Goal: Task Accomplishment & Management: Manage account settings

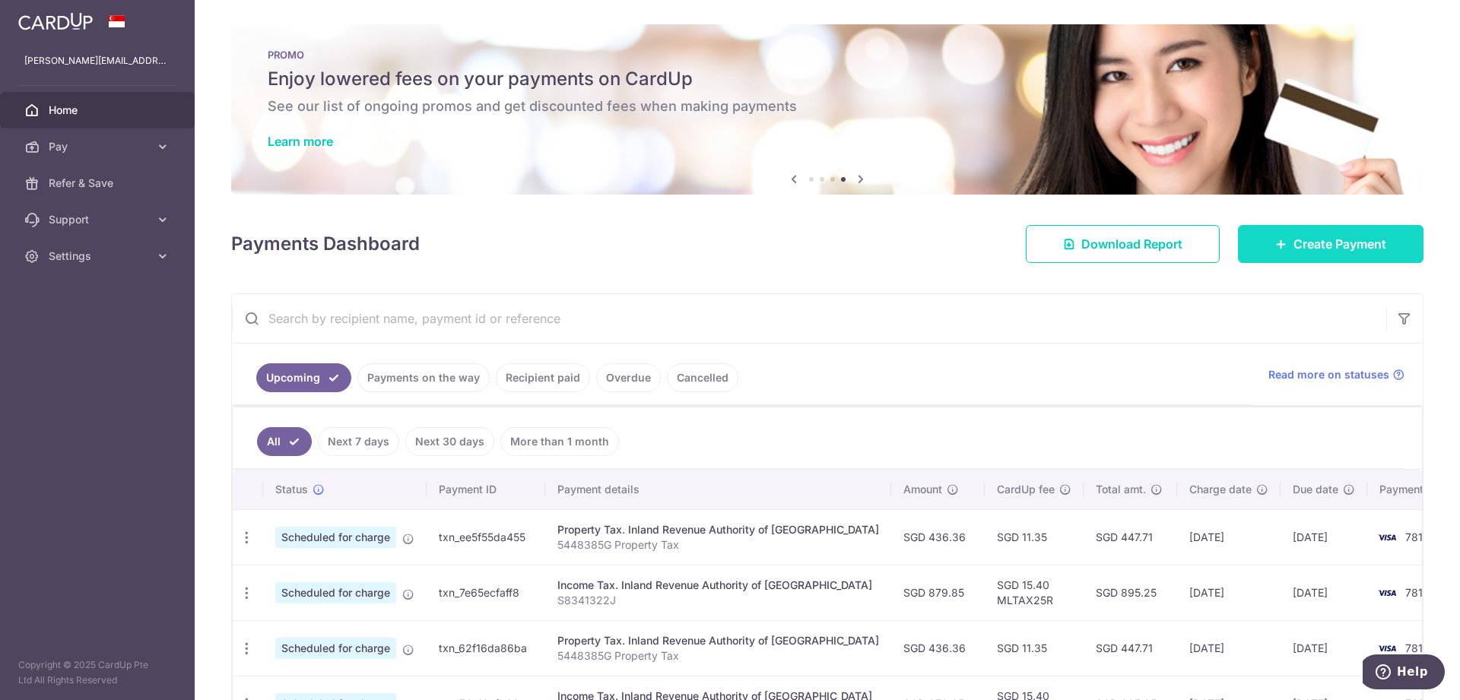
click at [1295, 250] on span "Create Payment" at bounding box center [1339, 244] width 93 height 18
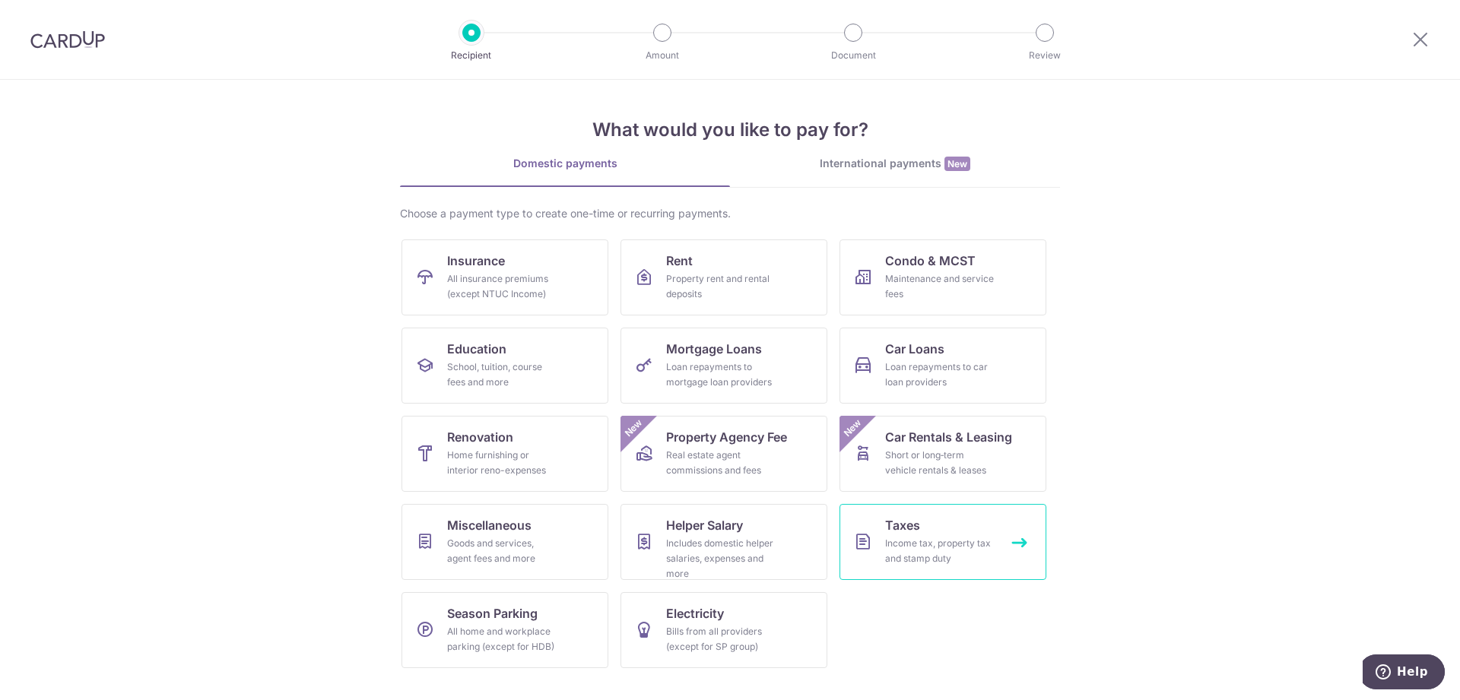
click at [913, 555] on div "Income tax, property tax and stamp duty" at bounding box center [939, 551] width 109 height 30
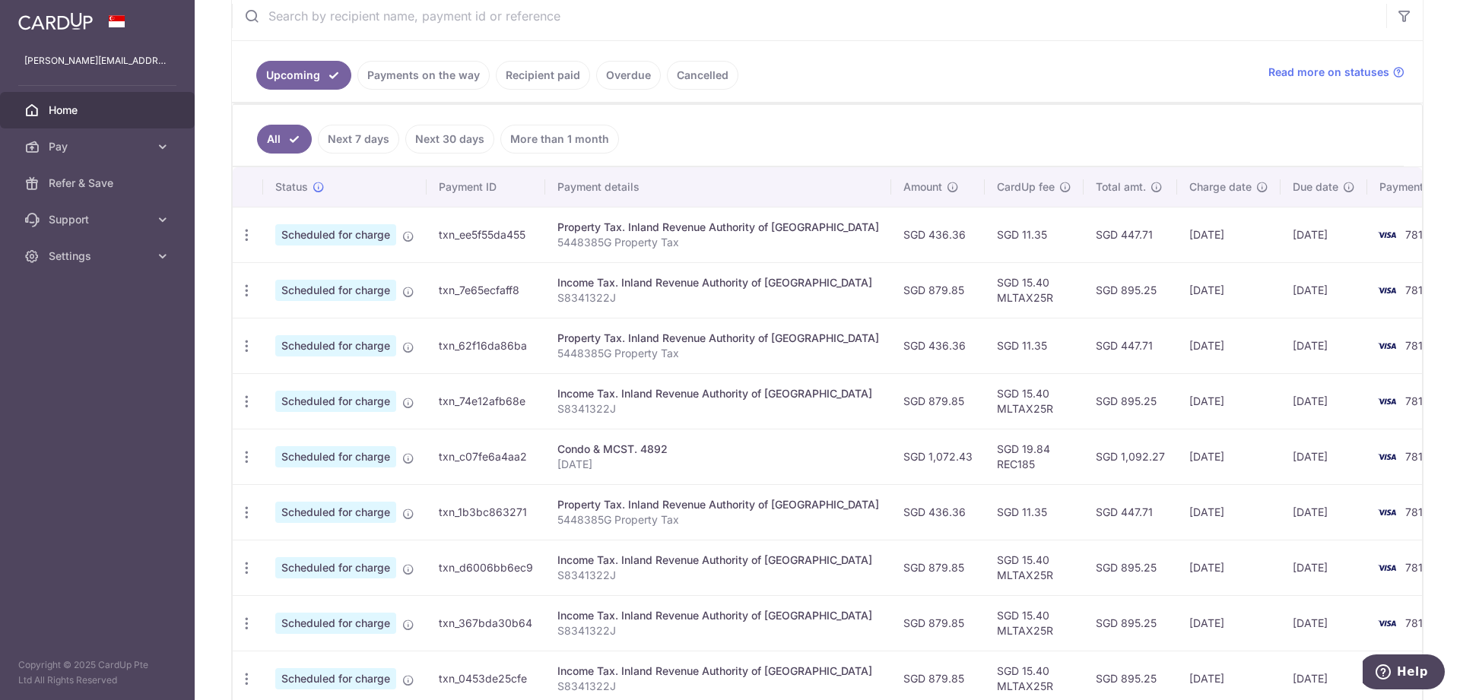
scroll to position [310, 0]
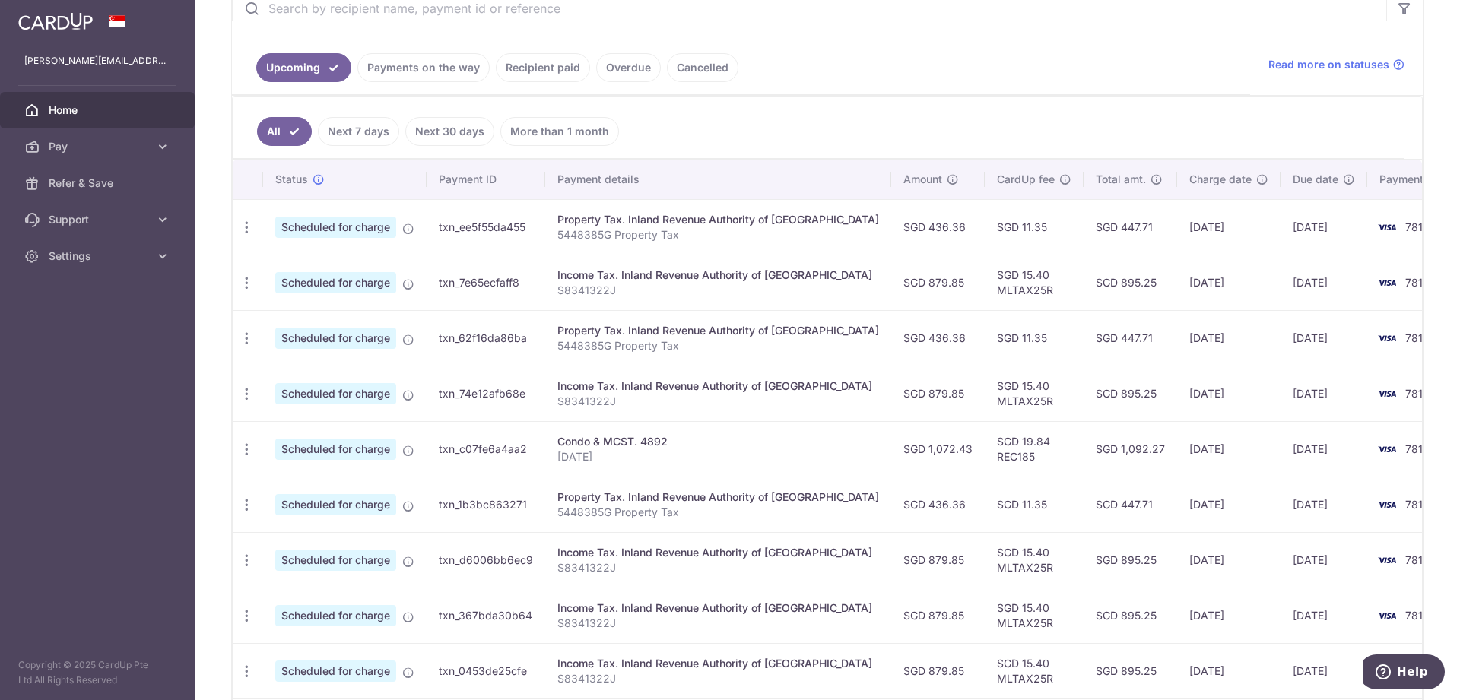
drag, startPoint x: 874, startPoint y: 285, endPoint x: 912, endPoint y: 283, distance: 38.1
click at [912, 283] on td "SGD 879.85" at bounding box center [938, 283] width 94 height 56
copy td "879.85"
drag, startPoint x: 617, startPoint y: 293, endPoint x: 557, endPoint y: 293, distance: 59.3
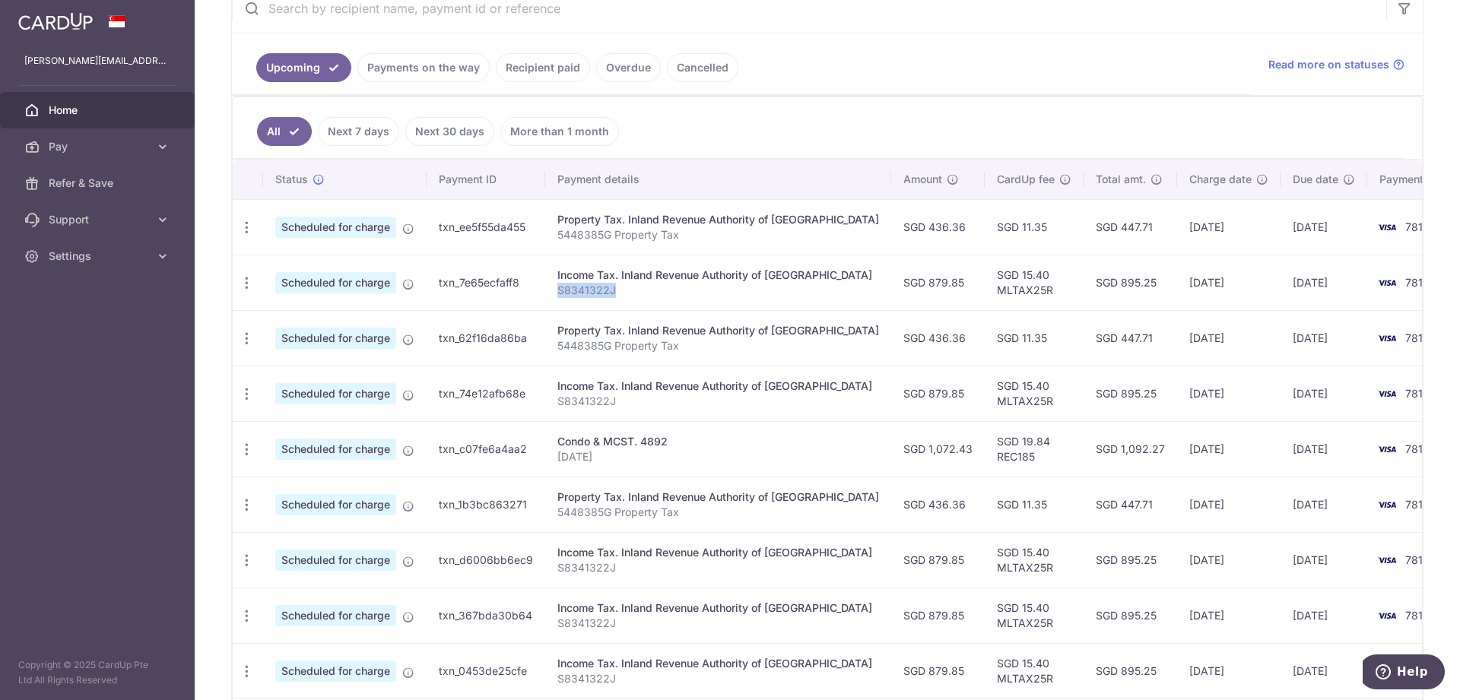
click at [557, 293] on p "S8341322J" at bounding box center [718, 290] width 322 height 15
copy p "S8341322J"
click at [246, 286] on icon "button" at bounding box center [247, 283] width 16 height 16
click at [292, 321] on span "Update payment" at bounding box center [327, 325] width 103 height 18
radio input "true"
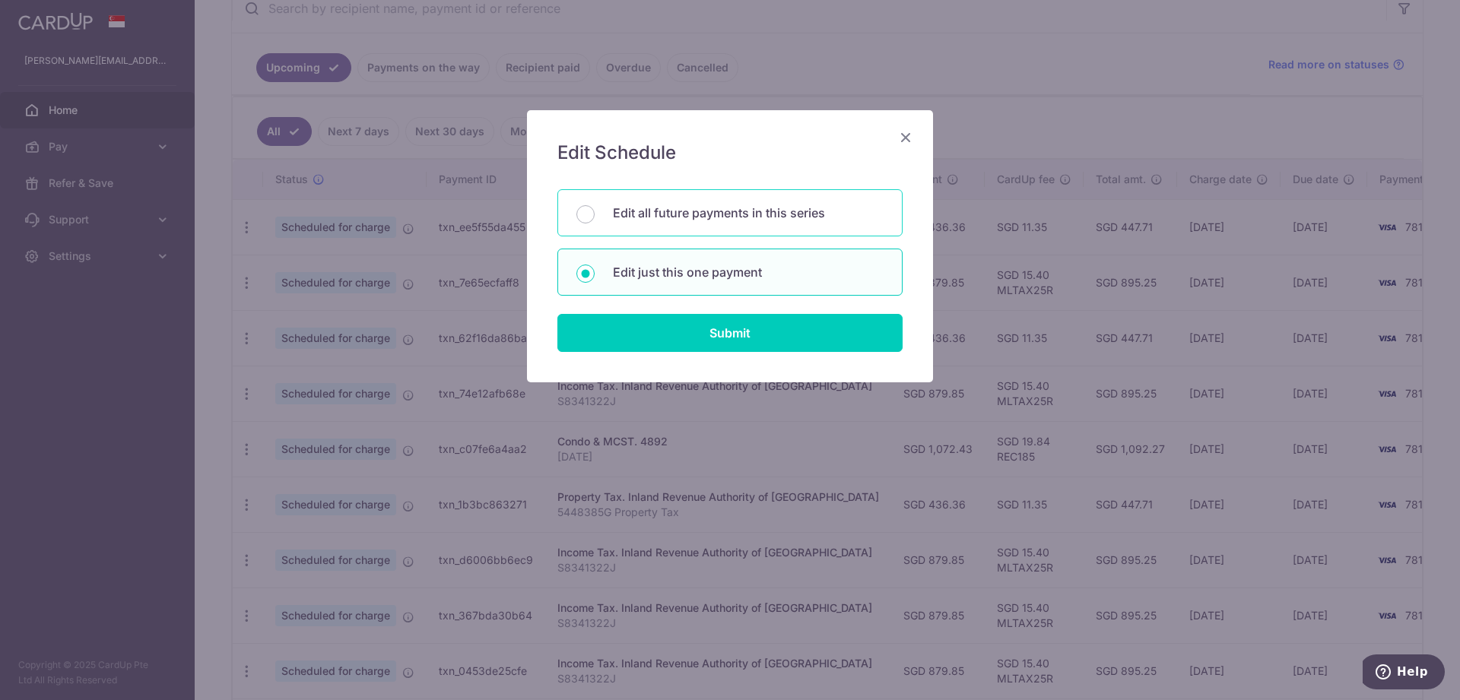
click at [696, 201] on div "Edit all future payments in this series" at bounding box center [729, 212] width 345 height 47
radio input "true"
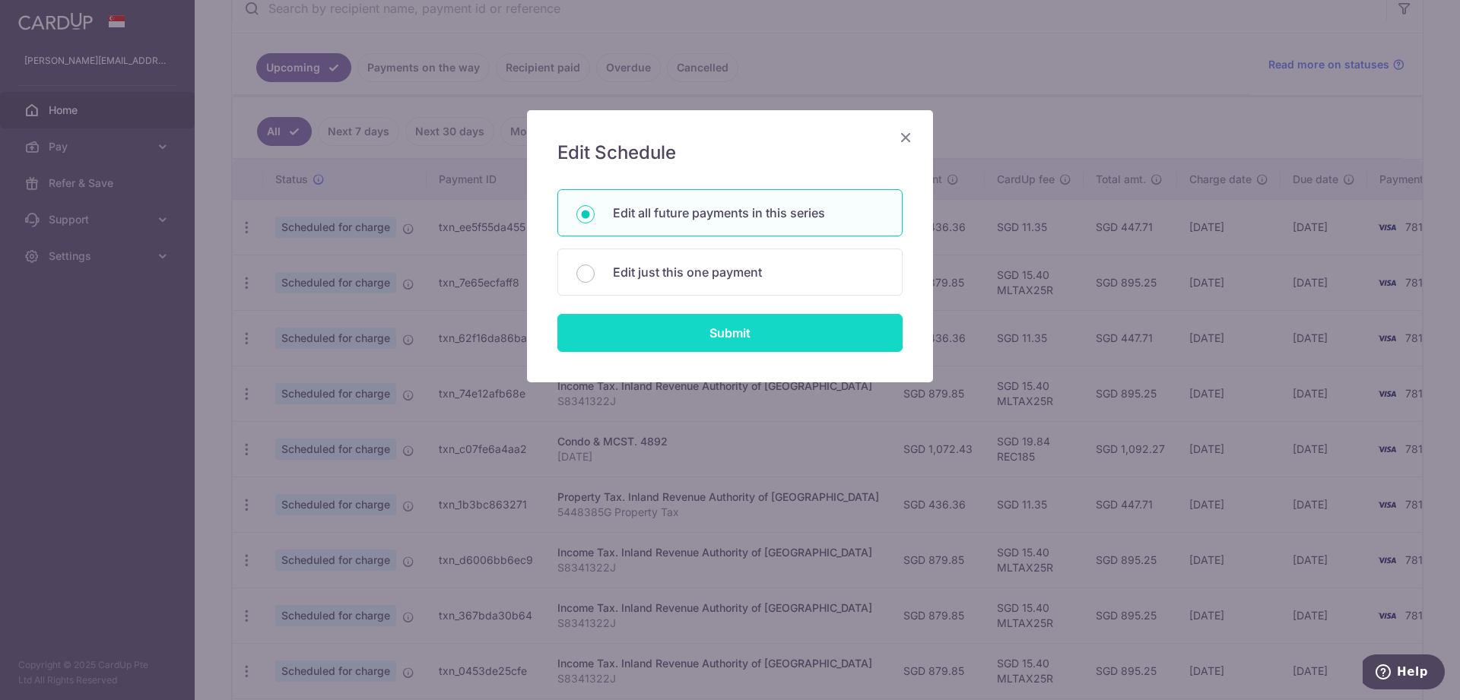
click at [690, 328] on input "Submit" at bounding box center [729, 333] width 345 height 38
radio input "true"
type input "879.85"
type input "S8341322J"
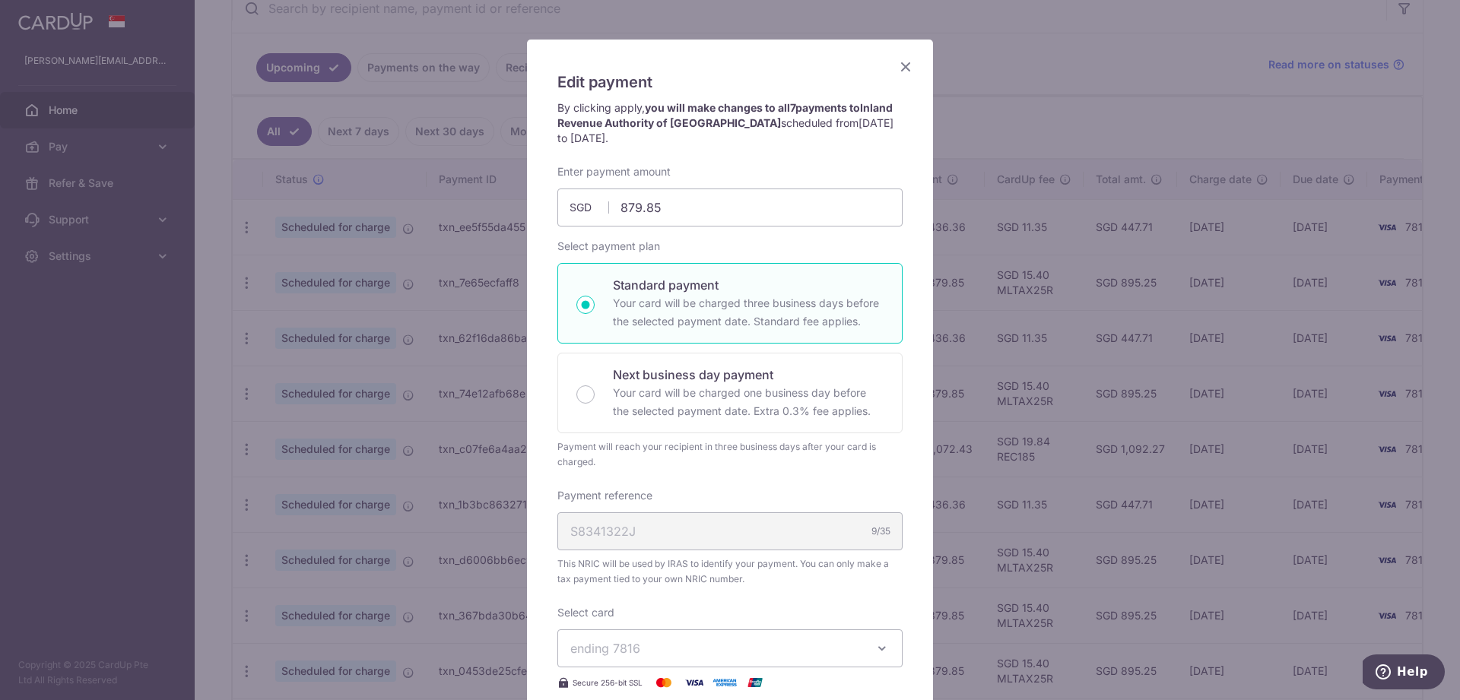
scroll to position [68, 0]
click at [909, 72] on icon "Close" at bounding box center [905, 68] width 18 height 19
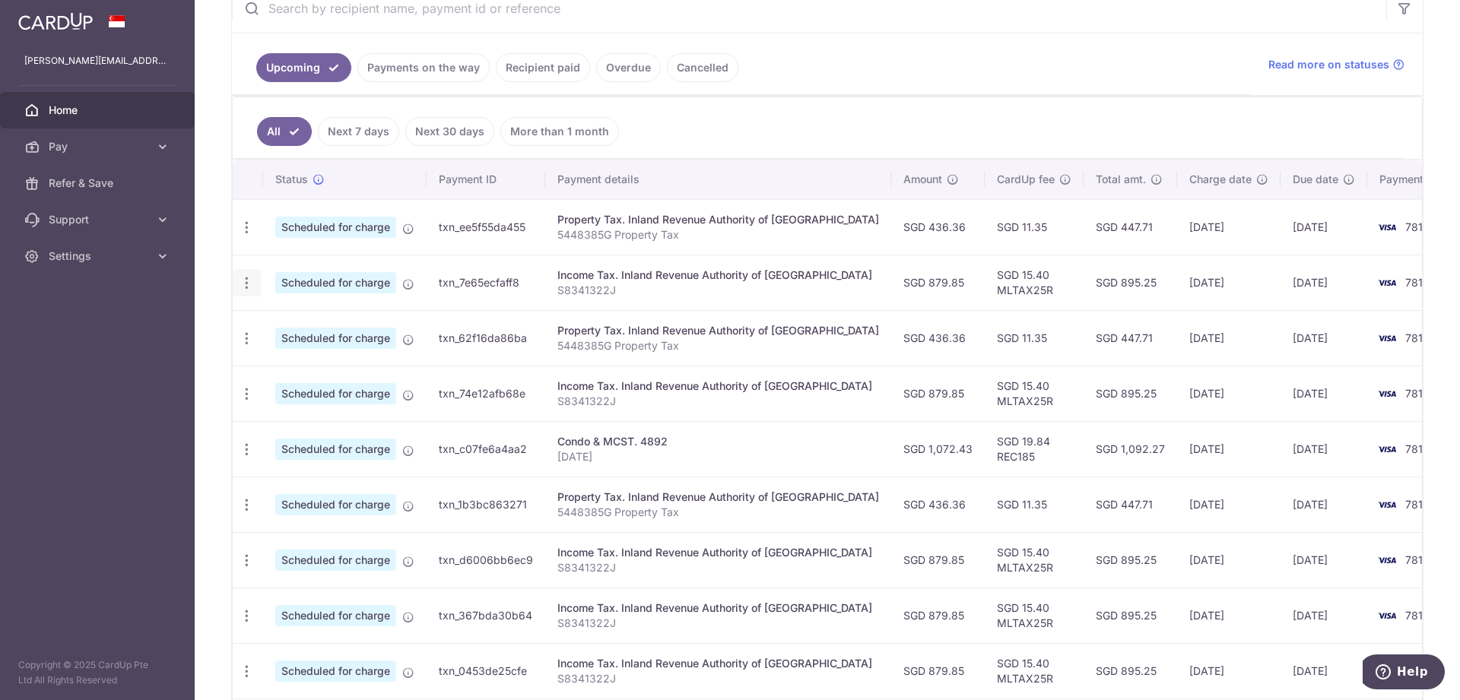
click at [246, 287] on icon "button" at bounding box center [247, 283] width 16 height 16
click at [314, 322] on span "Update payment" at bounding box center [327, 325] width 103 height 18
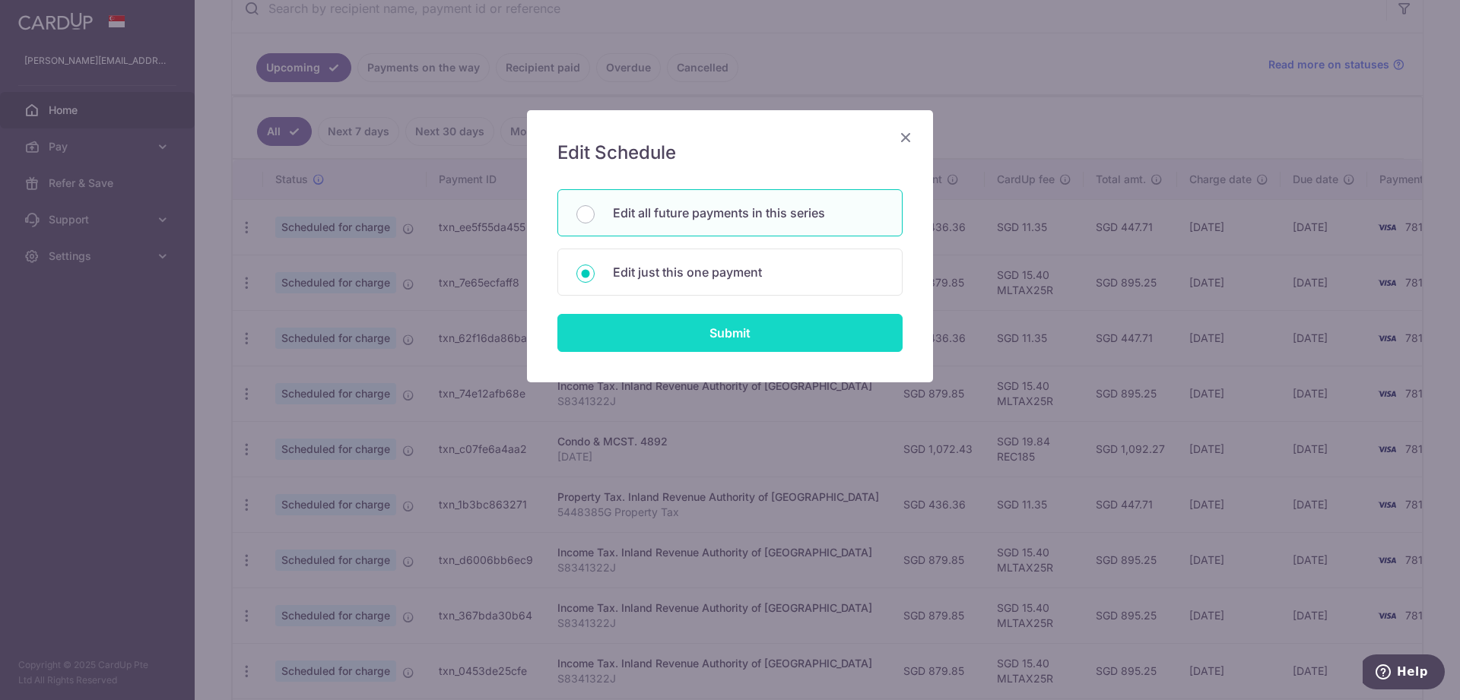
click at [723, 333] on input "Submit" at bounding box center [729, 333] width 345 height 38
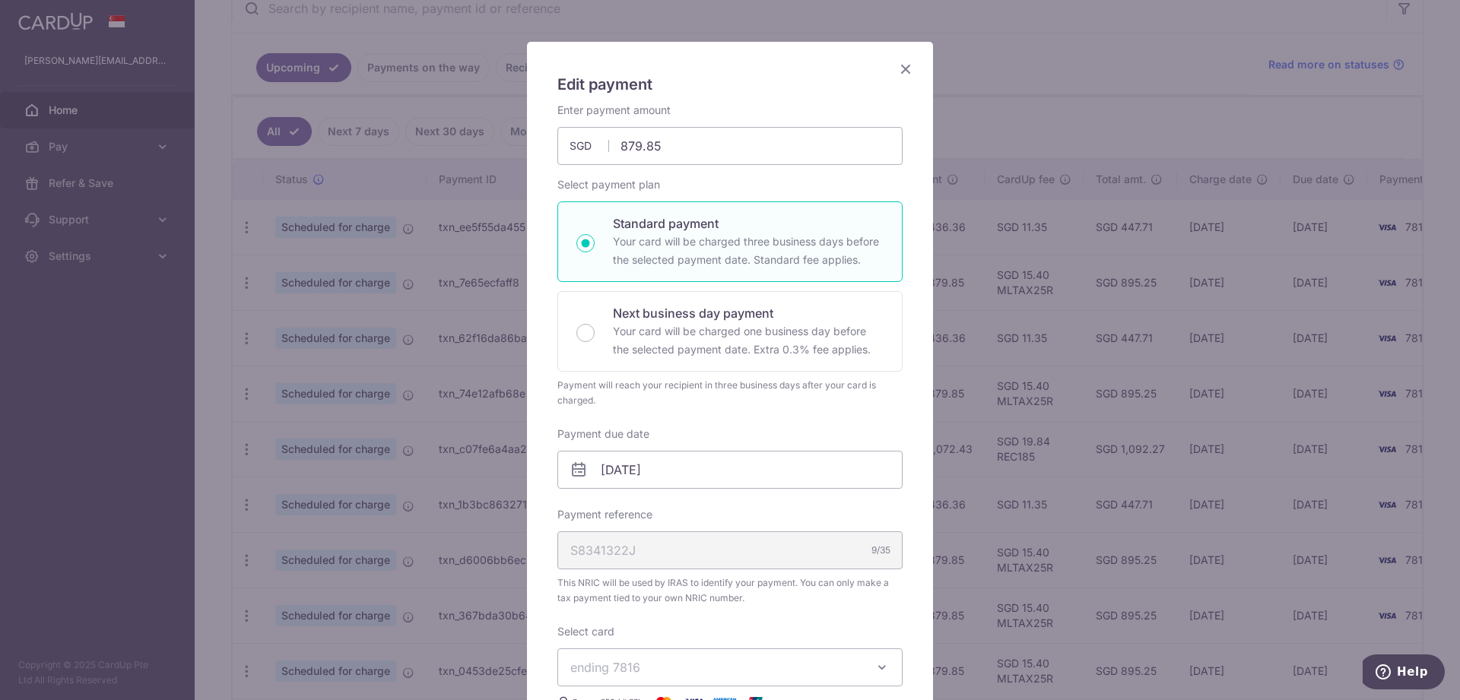
scroll to position [155, 0]
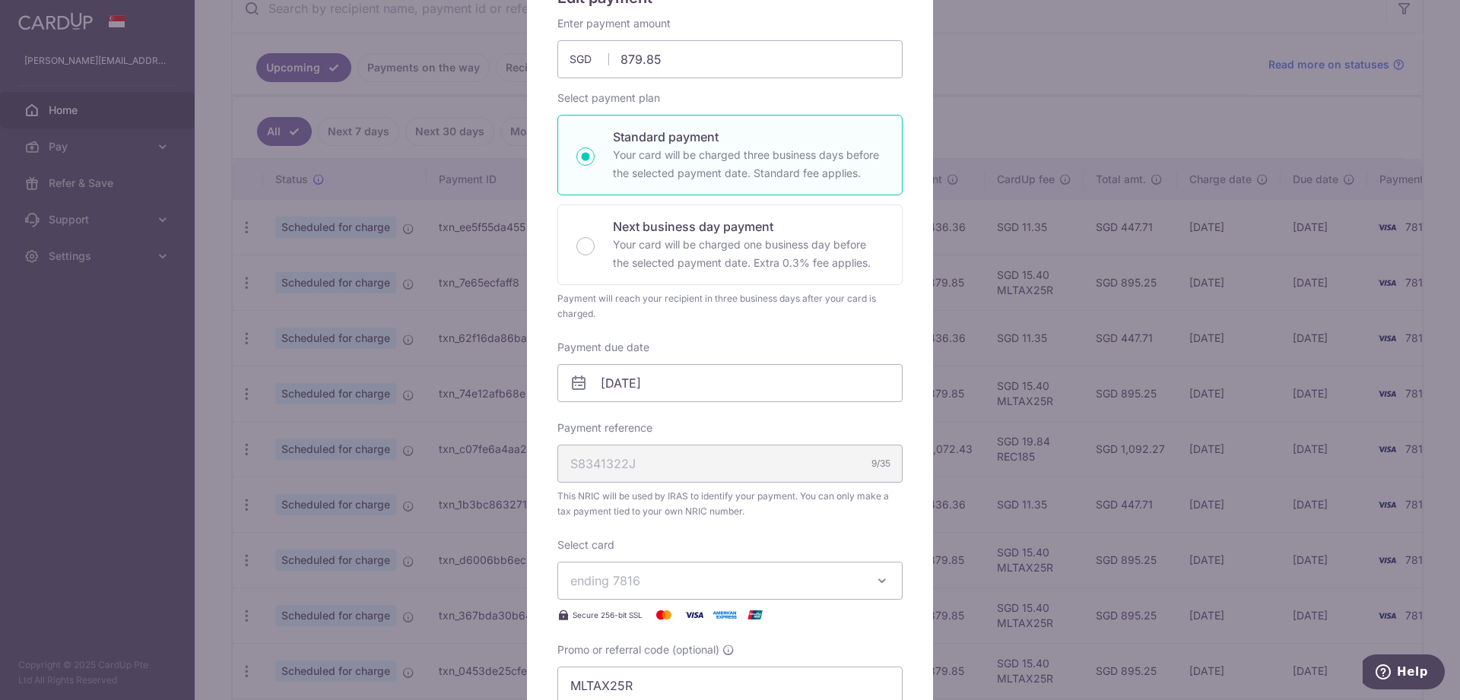
click at [1130, 338] on div "Edit payment By clicking apply, you will make changes to all 7 payments to Inla…" at bounding box center [730, 350] width 1460 height 700
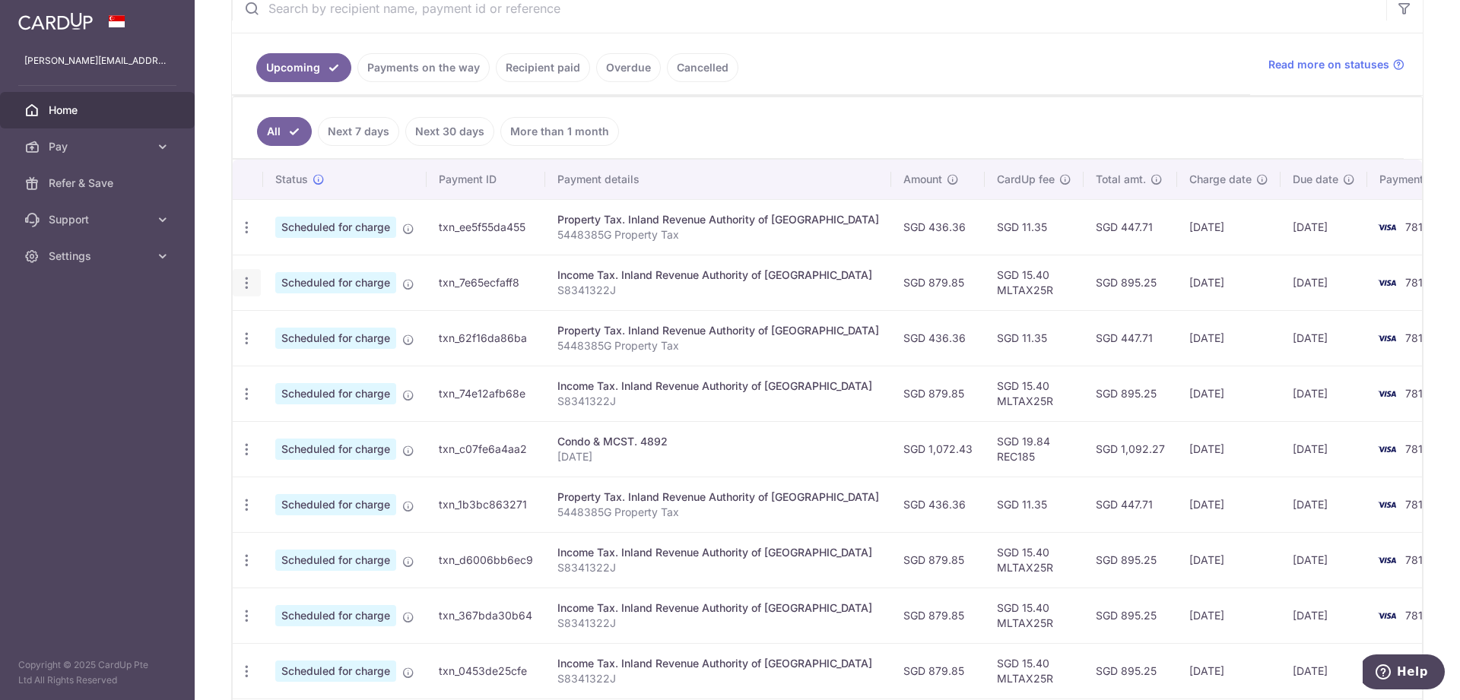
click at [243, 289] on icon "button" at bounding box center [247, 283] width 16 height 16
click at [319, 332] on span "Update payment" at bounding box center [327, 325] width 103 height 18
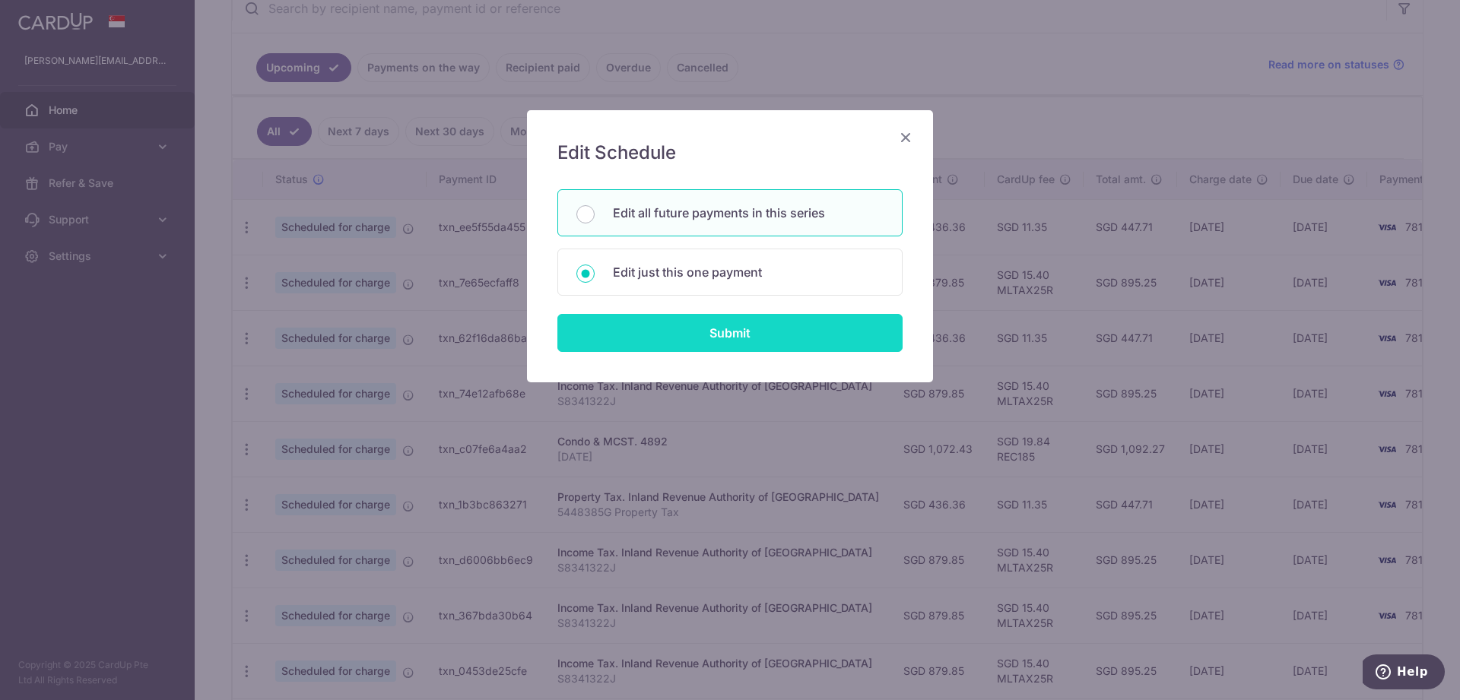
click at [804, 329] on input "Submit" at bounding box center [729, 333] width 345 height 38
radio input "true"
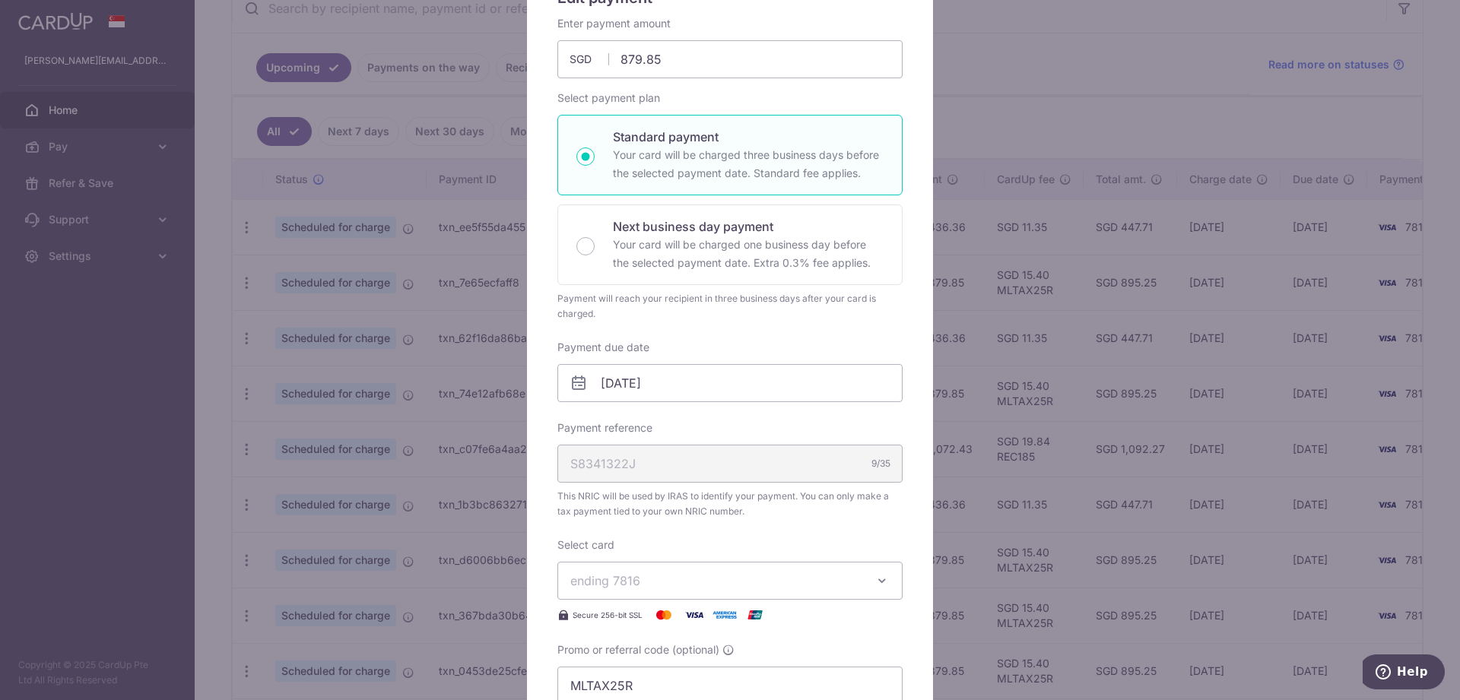
click at [994, 51] on div "Edit payment By clicking apply, you will make changes to all 7 payments to Inla…" at bounding box center [730, 350] width 1460 height 700
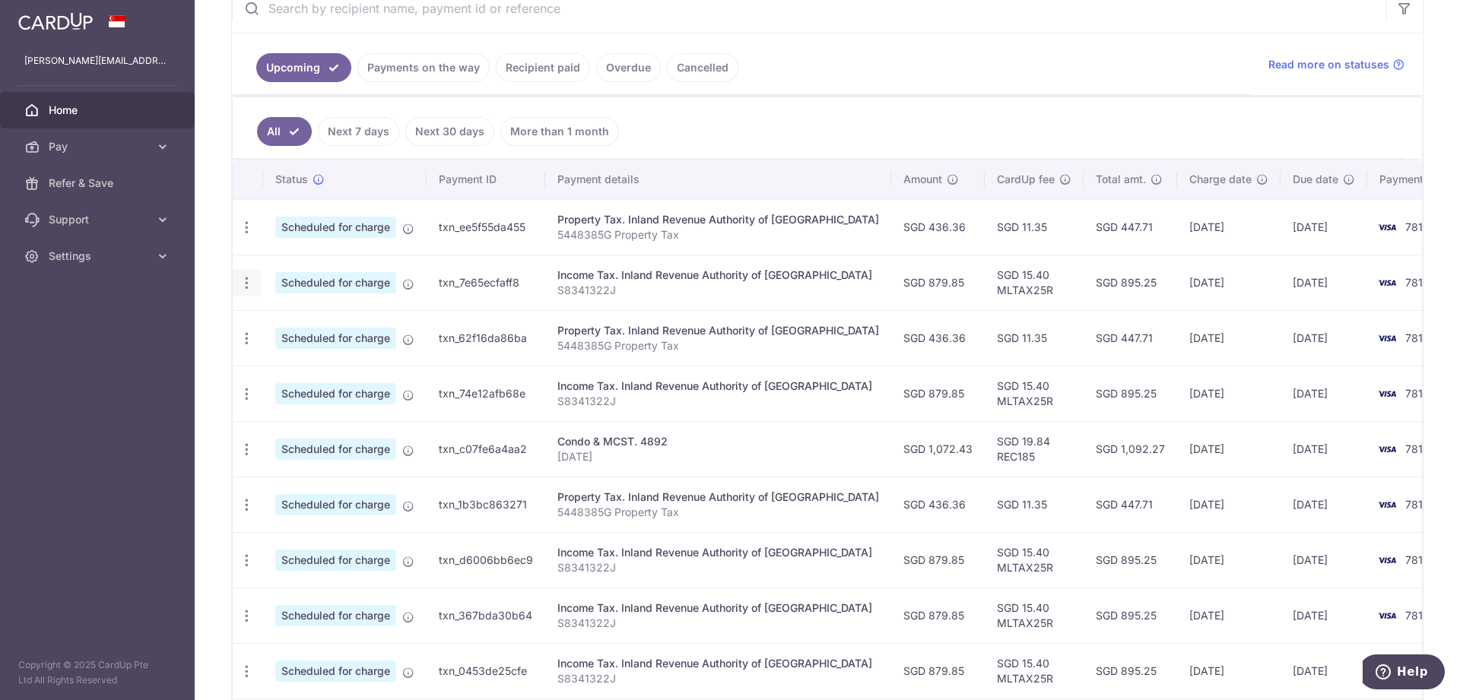
click at [250, 281] on icon "button" at bounding box center [247, 283] width 16 height 16
click at [300, 329] on span "Update payment" at bounding box center [327, 325] width 103 height 18
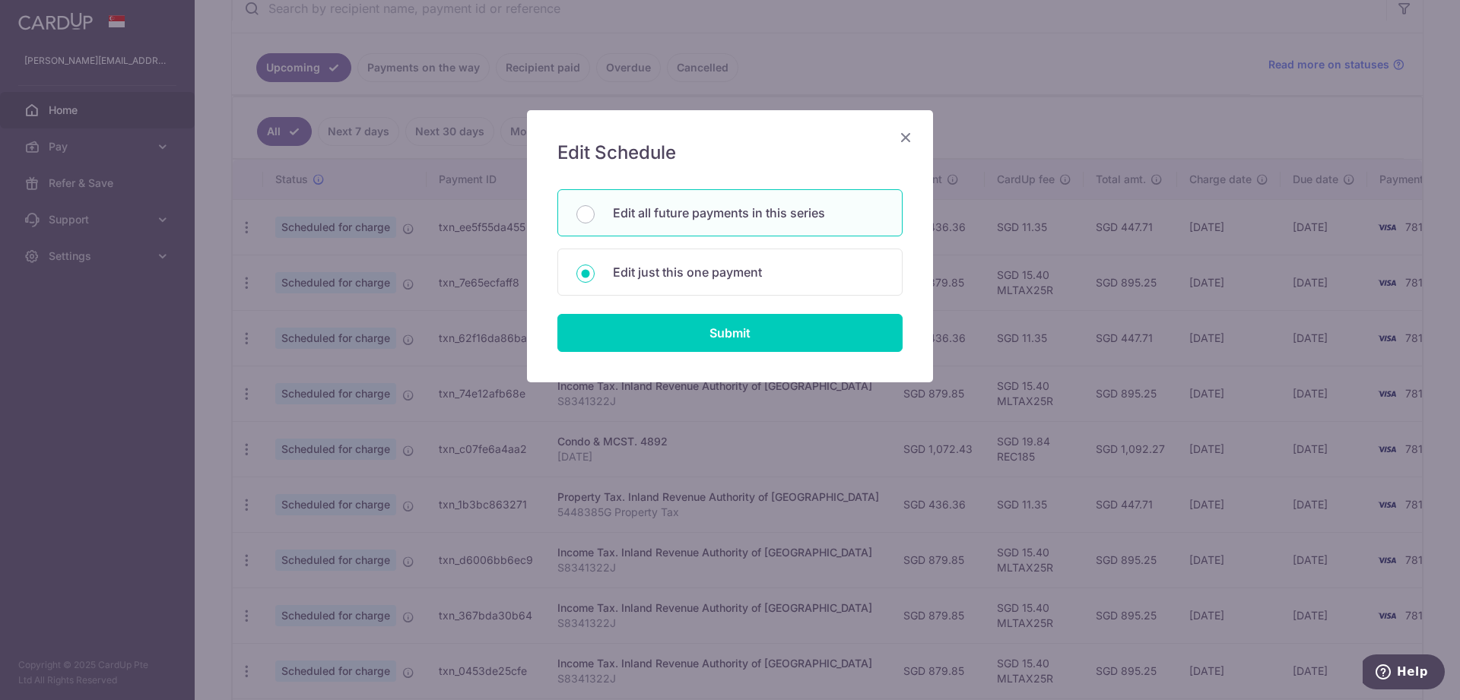
click at [703, 217] on p "Edit all future payments in this series" at bounding box center [748, 213] width 271 height 18
click at [595, 217] on input "Edit all future payments in this series" at bounding box center [585, 214] width 18 height 18
radio input "true"
click at [711, 337] on input "Submit" at bounding box center [729, 333] width 345 height 38
radio input "true"
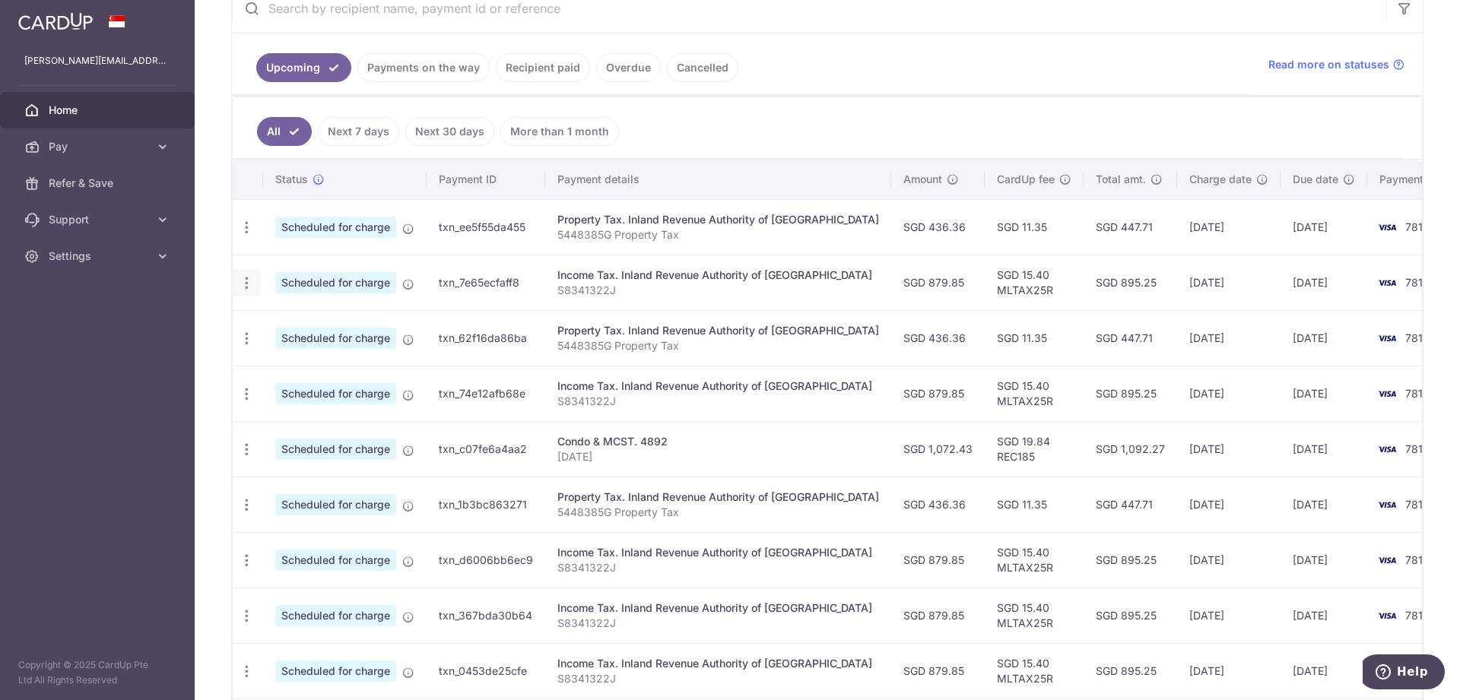
click at [248, 281] on icon "button" at bounding box center [247, 283] width 16 height 16
click at [324, 328] on span "Update payment" at bounding box center [327, 325] width 103 height 18
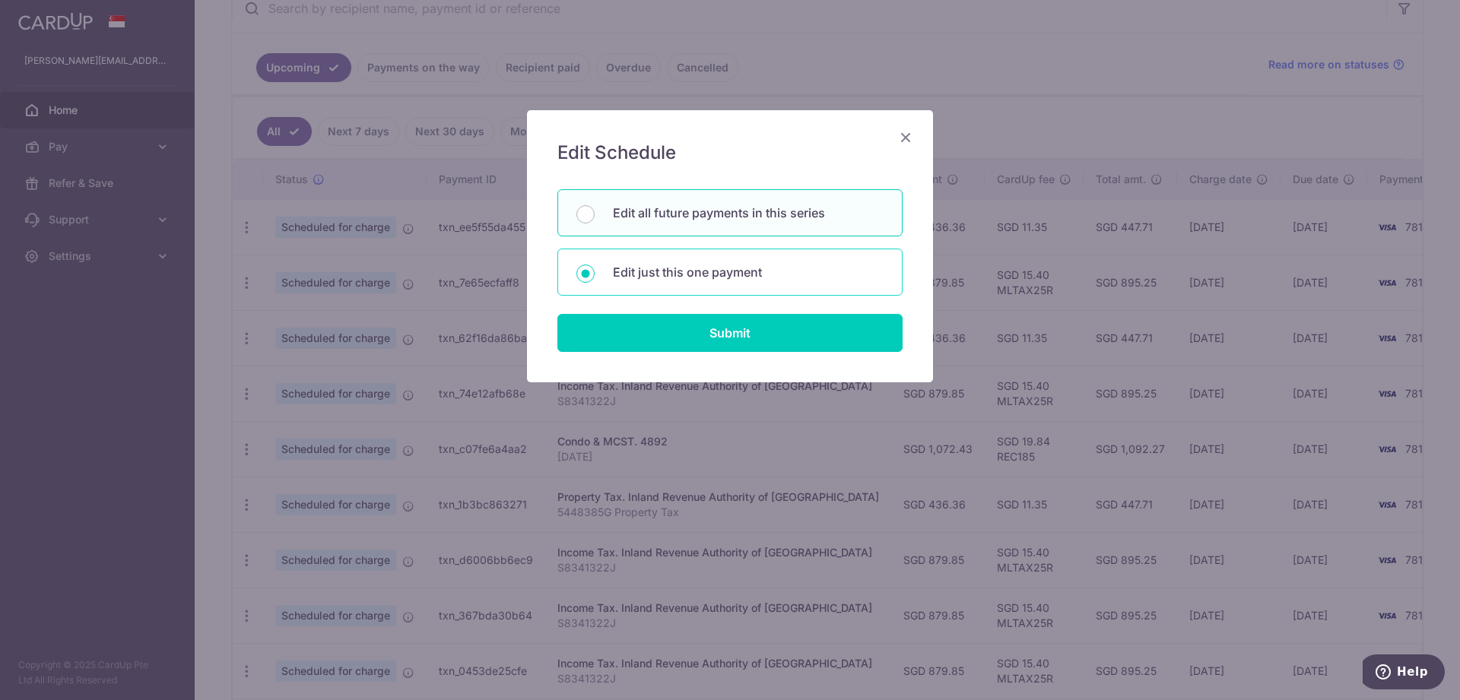
click at [769, 265] on p "Edit just this one payment" at bounding box center [748, 272] width 271 height 18
click at [595, 265] on input "Edit just this one payment" at bounding box center [585, 274] width 18 height 18
radio input "true"
click at [769, 222] on div "Edit all future payments in this series" at bounding box center [729, 212] width 345 height 47
radio input "true"
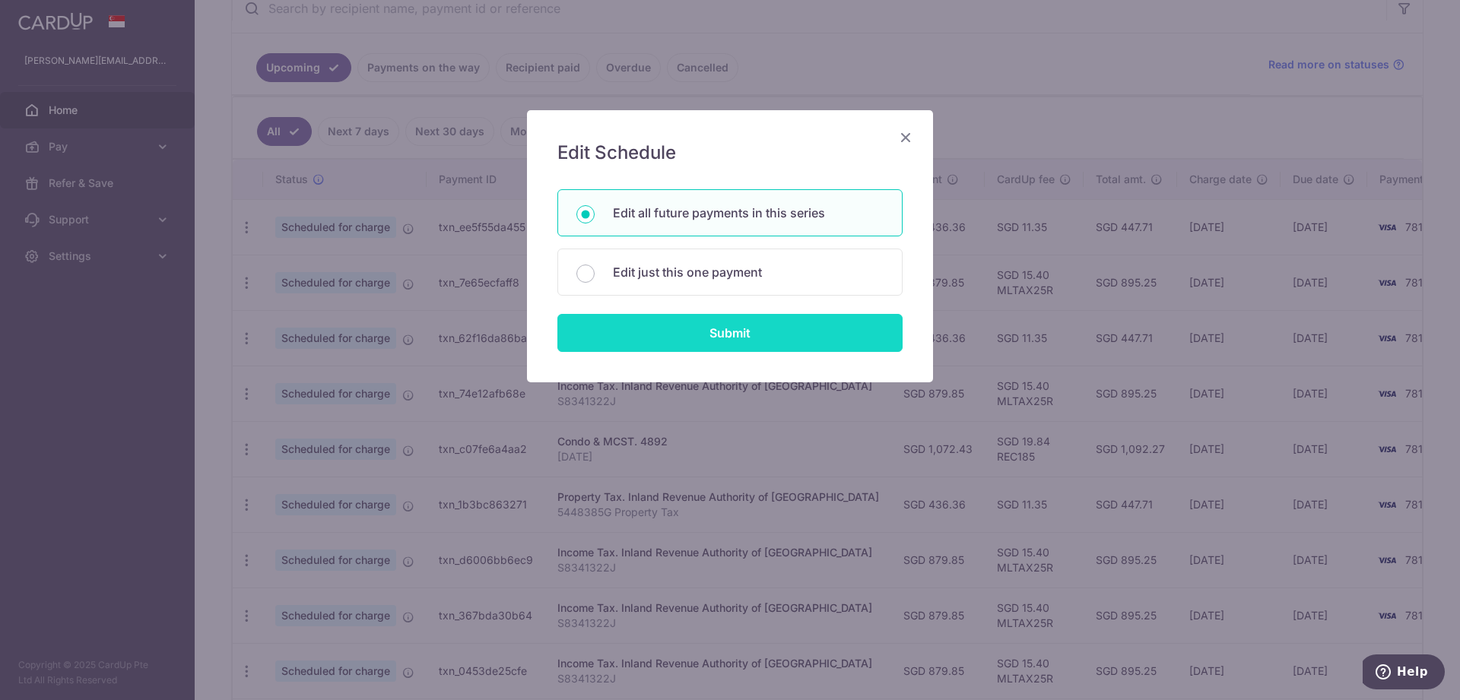
click at [790, 330] on input "Submit" at bounding box center [729, 333] width 345 height 38
radio input "true"
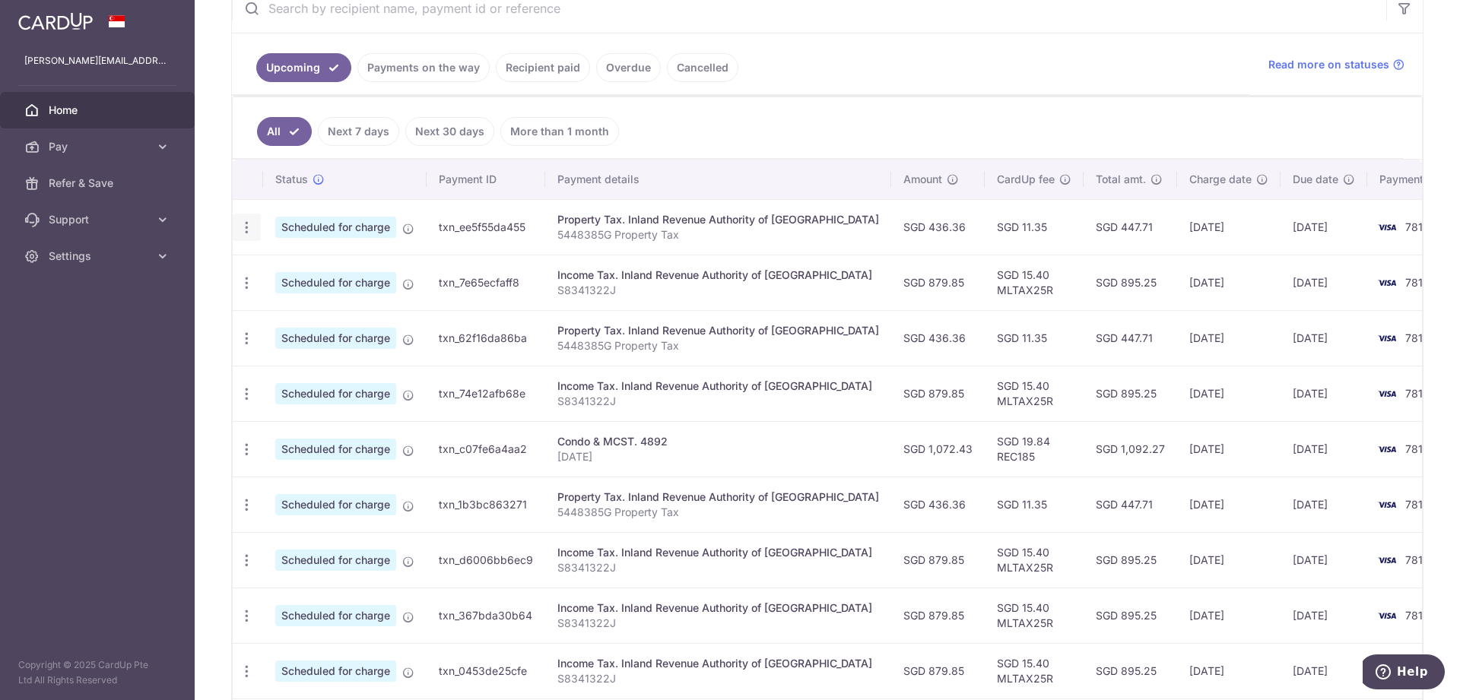
click at [251, 229] on icon "button" at bounding box center [247, 228] width 16 height 16
click at [307, 273] on span "Update payment" at bounding box center [327, 269] width 103 height 18
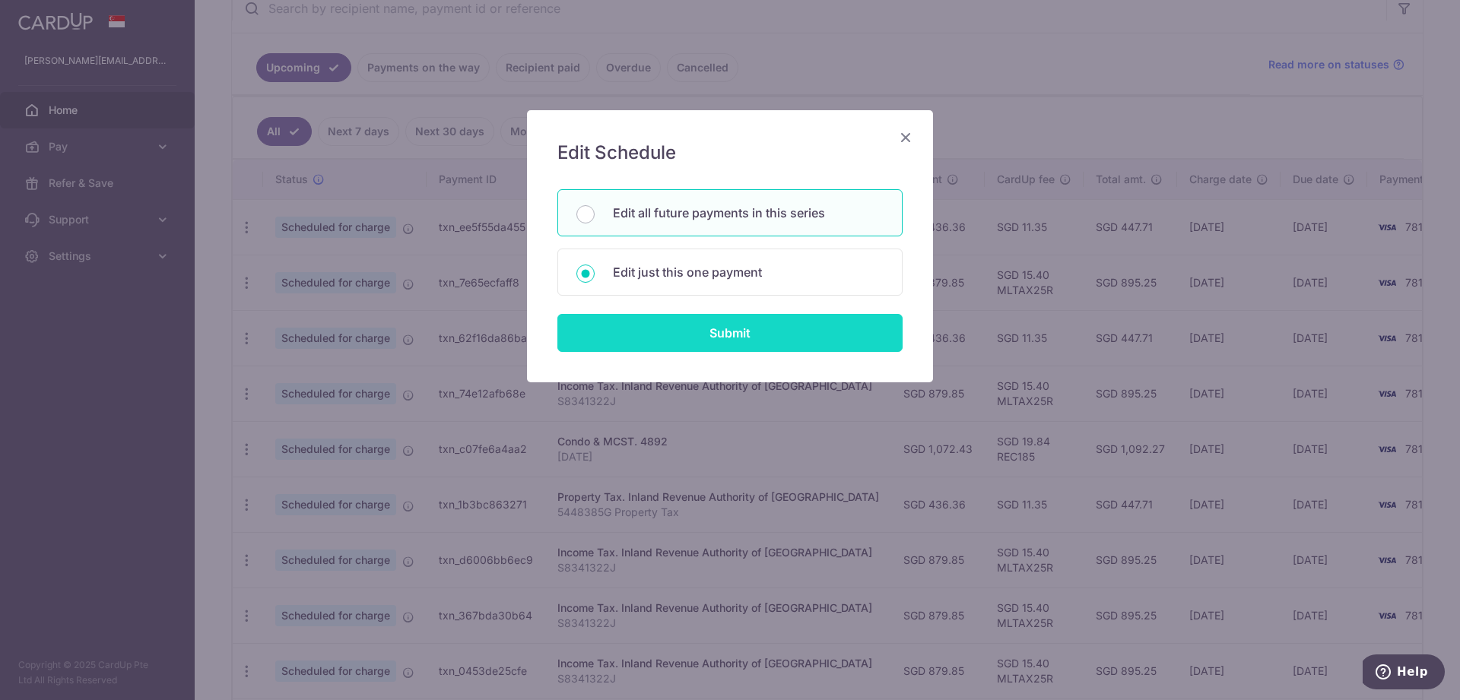
click at [695, 327] on input "Submit" at bounding box center [729, 333] width 345 height 38
type input "436.36"
radio input "true"
type input "[DATE]"
type input "5448385G"
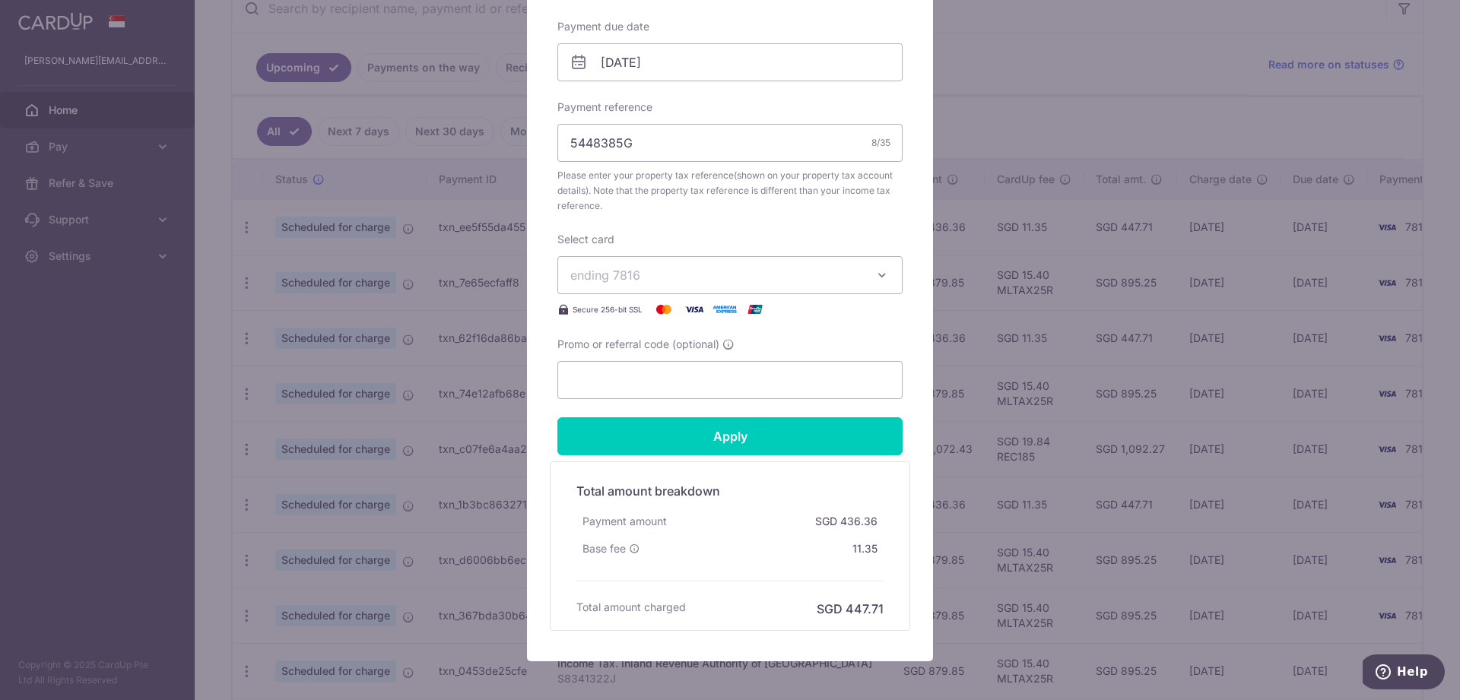
scroll to position [543, 0]
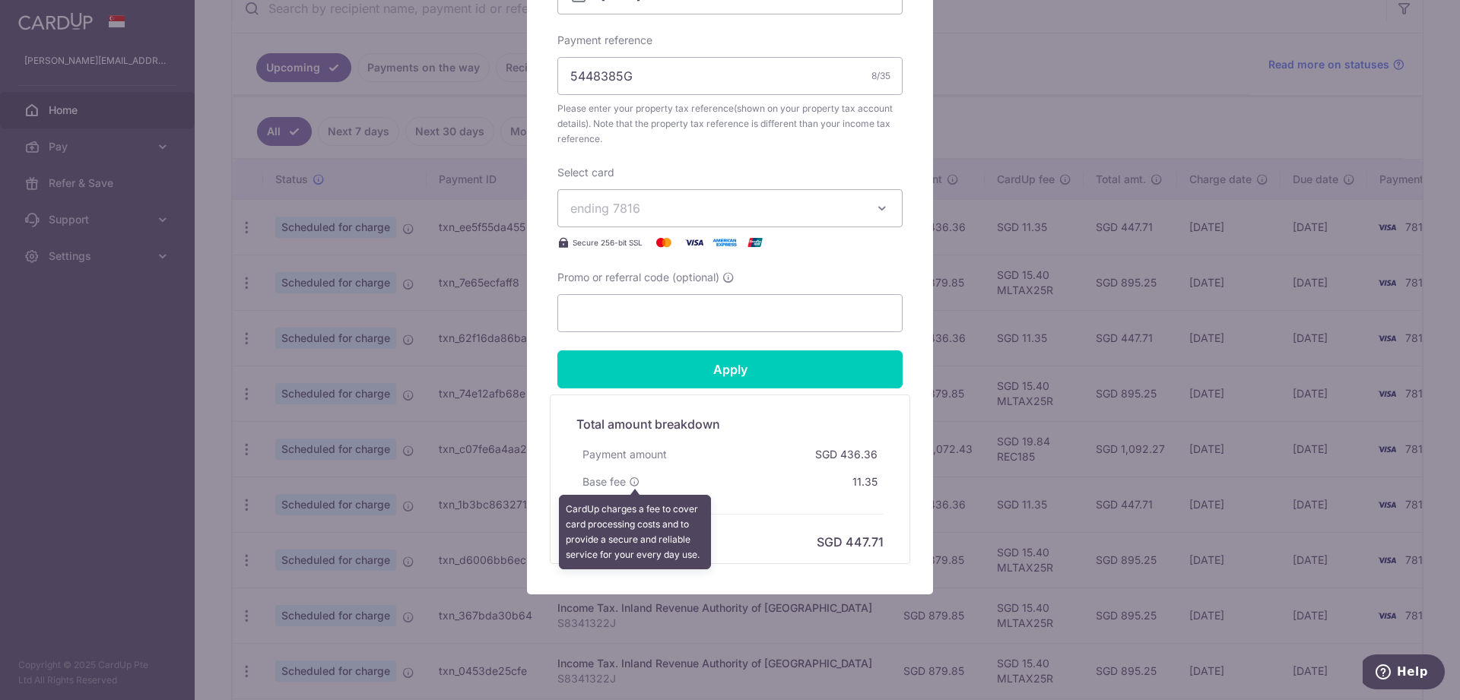
click at [635, 479] on icon at bounding box center [634, 482] width 11 height 11
click at [813, 585] on div "Edit payment By clicking apply, you will make changes to all 7 payments to Inla…" at bounding box center [730, 80] width 406 height 1027
click at [1038, 81] on div "Edit payment By clicking apply, you will make changes to all 7 payments to Inla…" at bounding box center [730, 350] width 1460 height 700
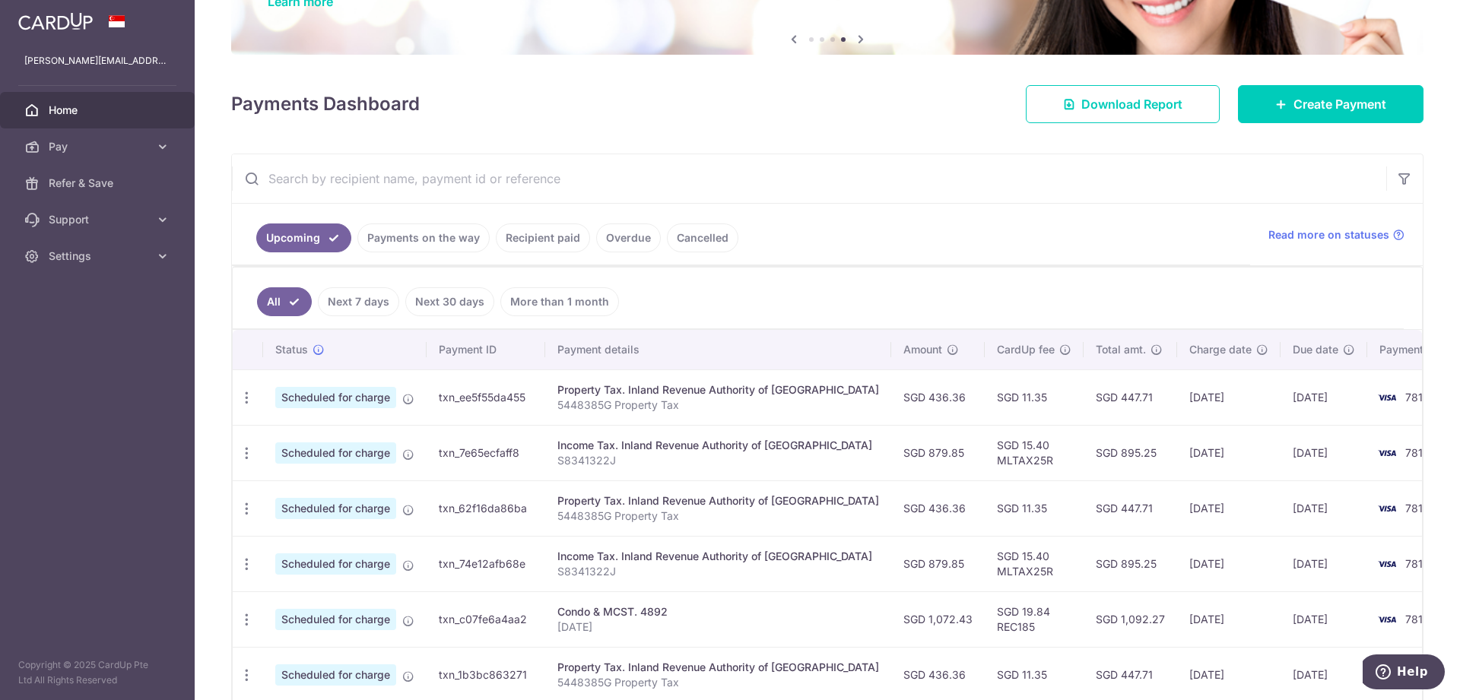
scroll to position [233, 0]
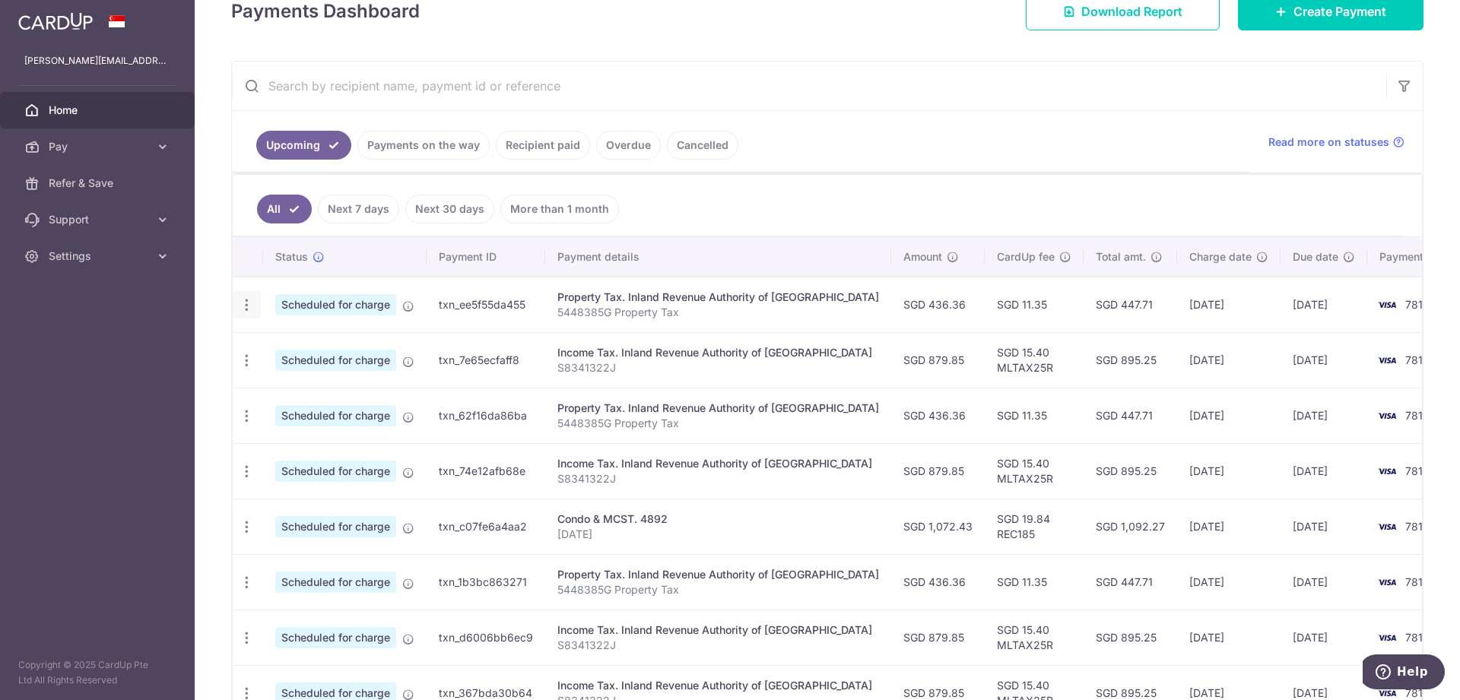
click at [255, 301] on div "Update payment Cancel payment" at bounding box center [247, 305] width 28 height 28
click at [240, 305] on icon "button" at bounding box center [247, 305] width 16 height 16
click at [279, 336] on link "Update payment" at bounding box center [312, 346] width 158 height 36
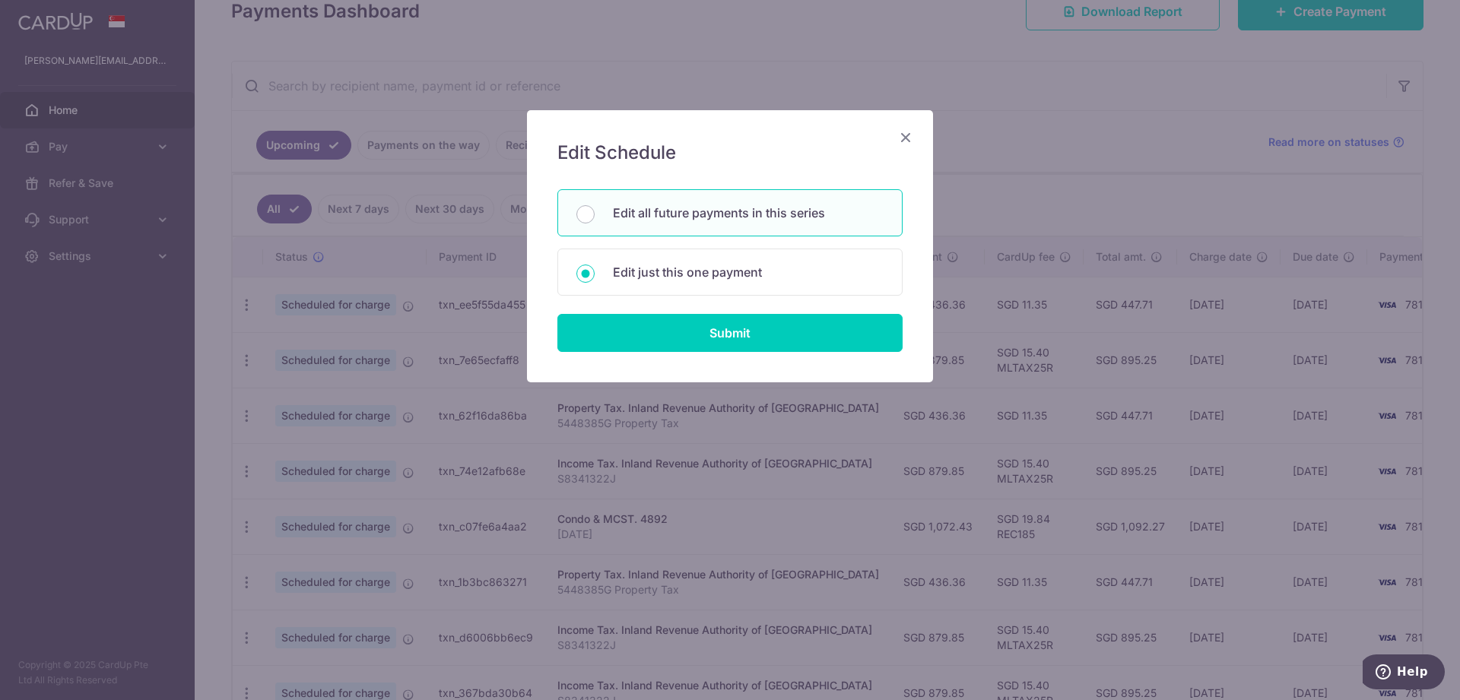
click at [801, 195] on div "Edit all future payments in this series" at bounding box center [729, 212] width 345 height 47
radio input "true"
click at [774, 331] on input "Submit" at bounding box center [729, 333] width 345 height 38
radio input "true"
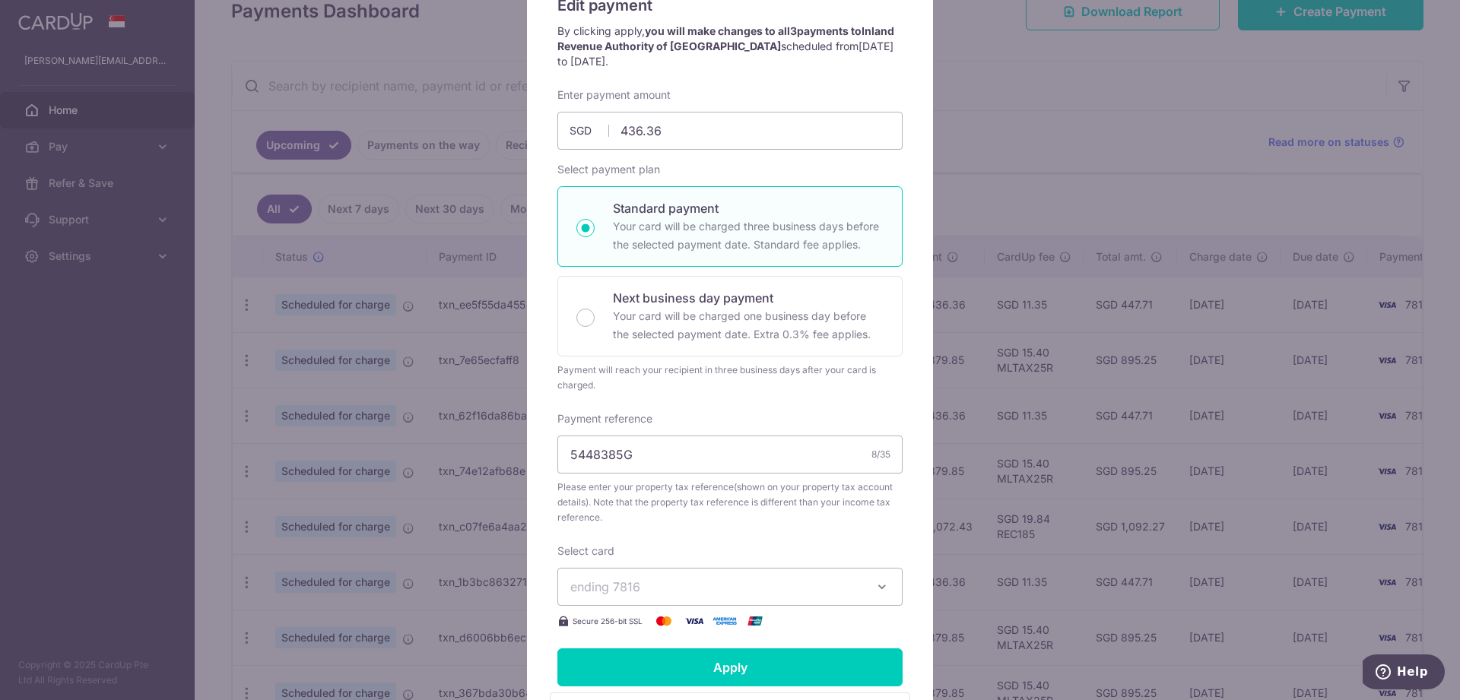
scroll to position [0, 0]
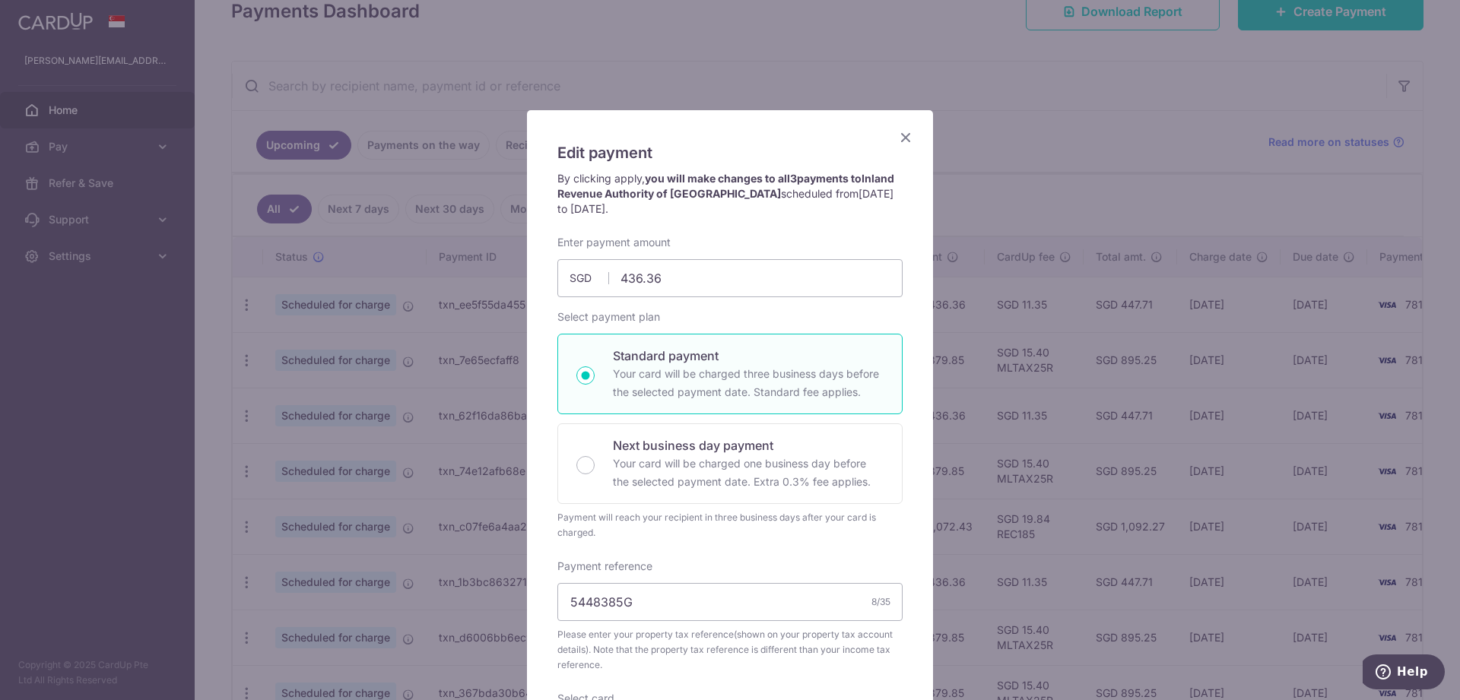
click at [903, 141] on icon "Close" at bounding box center [905, 137] width 18 height 19
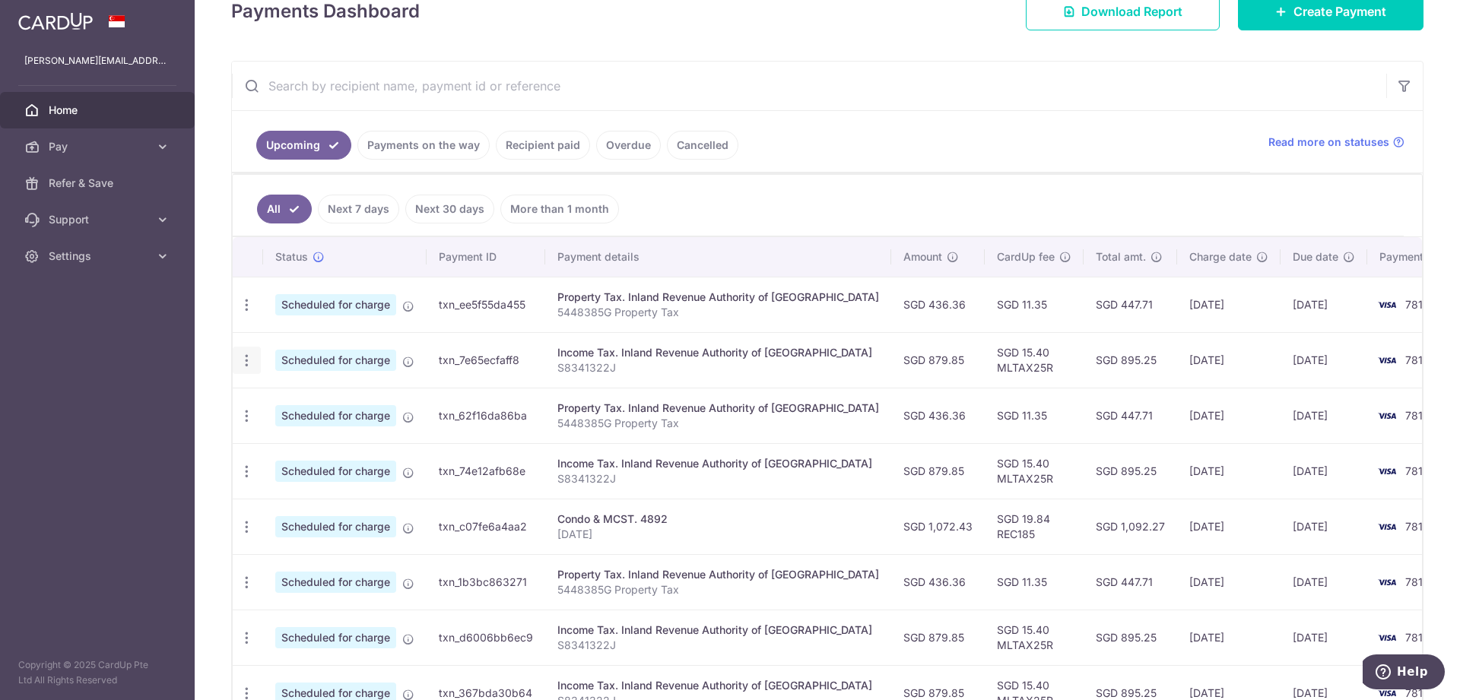
click at [245, 364] on icon "button" at bounding box center [247, 361] width 16 height 16
click at [303, 404] on span "Update payment" at bounding box center [327, 402] width 103 height 18
radio input "true"
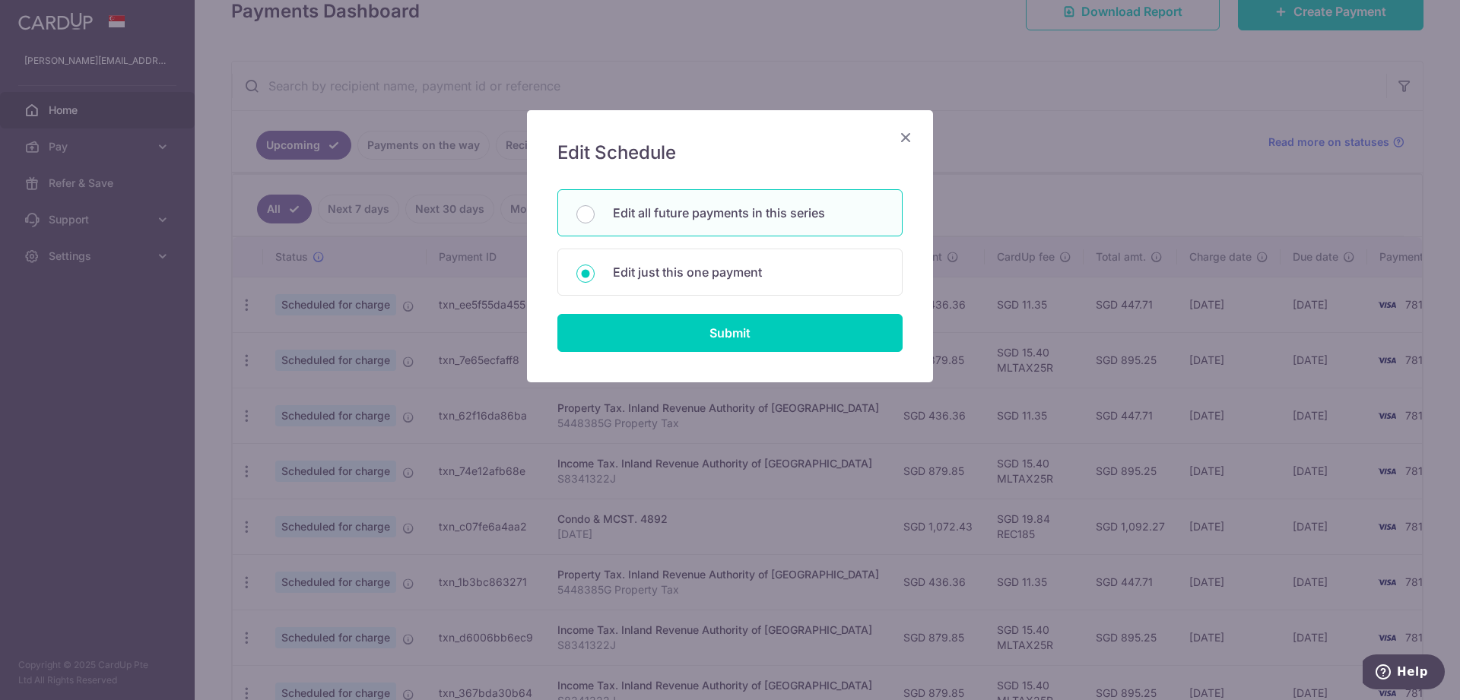
click at [738, 219] on p "Edit all future payments in this series" at bounding box center [748, 213] width 271 height 18
click at [595, 219] on input "Edit all future payments in this series" at bounding box center [585, 214] width 18 height 18
radio input "true"
click at [742, 324] on input "Submit" at bounding box center [729, 333] width 345 height 38
type input "879.85"
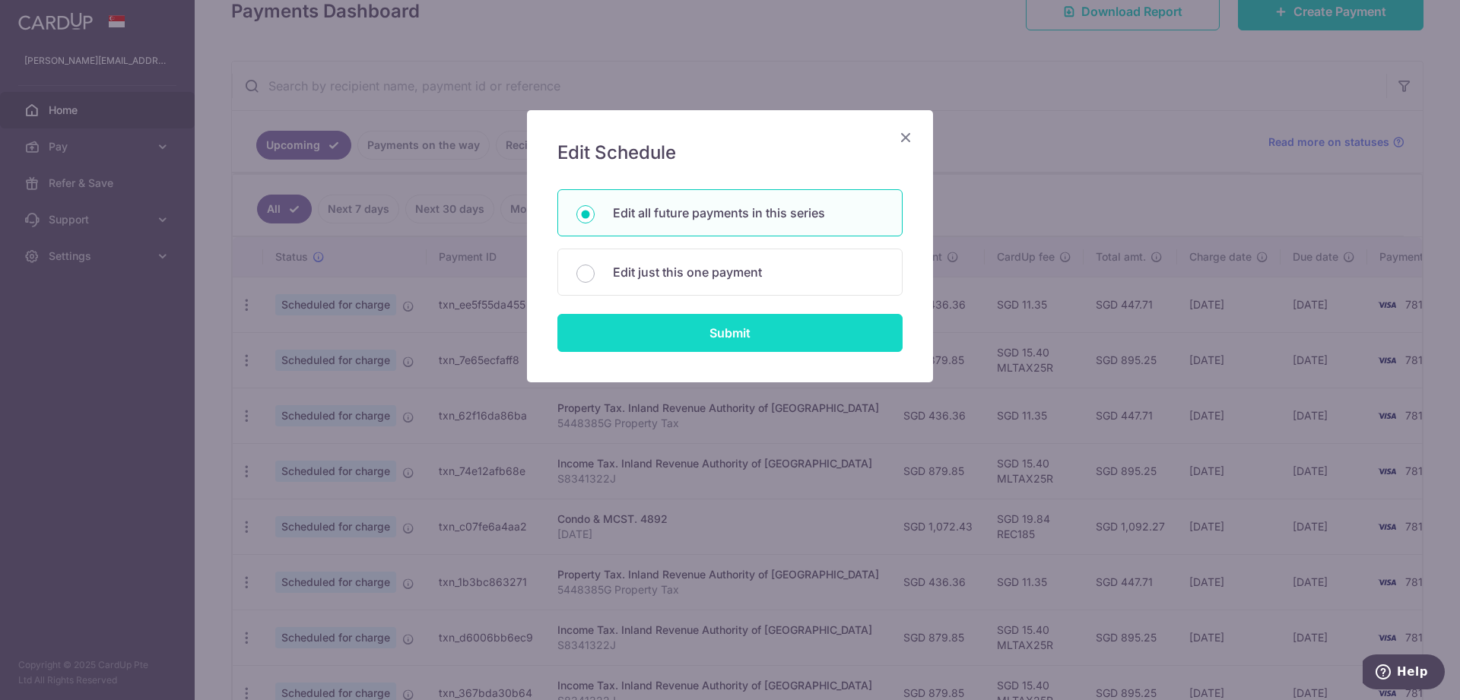
radio input "true"
type input "S8341322J"
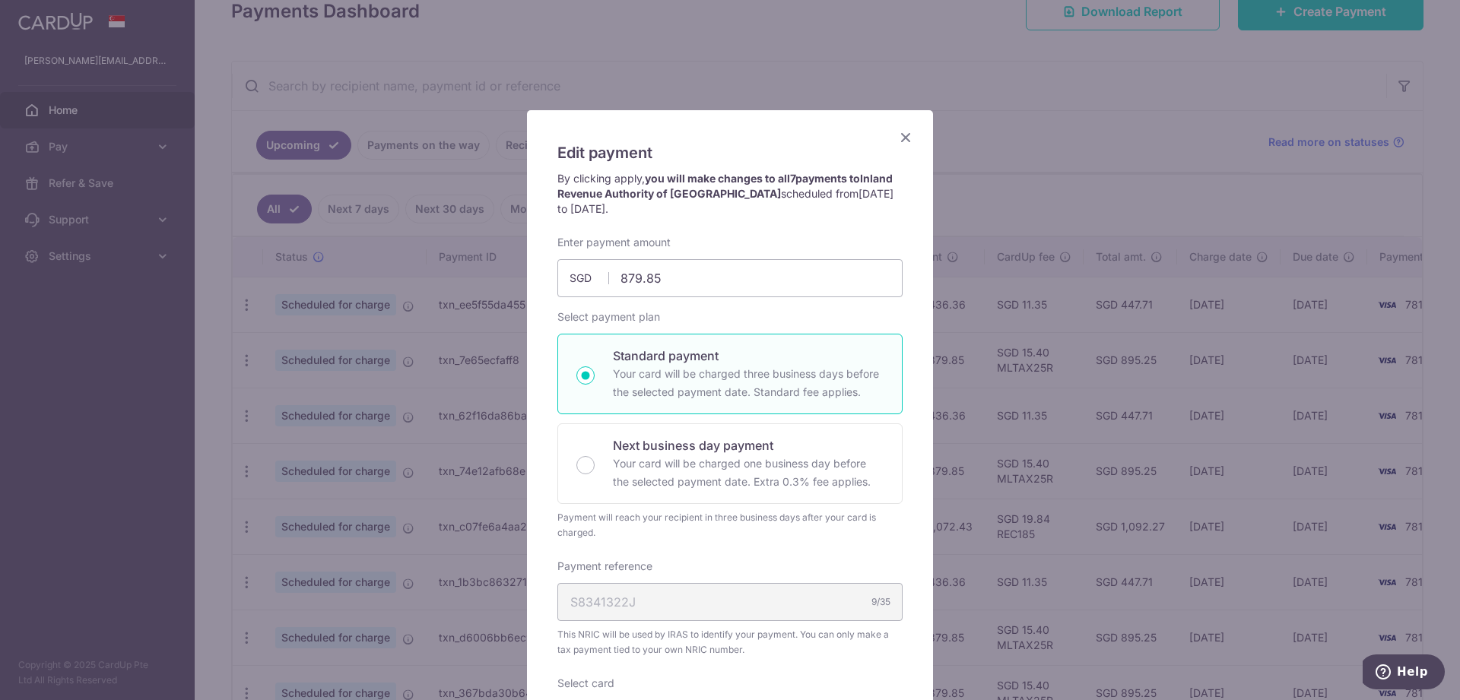
click at [904, 141] on icon "Close" at bounding box center [905, 137] width 18 height 19
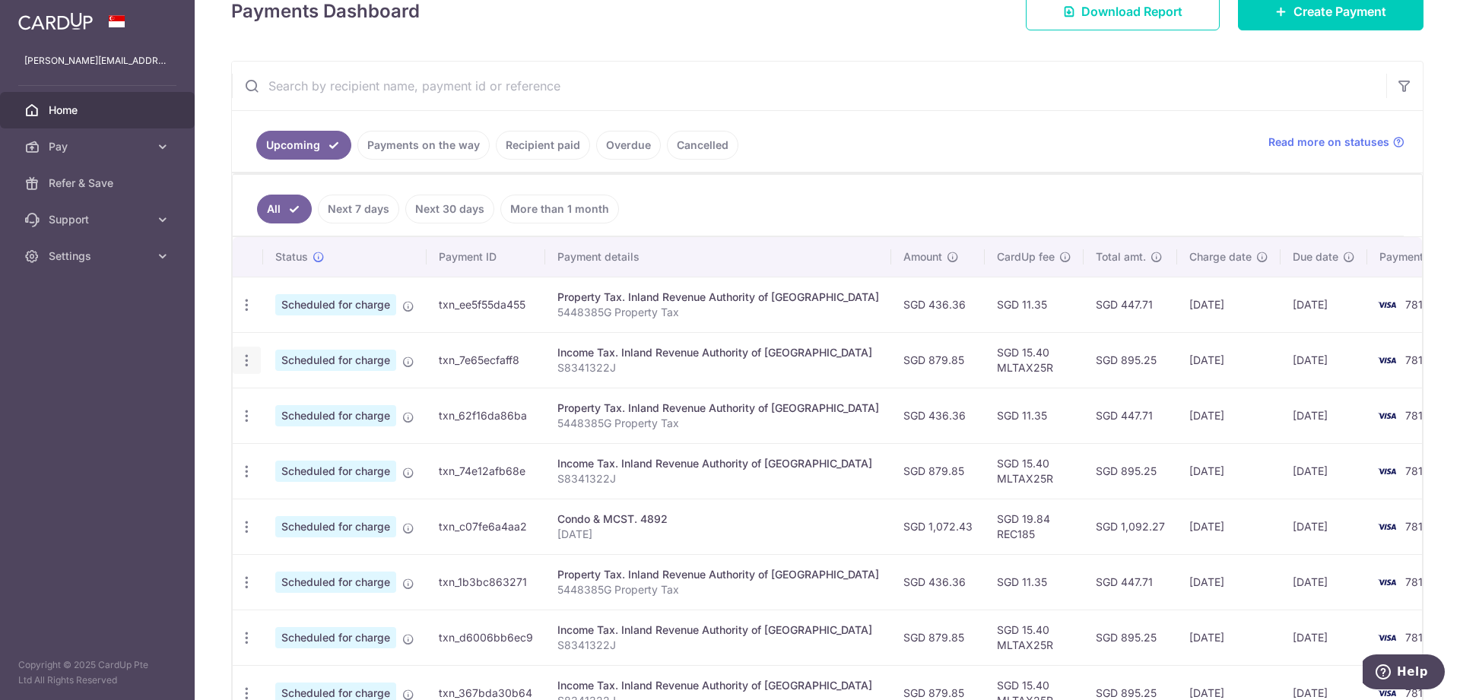
click at [246, 363] on icon "button" at bounding box center [247, 361] width 16 height 16
click at [281, 436] on span "Cancel payment" at bounding box center [328, 439] width 102 height 18
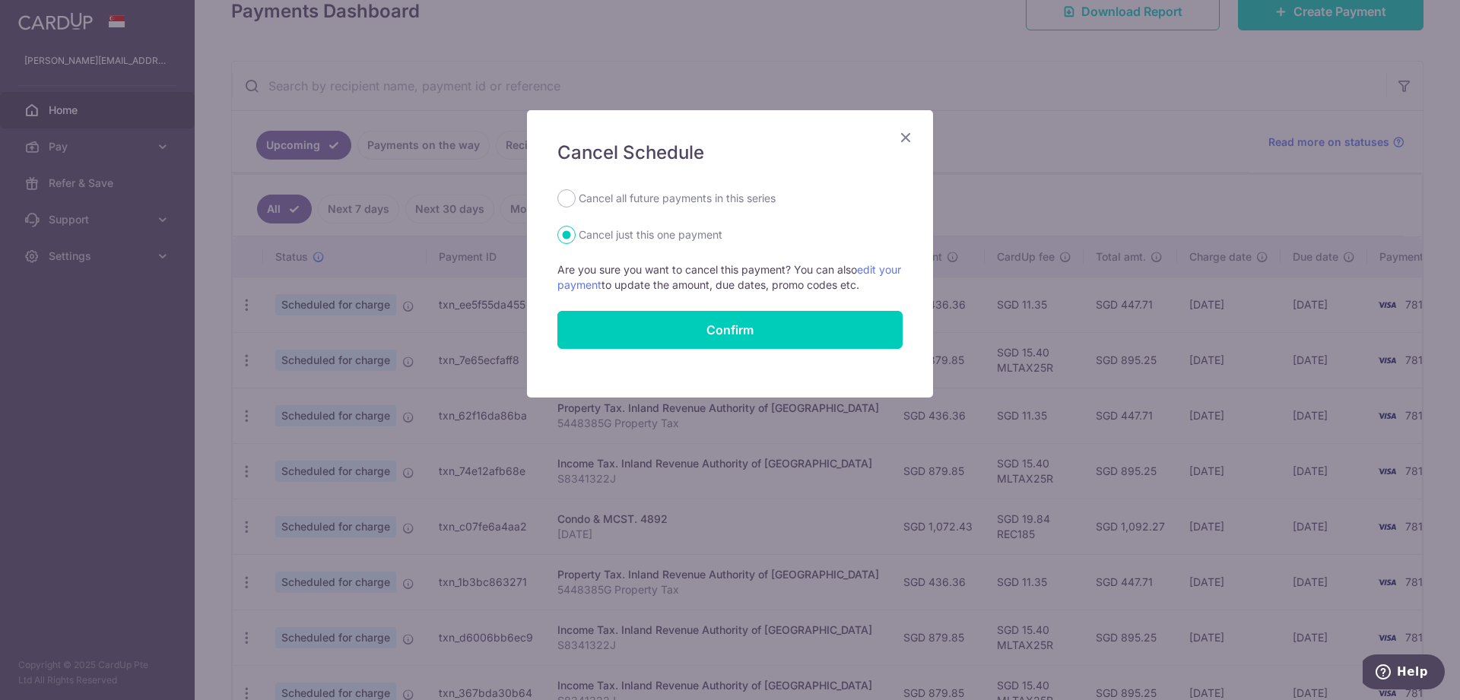
click at [619, 199] on label "Cancel all future payments in this series" at bounding box center [677, 198] width 197 height 18
click at [576, 199] on input "Cancel all future payments in this series" at bounding box center [566, 198] width 18 height 18
radio input "true"
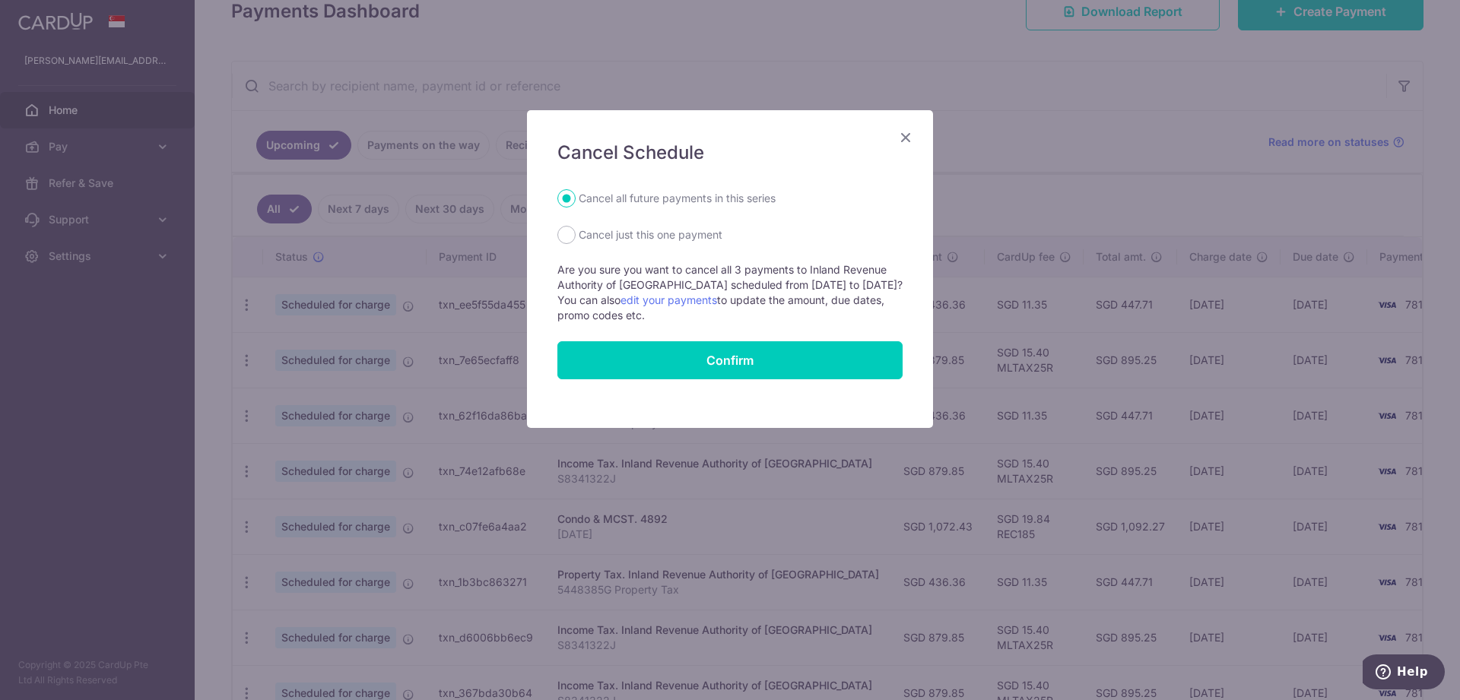
click at [900, 143] on icon "Close" at bounding box center [905, 137] width 18 height 19
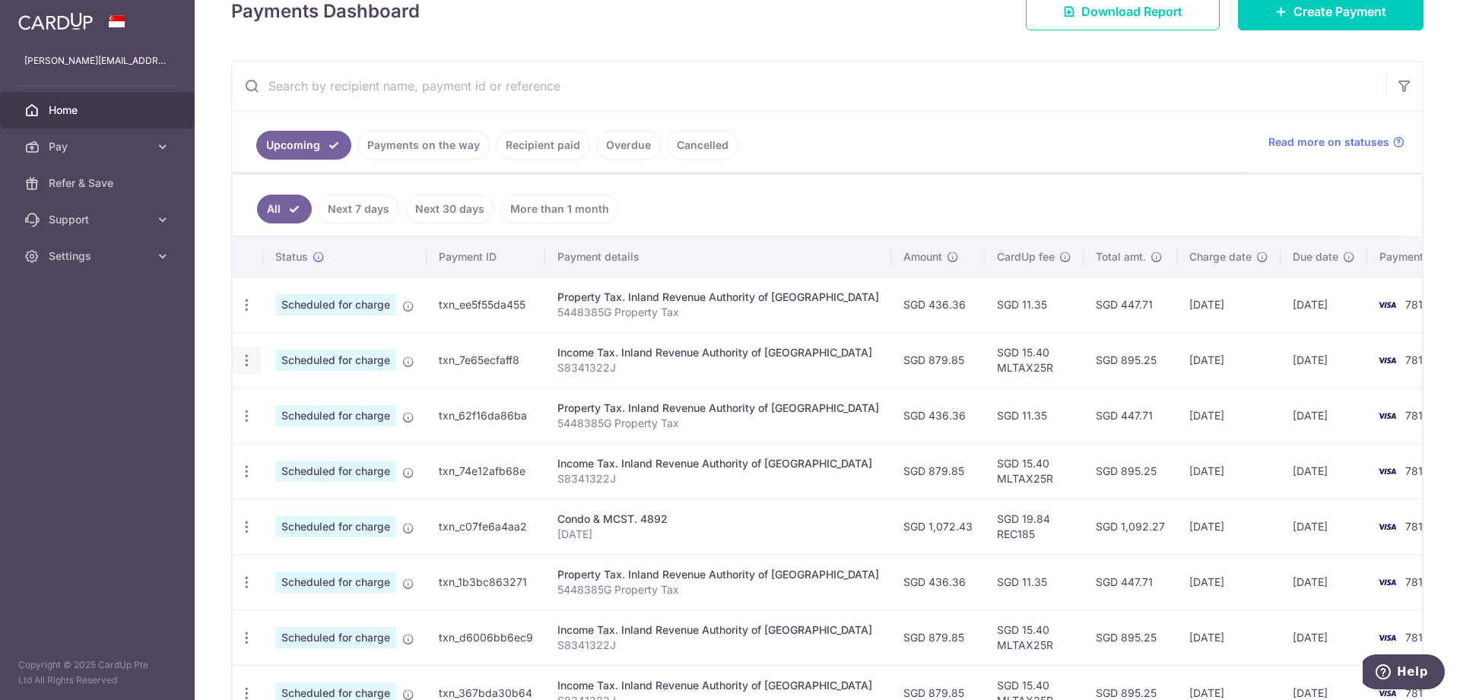
click at [243, 361] on icon "button" at bounding box center [247, 361] width 16 height 16
click at [284, 438] on span "Cancel payment" at bounding box center [328, 439] width 102 height 18
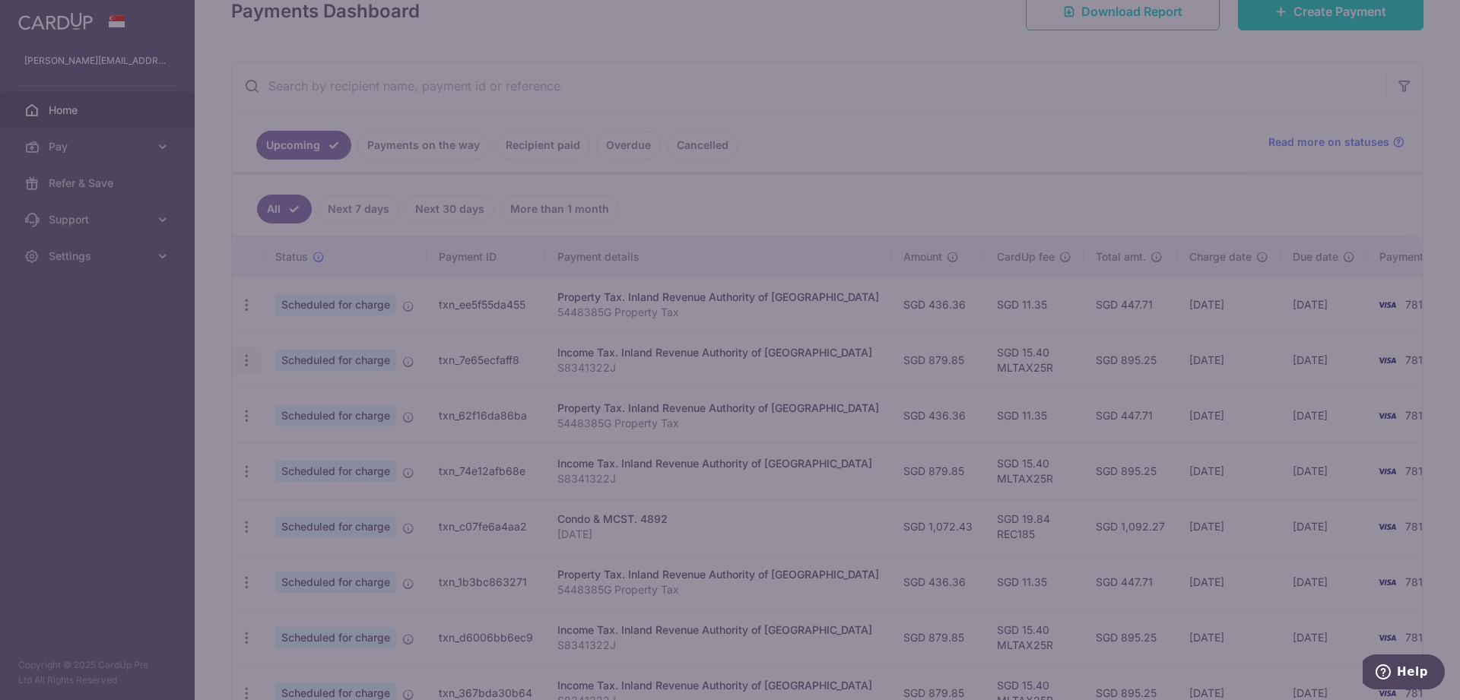
radio input "true"
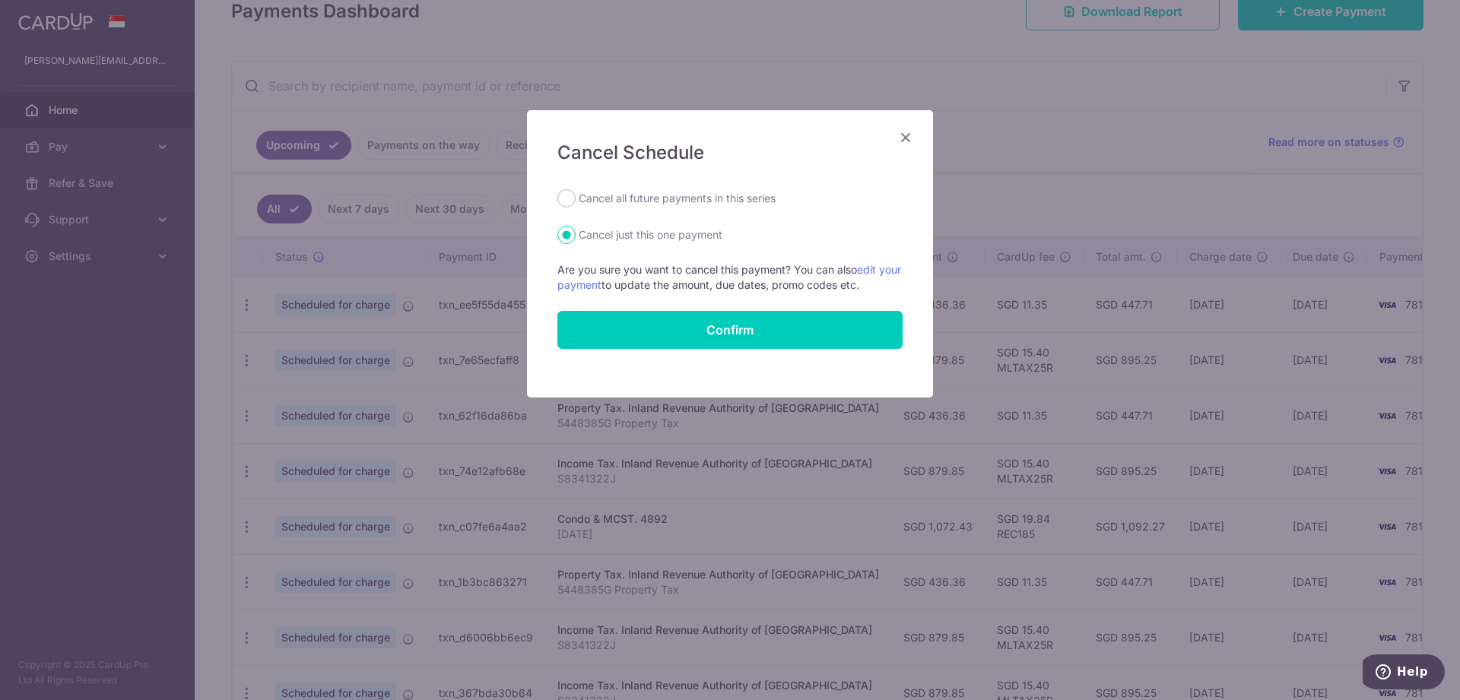
click at [670, 200] on label "Cancel all future payments in this series" at bounding box center [677, 198] width 197 height 18
click at [576, 200] on input "Cancel all future payments in this series" at bounding box center [566, 198] width 18 height 18
radio input "true"
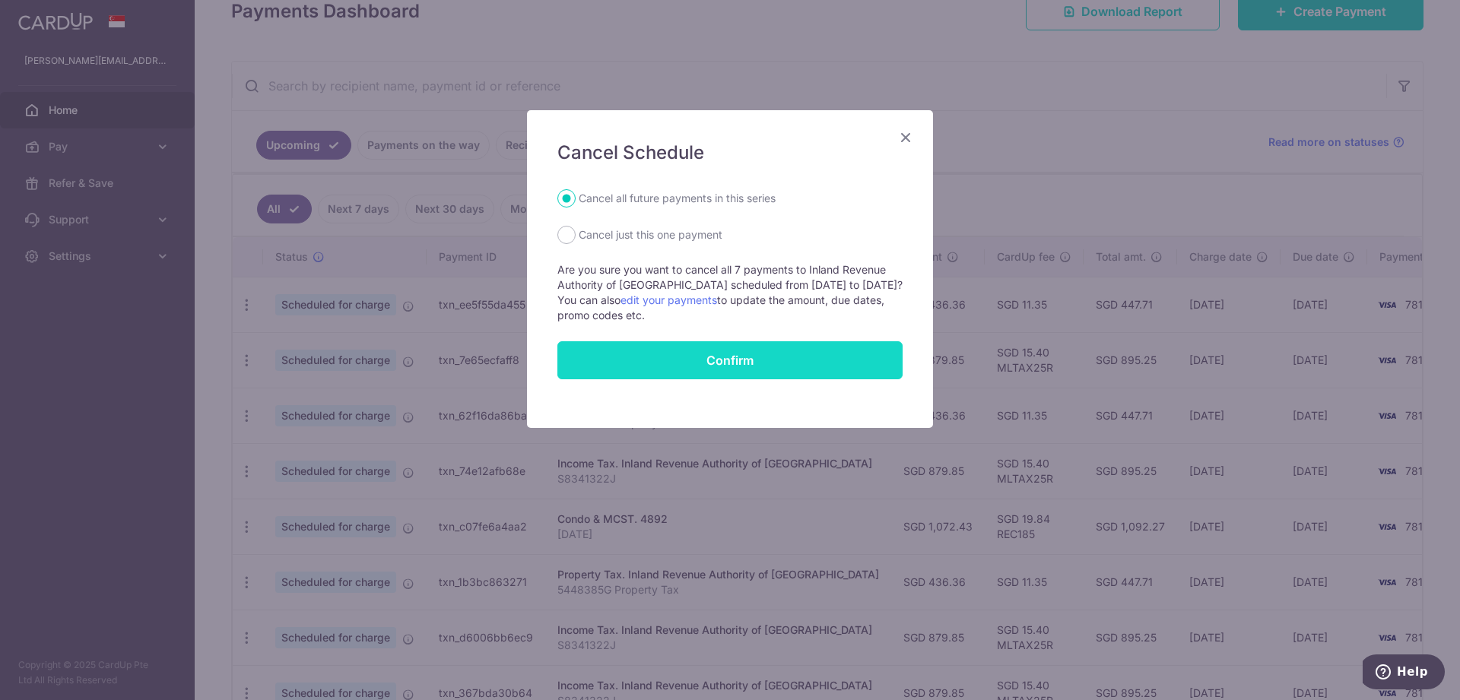
click at [683, 361] on button "Confirm" at bounding box center [729, 360] width 345 height 38
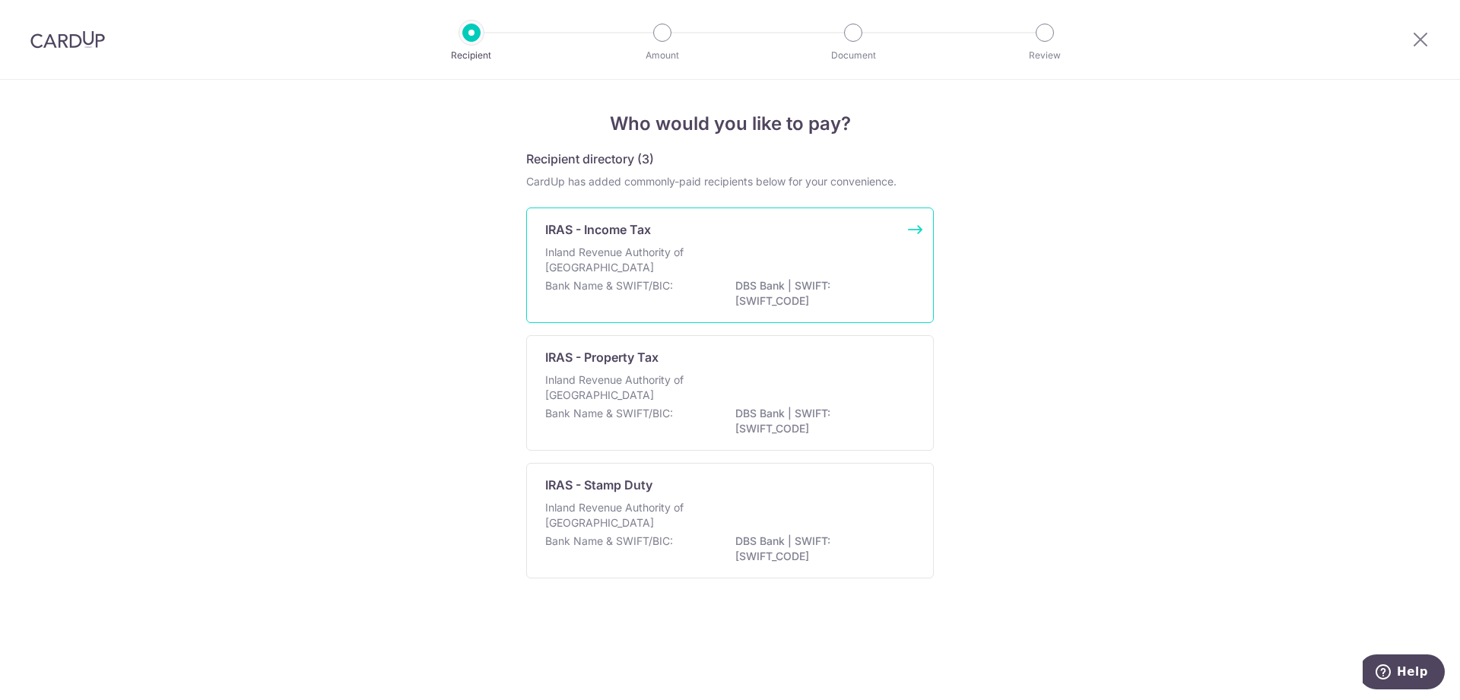
click at [636, 265] on p "Inland Revenue Authority of [GEOGRAPHIC_DATA]" at bounding box center [625, 260] width 161 height 30
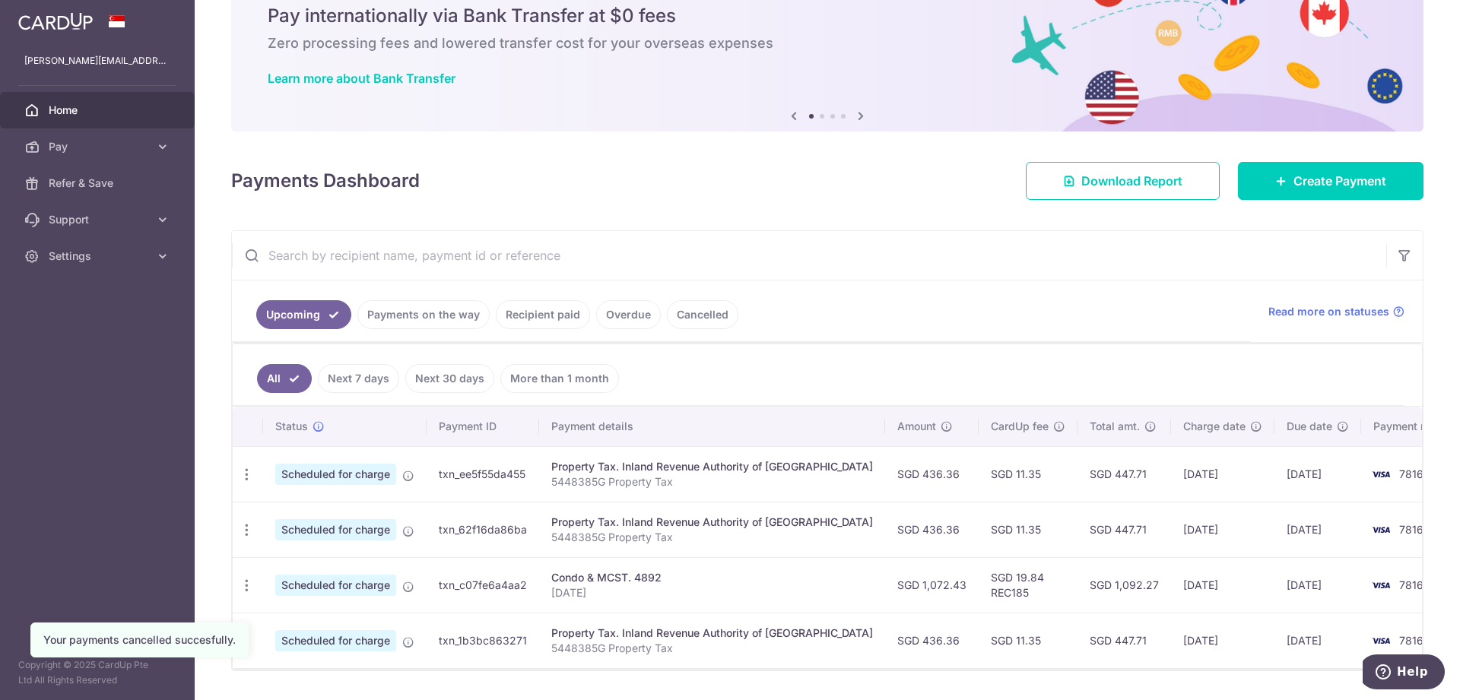
scroll to position [106, 0]
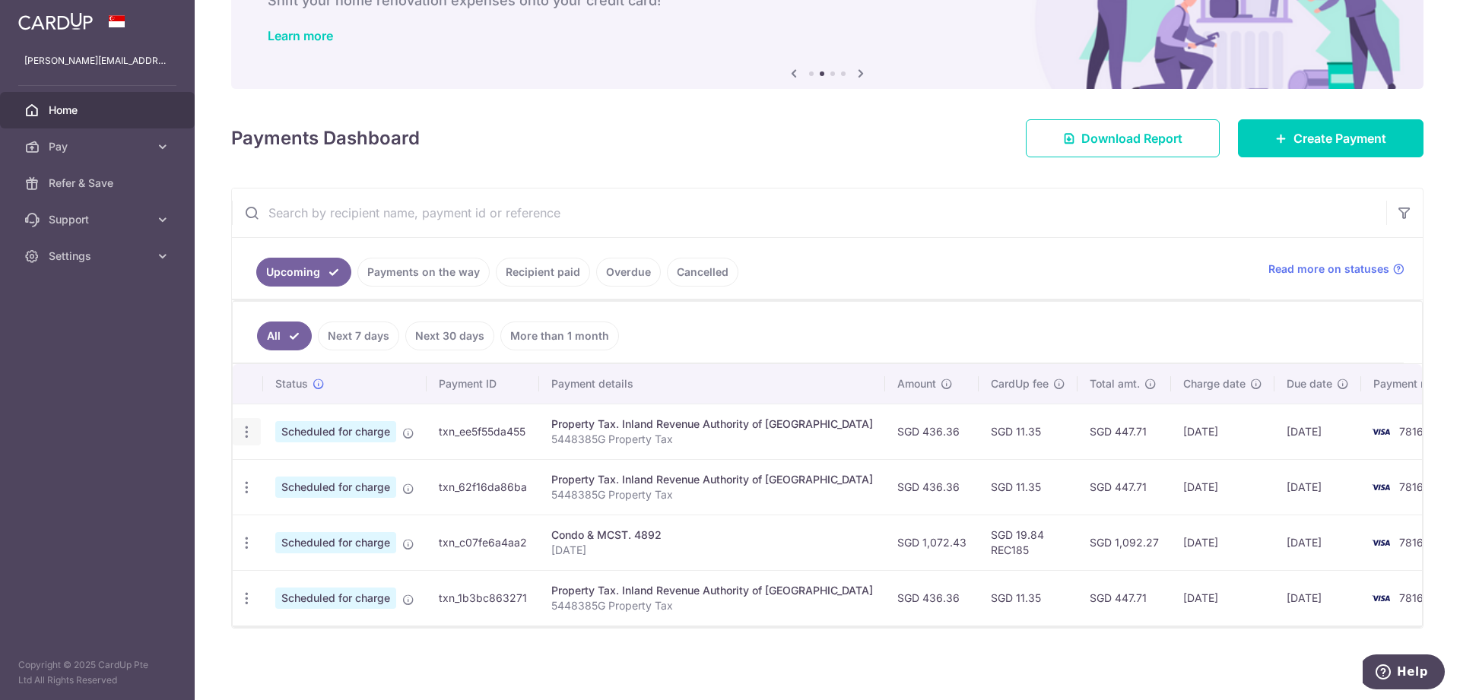
click at [243, 430] on icon "button" at bounding box center [247, 432] width 16 height 16
click at [300, 477] on span "Update payment" at bounding box center [327, 474] width 103 height 18
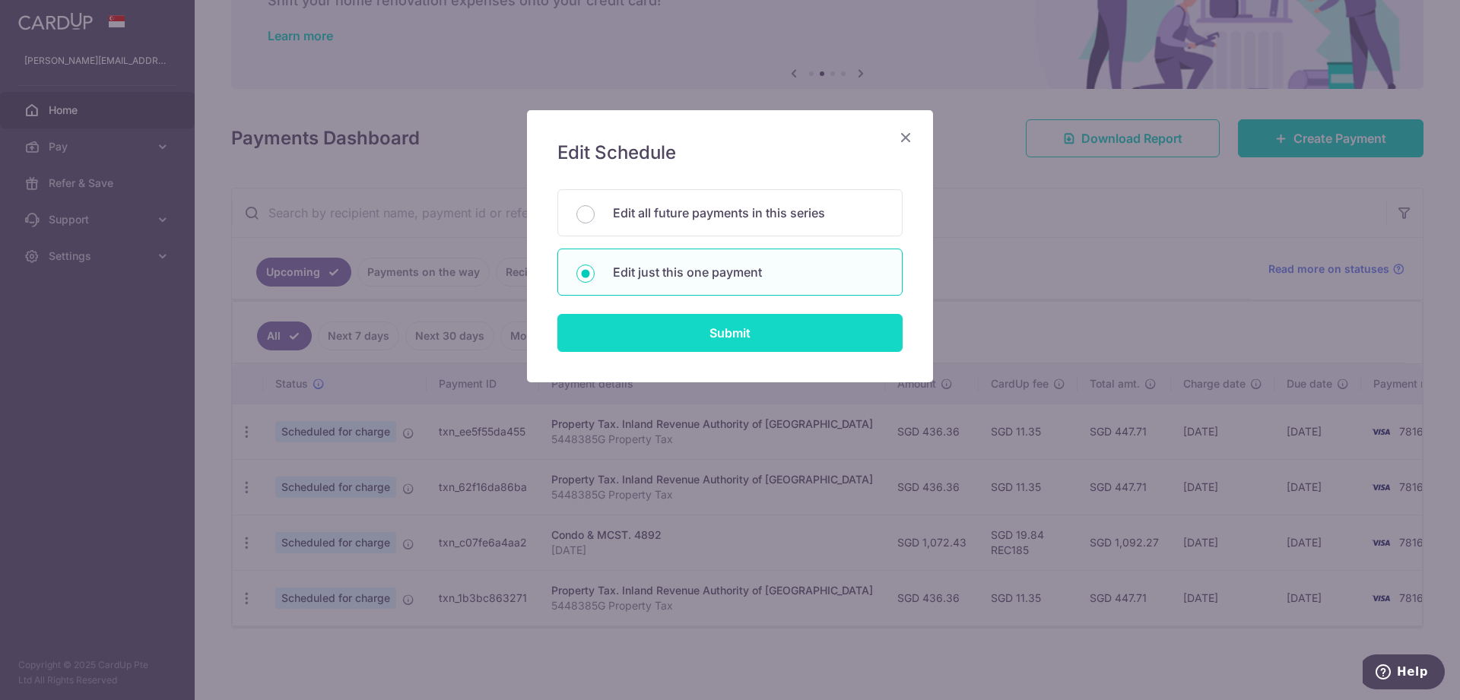
click at [651, 340] on input "Submit" at bounding box center [729, 333] width 345 height 38
radio input "true"
type input "436.36"
type input "20/09/2025"
type input "5448385G"
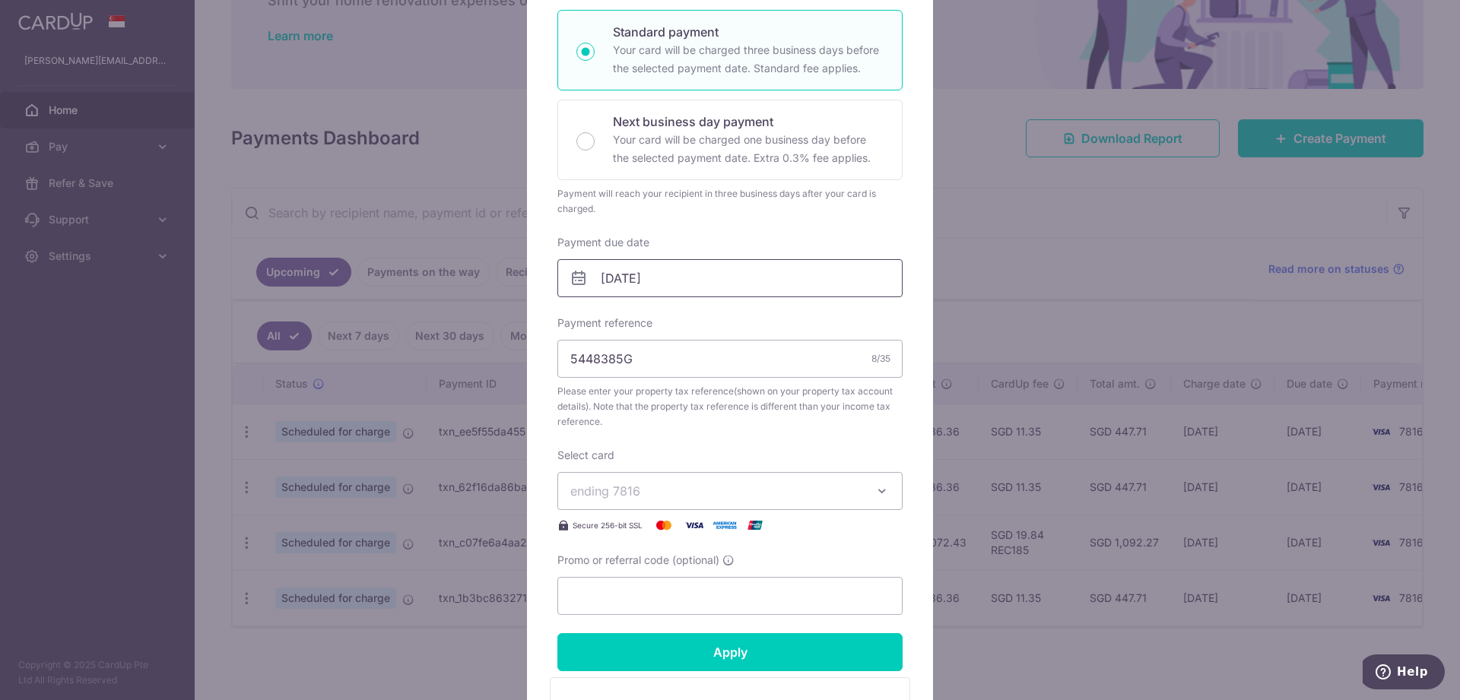
scroll to position [78, 0]
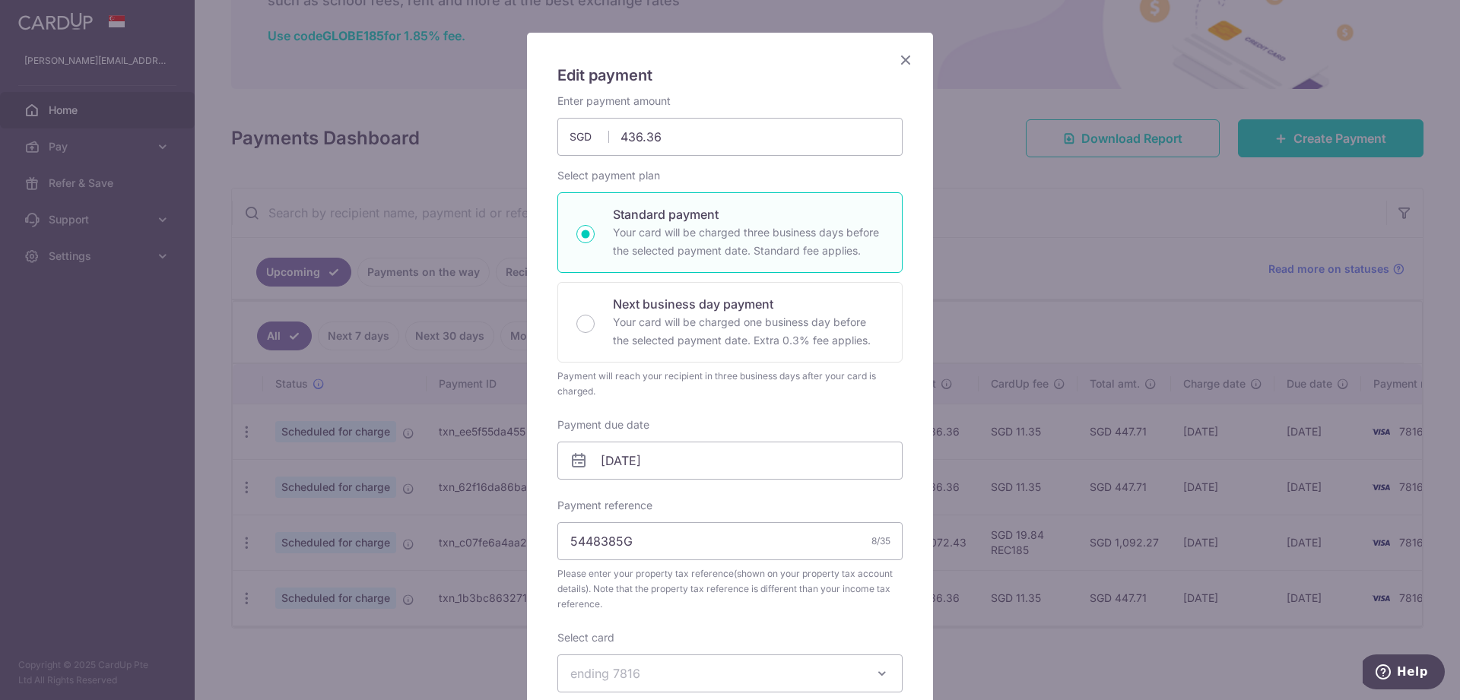
click at [905, 59] on icon "Close" at bounding box center [905, 59] width 18 height 19
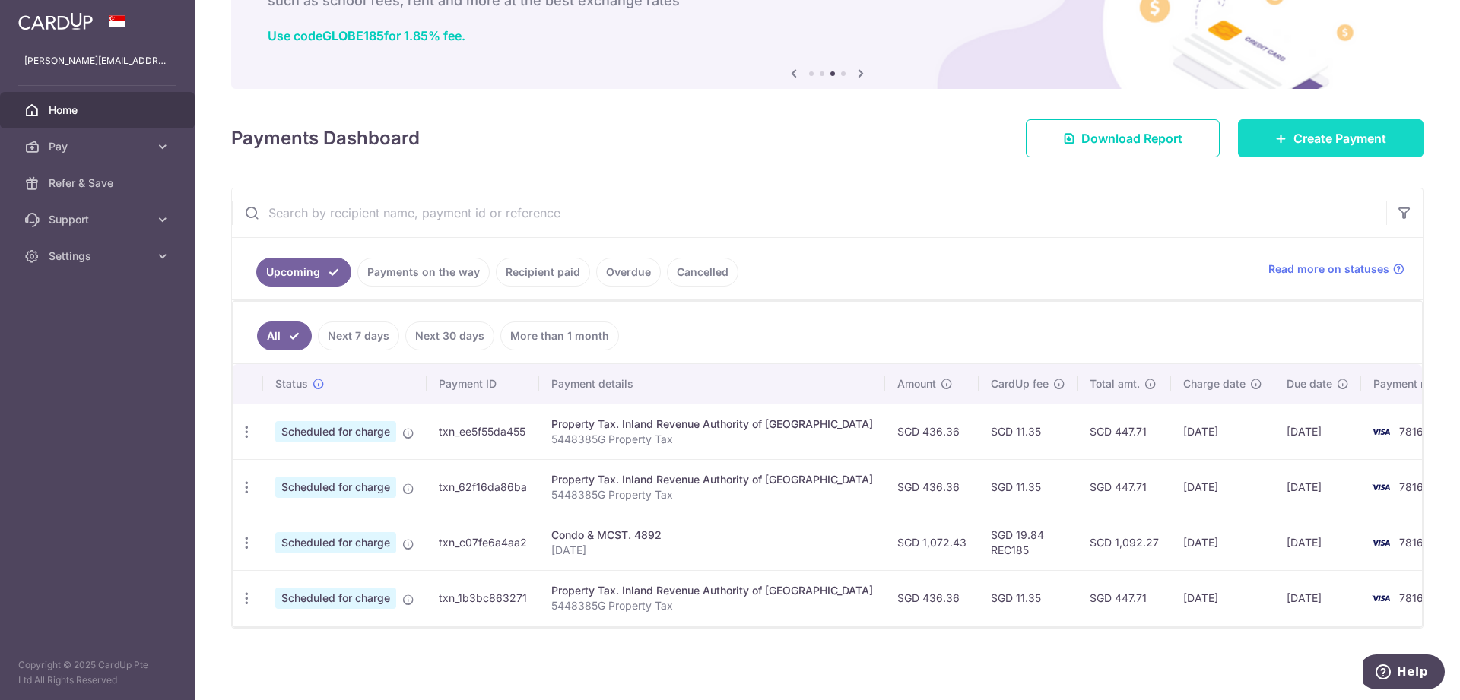
click at [1308, 149] on link "Create Payment" at bounding box center [1331, 138] width 186 height 38
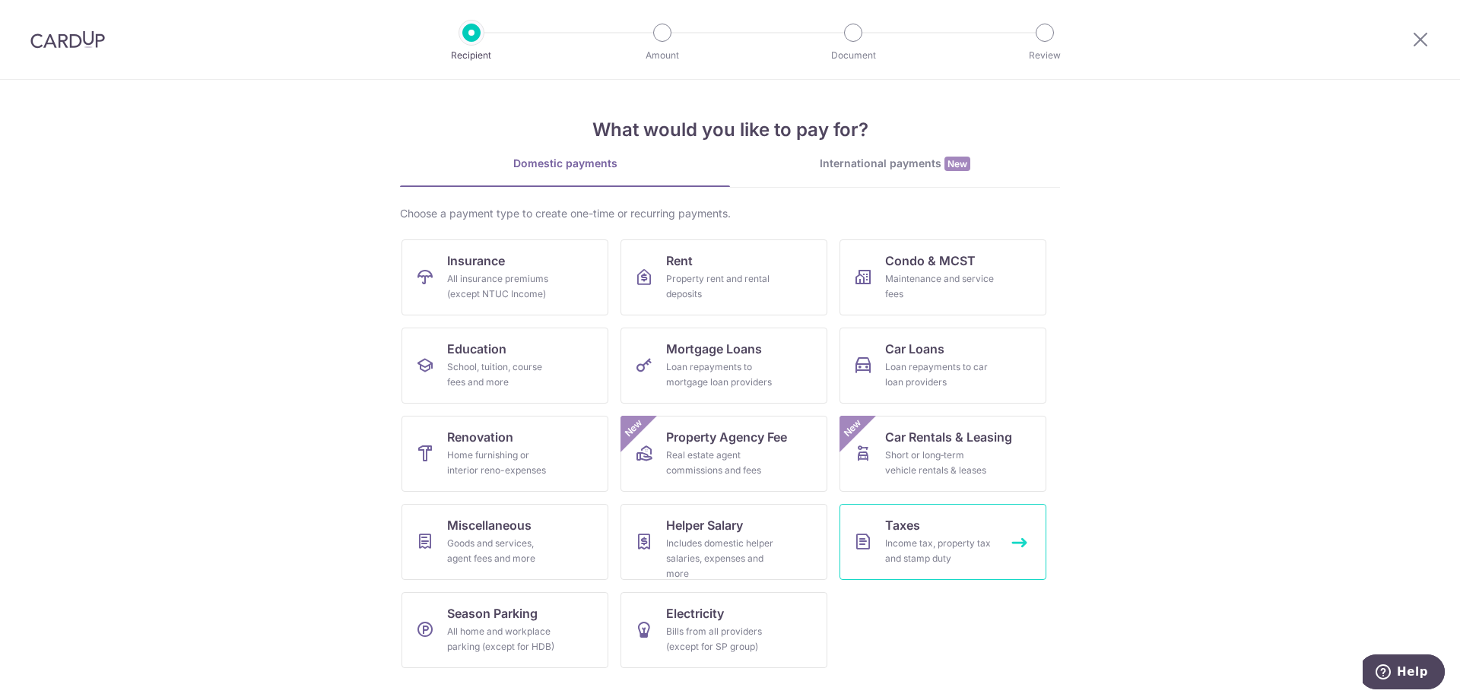
click at [933, 542] on div "Income tax, property tax and stamp duty" at bounding box center [939, 551] width 109 height 30
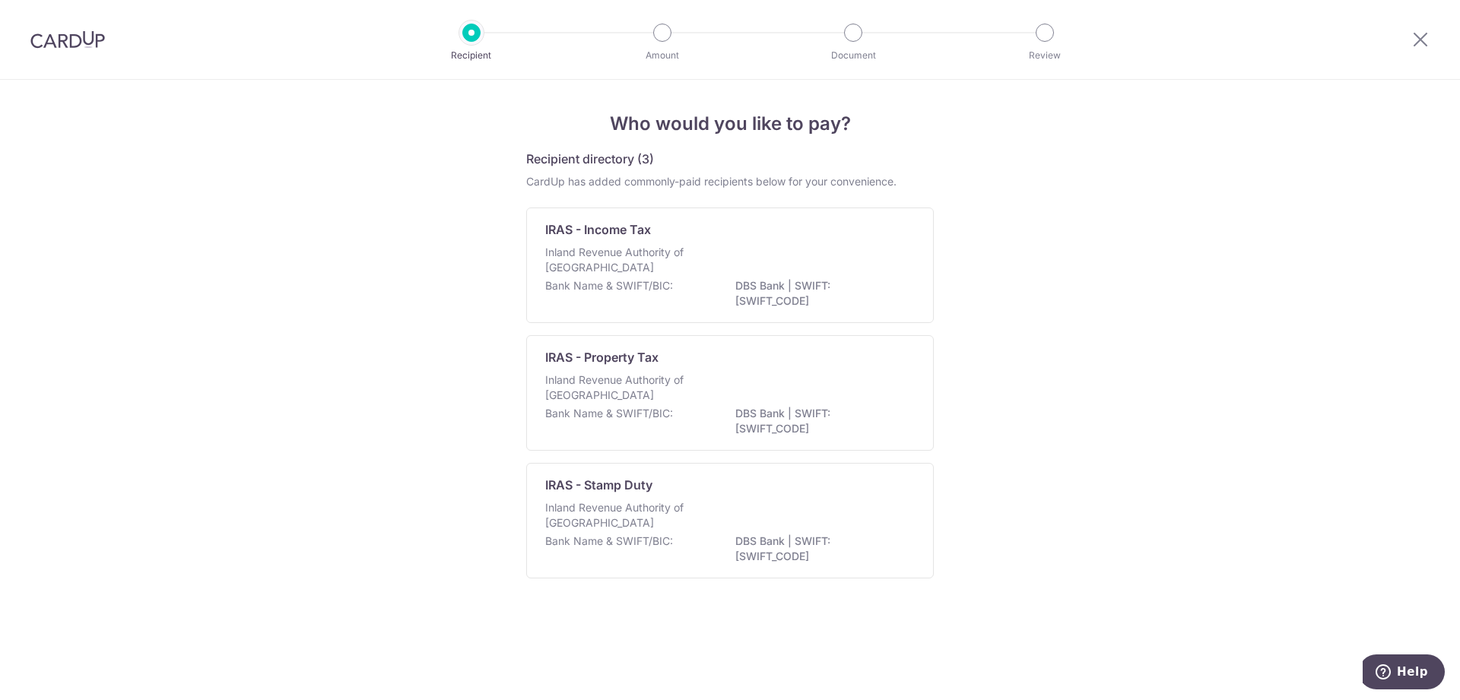
click at [1422, 49] on div at bounding box center [1420, 39] width 79 height 79
click at [1419, 42] on icon at bounding box center [1420, 39] width 18 height 19
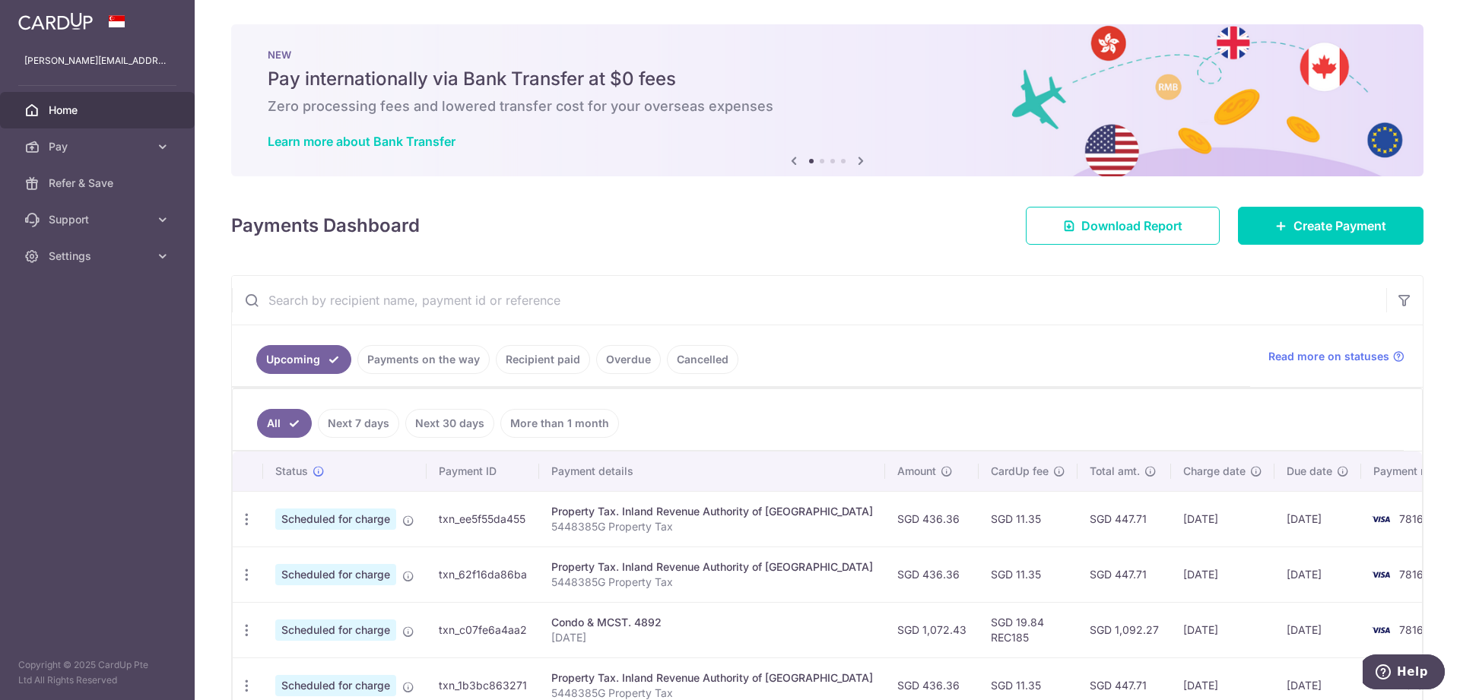
click at [1042, 356] on ul "Upcoming Payments on the way Recipient paid Overdue Cancelled" at bounding box center [741, 356] width 1018 height 62
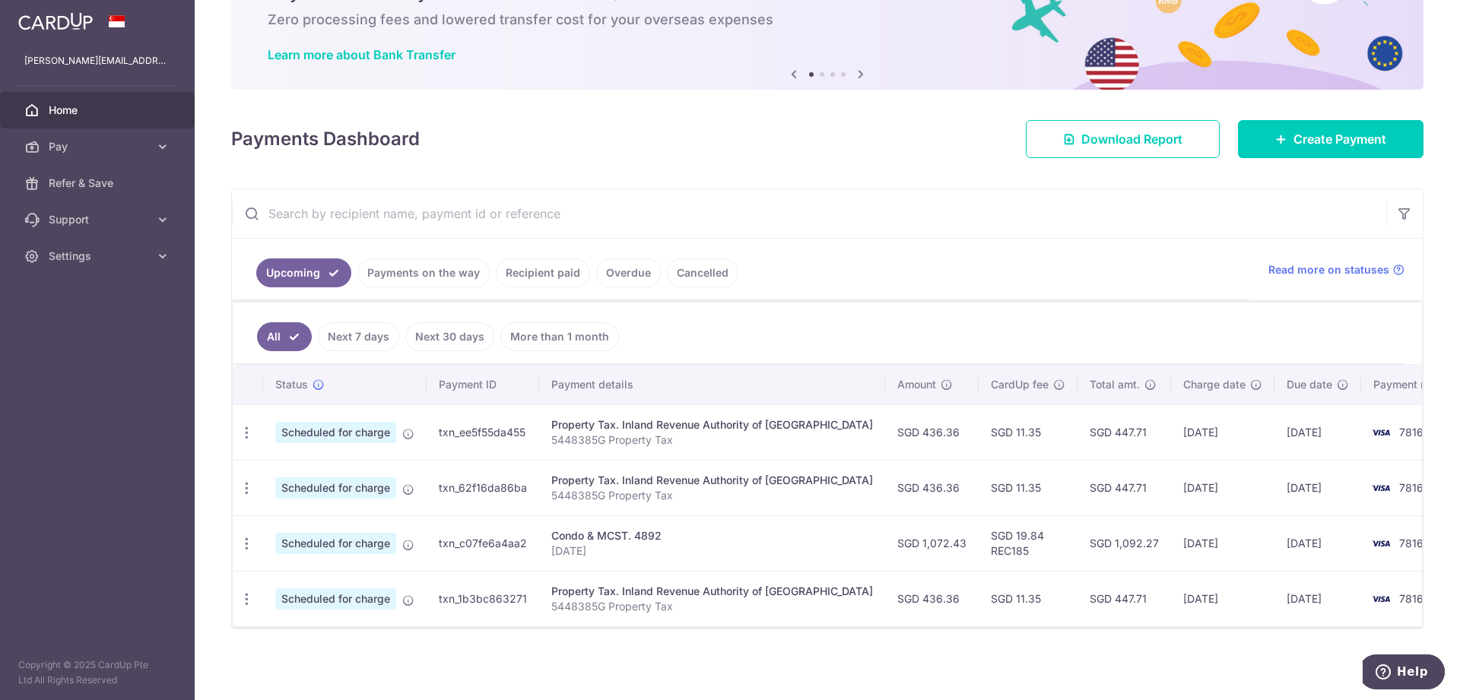
scroll to position [87, 0]
click at [1349, 139] on span "Create Payment" at bounding box center [1339, 138] width 93 height 18
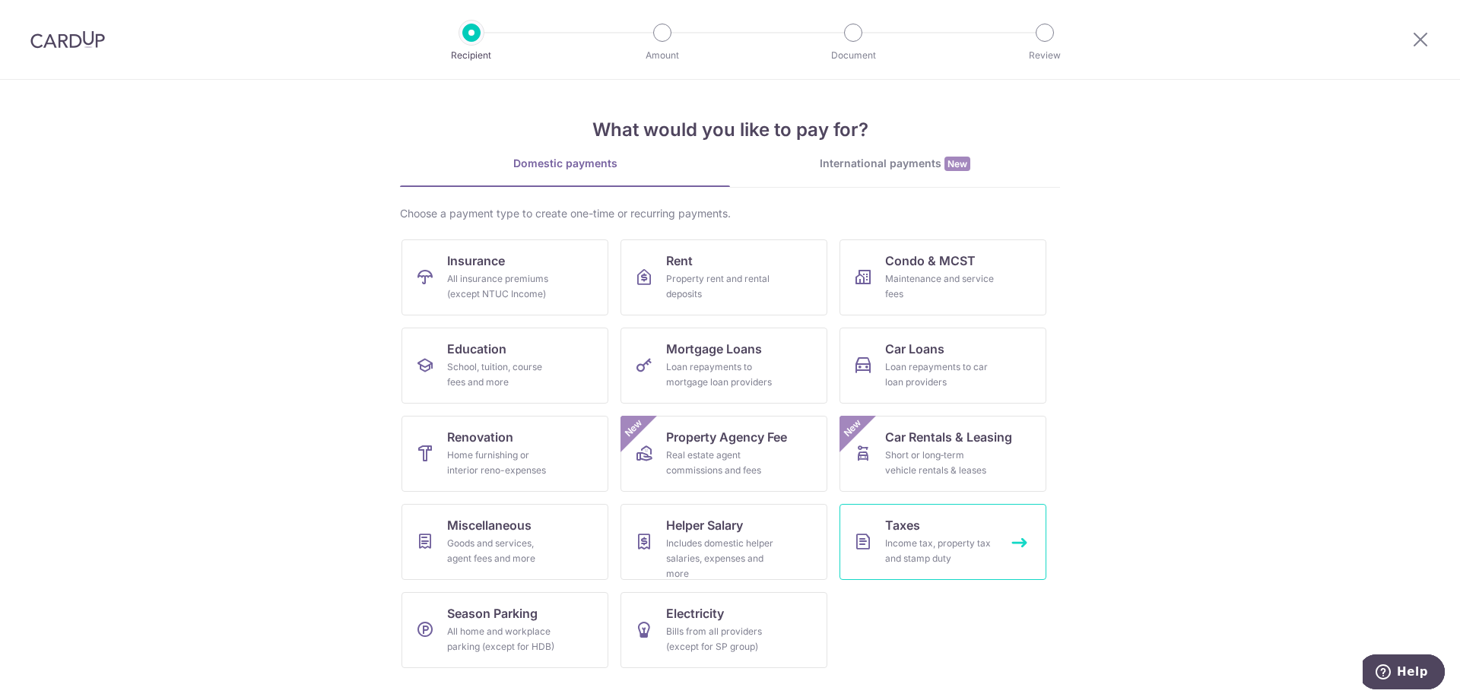
click at [919, 525] on span "Taxes" at bounding box center [902, 525] width 35 height 18
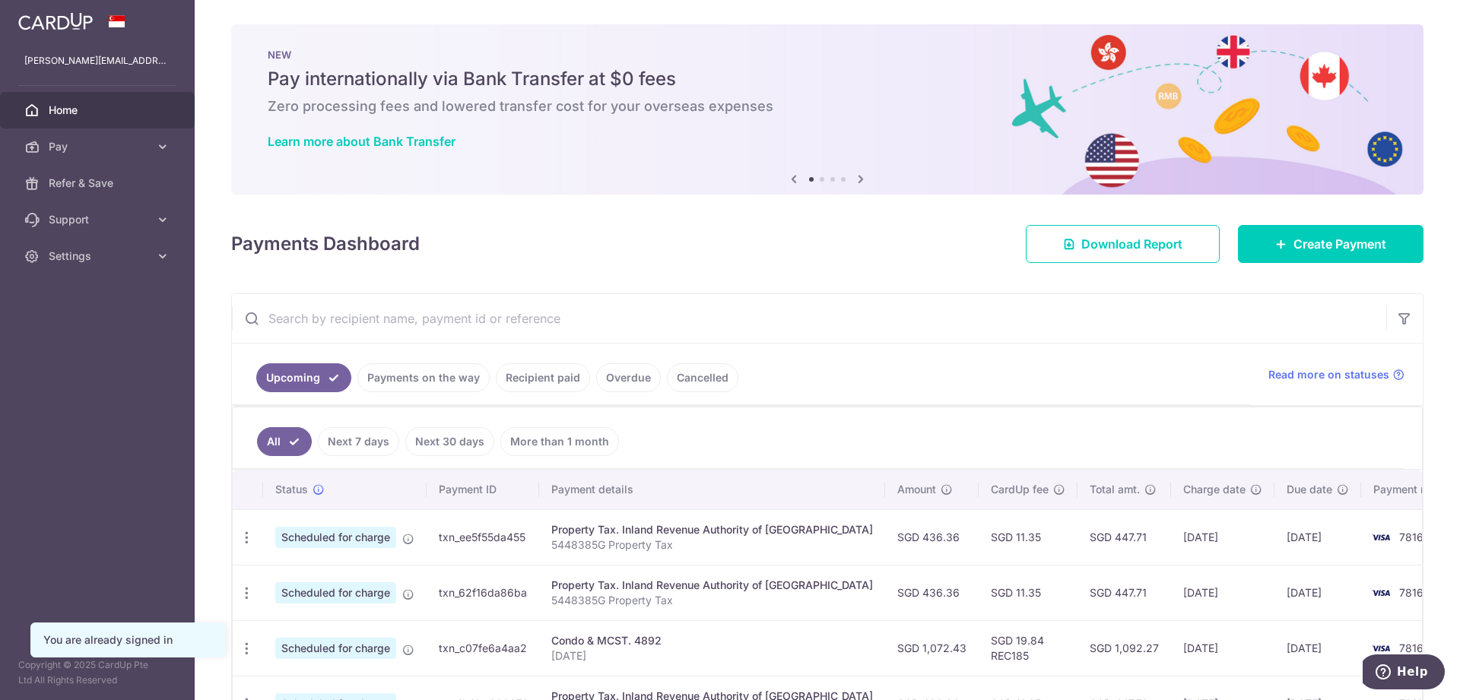
scroll to position [78, 0]
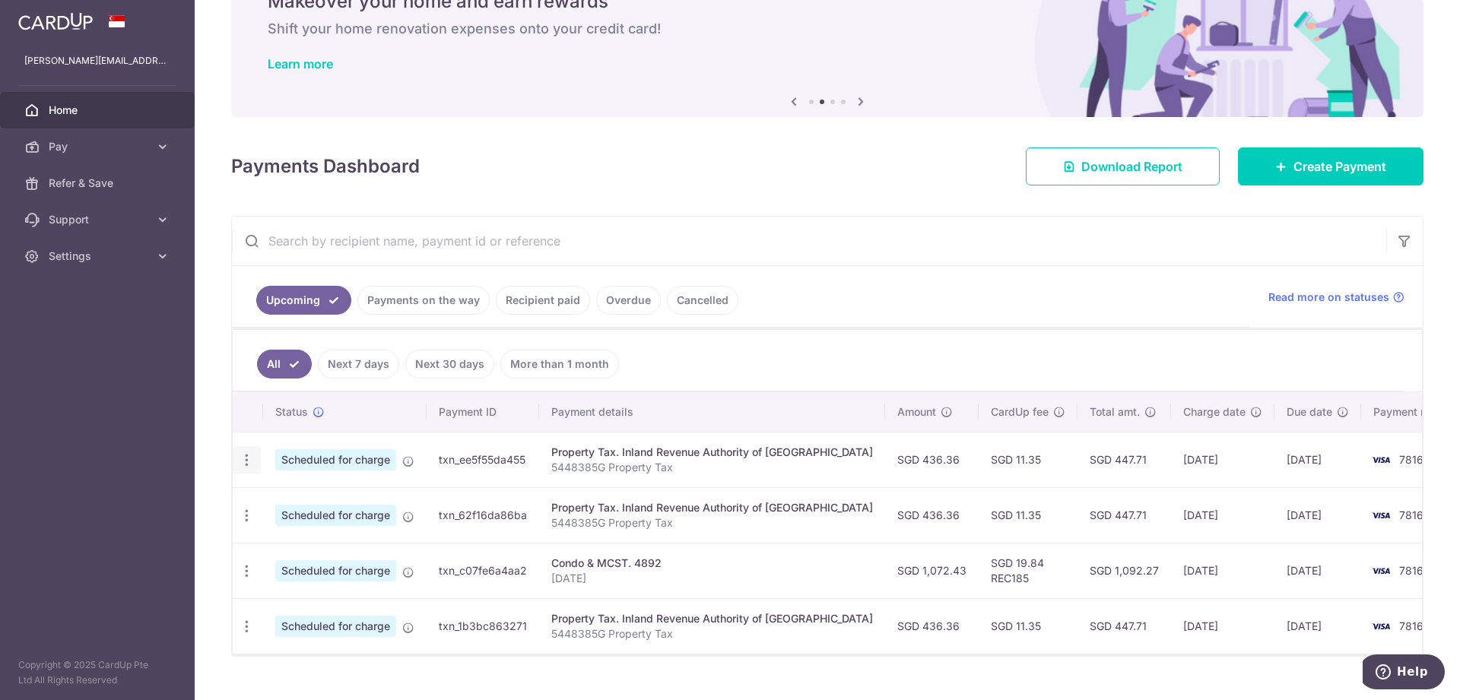
click at [243, 465] on icon "button" at bounding box center [247, 460] width 16 height 16
click at [295, 506] on span "Update payment" at bounding box center [327, 502] width 103 height 18
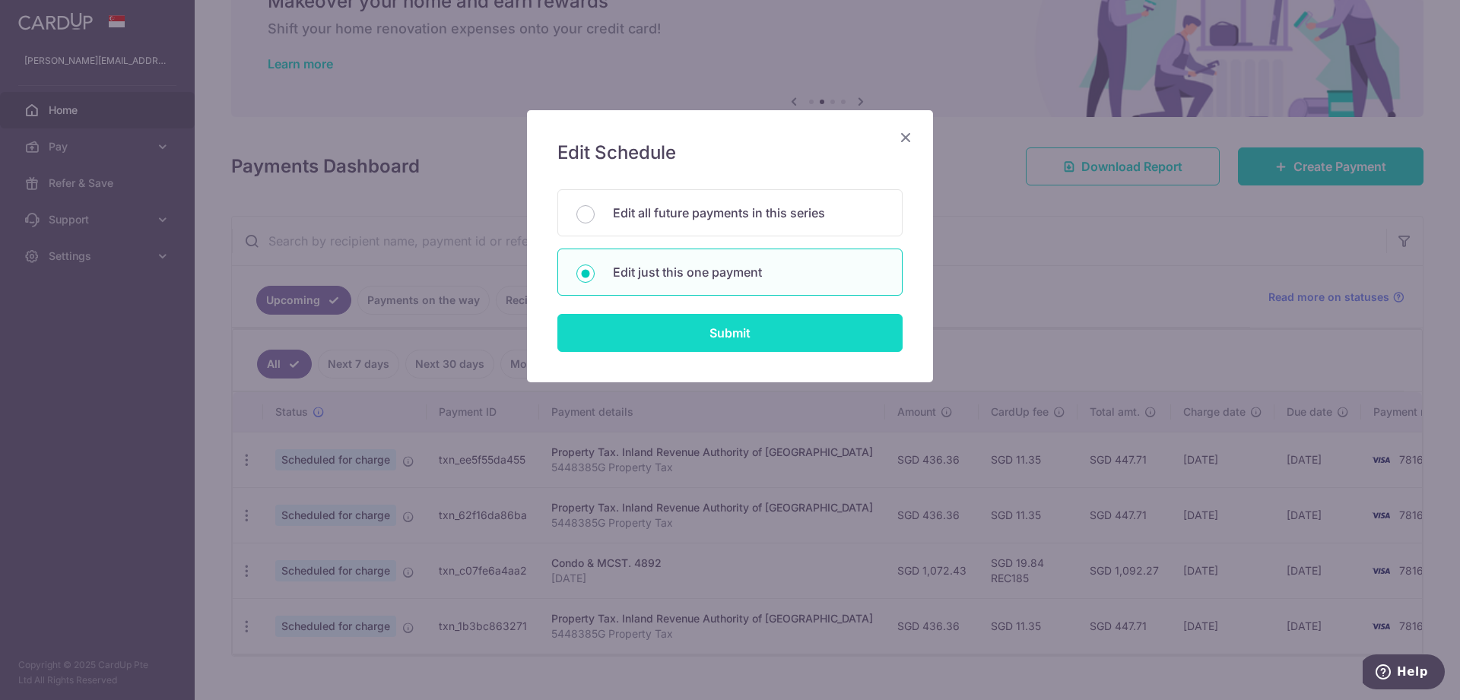
click at [699, 342] on input "Submit" at bounding box center [729, 333] width 345 height 38
radio input "true"
type input "436.36"
type input "20/09/2025"
type input "5448385G"
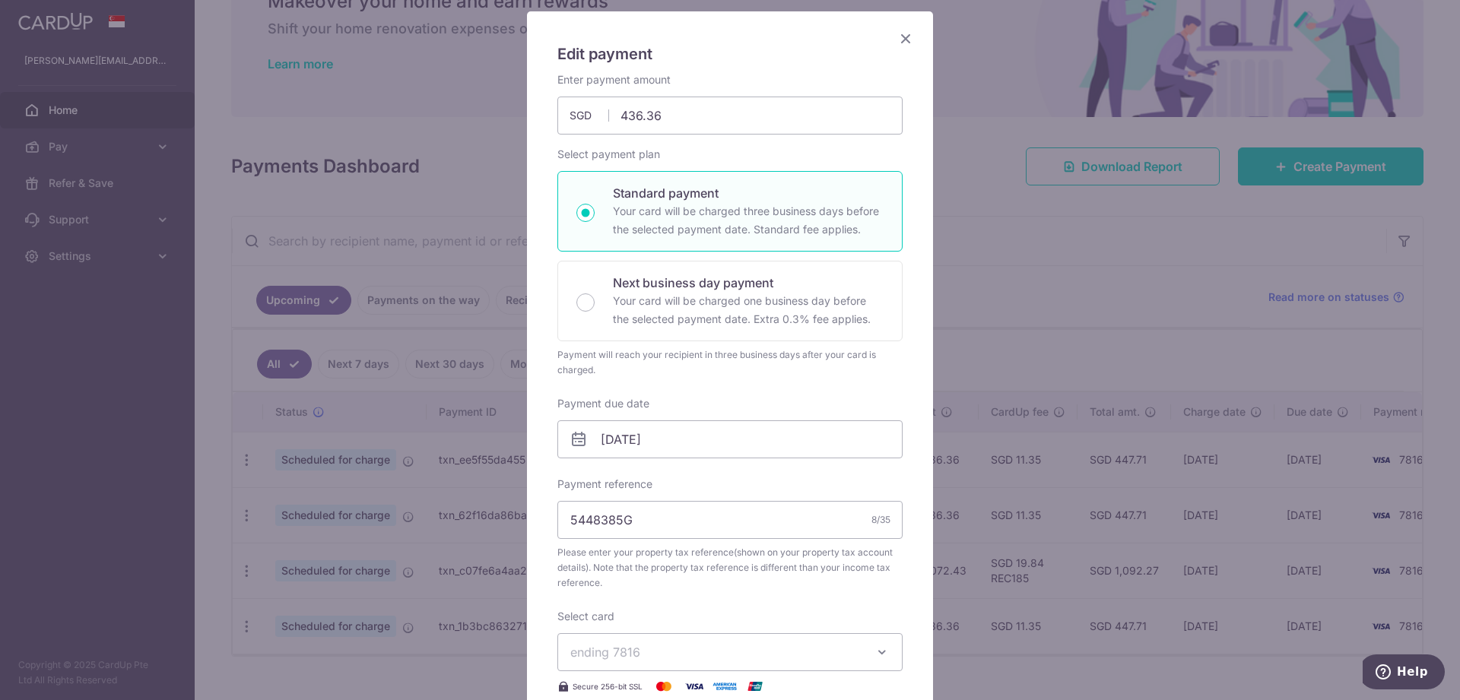
scroll to position [155, 0]
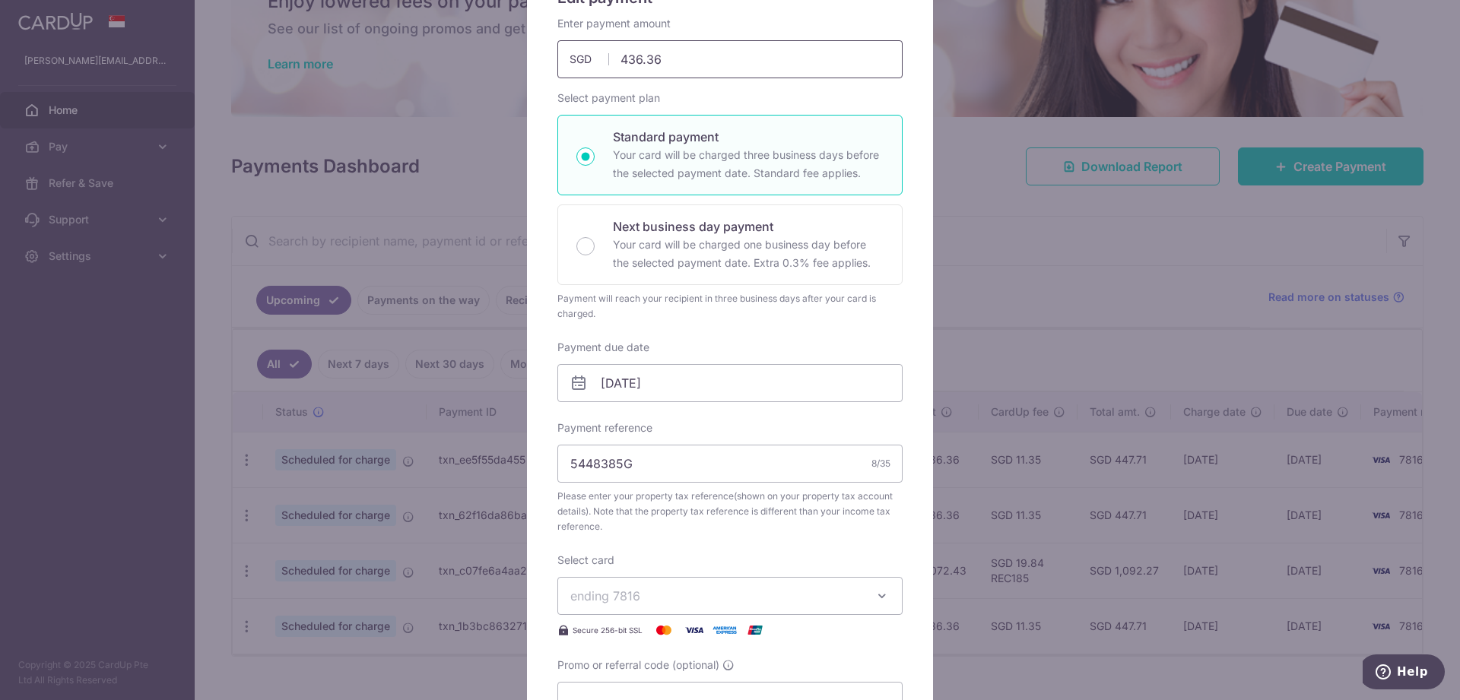
drag, startPoint x: 620, startPoint y: 60, endPoint x: 733, endPoint y: 51, distance: 112.9
click at [733, 51] on input "436.36" at bounding box center [729, 59] width 345 height 38
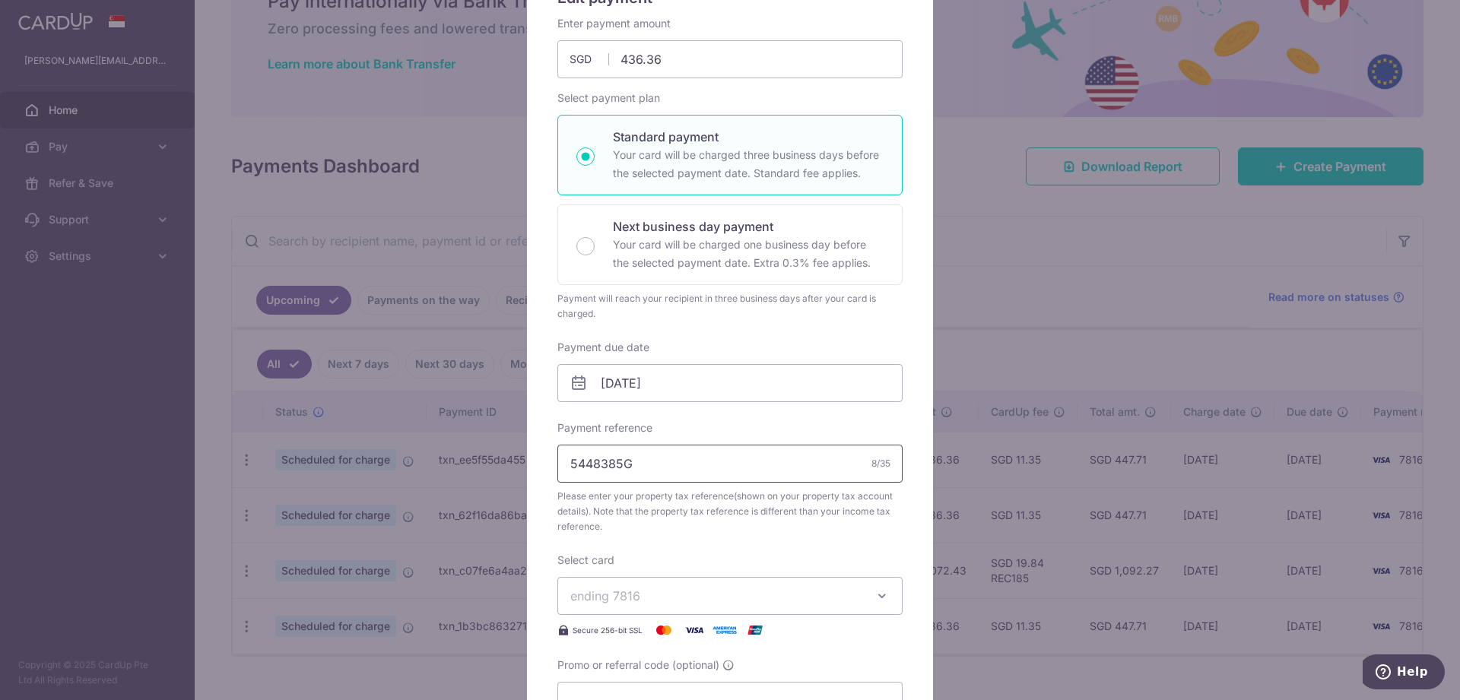
drag, startPoint x: 646, startPoint y: 473, endPoint x: 492, endPoint y: 457, distance: 154.4
click at [557, 457] on input "5448385G" at bounding box center [729, 464] width 345 height 38
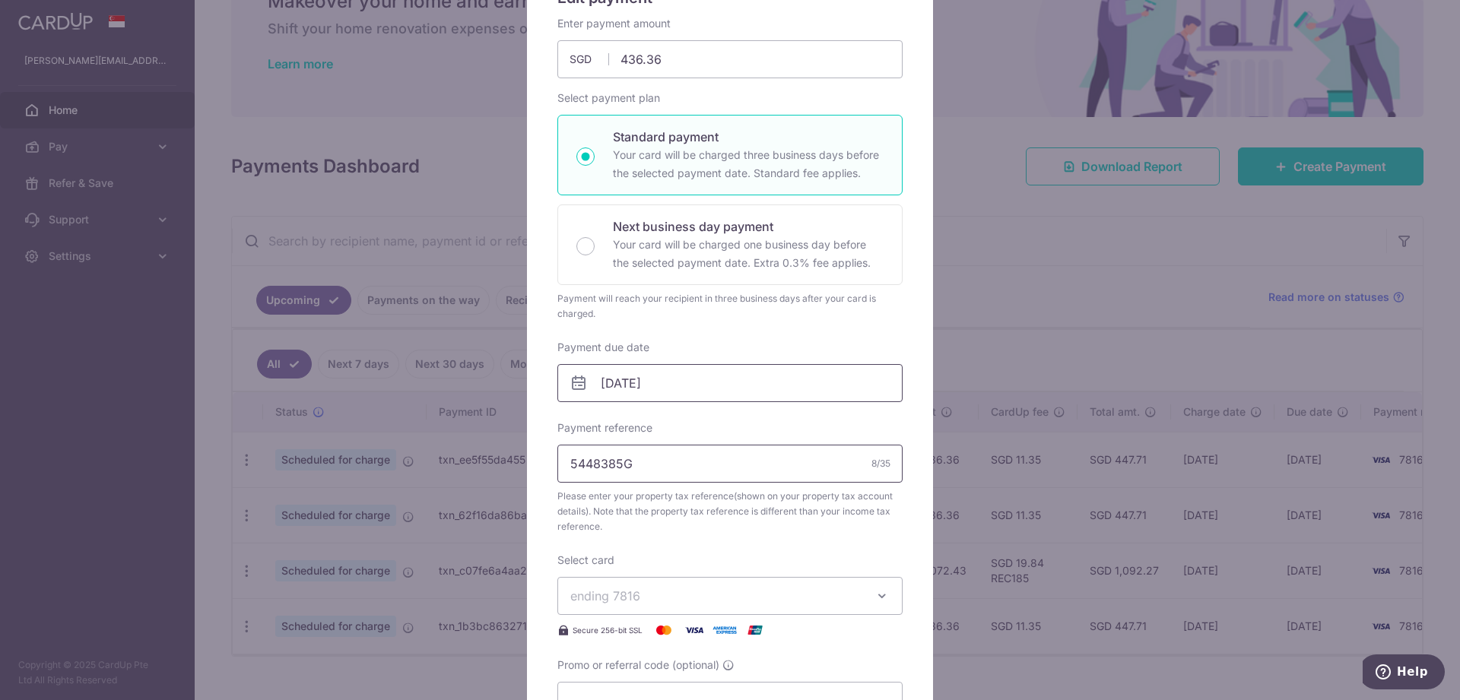
scroll to position [0, 0]
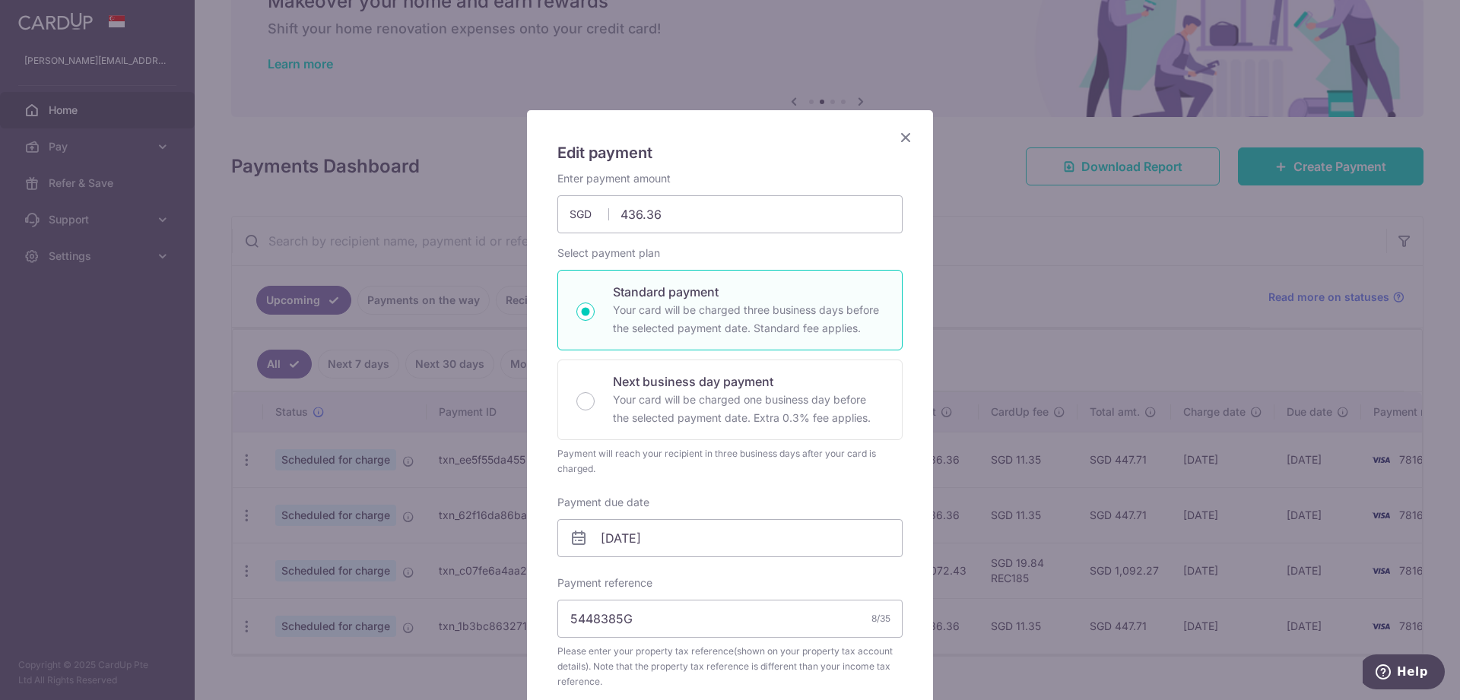
click at [982, 248] on div "Edit payment By clicking apply, you will make changes to all payments to Inland…" at bounding box center [730, 350] width 1460 height 700
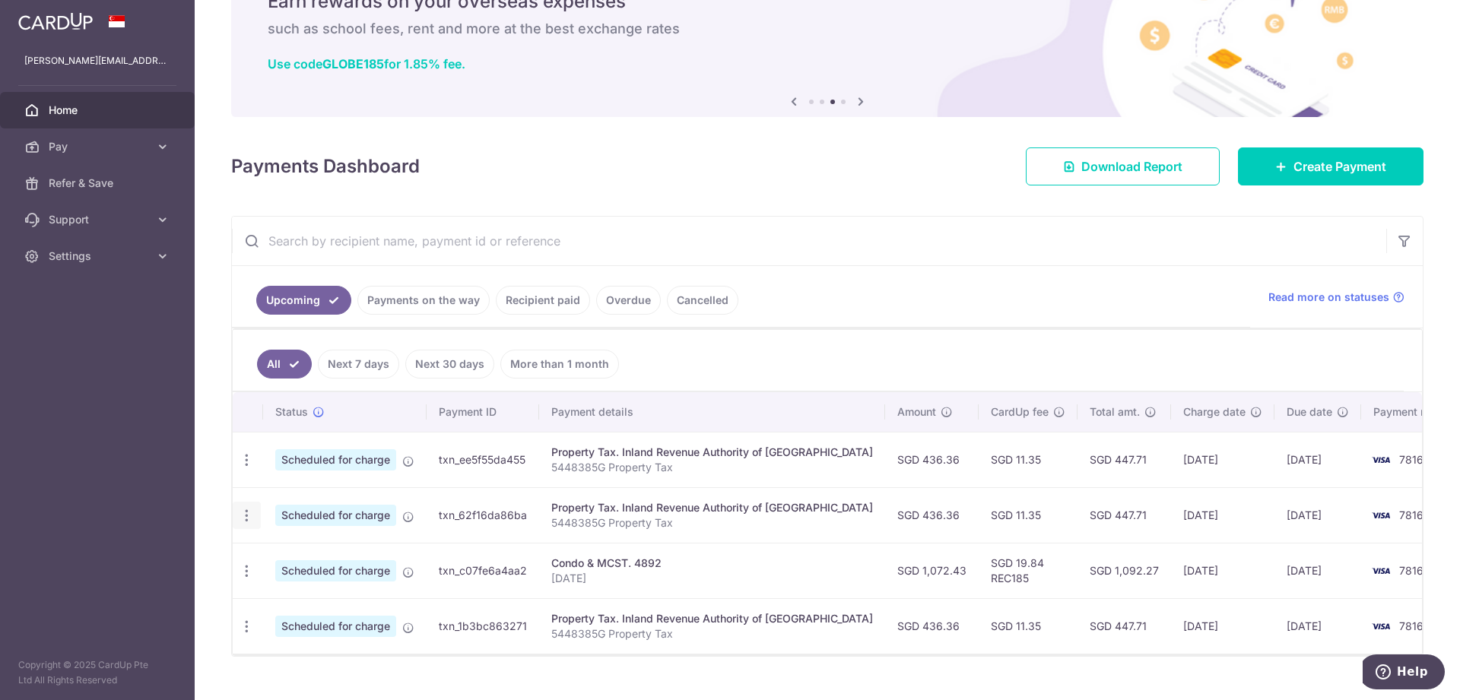
click at [249, 519] on icon "button" at bounding box center [247, 516] width 16 height 16
click at [243, 463] on icon "button" at bounding box center [247, 460] width 16 height 16
click at [288, 505] on span "Update payment" at bounding box center [327, 502] width 103 height 18
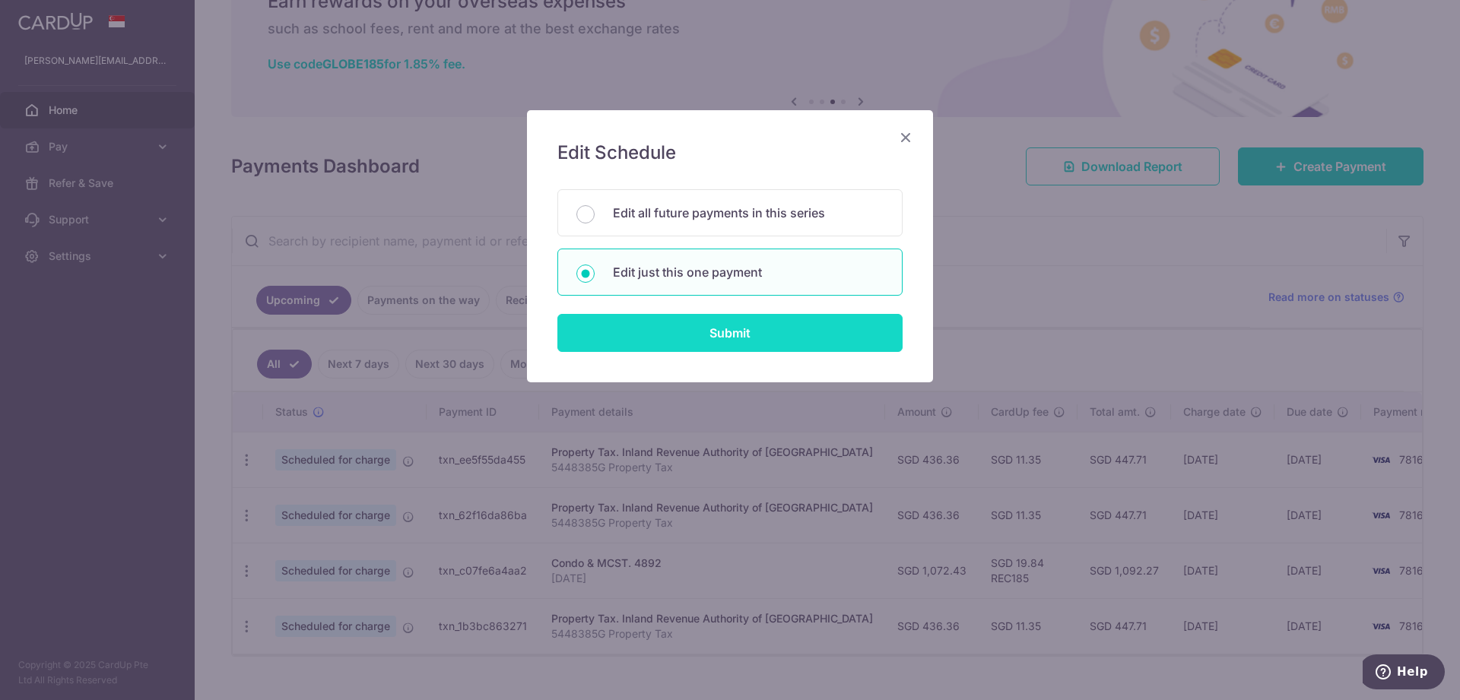
click at [726, 338] on input "Submit" at bounding box center [729, 333] width 345 height 38
radio input "true"
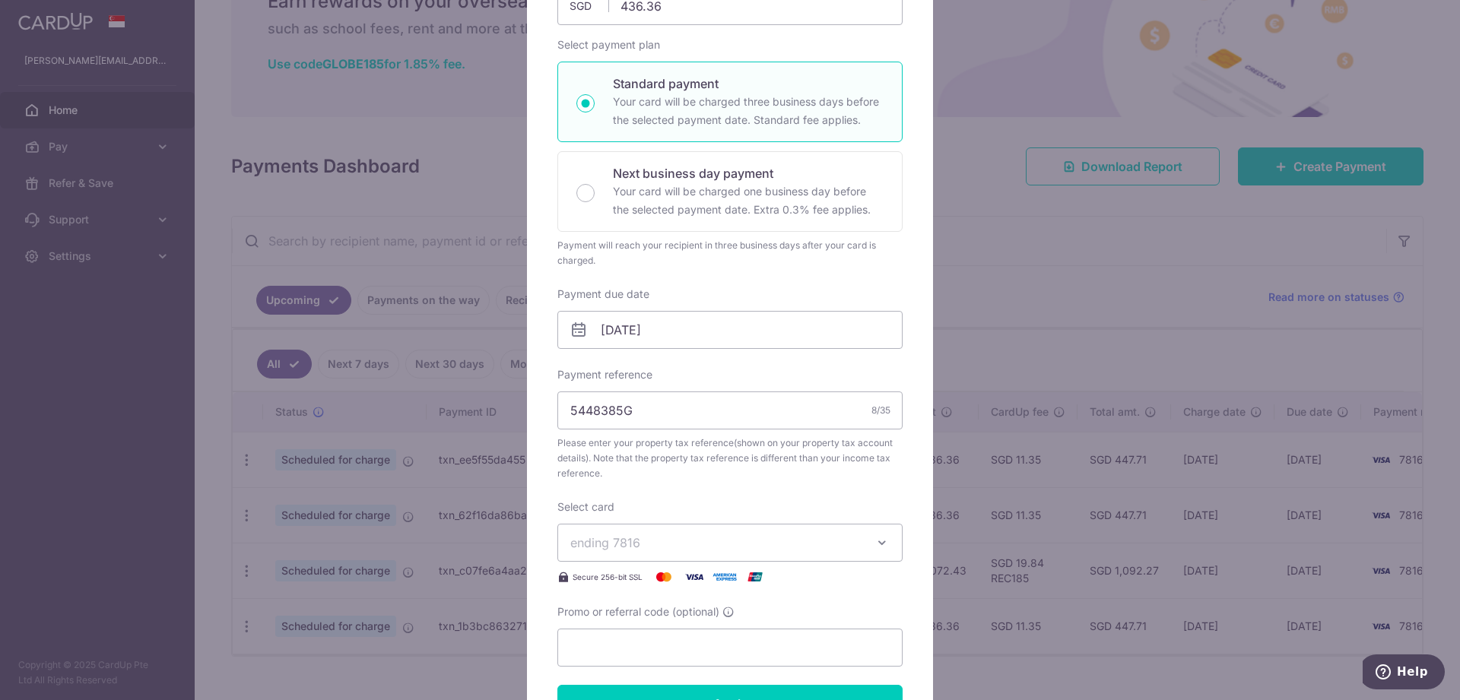
scroll to position [233, 0]
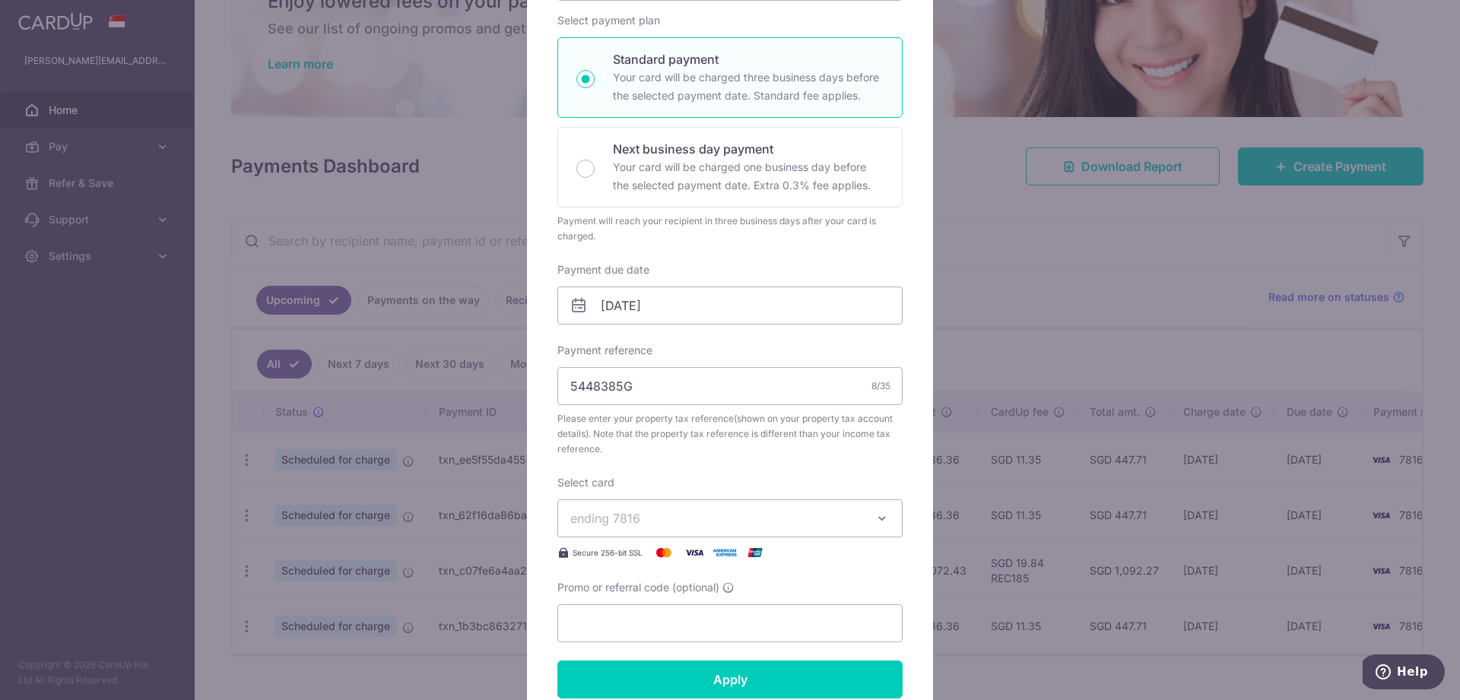
click at [1028, 266] on div "Edit payment By clicking apply, you will make changes to all payments to Inland…" at bounding box center [730, 350] width 1460 height 700
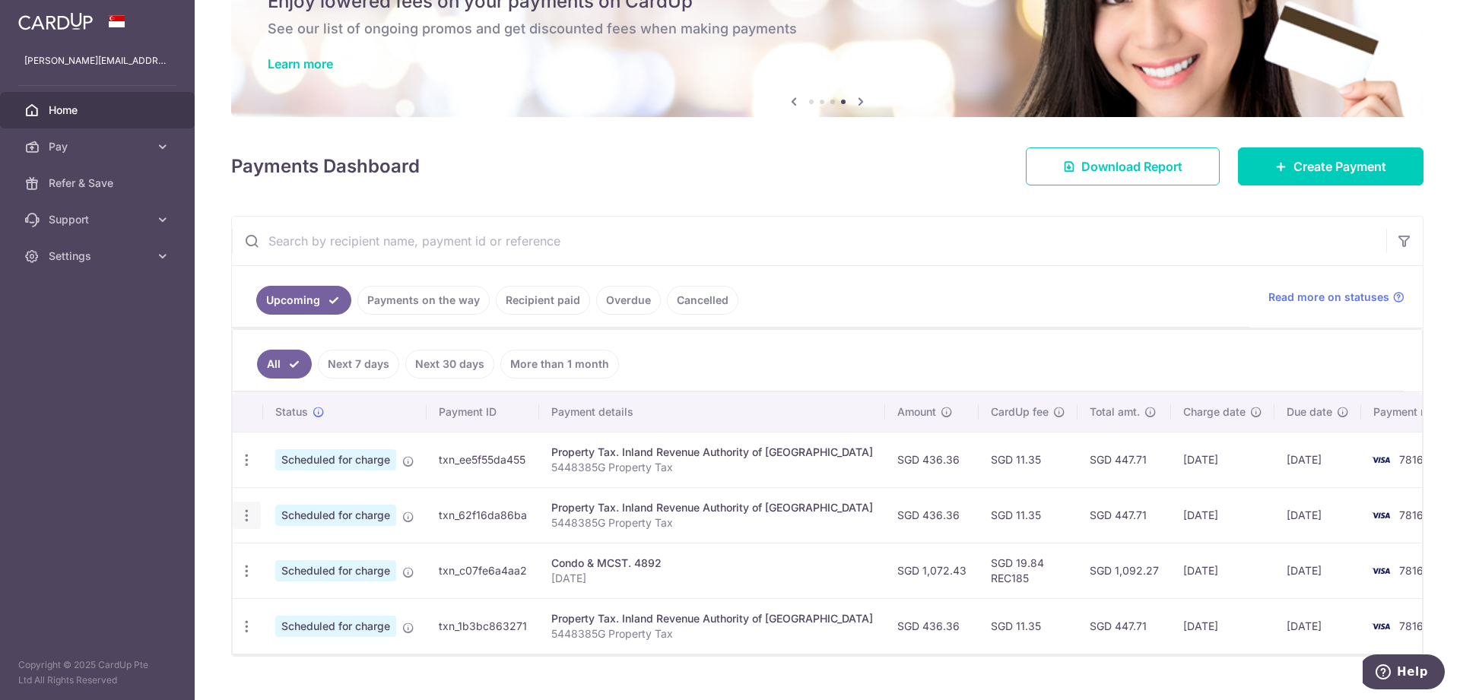
click at [246, 517] on icon "button" at bounding box center [247, 516] width 16 height 16
click at [287, 548] on link "Update payment" at bounding box center [312, 557] width 158 height 36
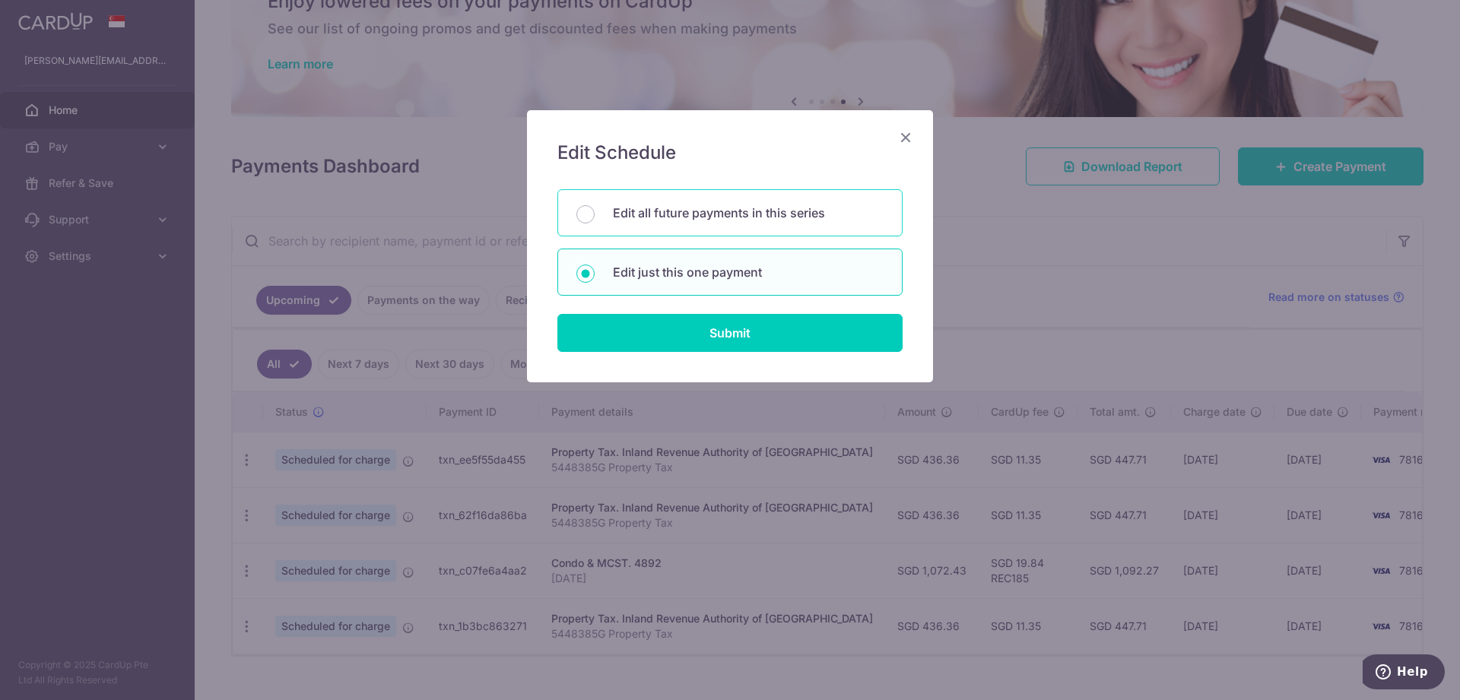
click at [678, 214] on p "Edit all future payments in this series" at bounding box center [748, 213] width 271 height 18
click at [595, 214] on input "Edit all future payments in this series" at bounding box center [585, 214] width 18 height 18
radio input "true"
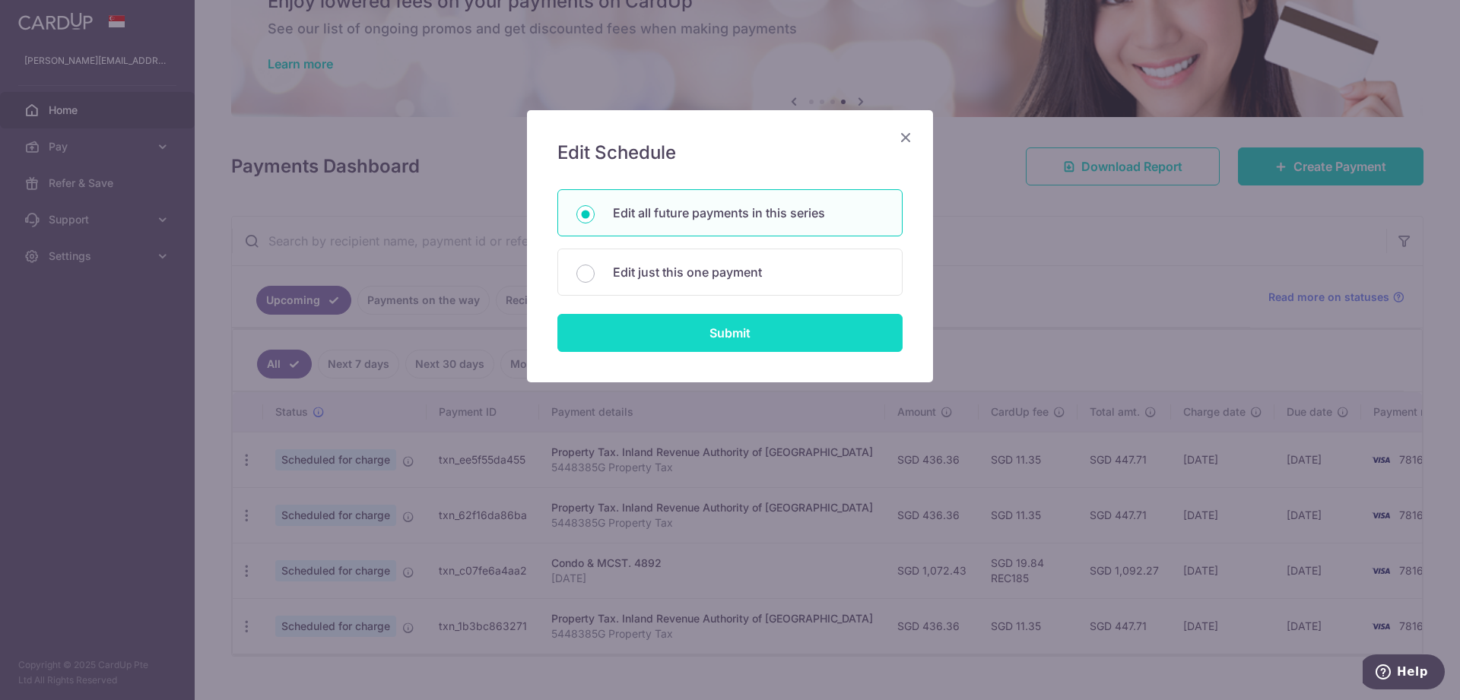
click at [725, 346] on input "Submit" at bounding box center [729, 333] width 345 height 38
radio input "true"
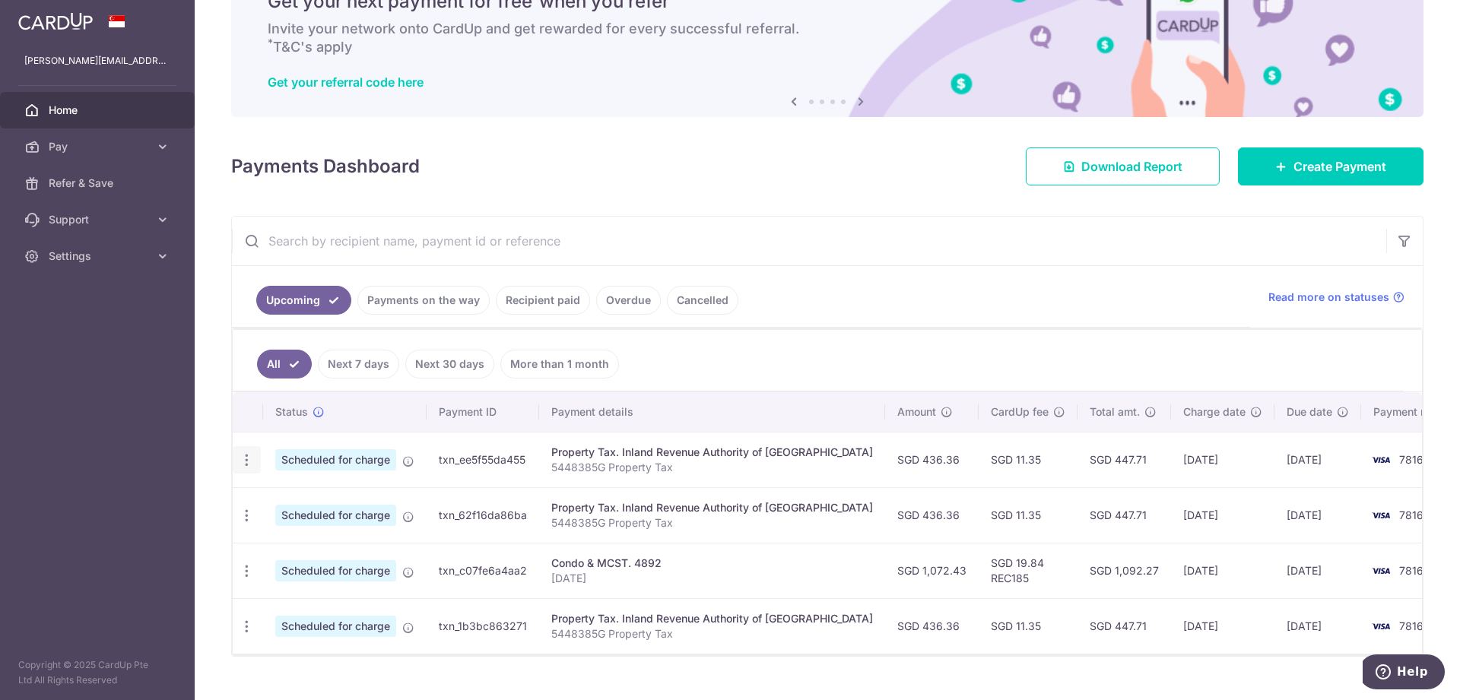
click at [241, 462] on icon "button" at bounding box center [247, 460] width 16 height 16
click at [289, 501] on span "Update payment" at bounding box center [327, 502] width 103 height 18
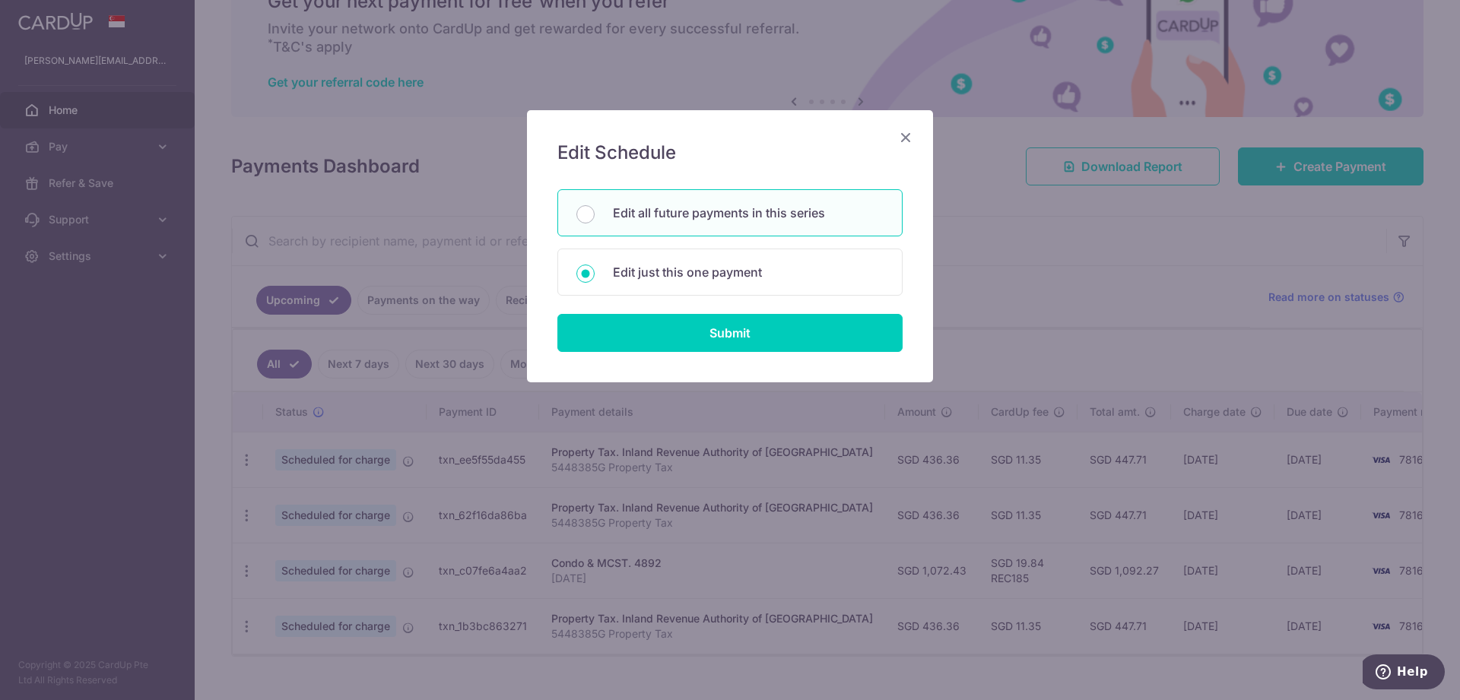
click at [837, 218] on p "Edit all future payments in this series" at bounding box center [748, 213] width 271 height 18
click at [595, 218] on input "Edit all future payments in this series" at bounding box center [585, 214] width 18 height 18
radio input "true"
click at [767, 353] on div "Edit Schedule You will be editing all 3 payments to Inland Revenue Authority of…" at bounding box center [730, 246] width 406 height 272
click at [767, 342] on input "Submit" at bounding box center [729, 333] width 345 height 38
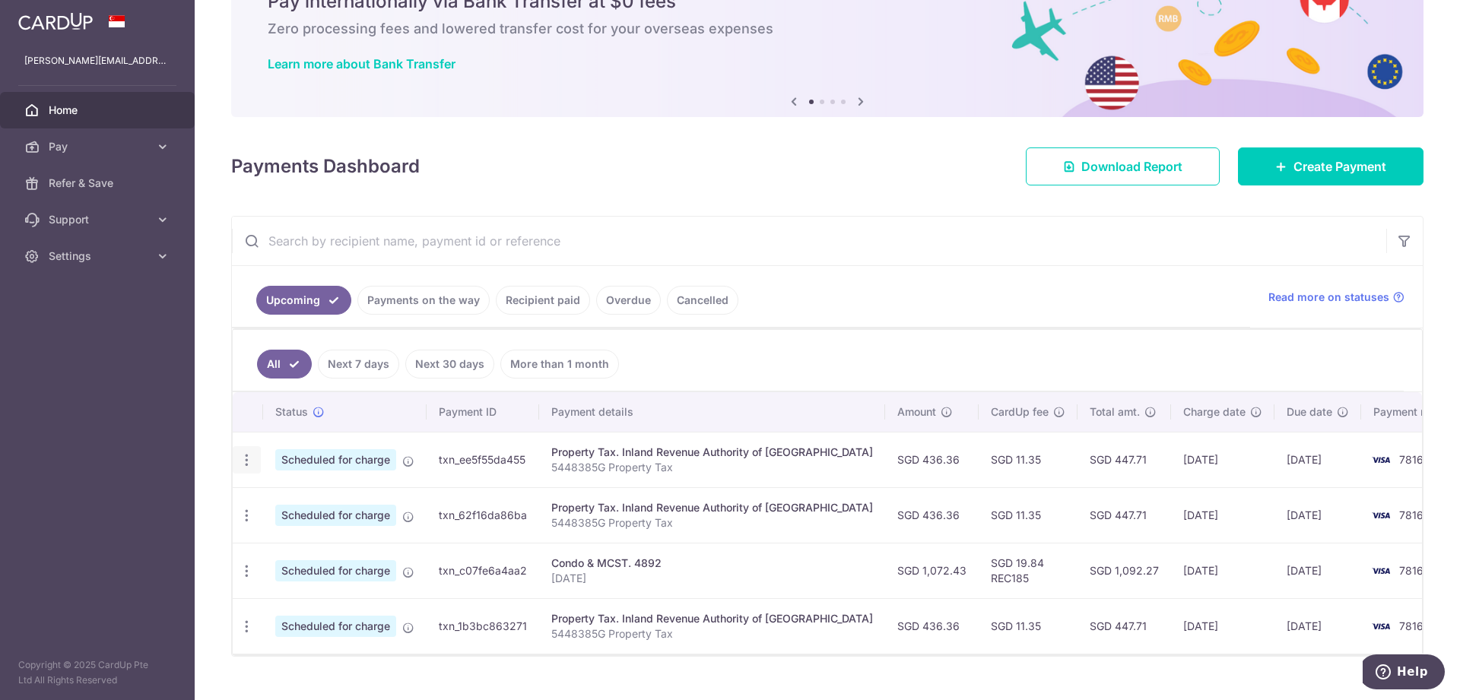
click at [254, 464] on div "Update payment Cancel payment" at bounding box center [247, 460] width 28 height 28
click at [245, 461] on icon "button" at bounding box center [247, 460] width 16 height 16
click at [307, 502] on span "Update payment" at bounding box center [327, 502] width 103 height 18
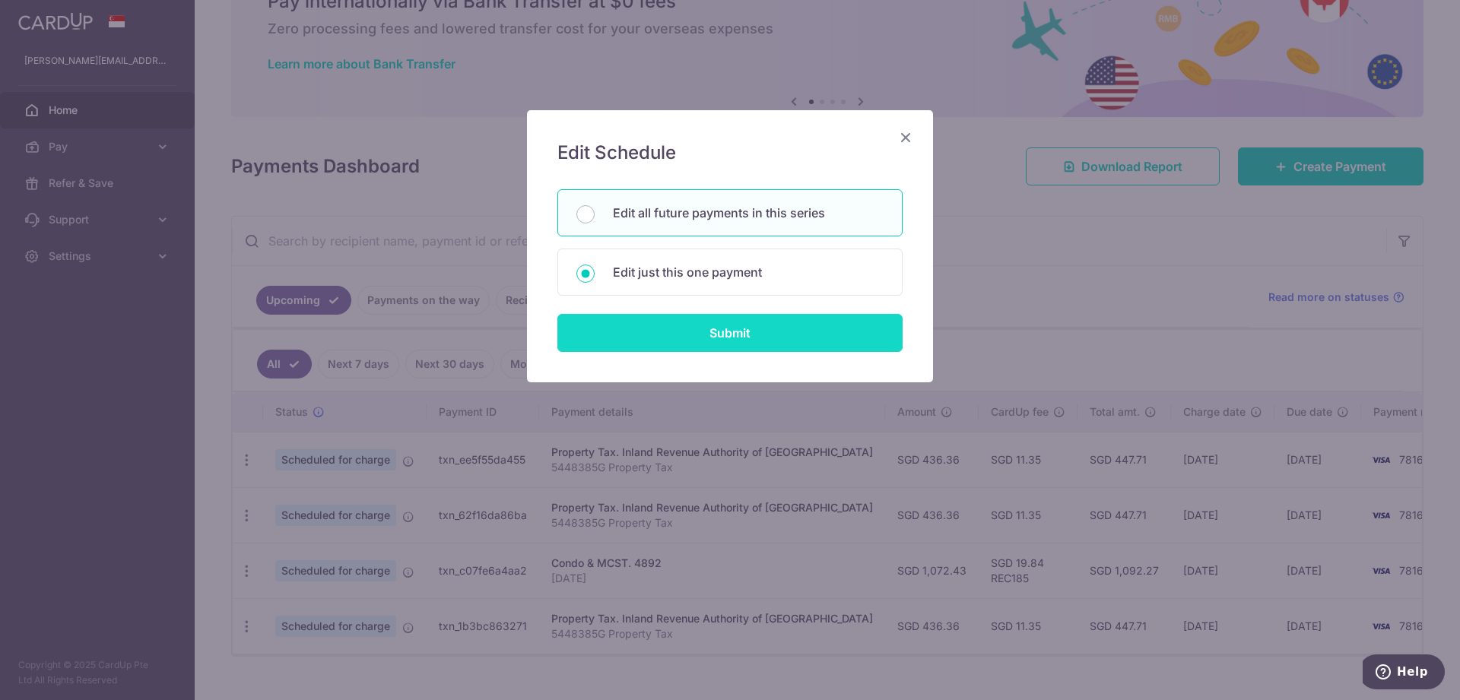
click at [800, 328] on input "Submit" at bounding box center [729, 333] width 345 height 38
radio input "true"
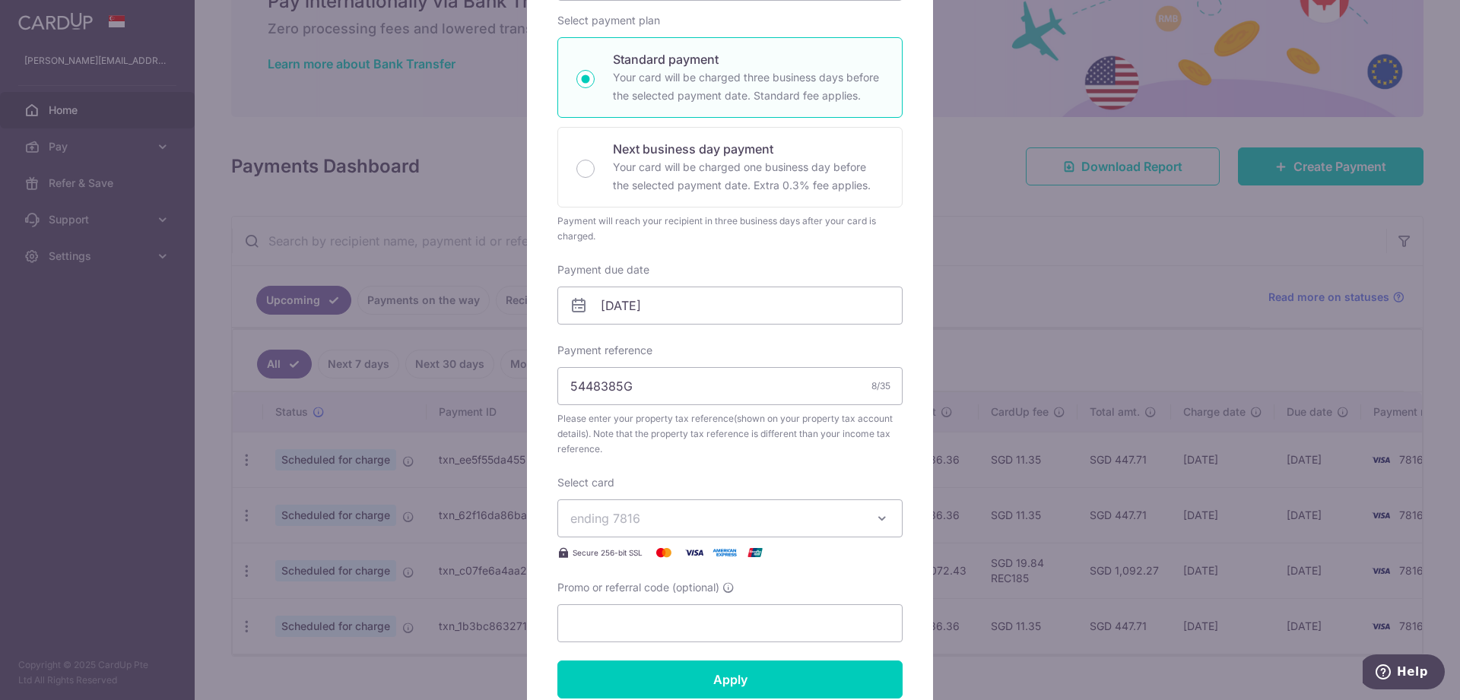
click at [1029, 255] on div "Edit payment By clicking apply, you will make changes to all 3 payments to Inla…" at bounding box center [730, 350] width 1460 height 700
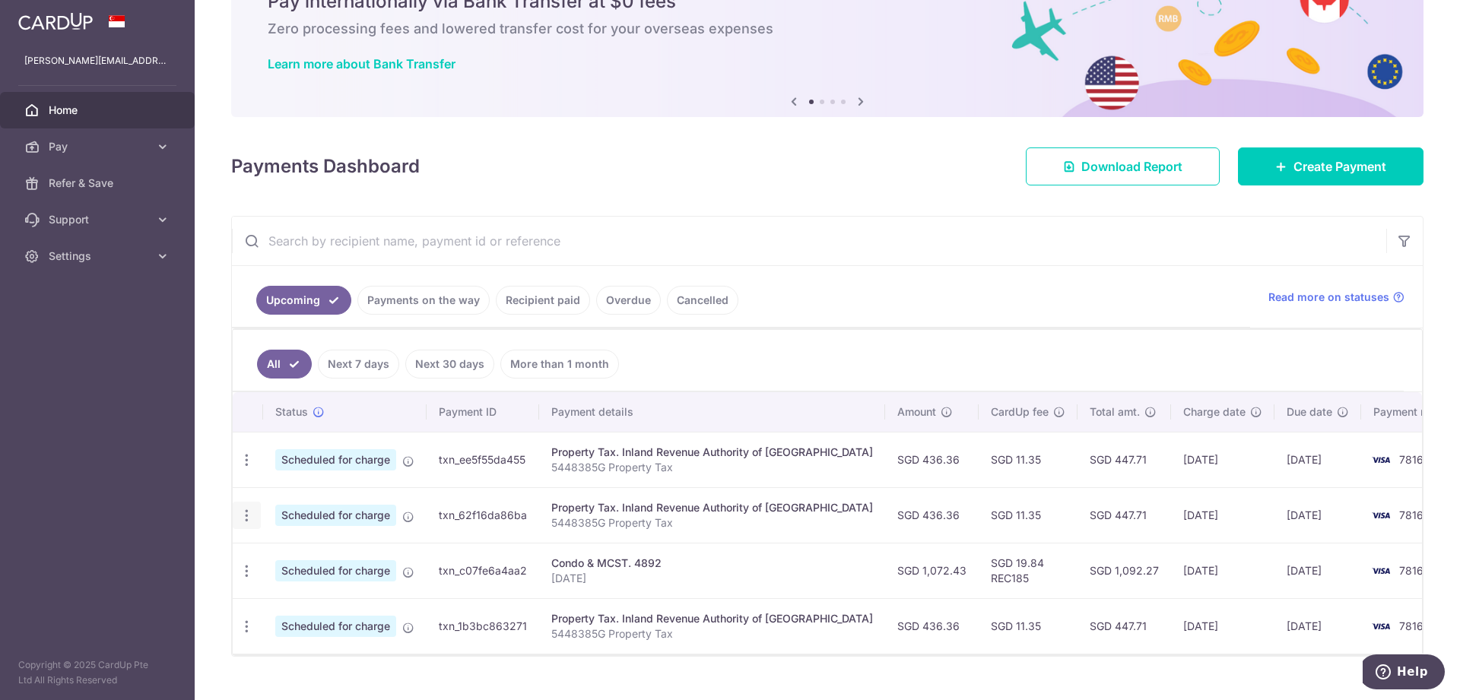
click at [241, 520] on icon "button" at bounding box center [247, 516] width 16 height 16
click at [239, 465] on icon "button" at bounding box center [247, 460] width 16 height 16
click at [286, 493] on span "Update payment" at bounding box center [327, 502] width 103 height 18
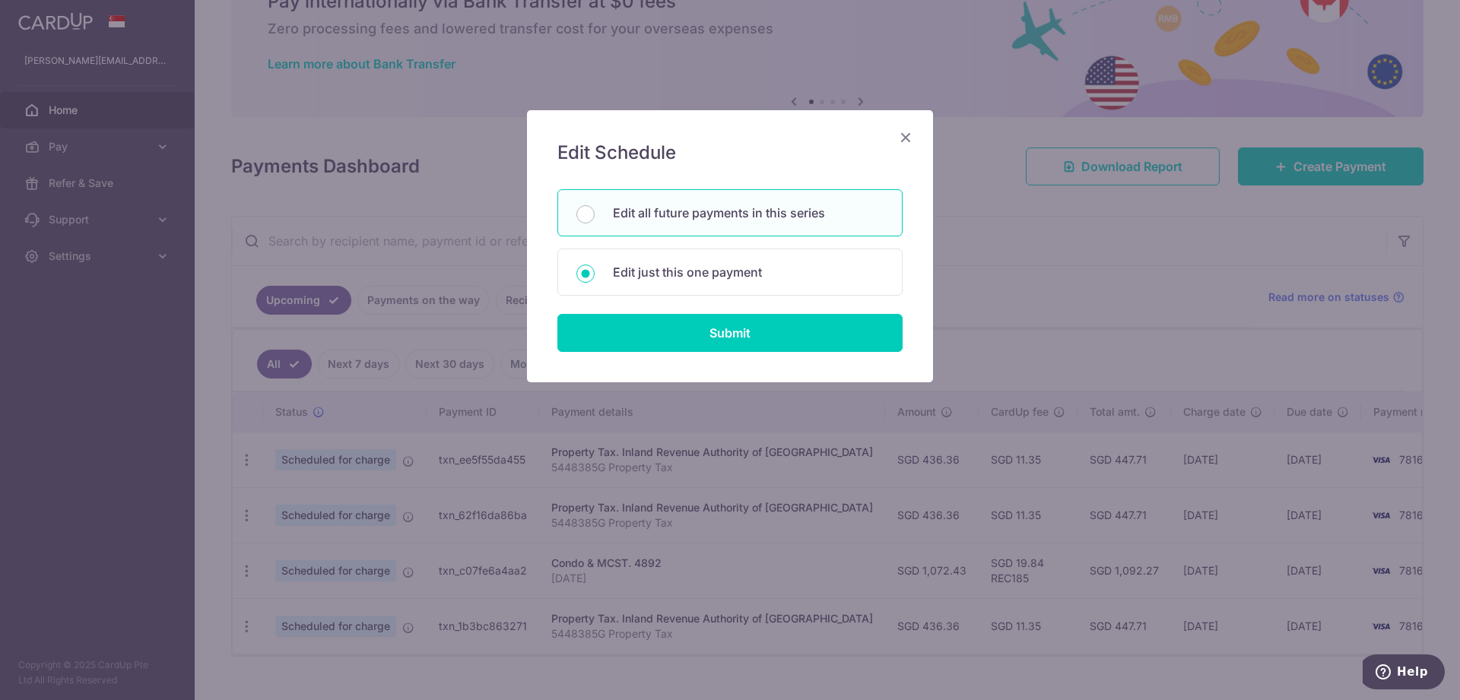
click at [761, 217] on p "Edit all future payments in this series" at bounding box center [748, 213] width 271 height 18
click at [595, 217] on input "Edit all future payments in this series" at bounding box center [585, 214] width 18 height 18
radio input "true"
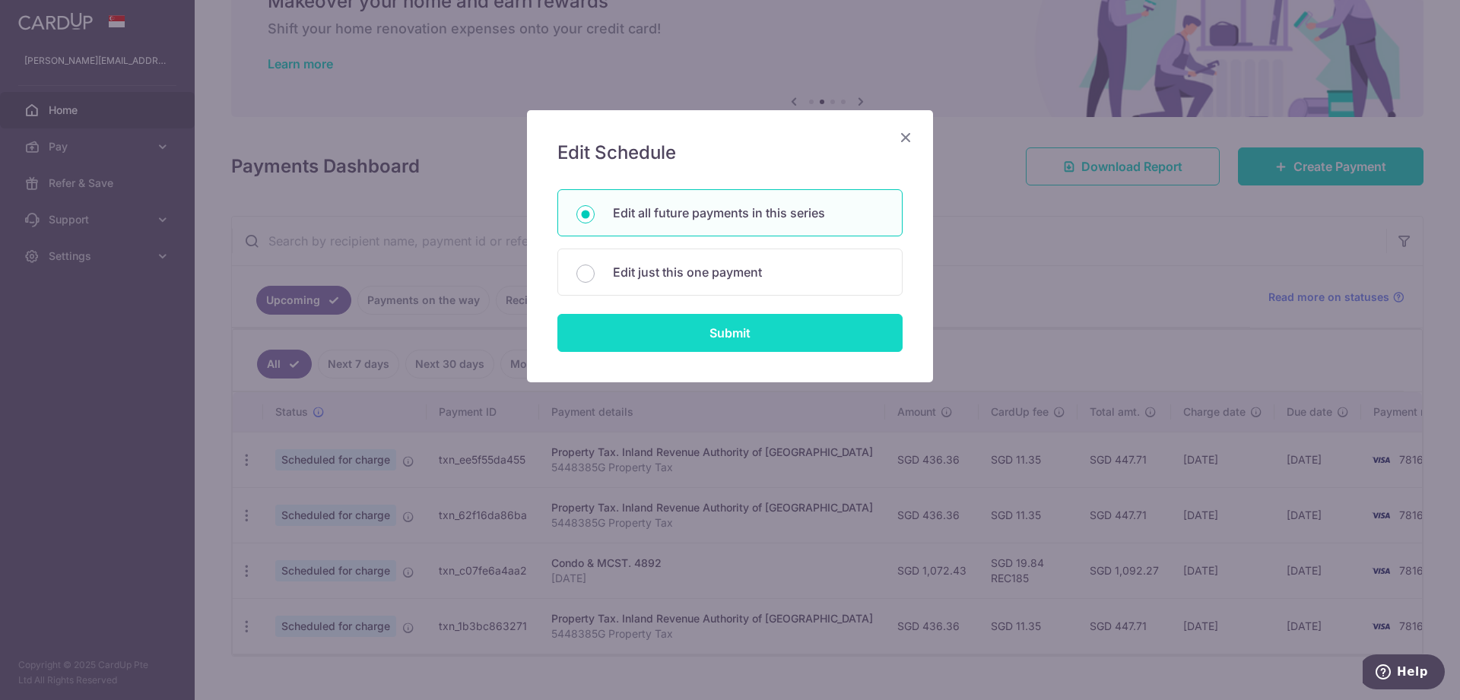
click at [767, 322] on input "Submit" at bounding box center [729, 333] width 345 height 38
radio input "true"
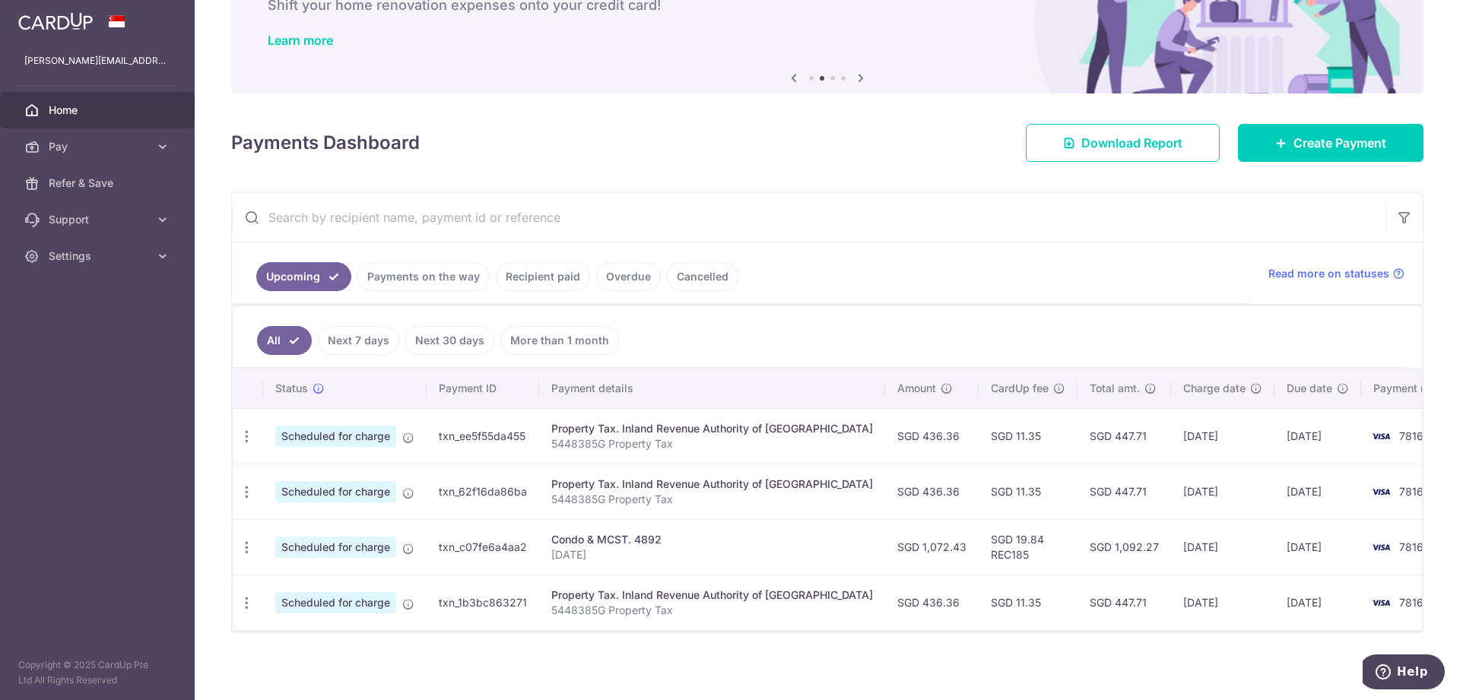
scroll to position [106, 0]
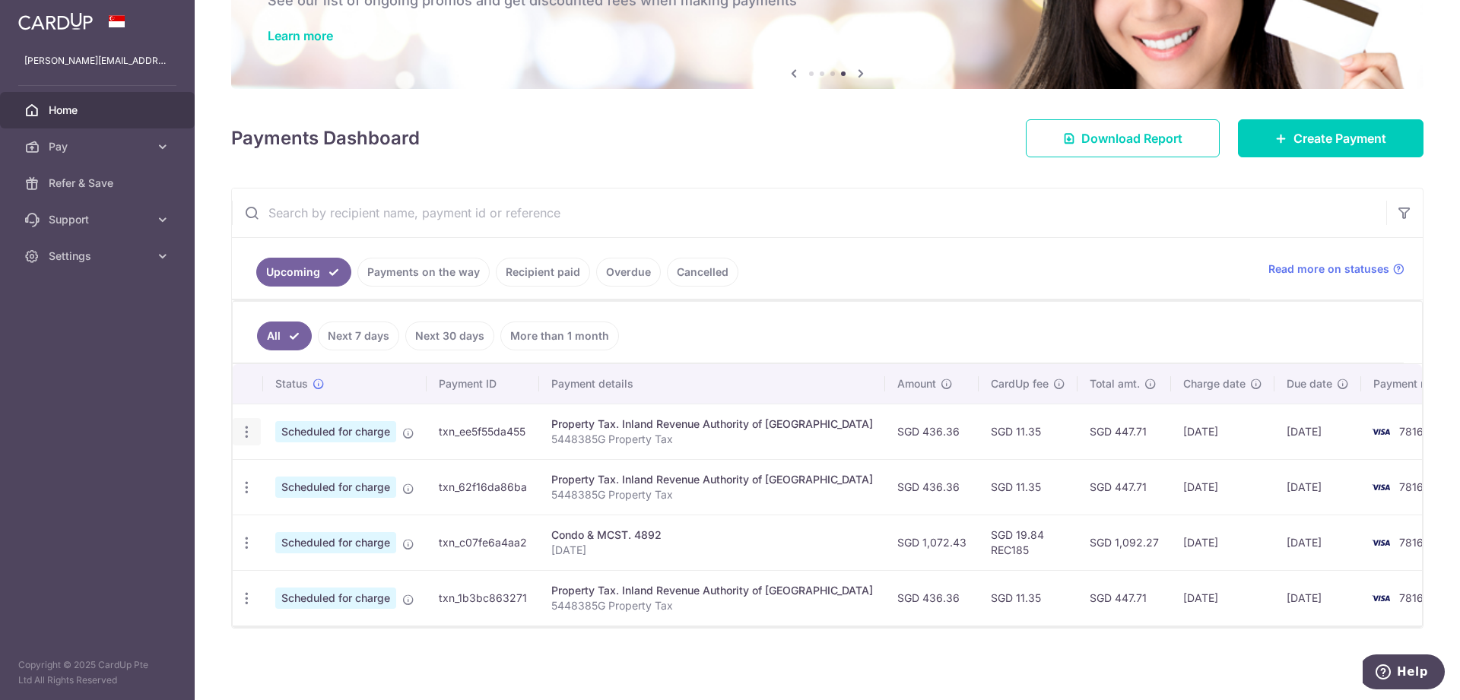
click at [244, 427] on icon "button" at bounding box center [247, 432] width 16 height 16
click at [308, 468] on span "Update payment" at bounding box center [327, 474] width 103 height 18
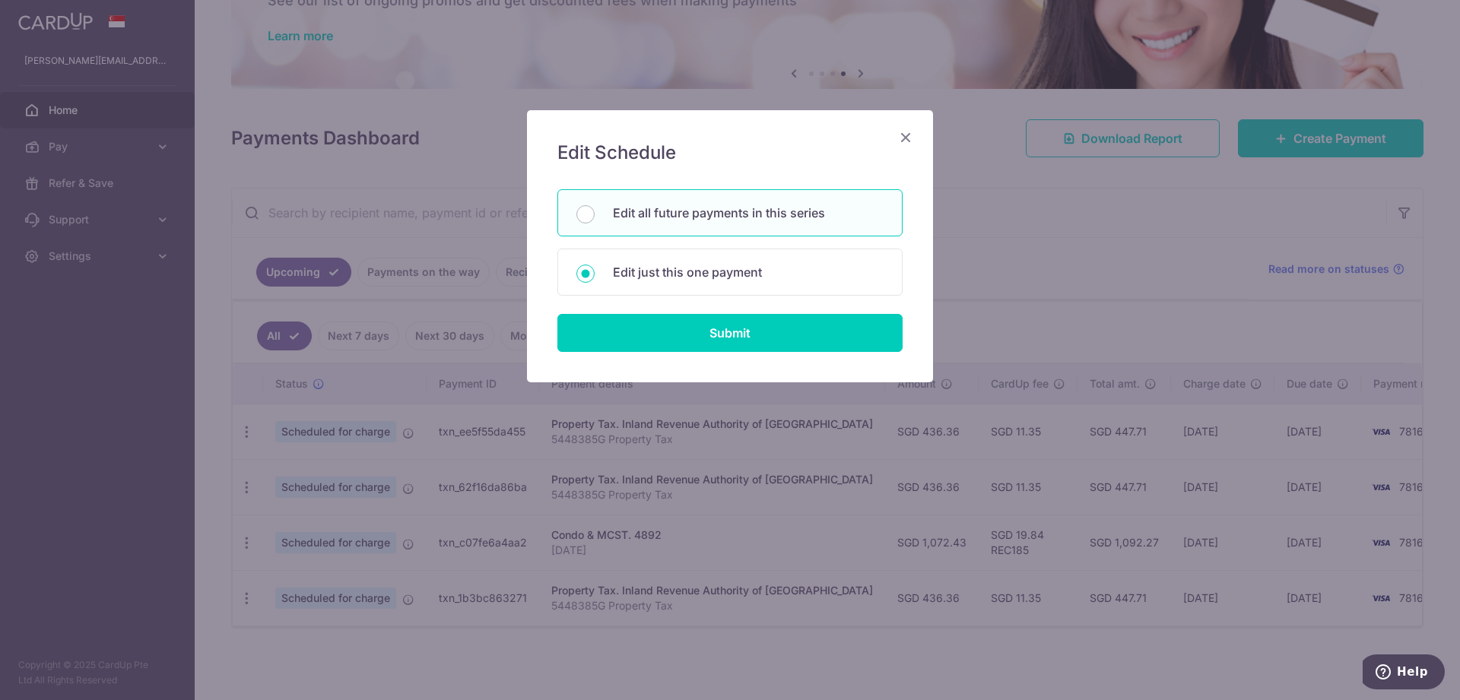
click at [691, 211] on p "Edit all future payments in this series" at bounding box center [748, 213] width 271 height 18
click at [595, 211] on input "Edit all future payments in this series" at bounding box center [585, 214] width 18 height 18
radio input "true"
click at [702, 329] on input "Submit" at bounding box center [729, 333] width 345 height 38
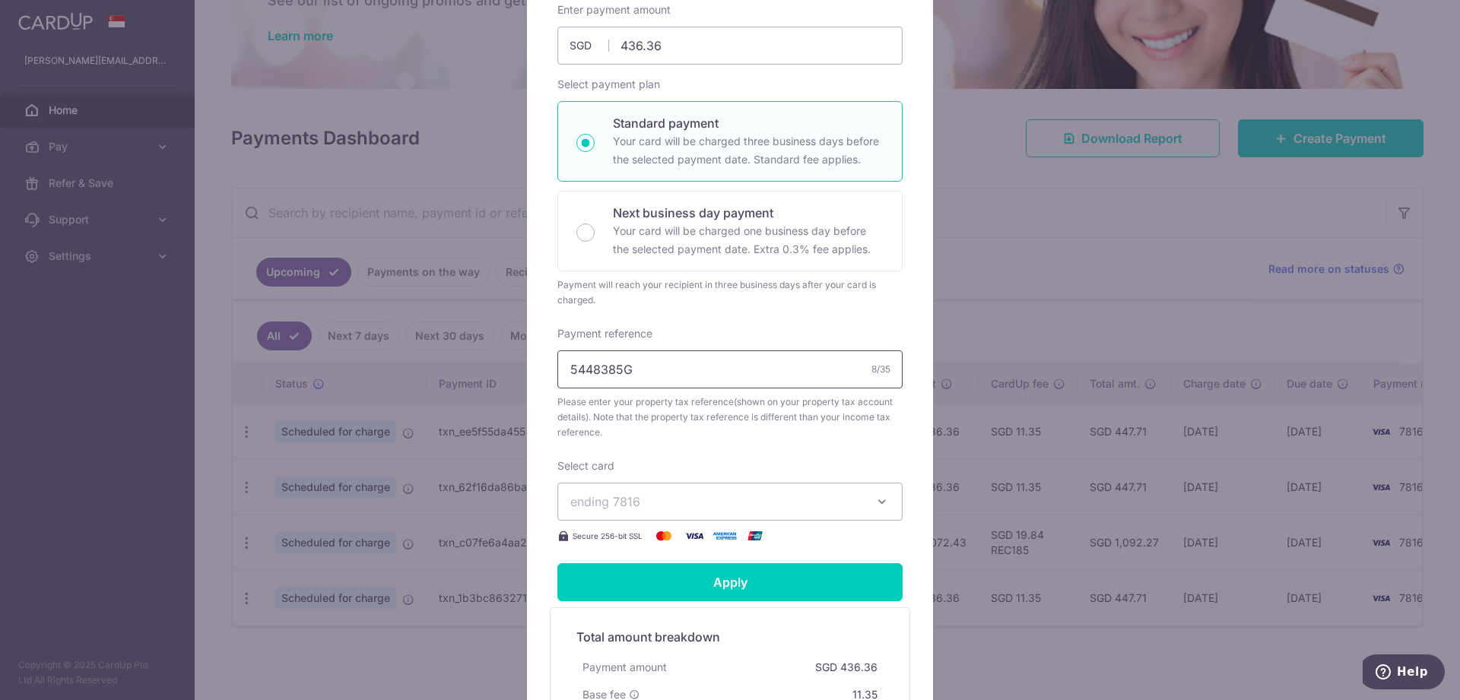
drag, startPoint x: 660, startPoint y: 604, endPoint x: 407, endPoint y: 622, distance: 253.8
click at [557, 389] on input "5448385G" at bounding box center [729, 370] width 345 height 38
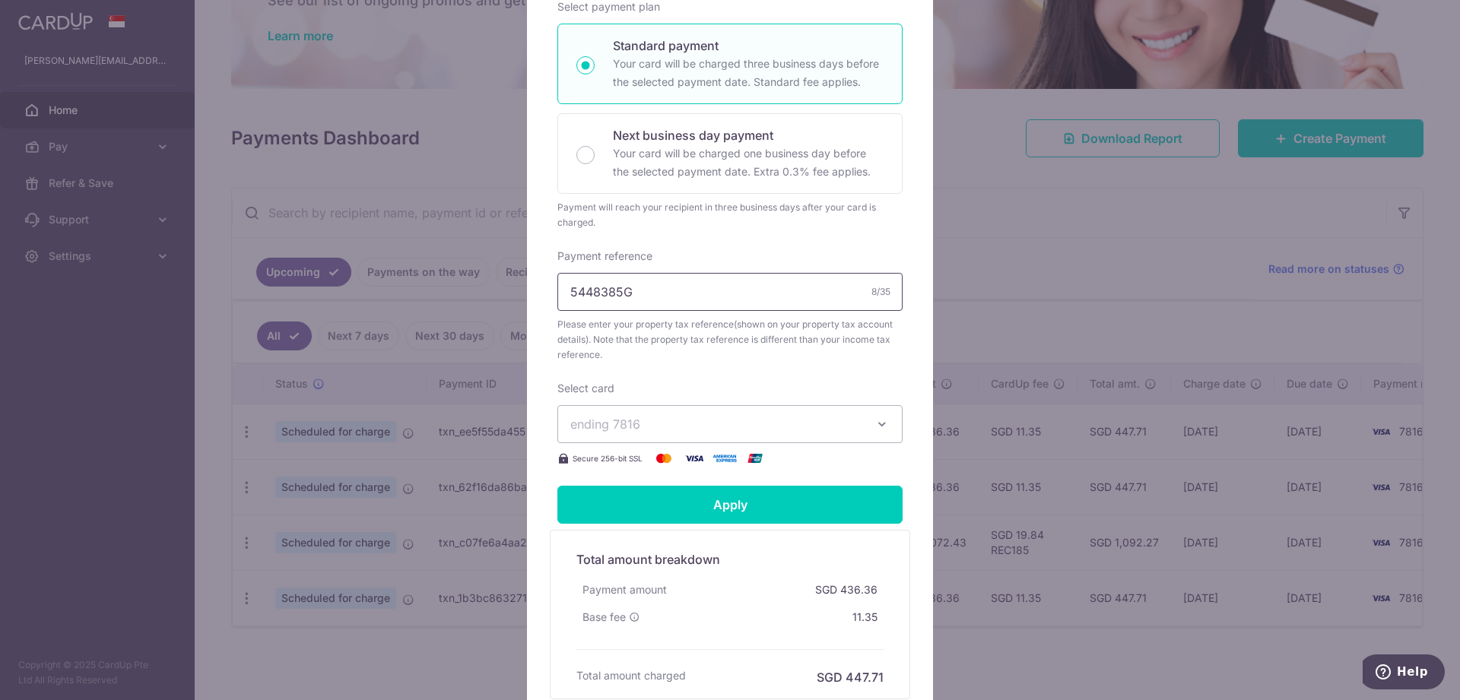
scroll to position [78, 0]
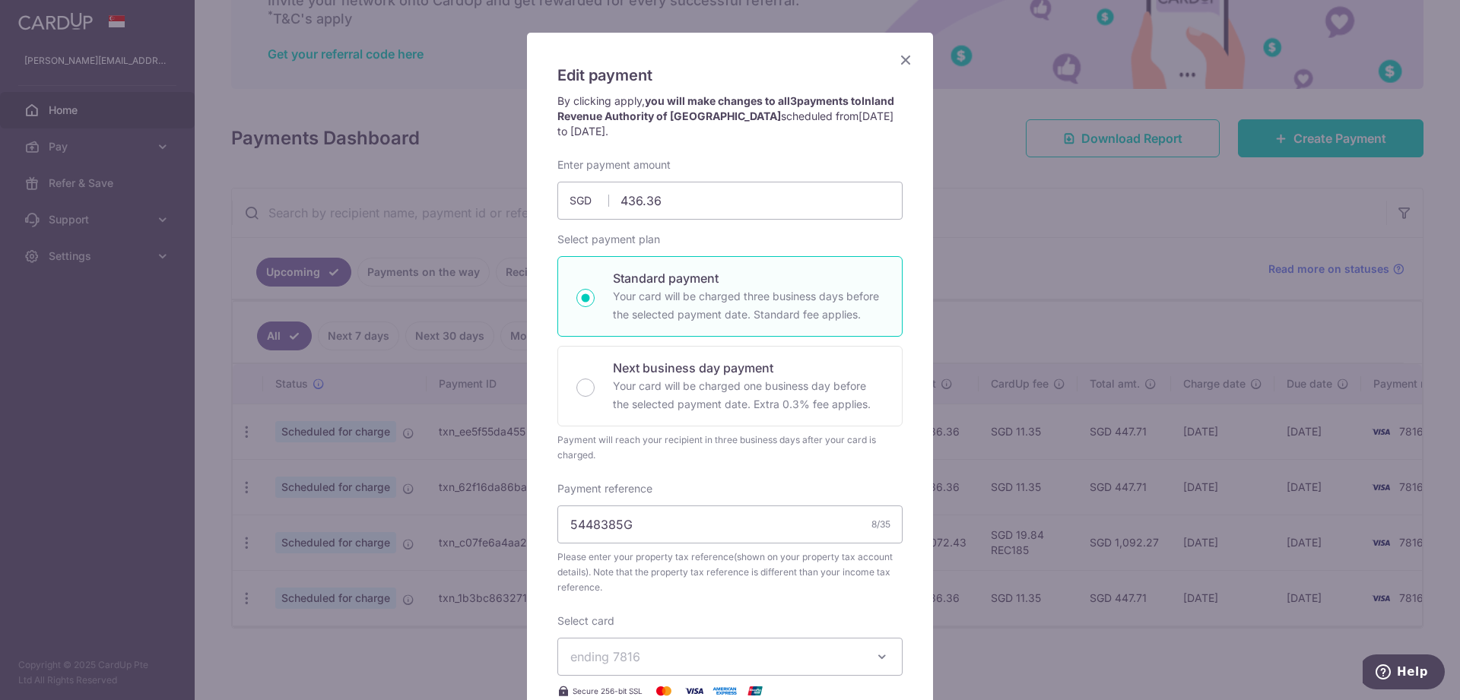
click at [903, 60] on icon "Close" at bounding box center [905, 59] width 18 height 19
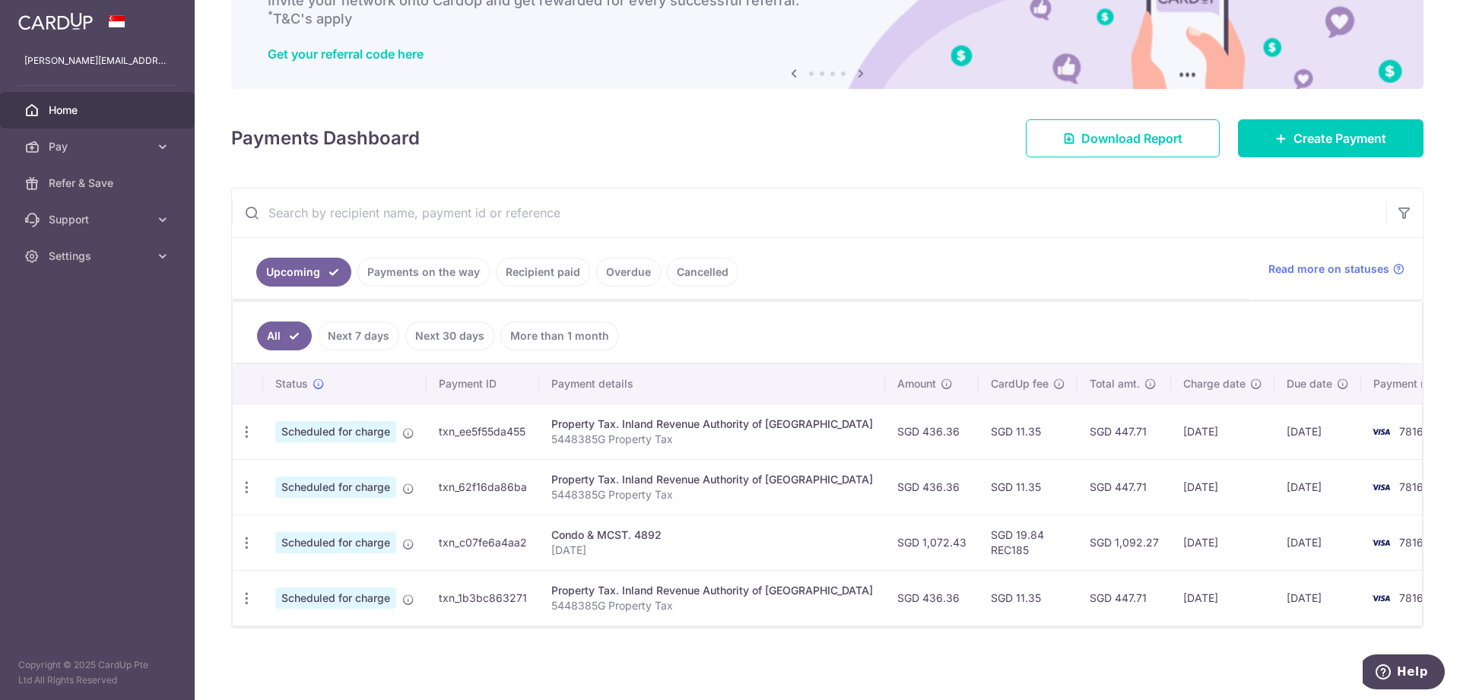
click at [554, 443] on p "5448385G Property Tax" at bounding box center [712, 439] width 322 height 15
click at [246, 433] on icon "button" at bounding box center [247, 432] width 16 height 16
click at [310, 477] on span "Update payment" at bounding box center [327, 474] width 103 height 18
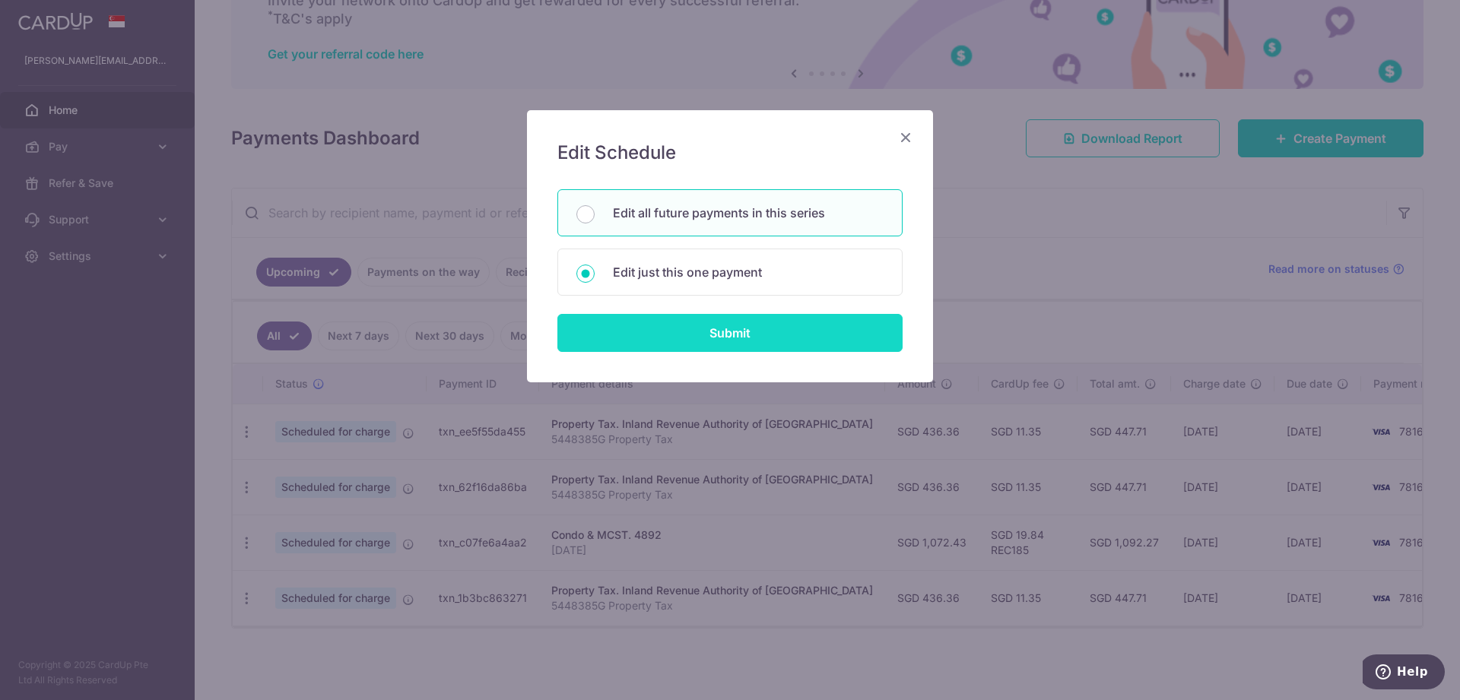
click at [672, 331] on input "Submit" at bounding box center [729, 333] width 345 height 38
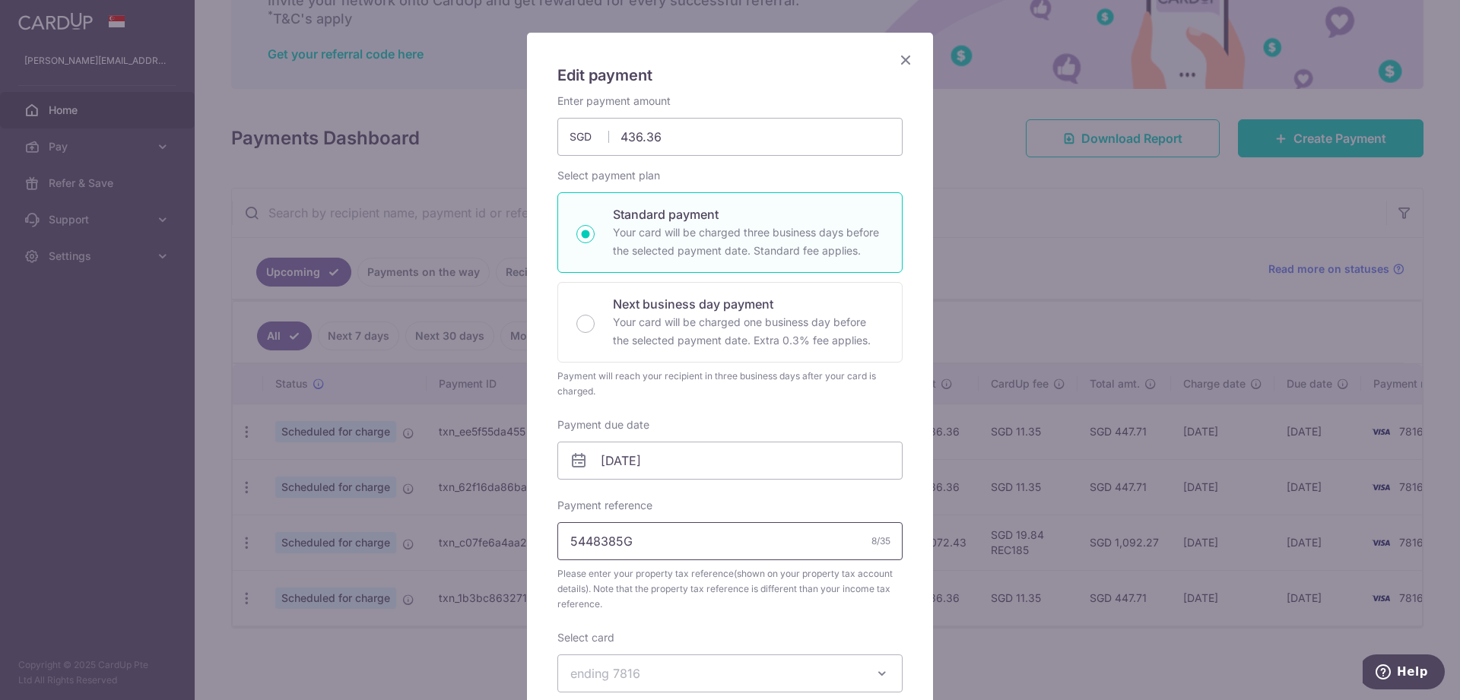
drag, startPoint x: 642, startPoint y: 618, endPoint x: 426, endPoint y: 645, distance: 218.3
click at [557, 560] on input "5448385G" at bounding box center [729, 541] width 345 height 38
click at [902, 69] on icon "Close" at bounding box center [905, 59] width 18 height 19
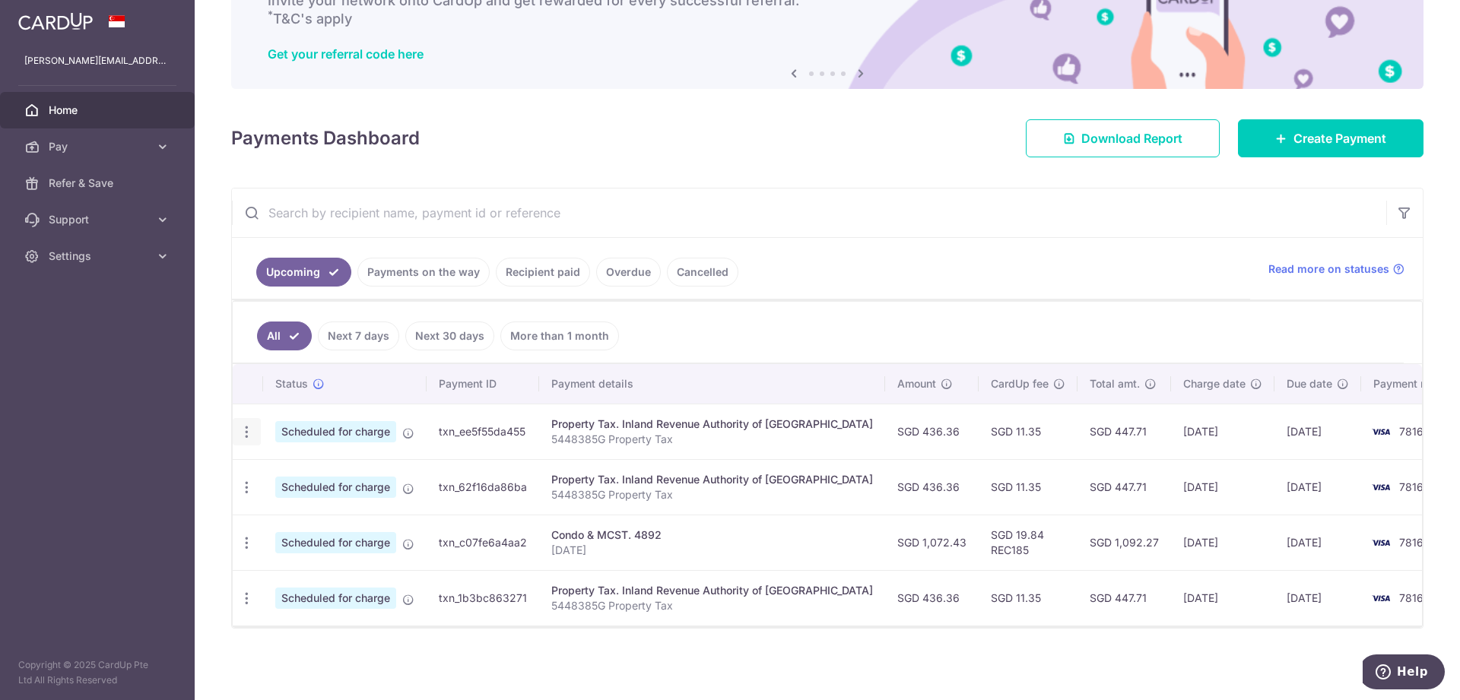
click at [248, 431] on icon "button" at bounding box center [247, 432] width 16 height 16
click at [299, 470] on span "Update payment" at bounding box center [327, 474] width 103 height 18
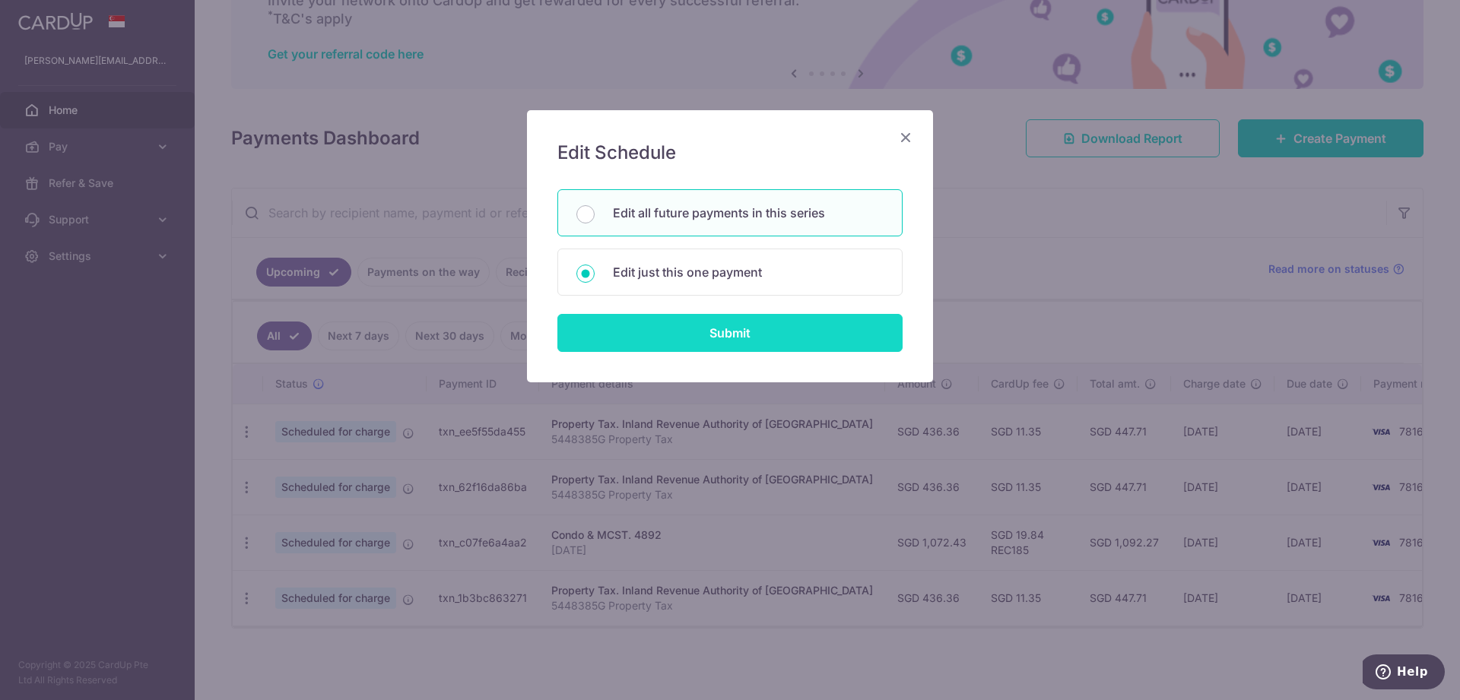
click at [690, 327] on input "Submit" at bounding box center [729, 333] width 345 height 38
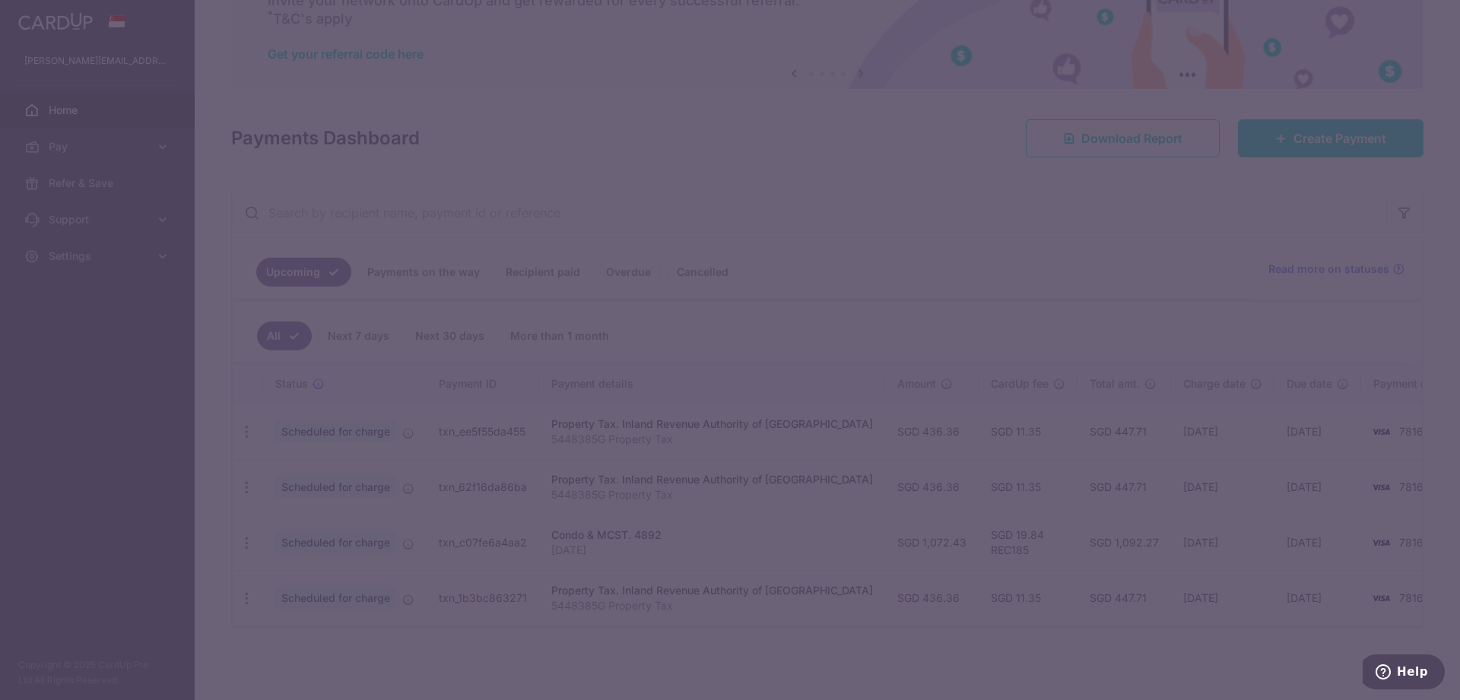
radio input "true"
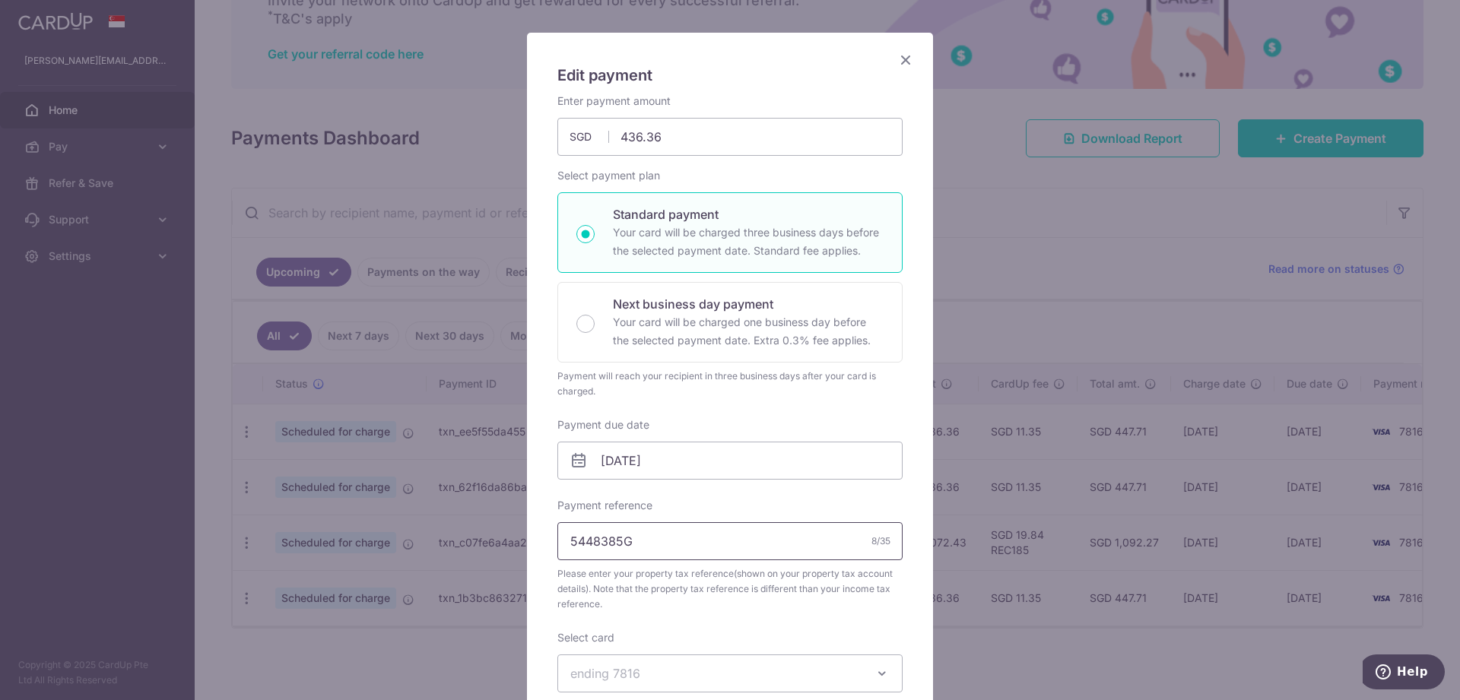
drag, startPoint x: 653, startPoint y: 613, endPoint x: 453, endPoint y: 642, distance: 202.0
click at [557, 560] on input "5448385G" at bounding box center [729, 541] width 345 height 38
drag, startPoint x: 678, startPoint y: 210, endPoint x: 480, endPoint y: 218, distance: 198.6
click at [557, 156] on input "436.36" at bounding box center [729, 137] width 345 height 38
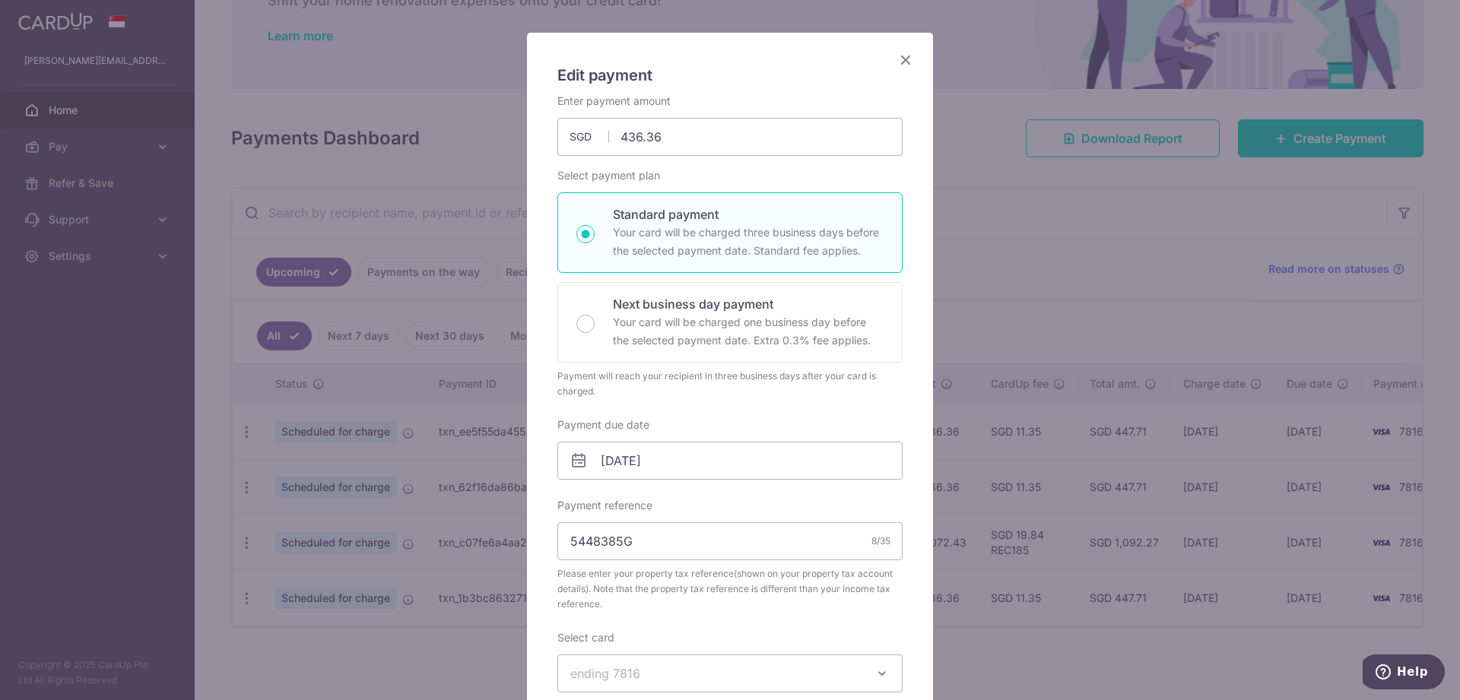
click at [909, 69] on icon "Close" at bounding box center [905, 59] width 18 height 19
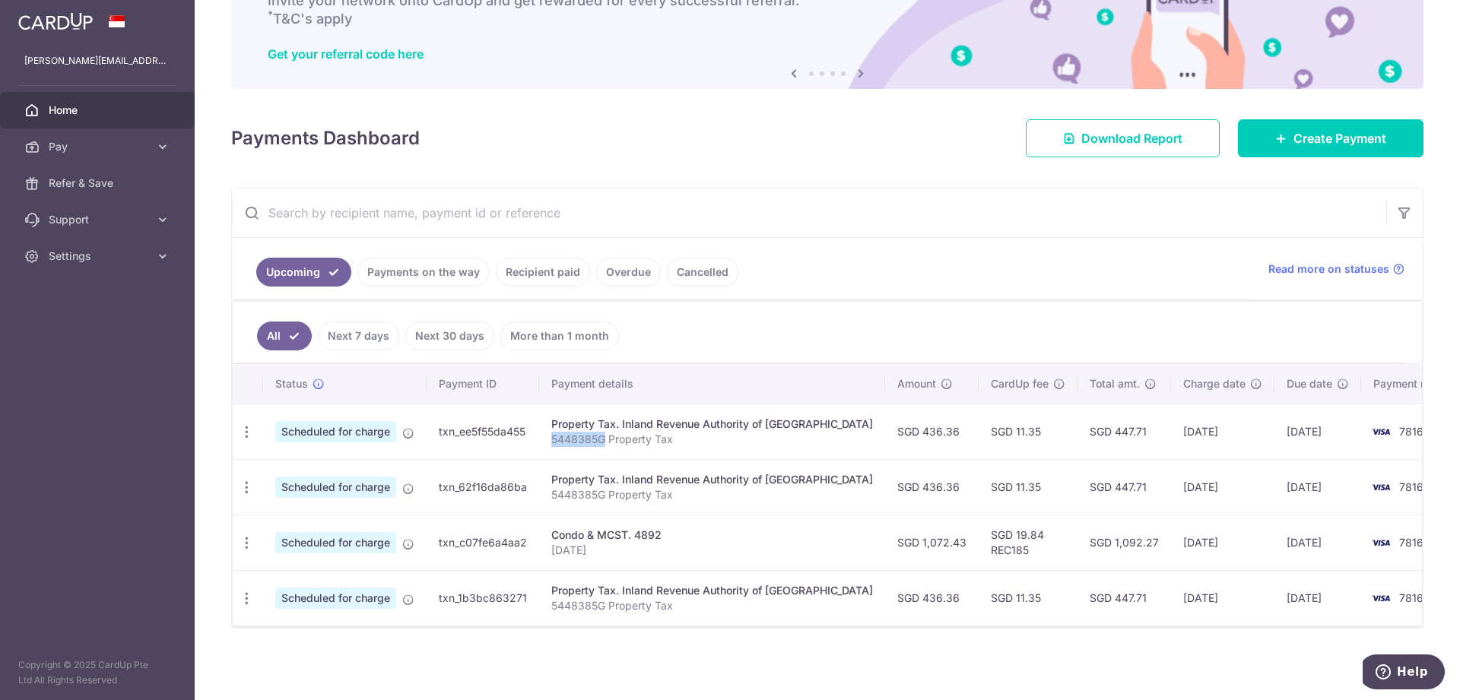
drag, startPoint x: 607, startPoint y: 437, endPoint x: 553, endPoint y: 439, distance: 54.0
click at [553, 439] on td "Property Tax. Inland Revenue Authority of Singapore 5448385G Property Tax" at bounding box center [712, 432] width 346 height 56
copy p "5448385G"
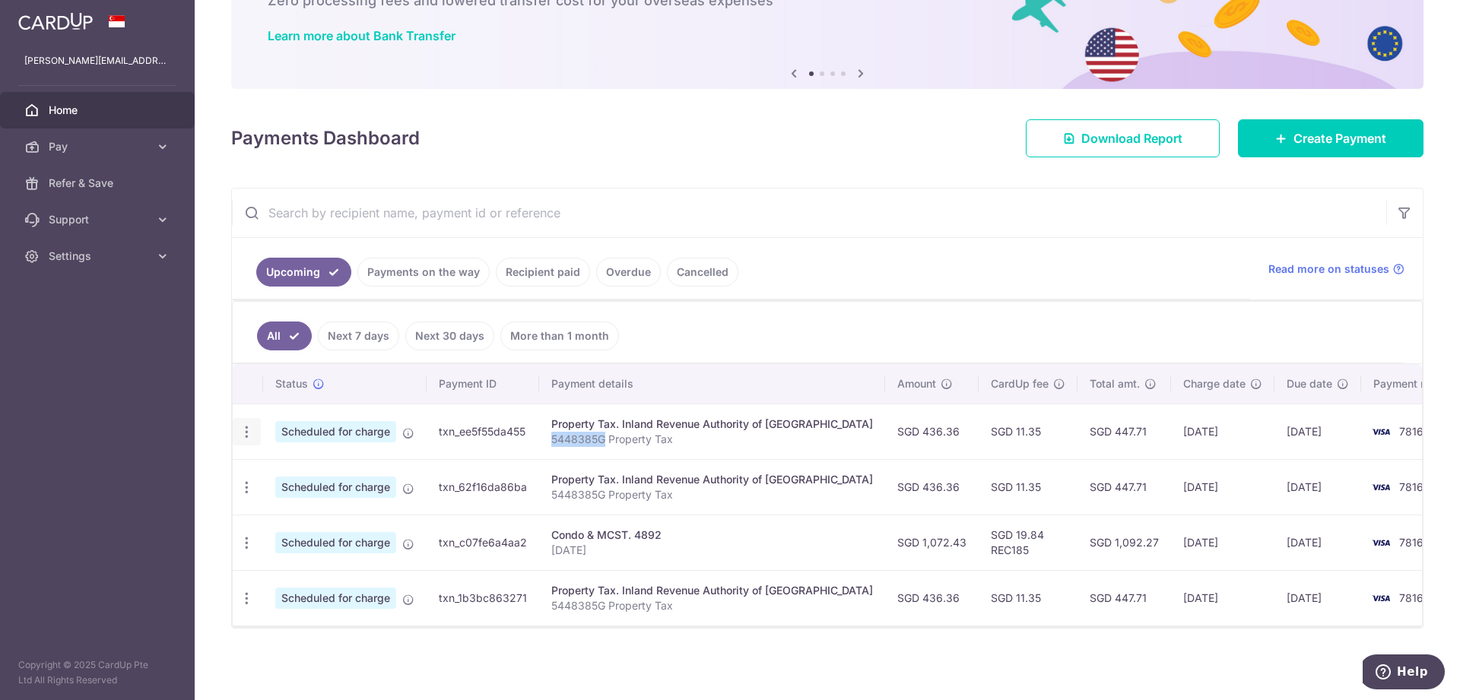
click at [243, 430] on icon "button" at bounding box center [247, 432] width 16 height 16
click at [300, 478] on span "Update payment" at bounding box center [327, 474] width 103 height 18
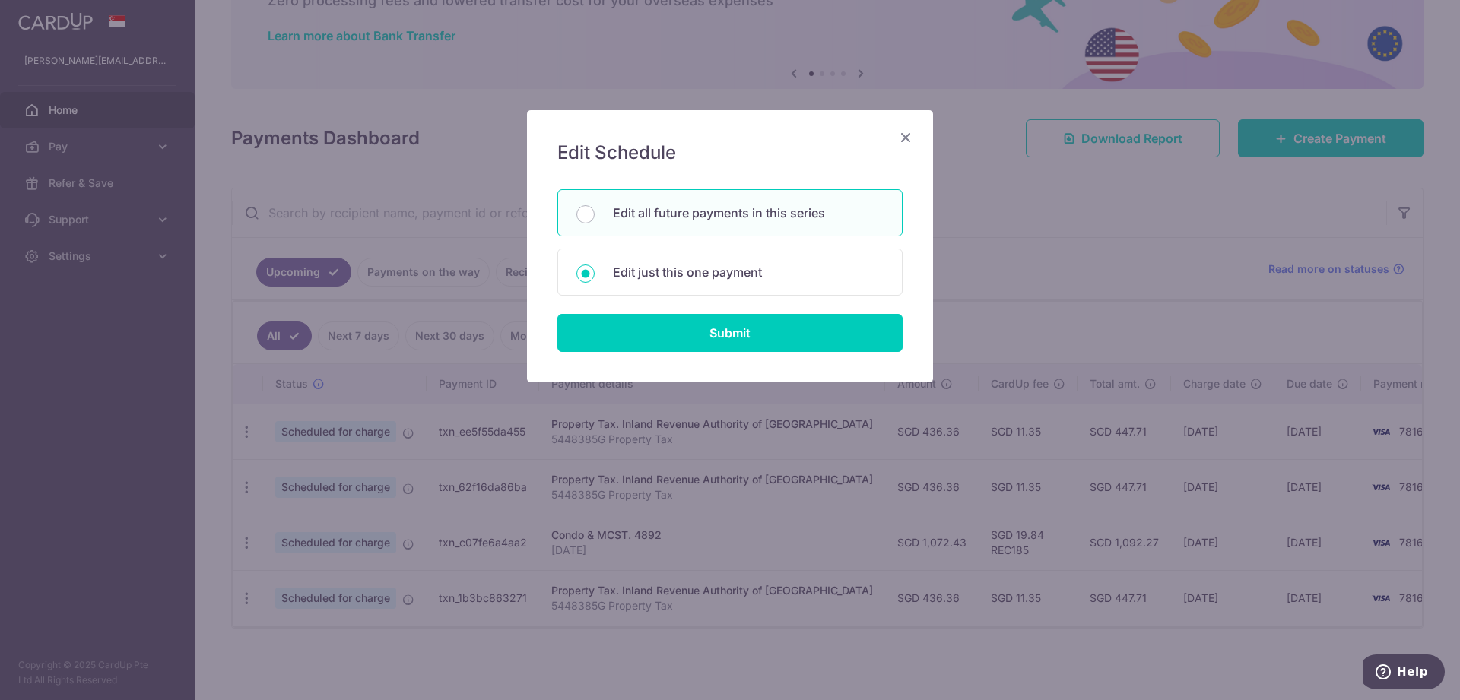
click at [666, 211] on p "Edit all future payments in this series" at bounding box center [748, 213] width 271 height 18
click at [595, 211] on input "Edit all future payments in this series" at bounding box center [585, 214] width 18 height 18
radio input "true"
click at [717, 346] on input "Submit" at bounding box center [729, 333] width 345 height 38
radio input "true"
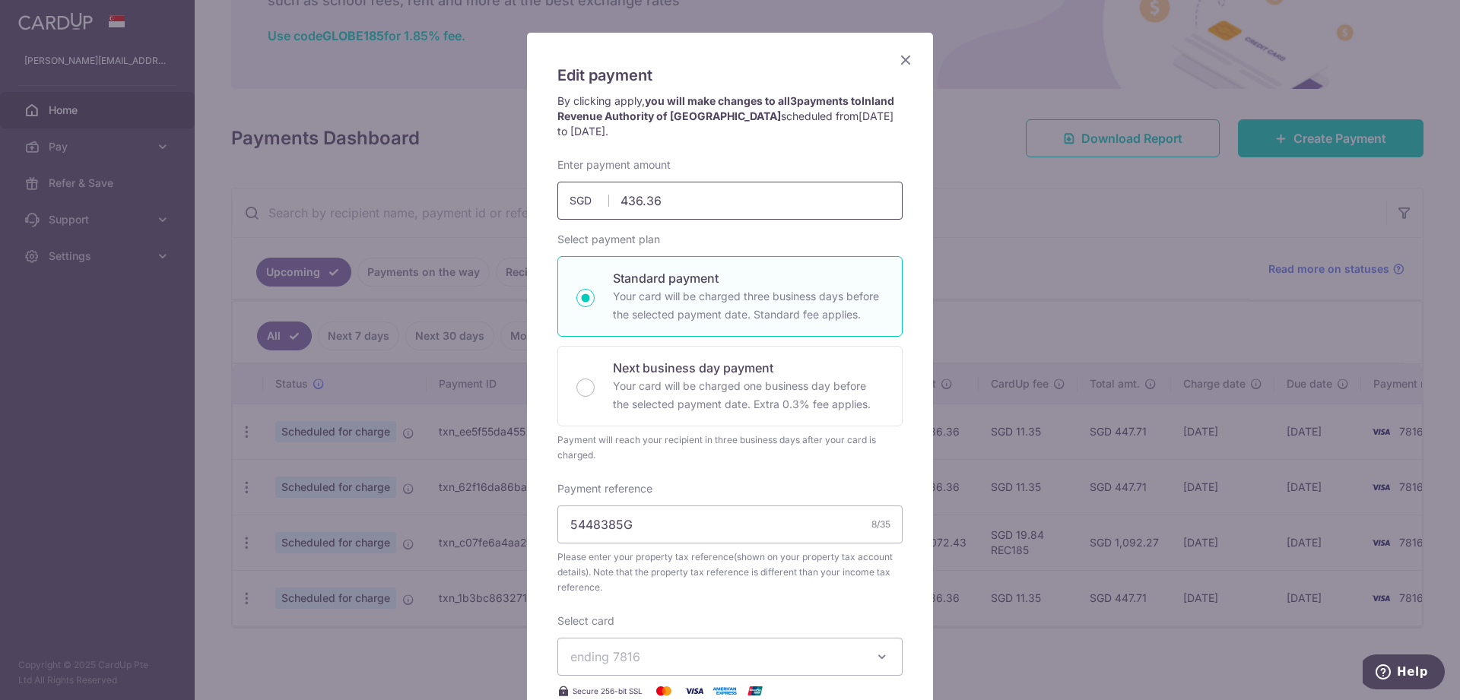
click at [679, 220] on input "436.36" at bounding box center [729, 201] width 345 height 38
drag, startPoint x: 679, startPoint y: 282, endPoint x: 541, endPoint y: 287, distance: 137.7
click at [557, 220] on input "436.36" at bounding box center [729, 201] width 345 height 38
paste input "335"
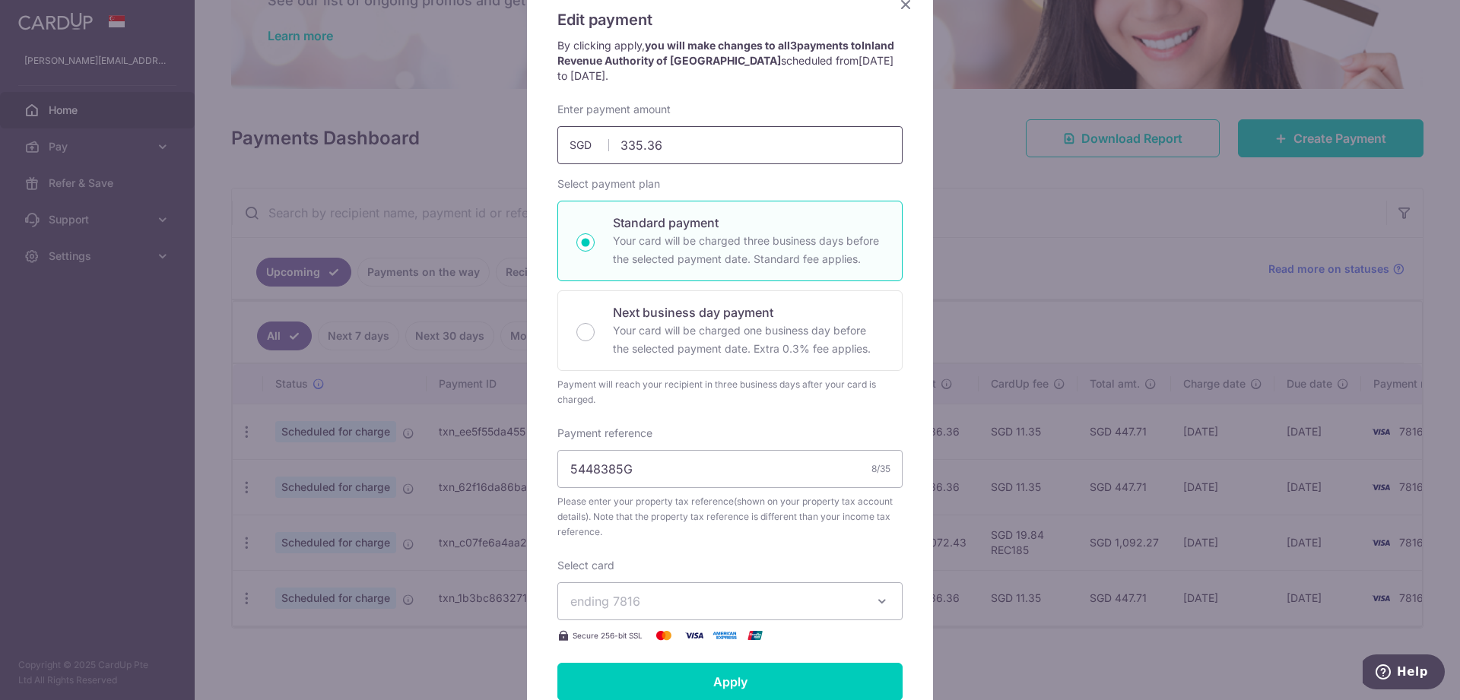
scroll to position [155, 0]
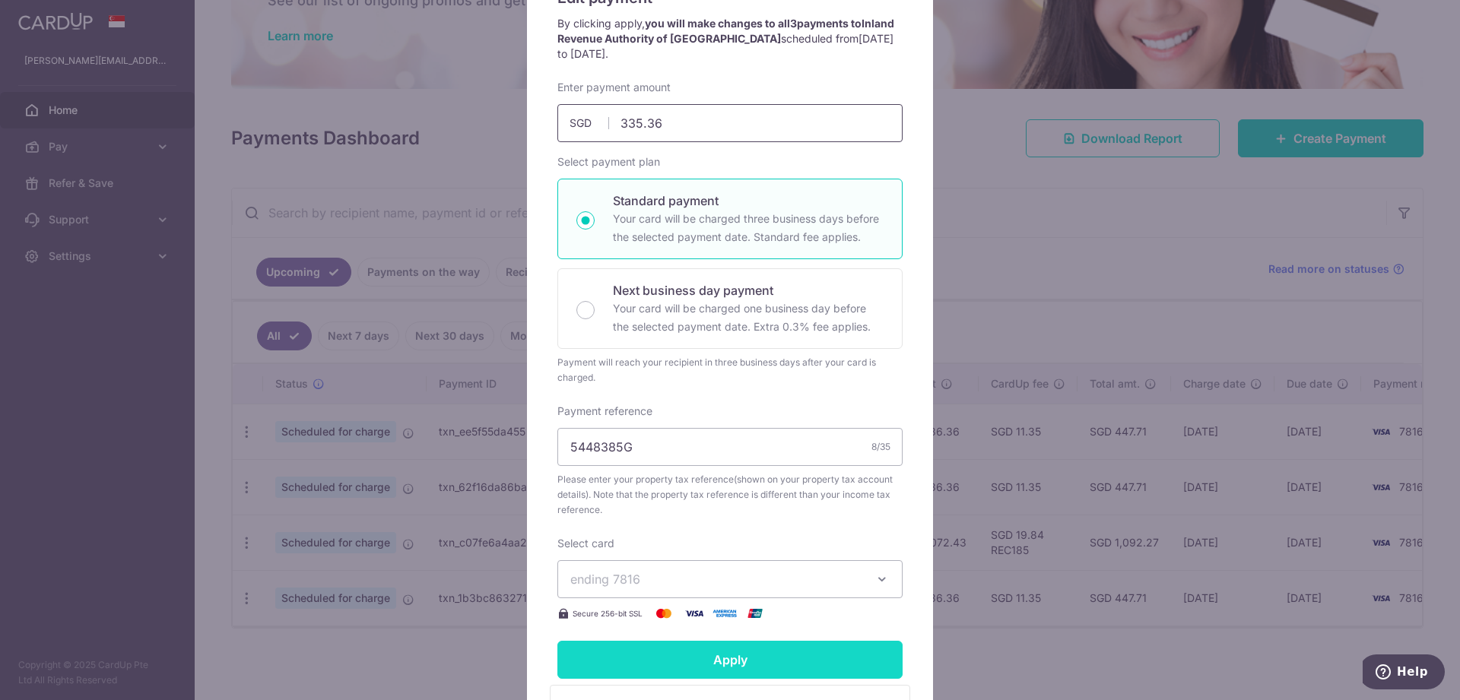
type input "335.36"
click at [675, 658] on form "By clicking apply, you will make changes to all 3 payments to Inland Revenue Au…" at bounding box center [729, 435] width 345 height 839
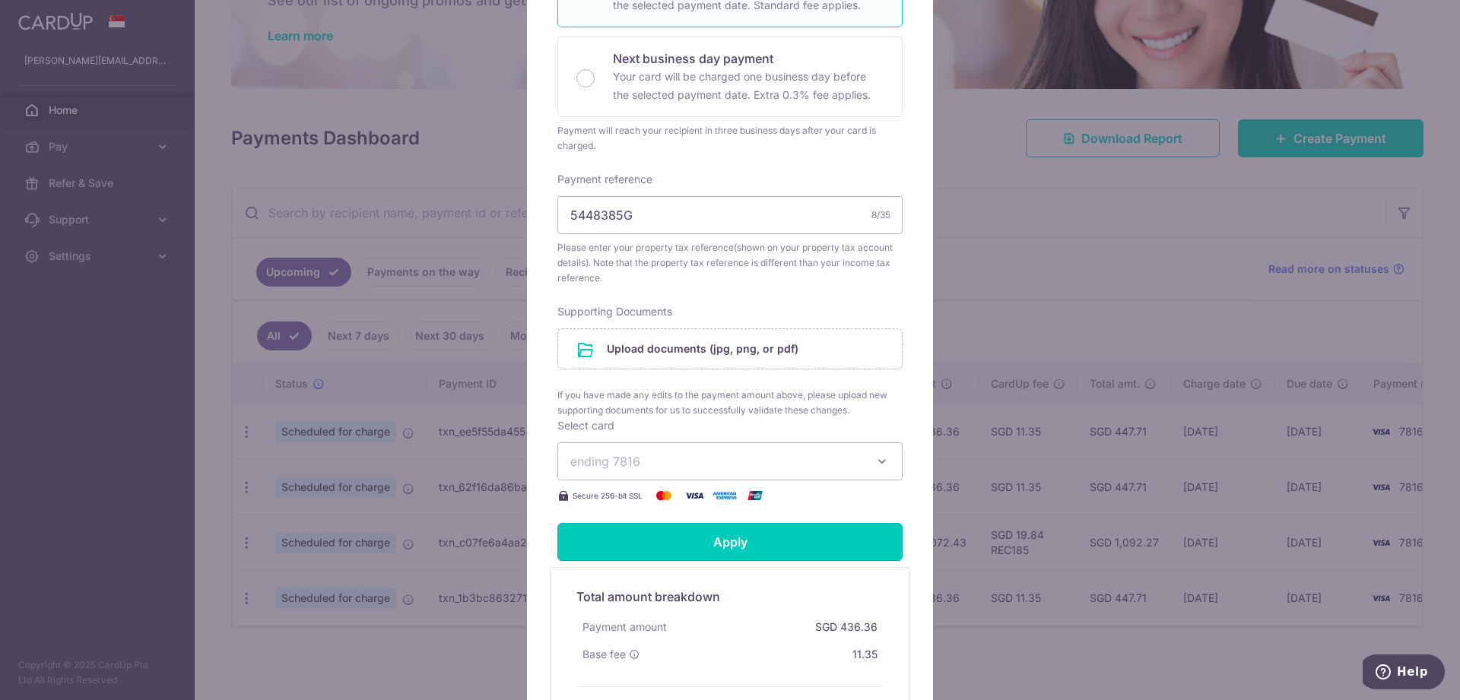
scroll to position [388, 0]
click at [679, 541] on input "Apply" at bounding box center [729, 541] width 345 height 38
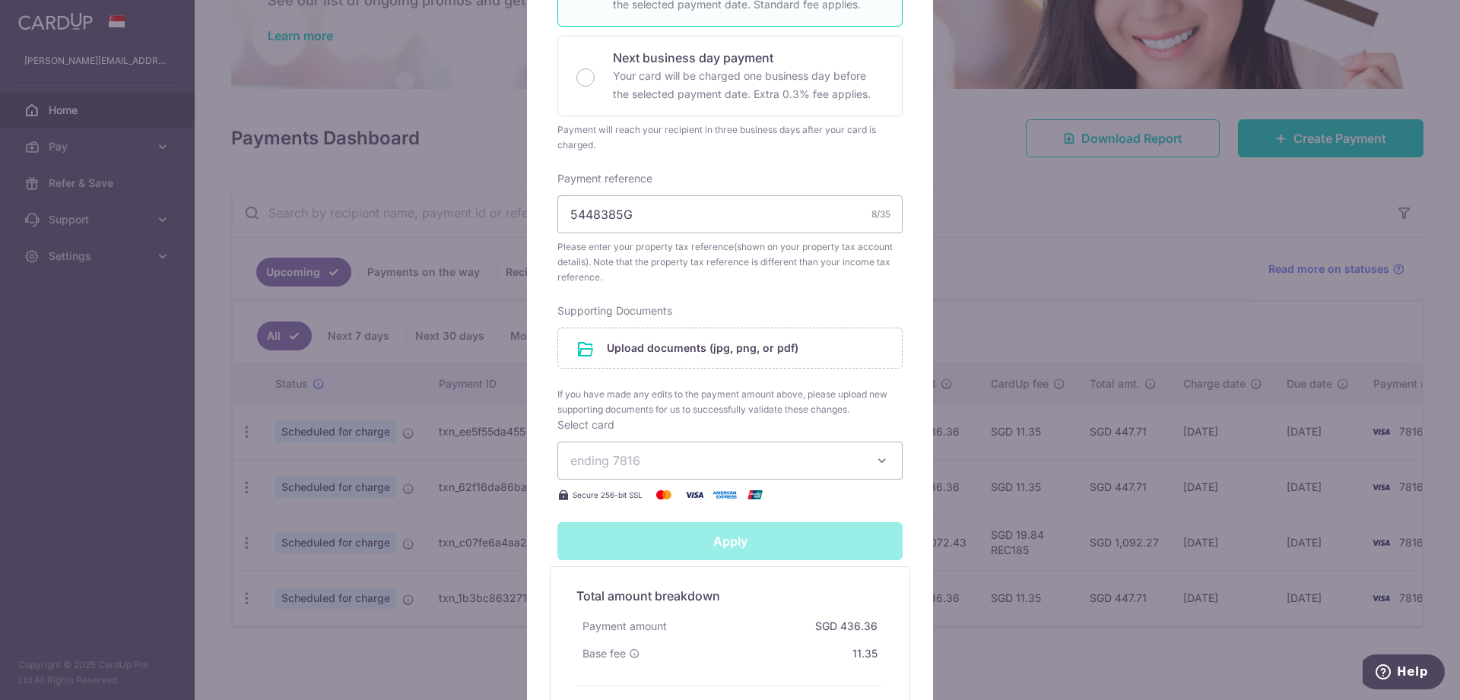
type input "Successfully Applied"
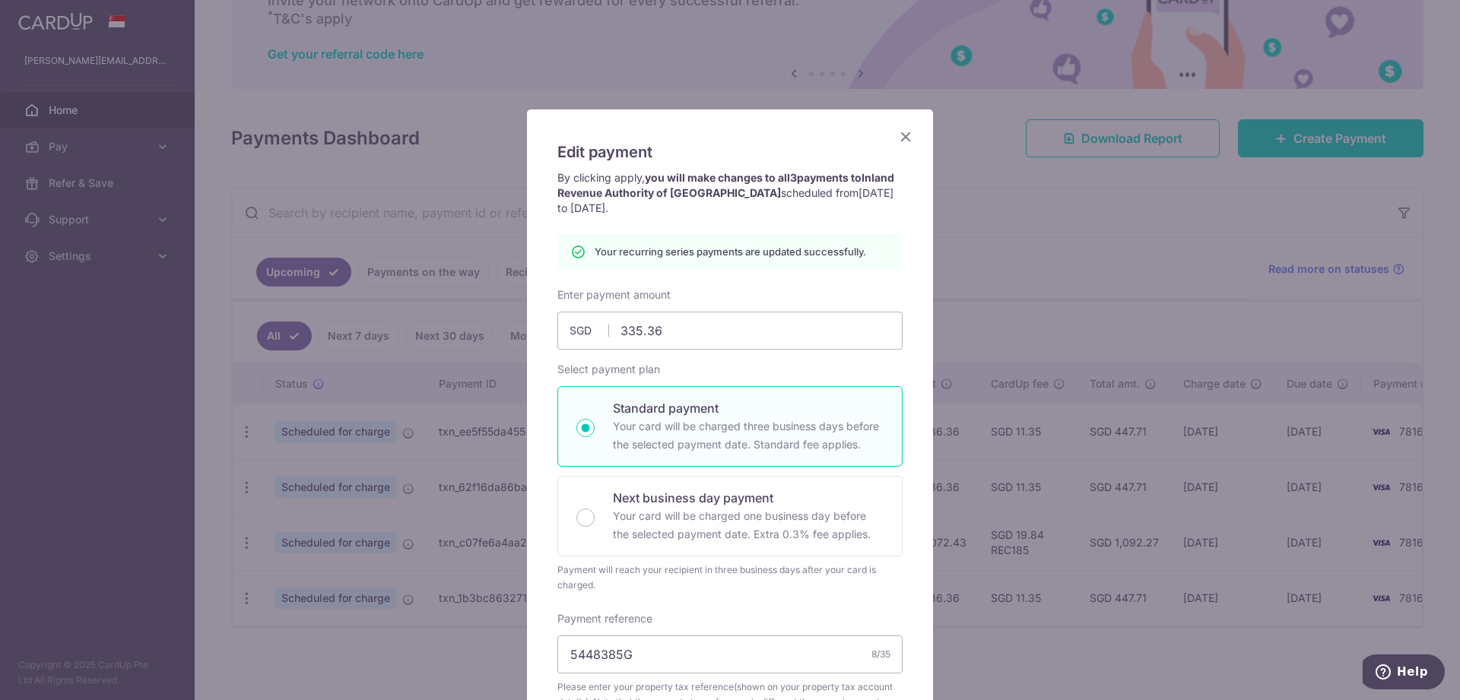
scroll to position [0, 0]
click at [902, 140] on icon "Close" at bounding box center [905, 137] width 18 height 19
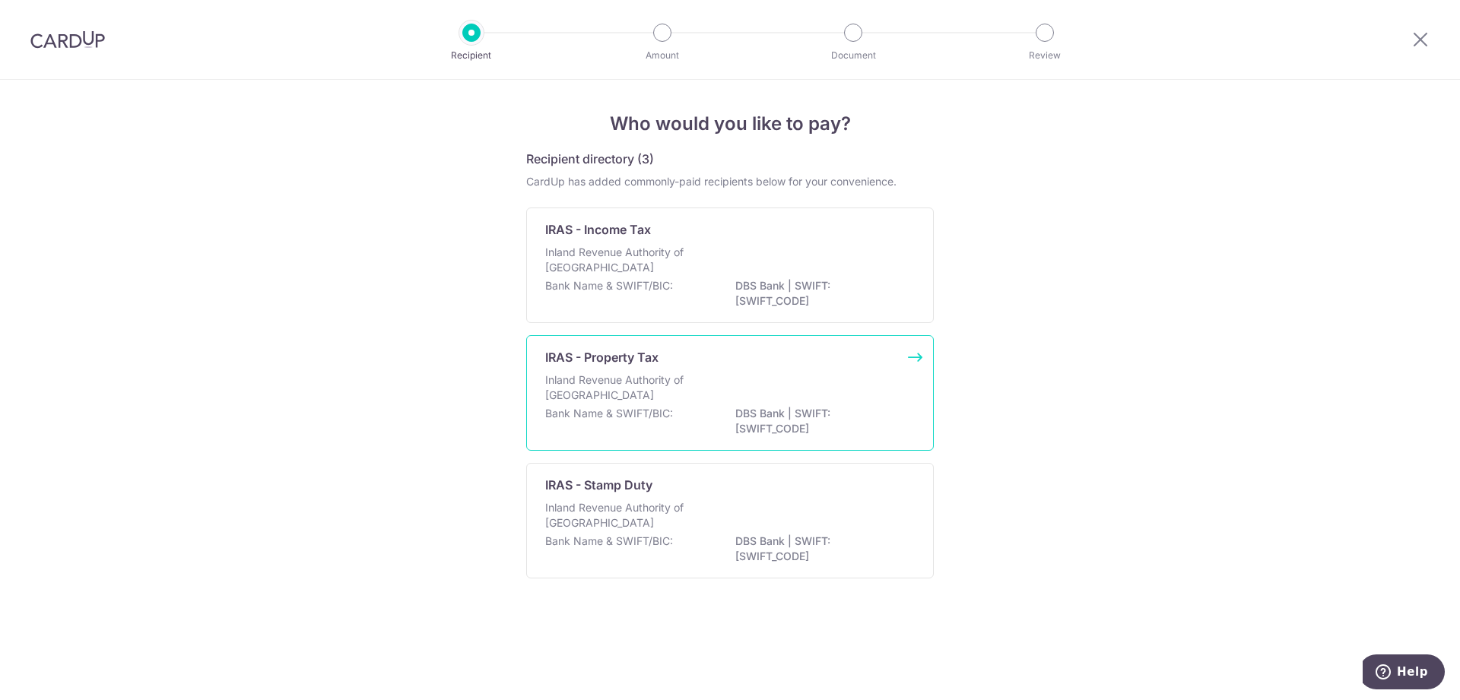
click at [648, 391] on p "Inland Revenue Authority of [GEOGRAPHIC_DATA]" at bounding box center [625, 388] width 161 height 30
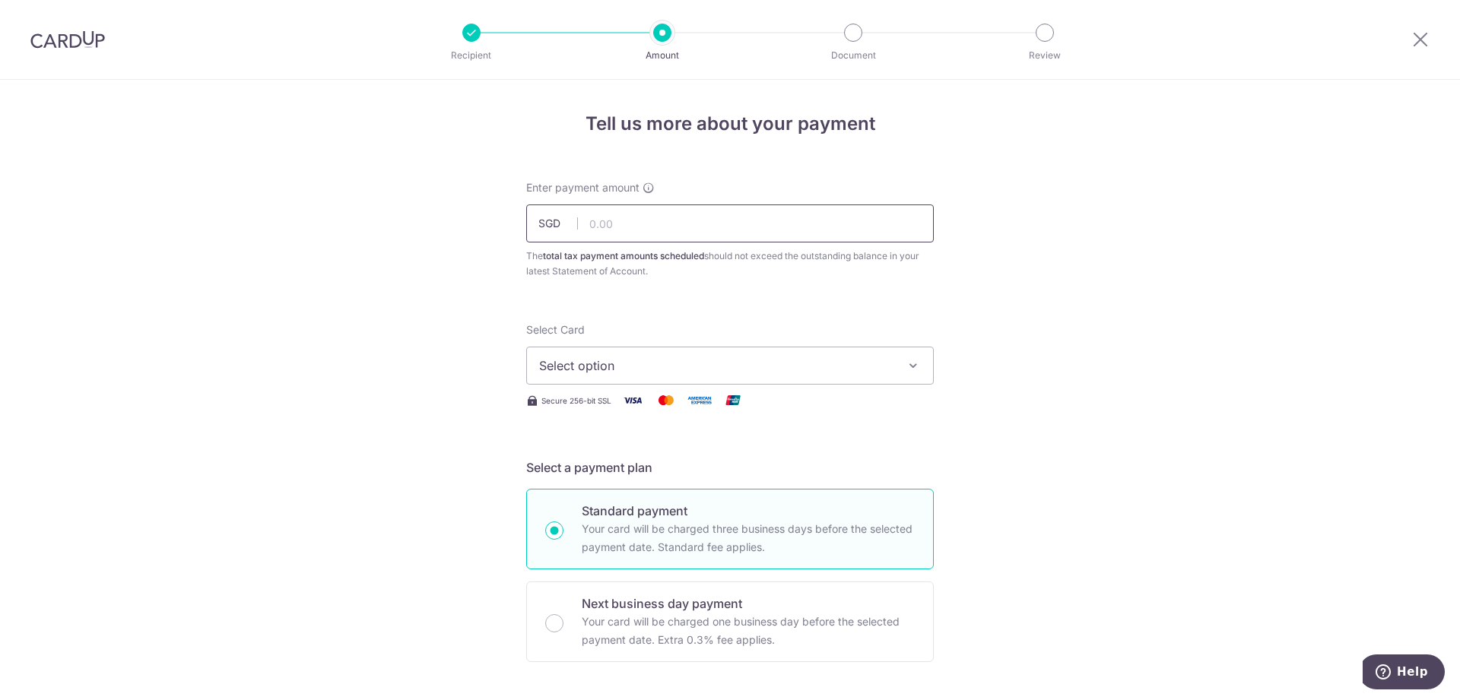
click at [633, 225] on input "text" at bounding box center [730, 224] width 408 height 38
paste input "436.36"
type input "436.36"
click at [663, 360] on span "Select option" at bounding box center [716, 366] width 354 height 18
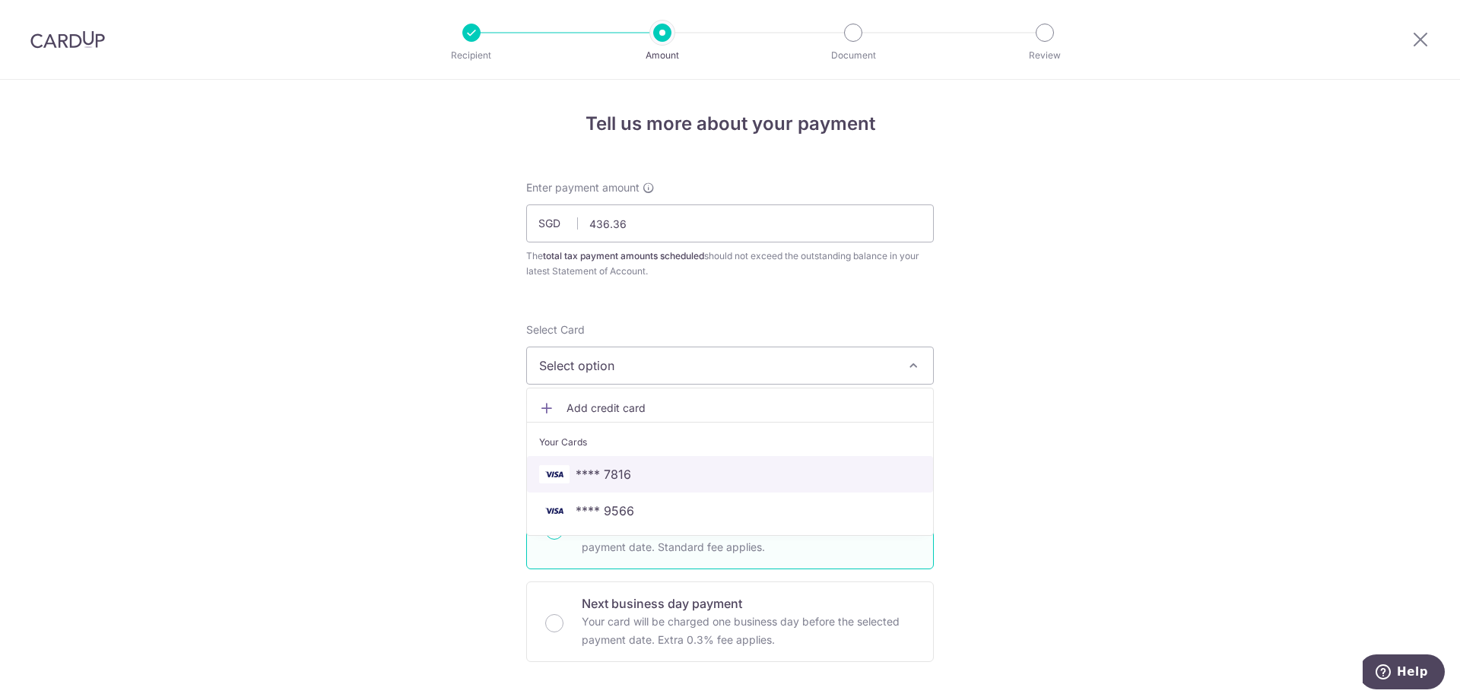
click at [654, 483] on span "**** 7816" at bounding box center [730, 474] width 382 height 18
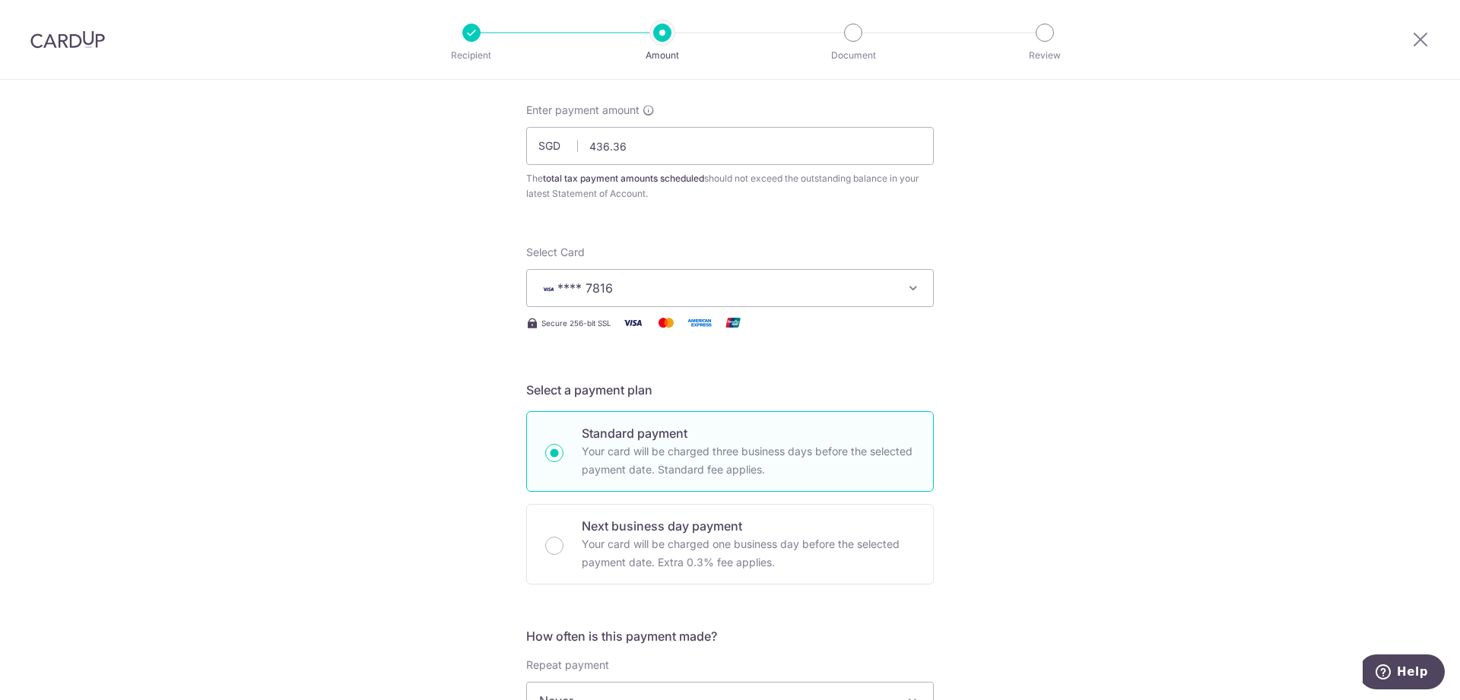
scroll to position [310, 0]
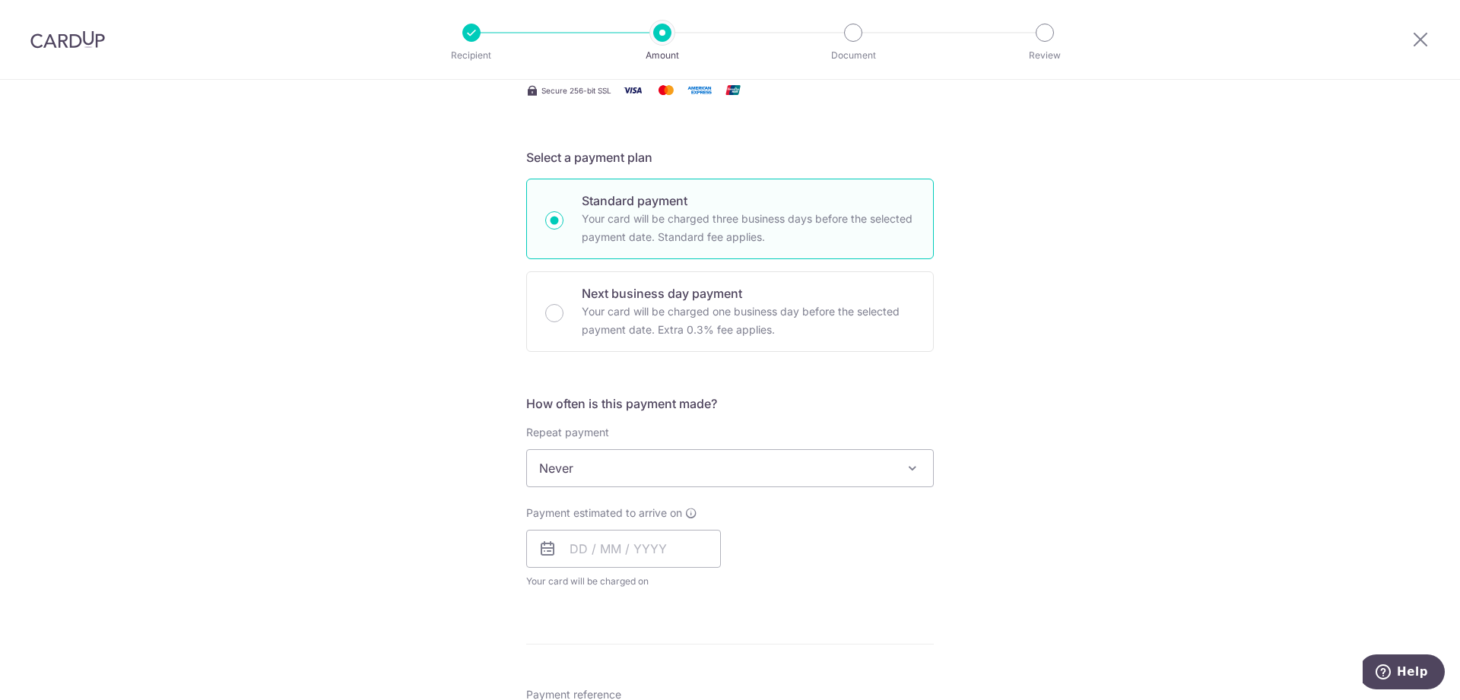
click at [671, 468] on span "Never" at bounding box center [730, 468] width 406 height 36
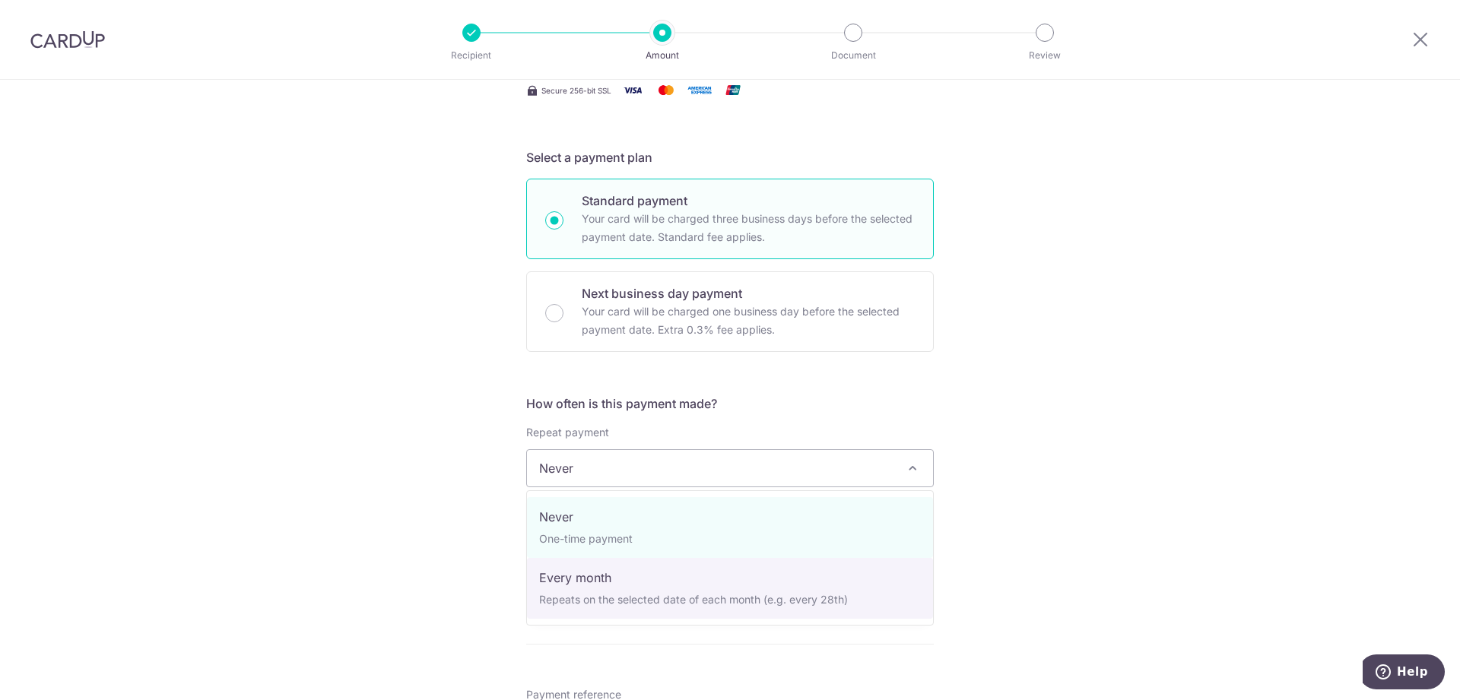
select select "3"
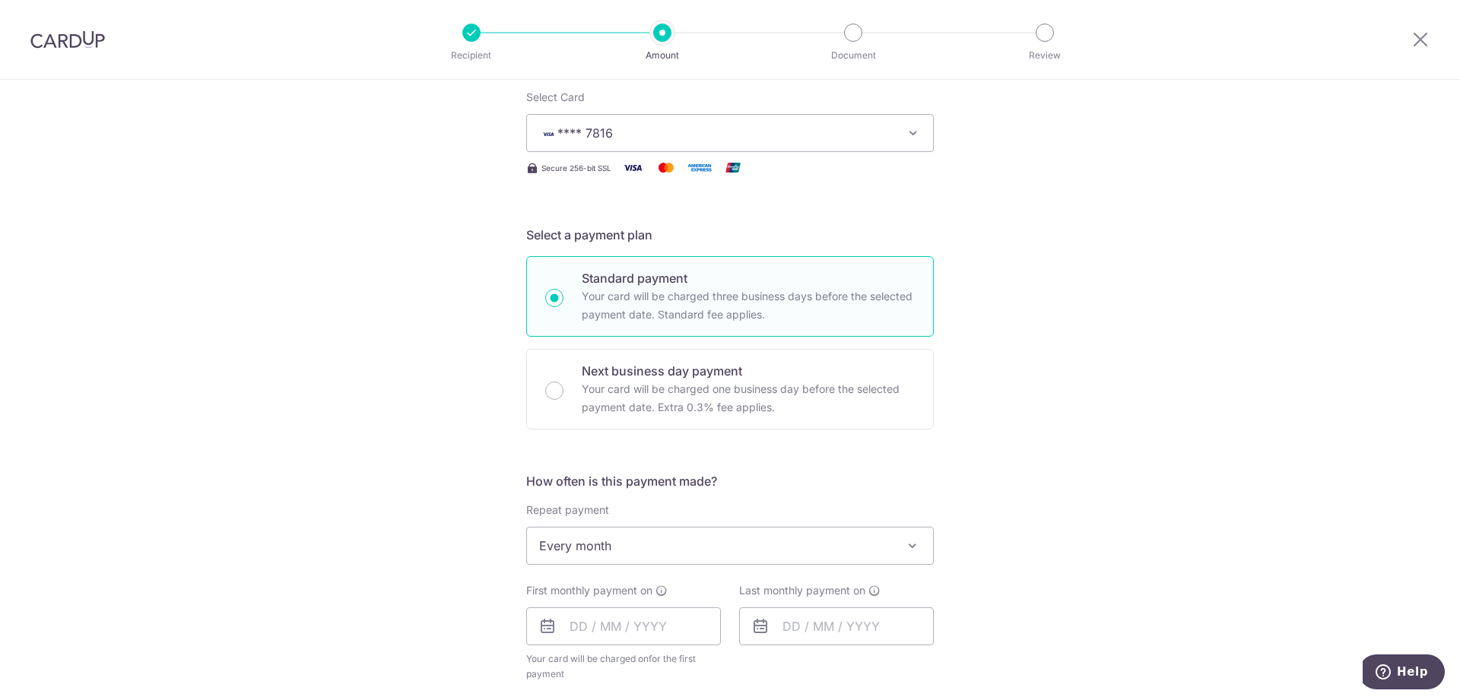
scroll to position [543, 0]
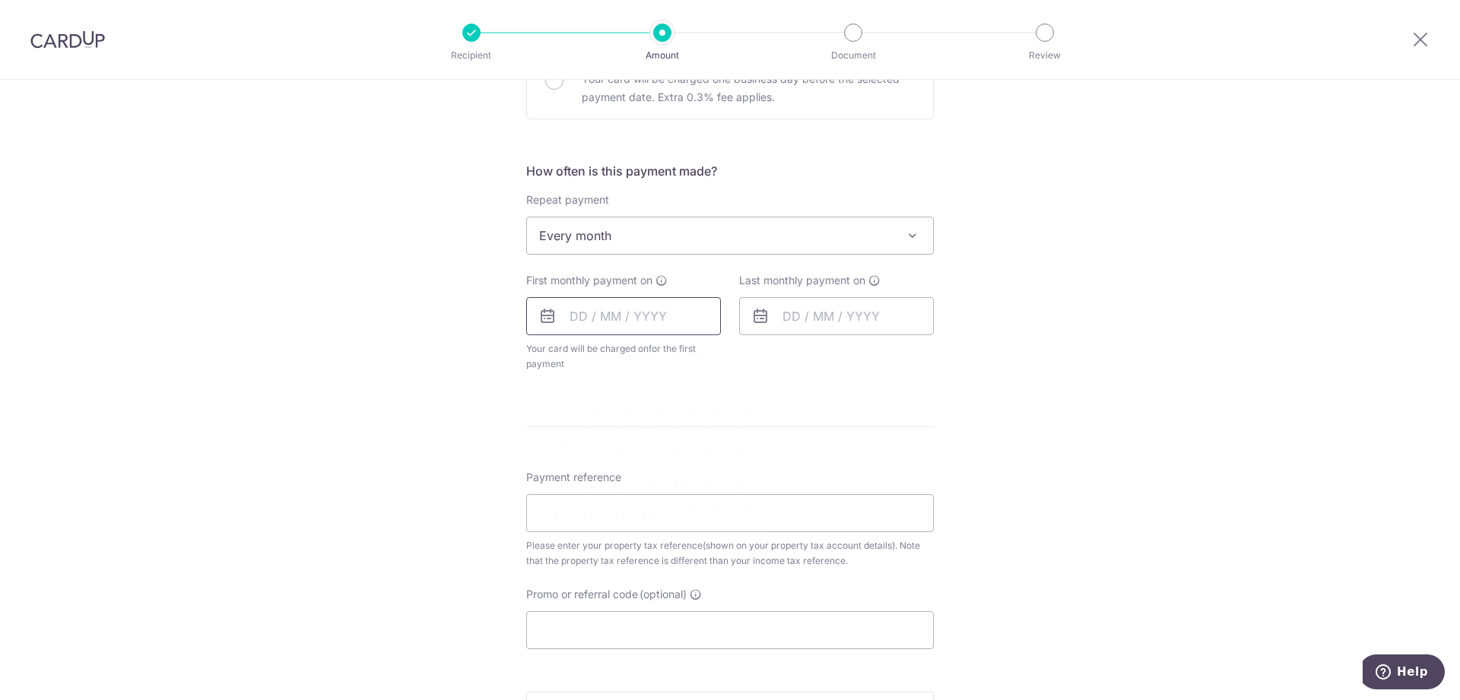
click at [642, 322] on input "text" at bounding box center [623, 316] width 195 height 38
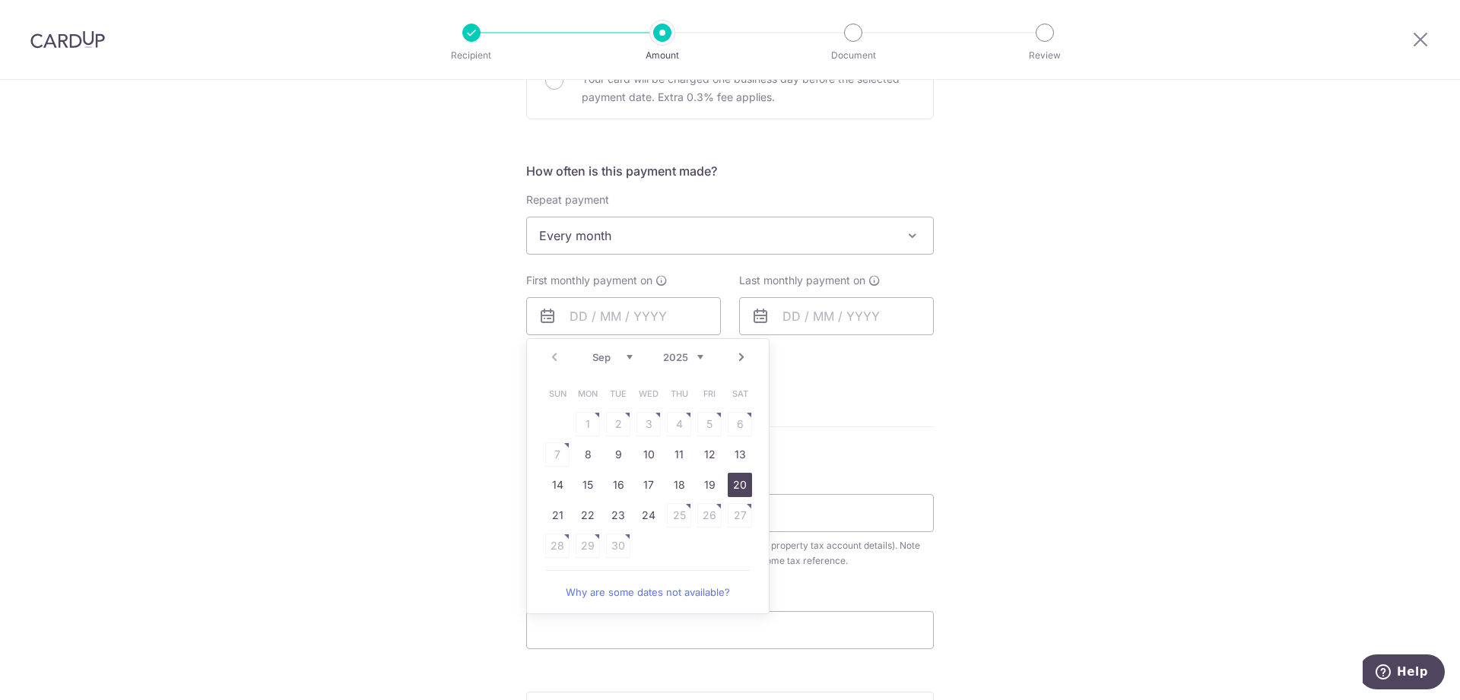
click at [744, 490] on link "20" at bounding box center [740, 485] width 24 height 24
type input "[DATE]"
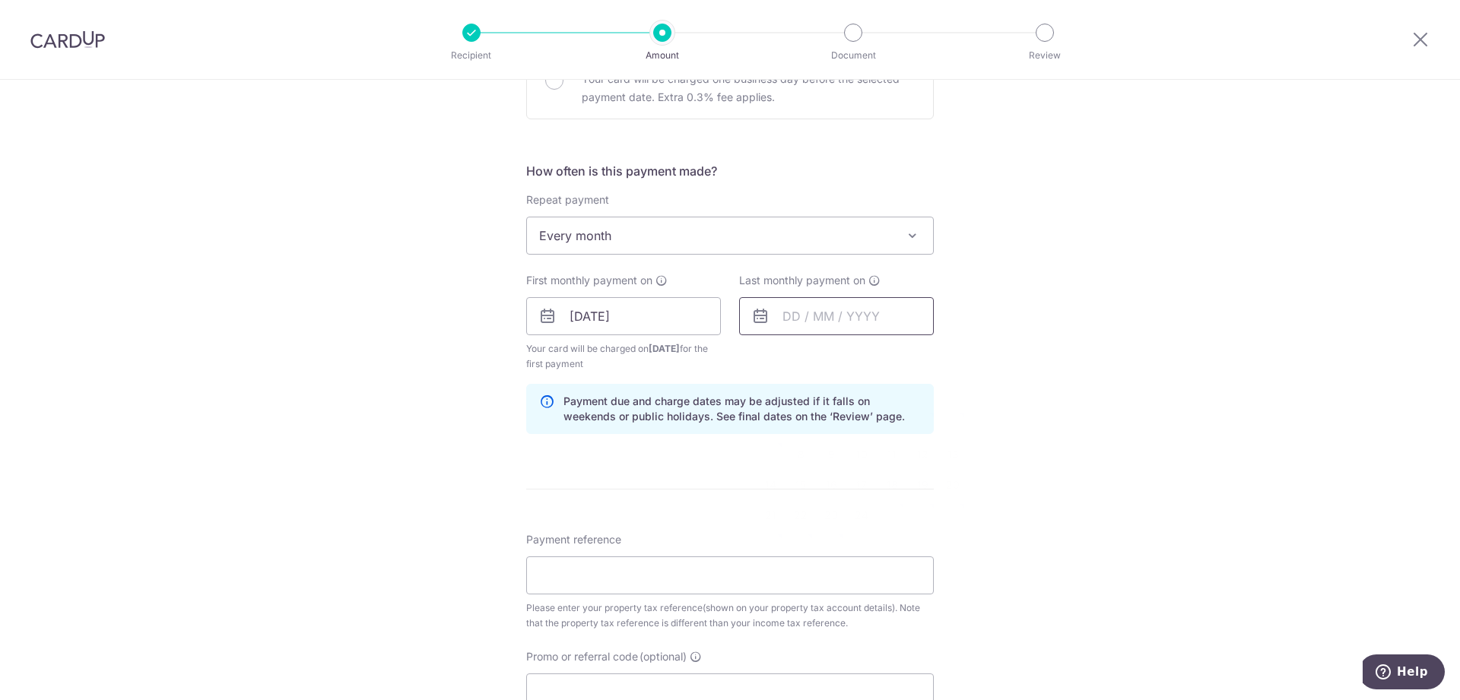
click at [814, 316] on input "text" at bounding box center [836, 316] width 195 height 38
click at [805, 351] on select "Sep Oct Nov Dec" at bounding box center [825, 357] width 40 height 12
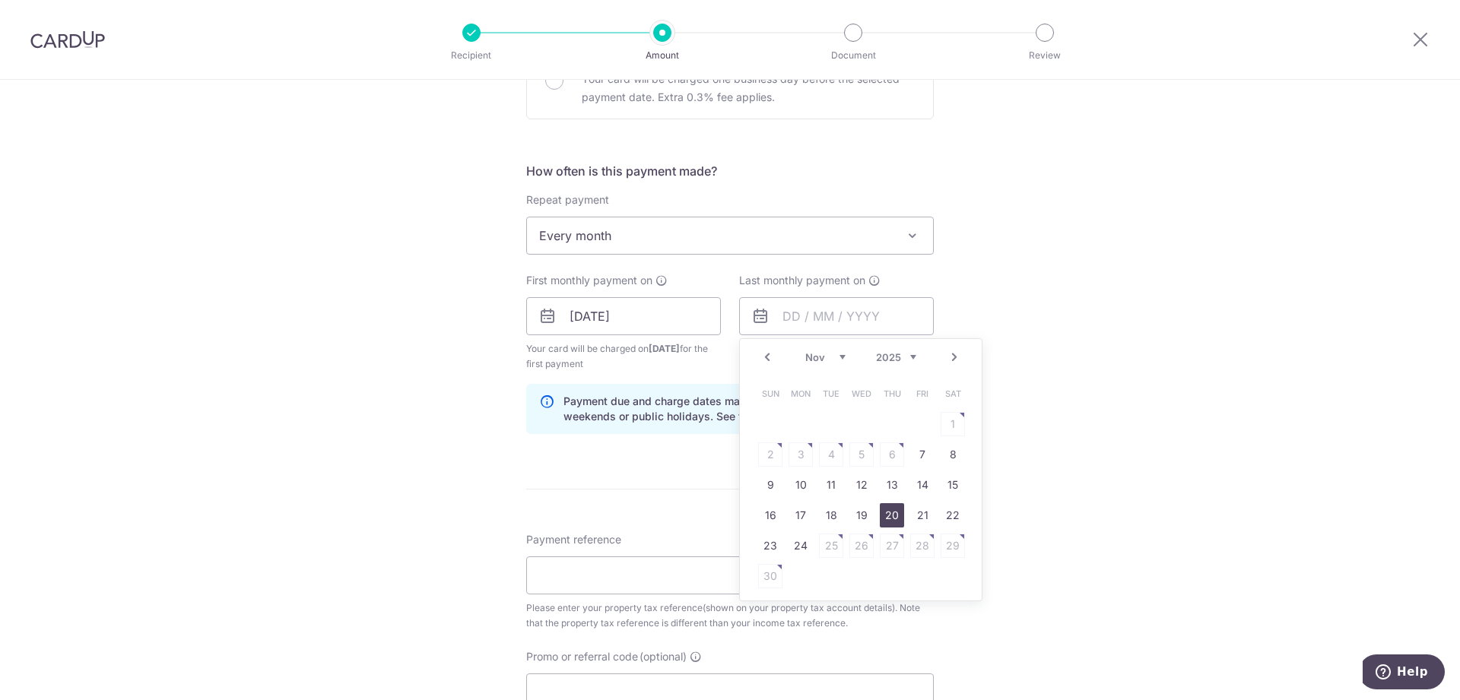
click at [890, 513] on link "20" at bounding box center [892, 515] width 24 height 24
type input "[DATE]"
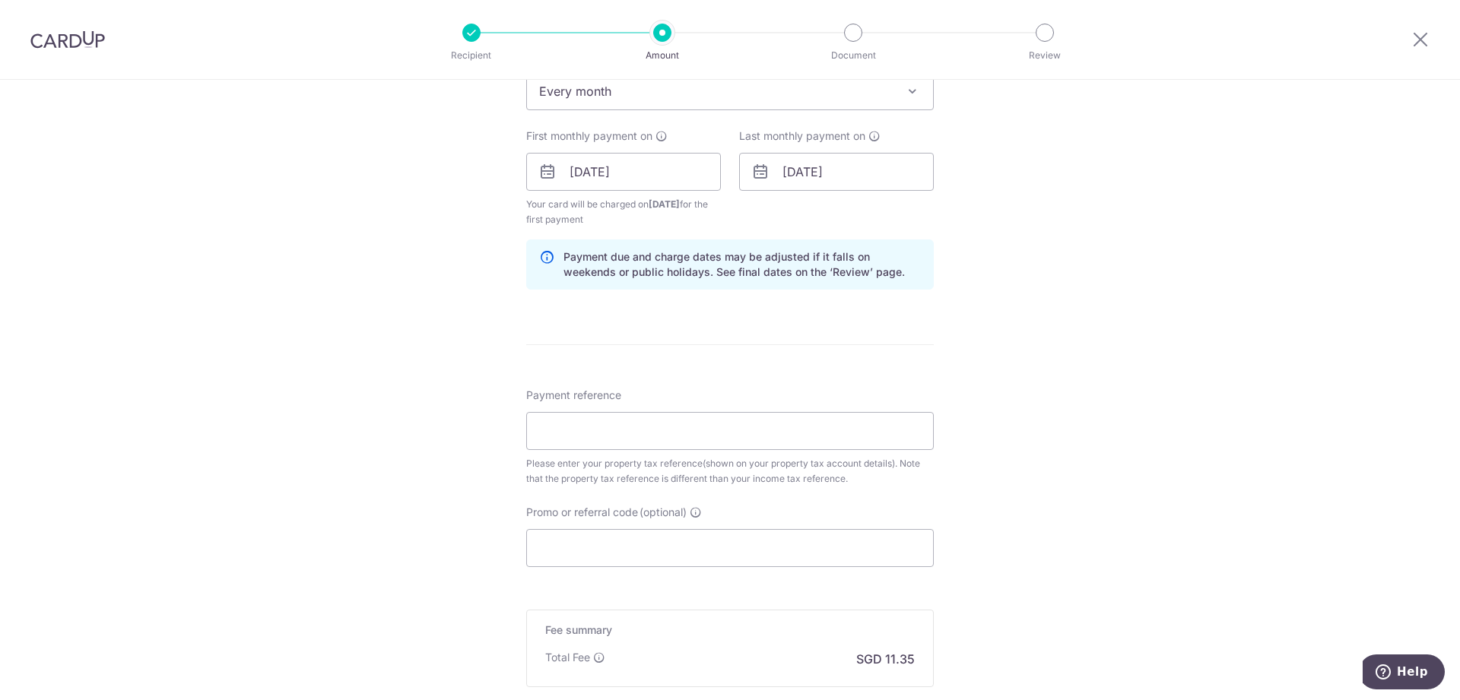
scroll to position [698, 0]
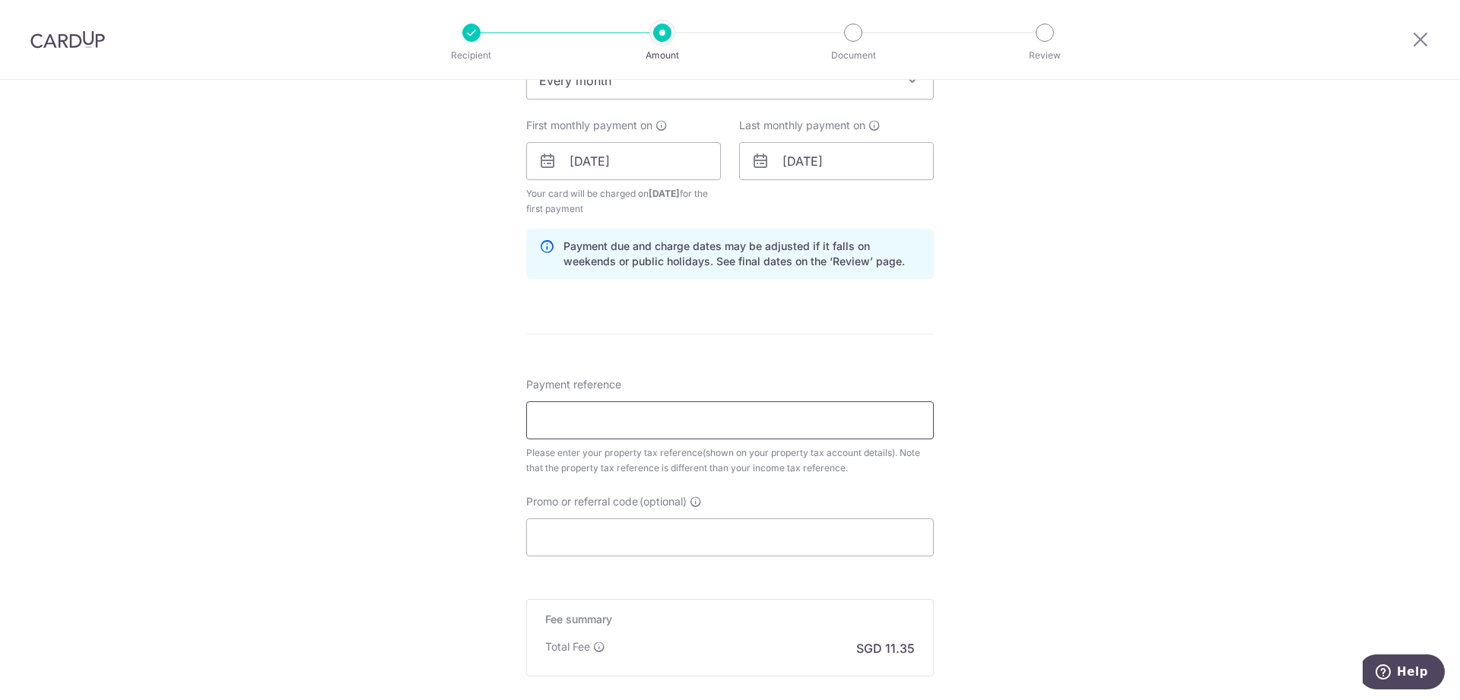
click at [722, 420] on input "Payment reference" at bounding box center [730, 420] width 408 height 38
paste input "5448385G"
type input "5448385G"
click at [604, 541] on input "Promo or referral code (optional)" at bounding box center [730, 538] width 408 height 38
paste input "3HOME25R"
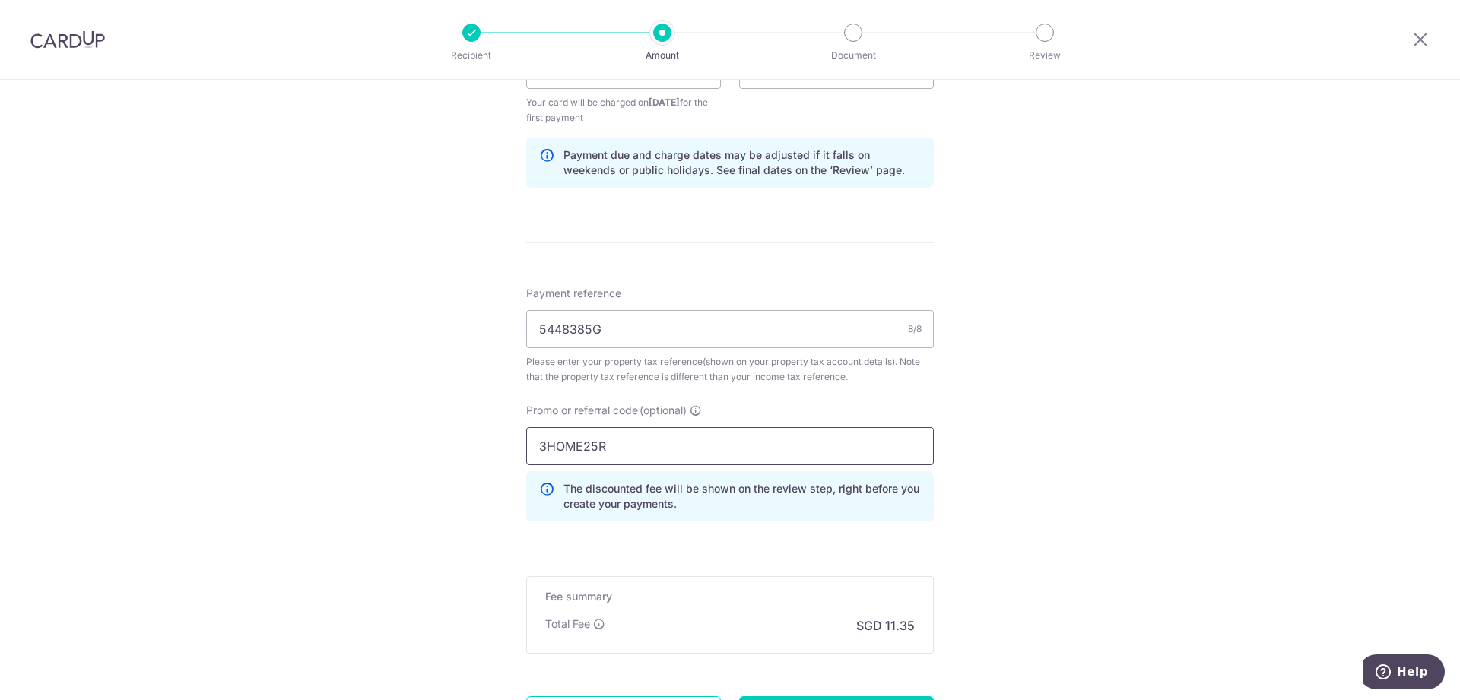
scroll to position [931, 0]
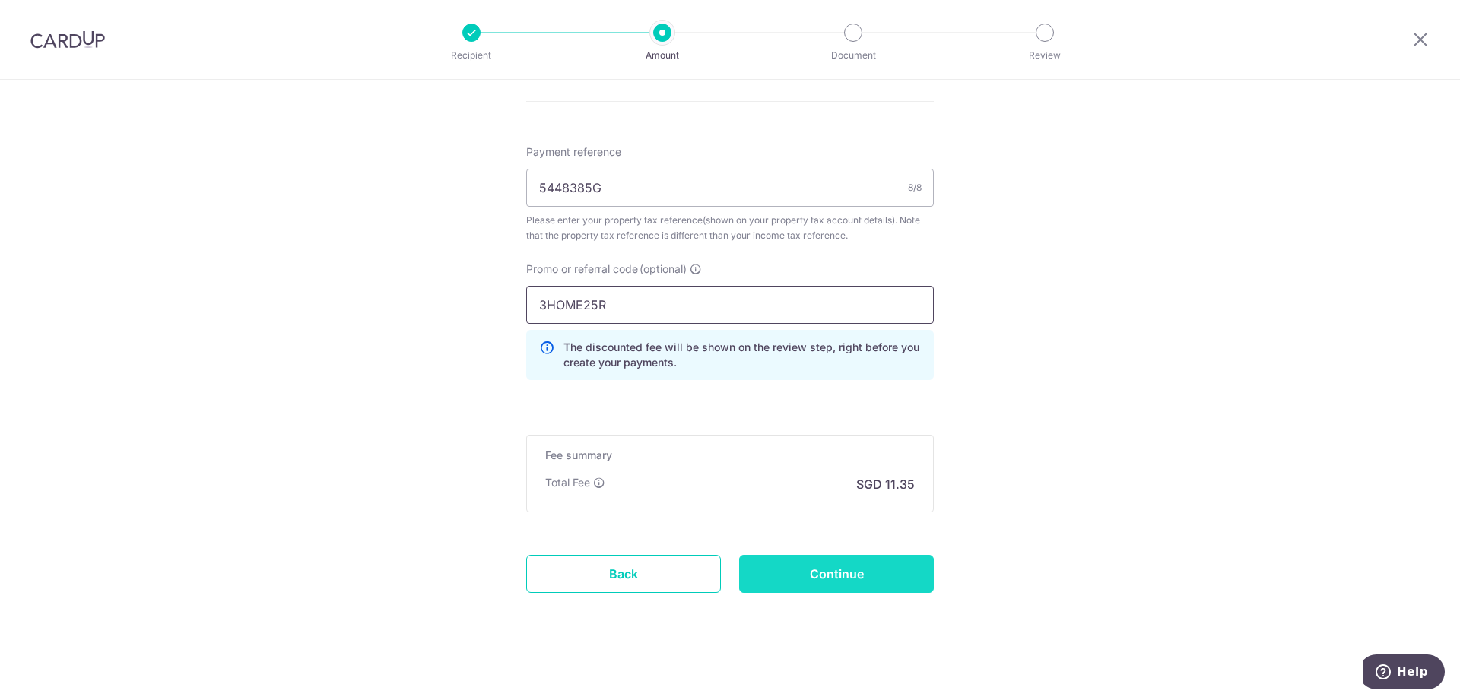
type input "3HOME25R"
click at [814, 578] on input "Continue" at bounding box center [836, 574] width 195 height 38
type input "Create Schedule"
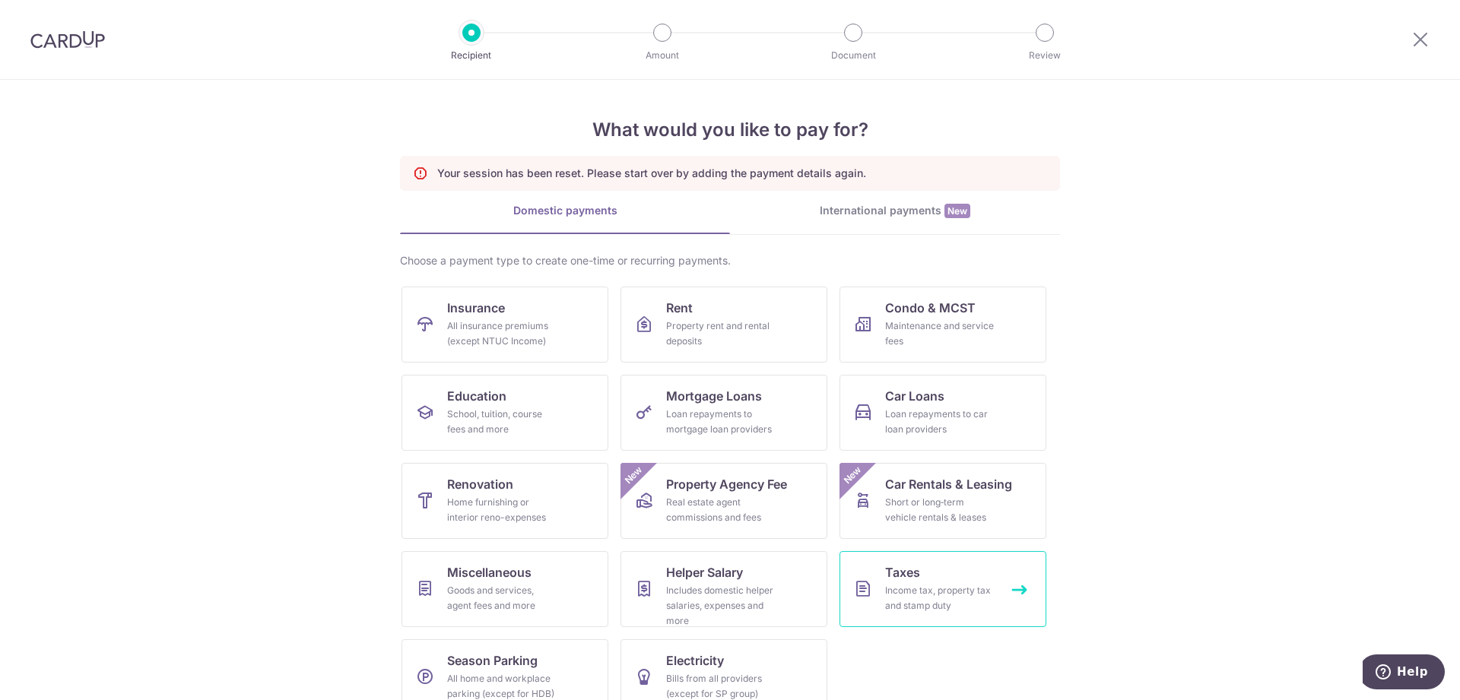
click at [954, 613] on div "Income tax, property tax and stamp duty" at bounding box center [939, 598] width 109 height 30
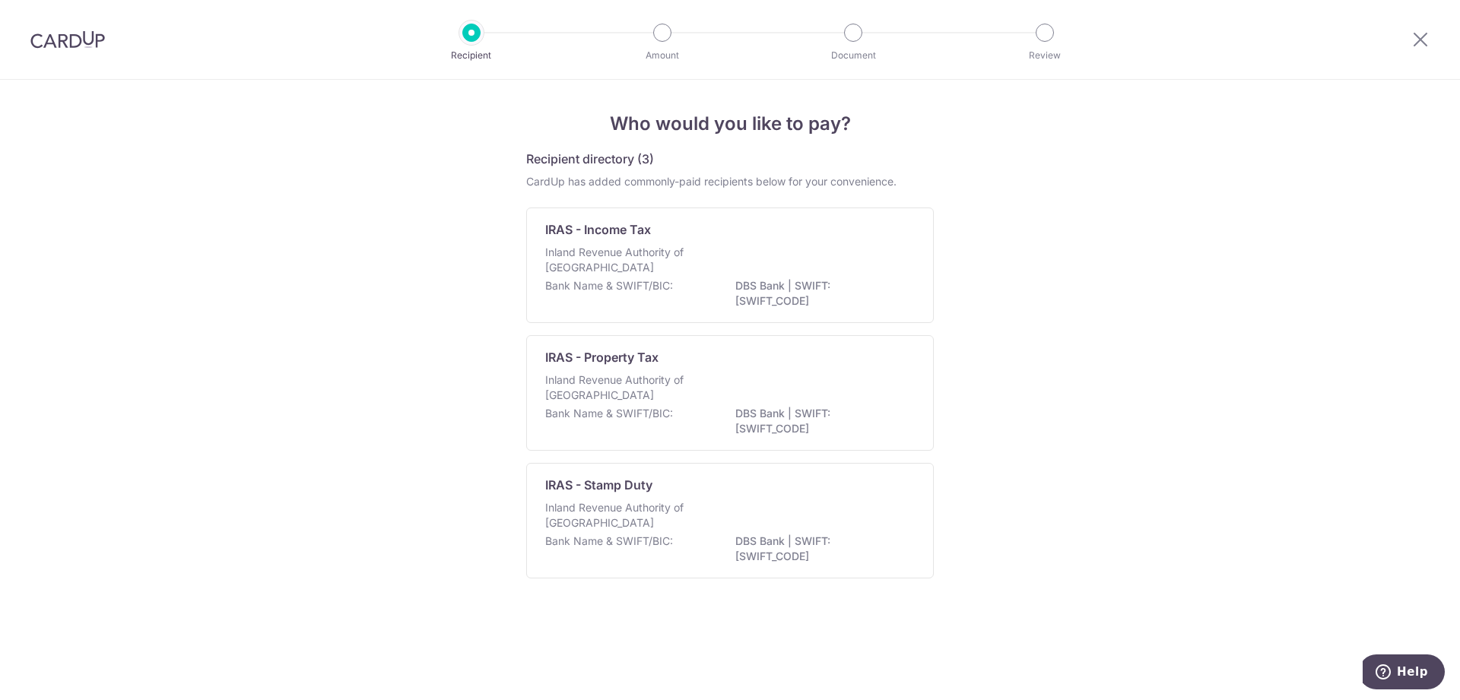
click at [645, 259] on p "Inland Revenue Authority of [GEOGRAPHIC_DATA]" at bounding box center [625, 260] width 161 height 30
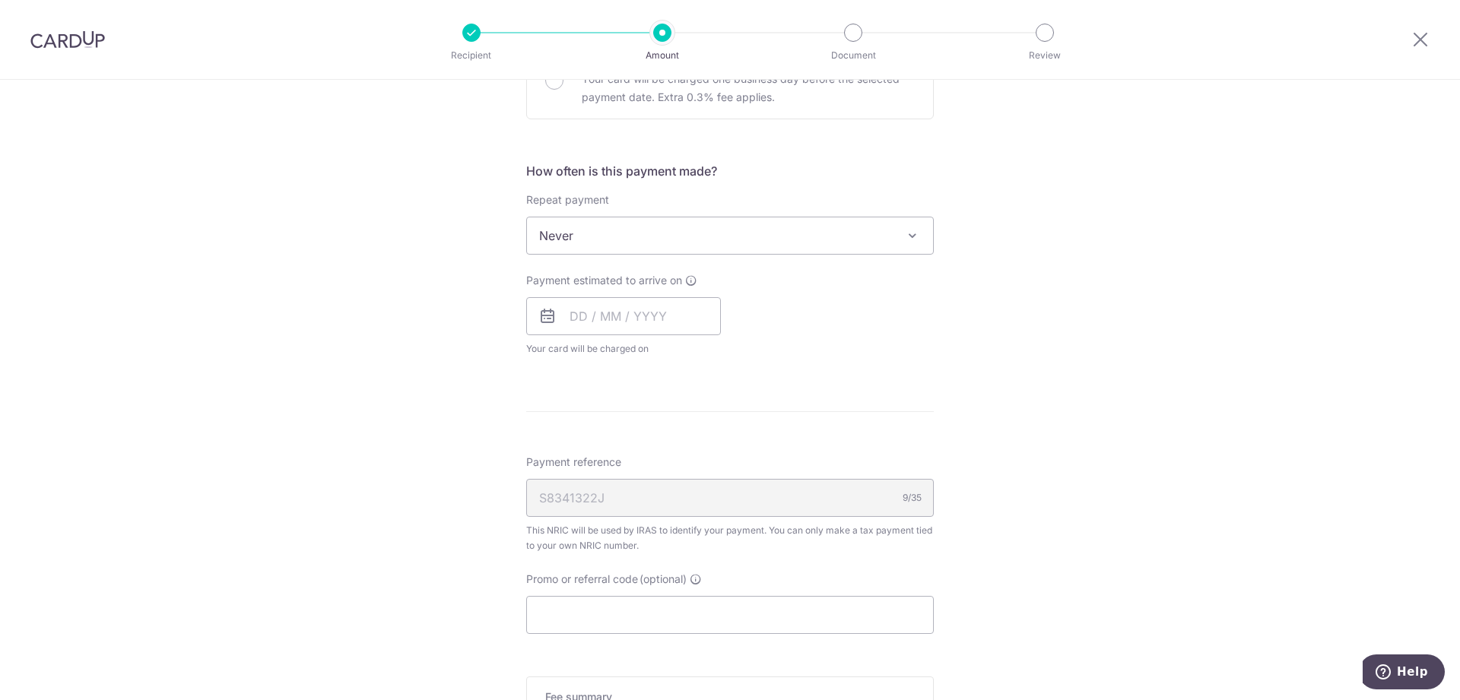
scroll to position [791, 0]
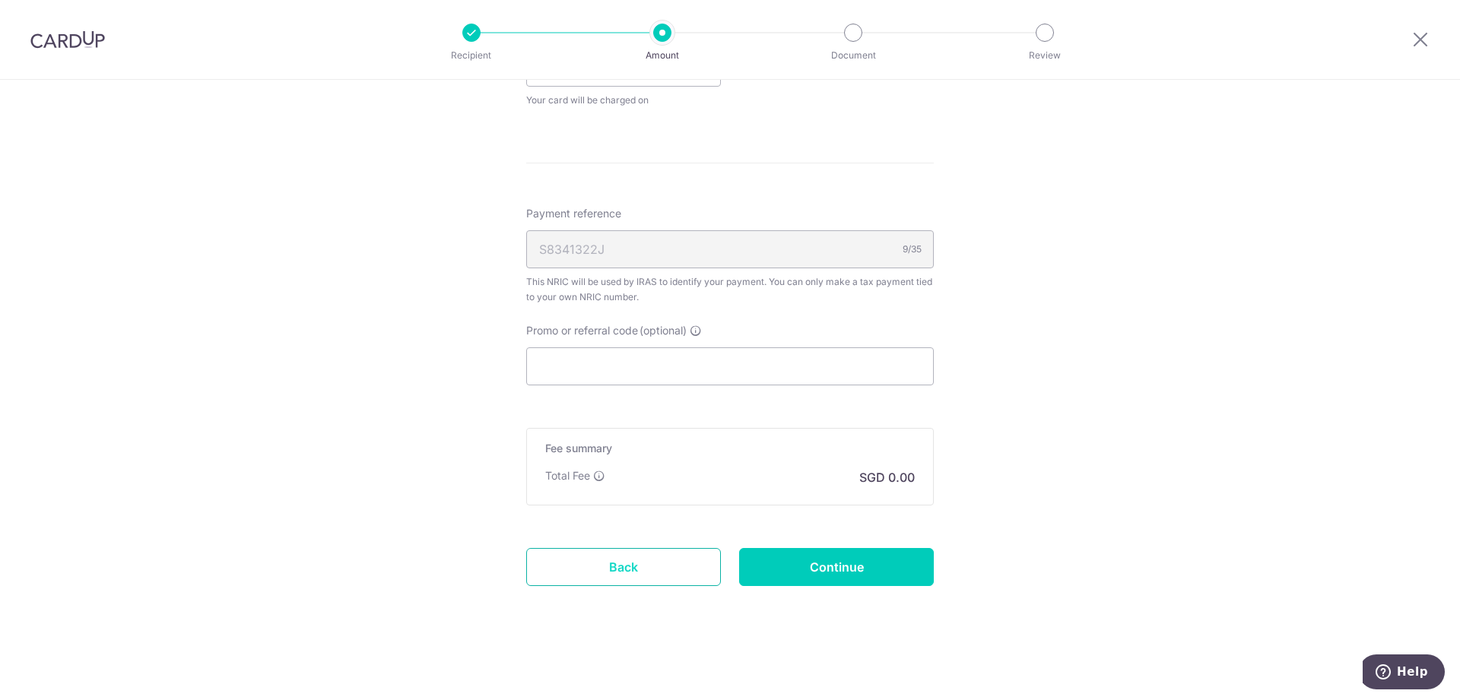
click at [673, 563] on link "Back" at bounding box center [623, 567] width 195 height 38
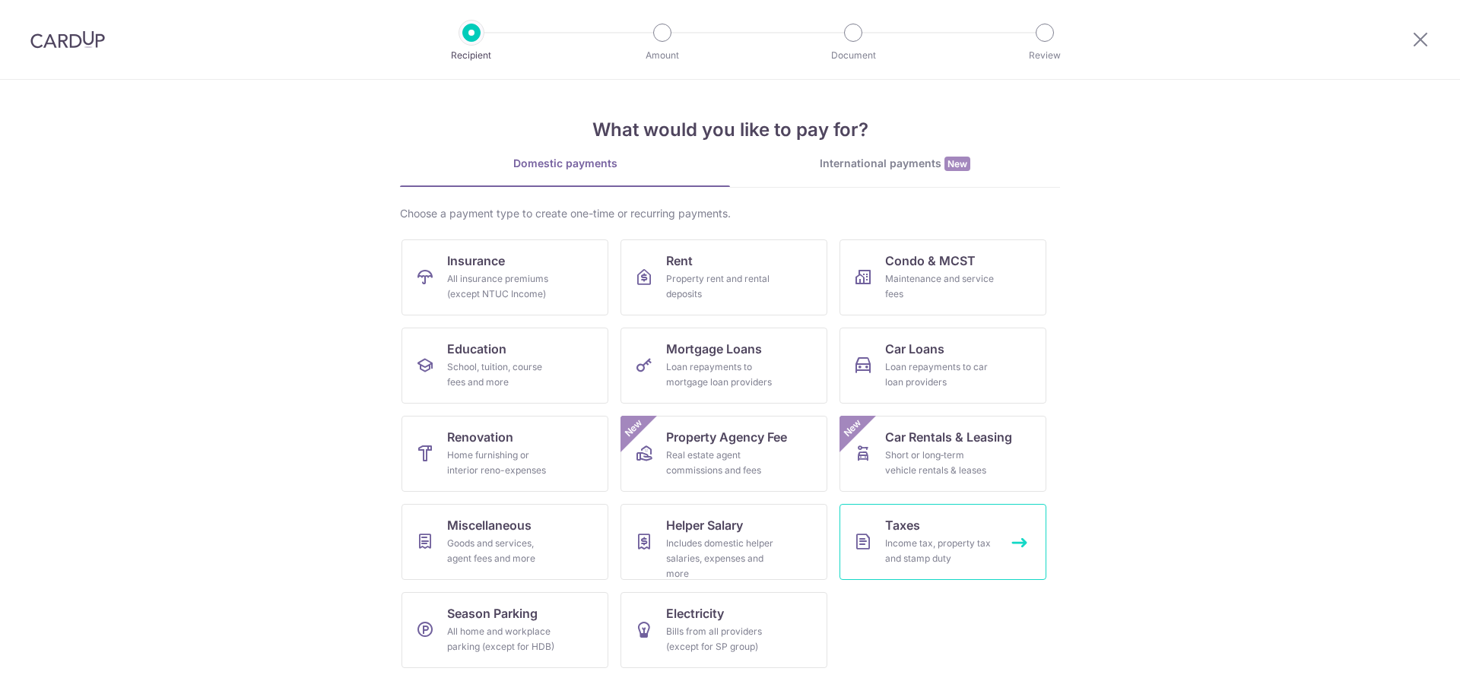
click at [900, 521] on span "Taxes" at bounding box center [902, 525] width 35 height 18
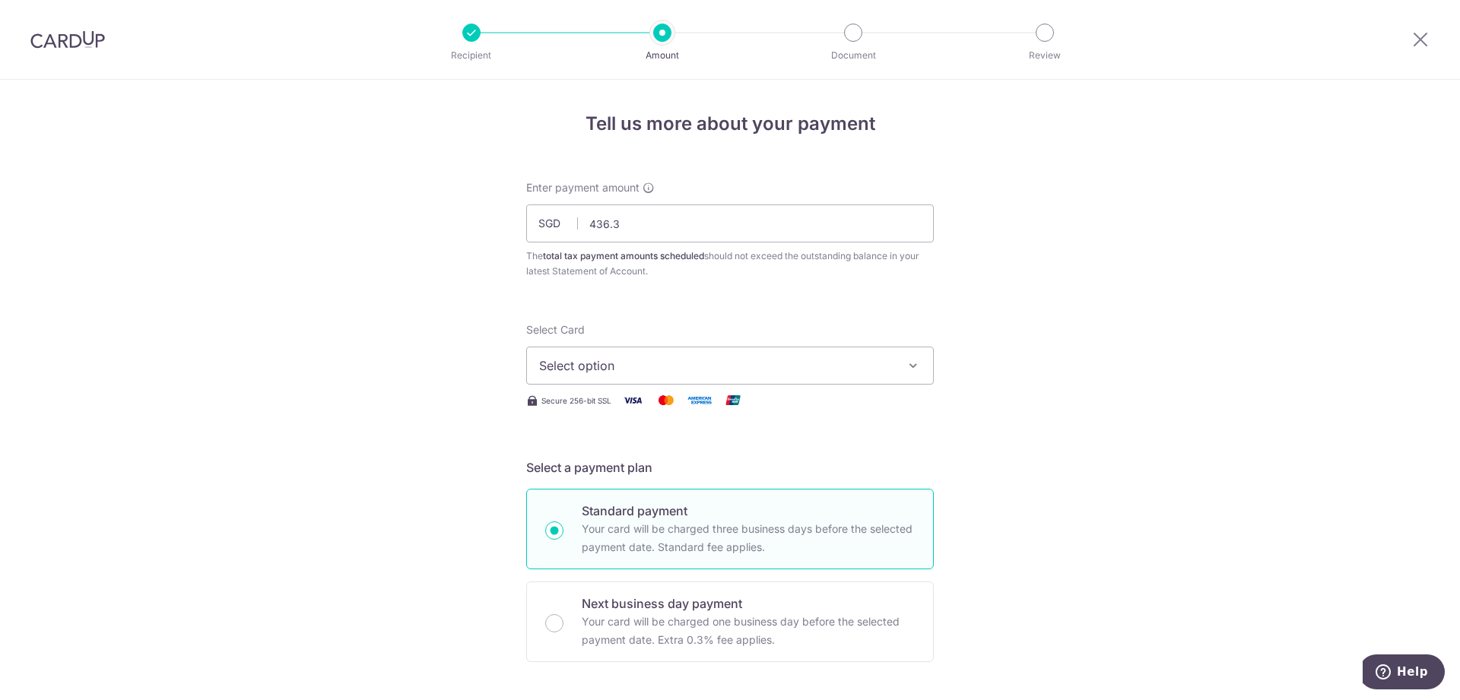
type input "436.36"
click at [632, 376] on button "Select option" at bounding box center [730, 366] width 408 height 38
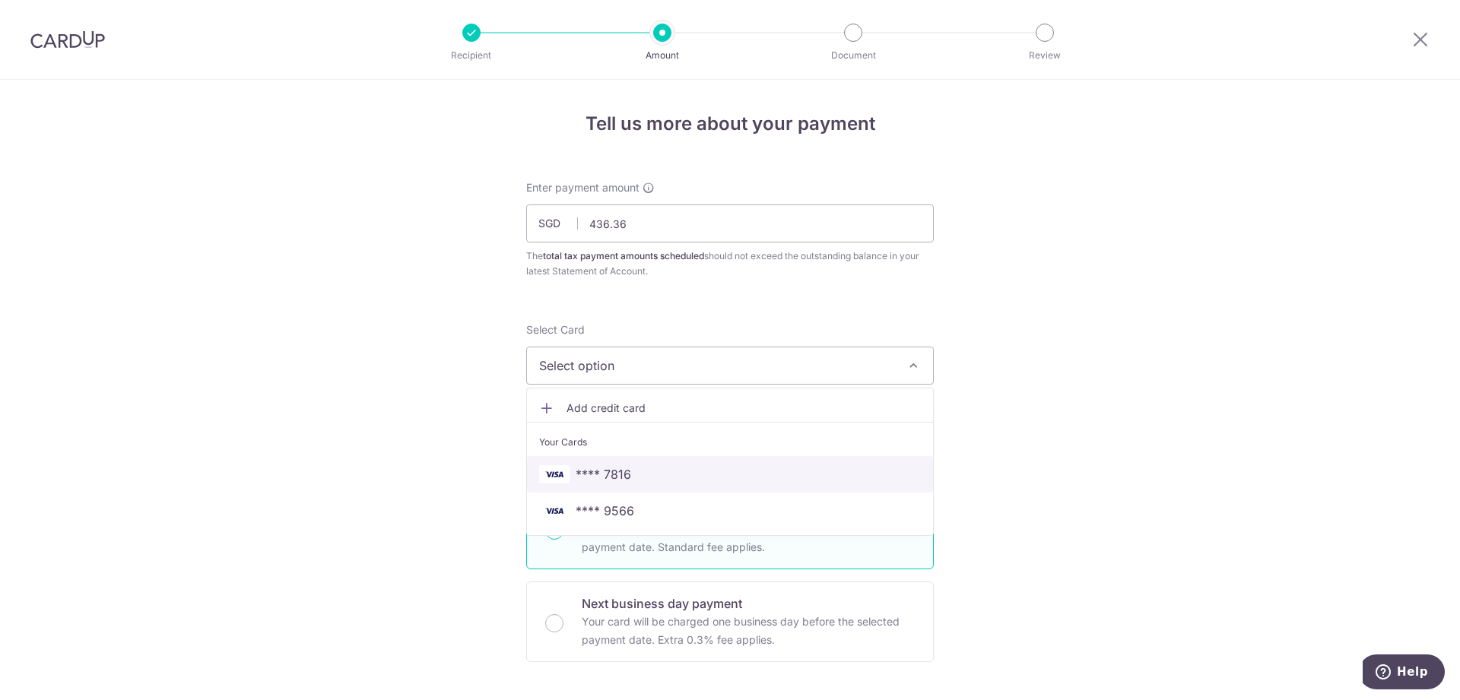
click at [627, 474] on span "**** 7816" at bounding box center [604, 474] width 56 height 18
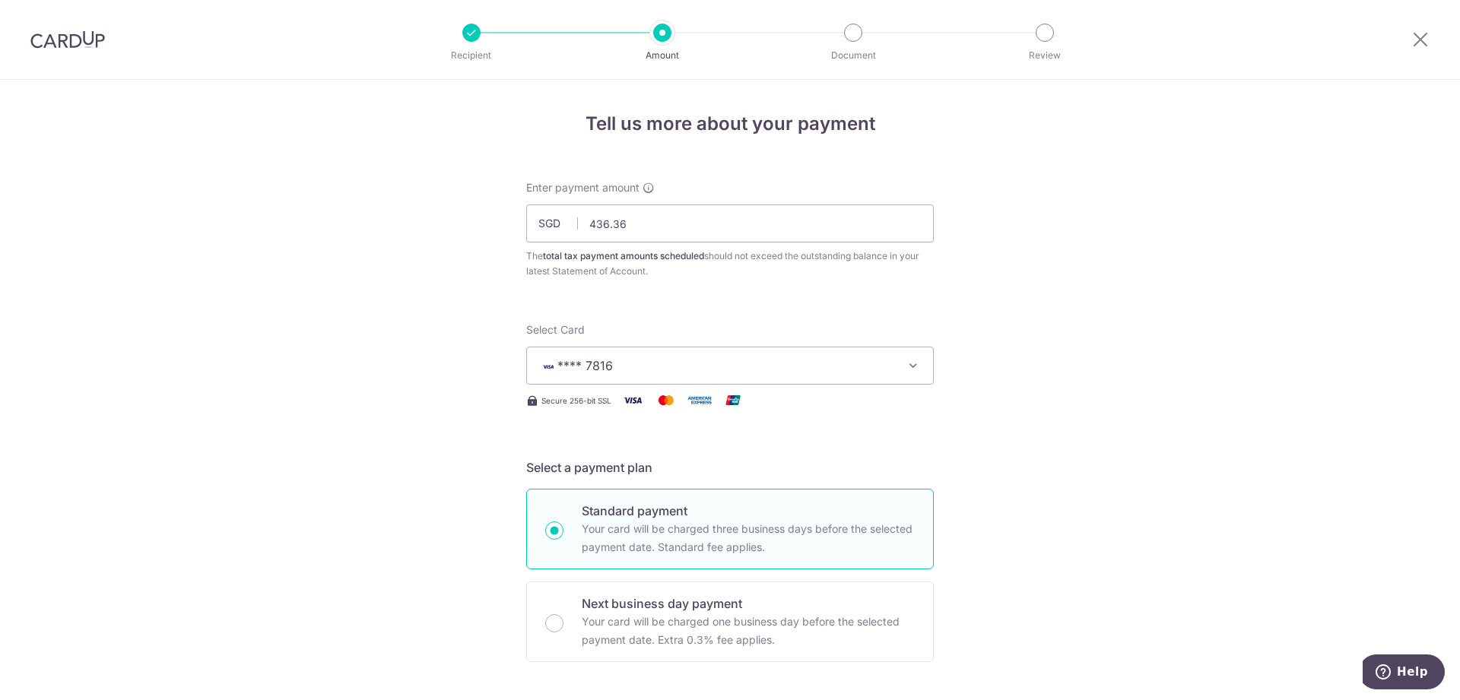
scroll to position [310, 0]
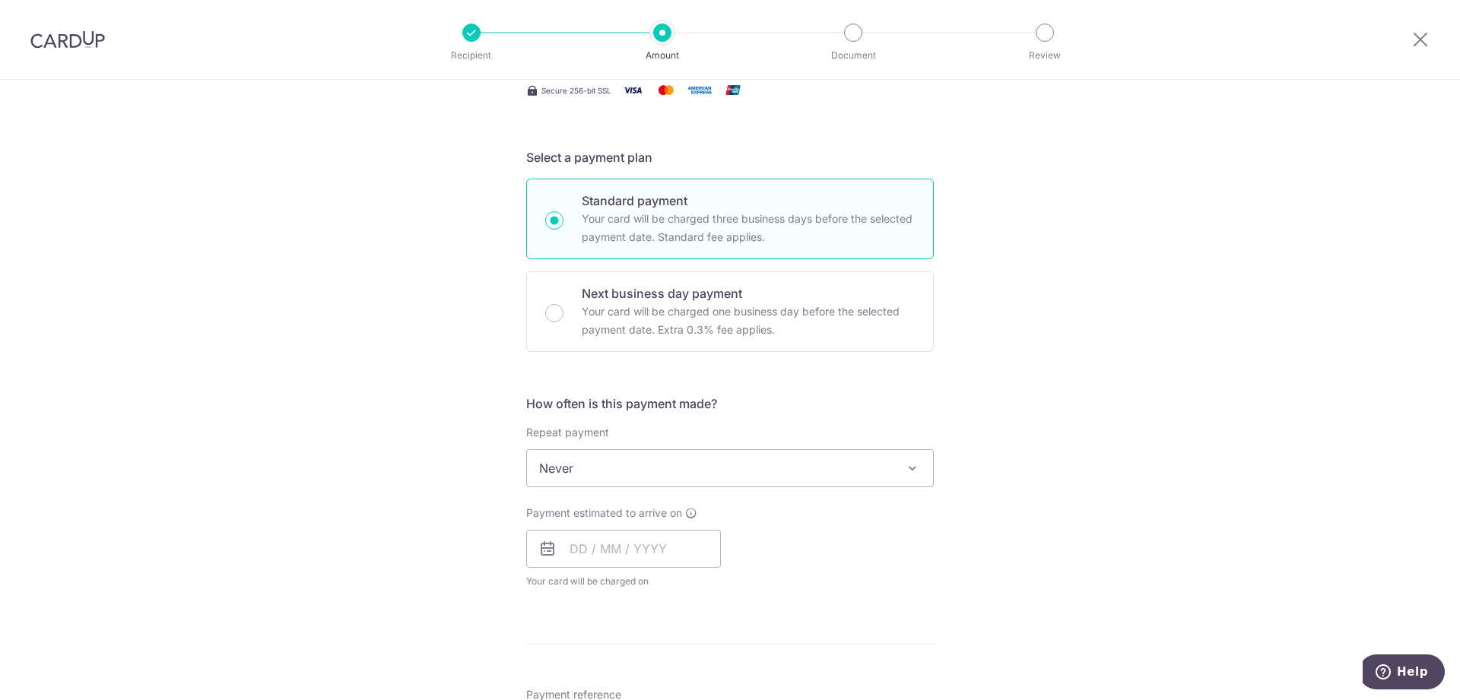
click at [604, 470] on span "Never" at bounding box center [730, 468] width 406 height 36
select select "3"
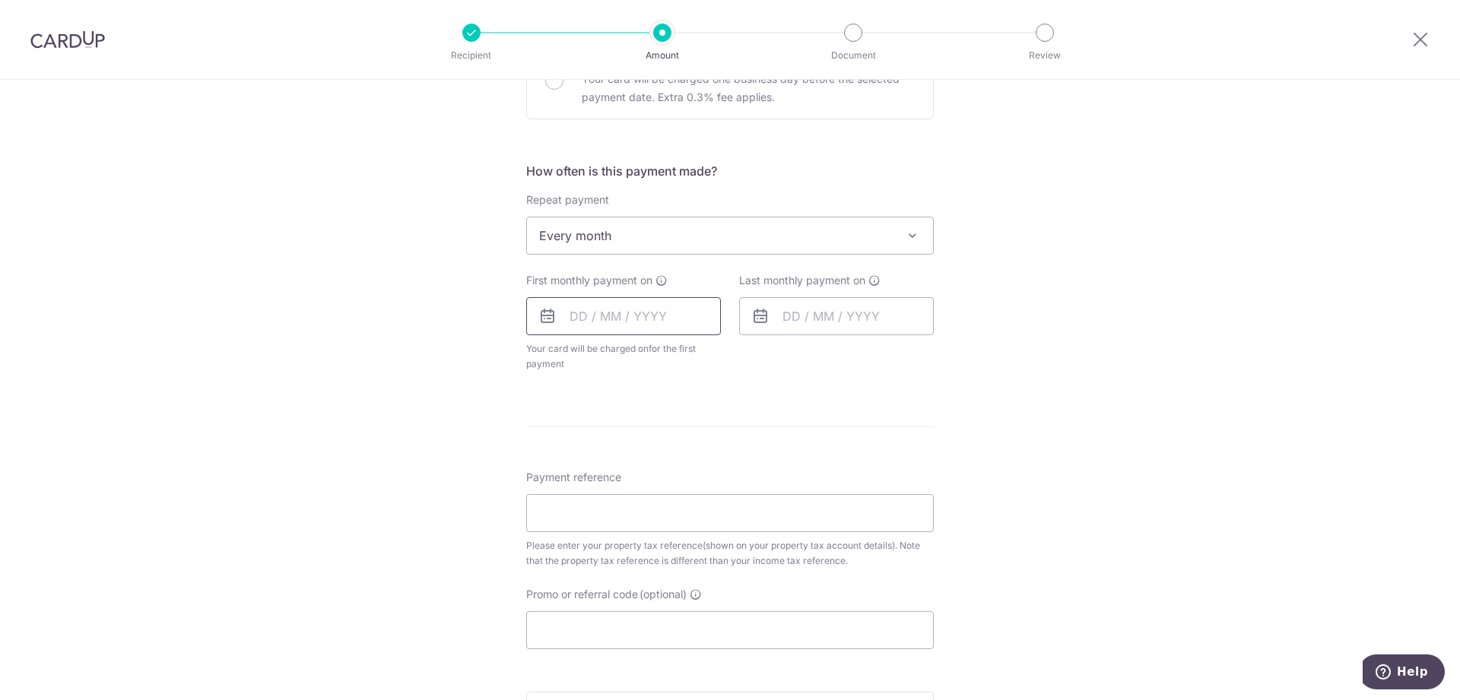
click at [639, 314] on input "text" at bounding box center [623, 316] width 195 height 38
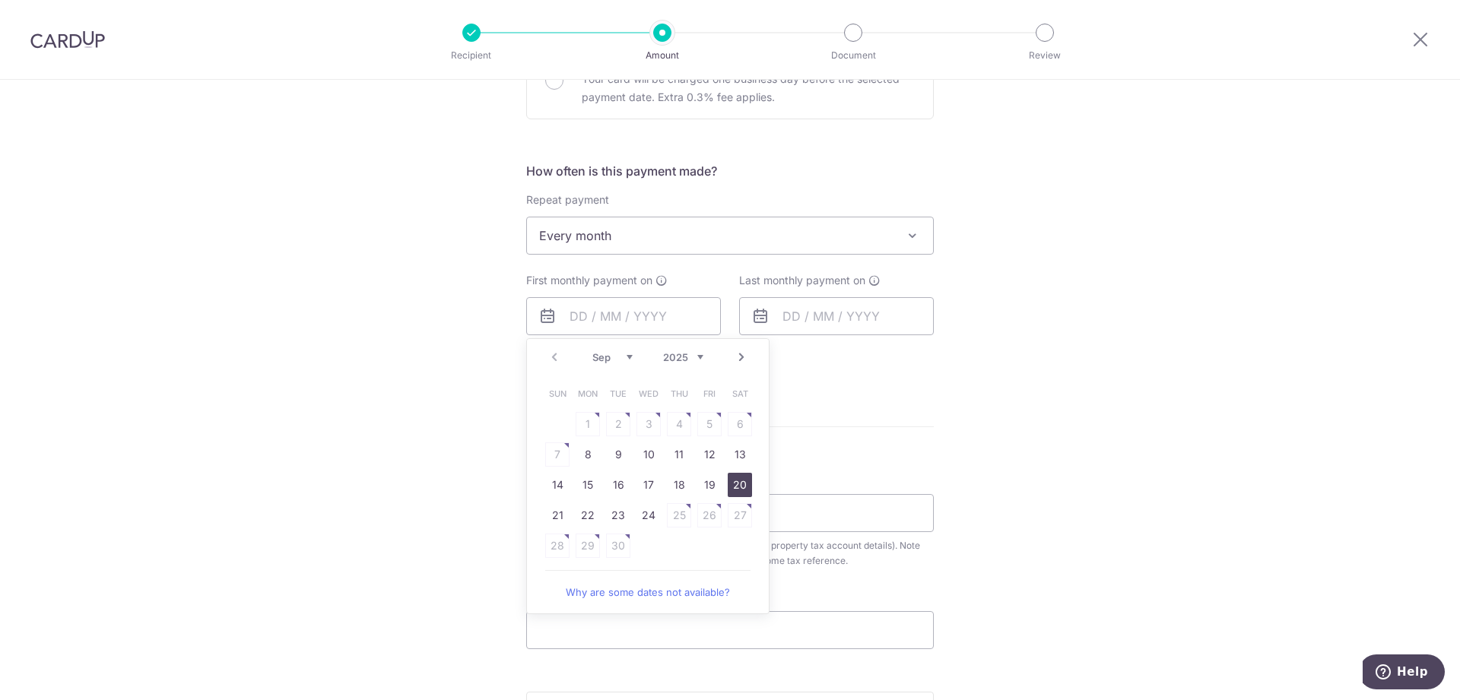
click at [741, 490] on link "20" at bounding box center [740, 485] width 24 height 24
type input "[DATE]"
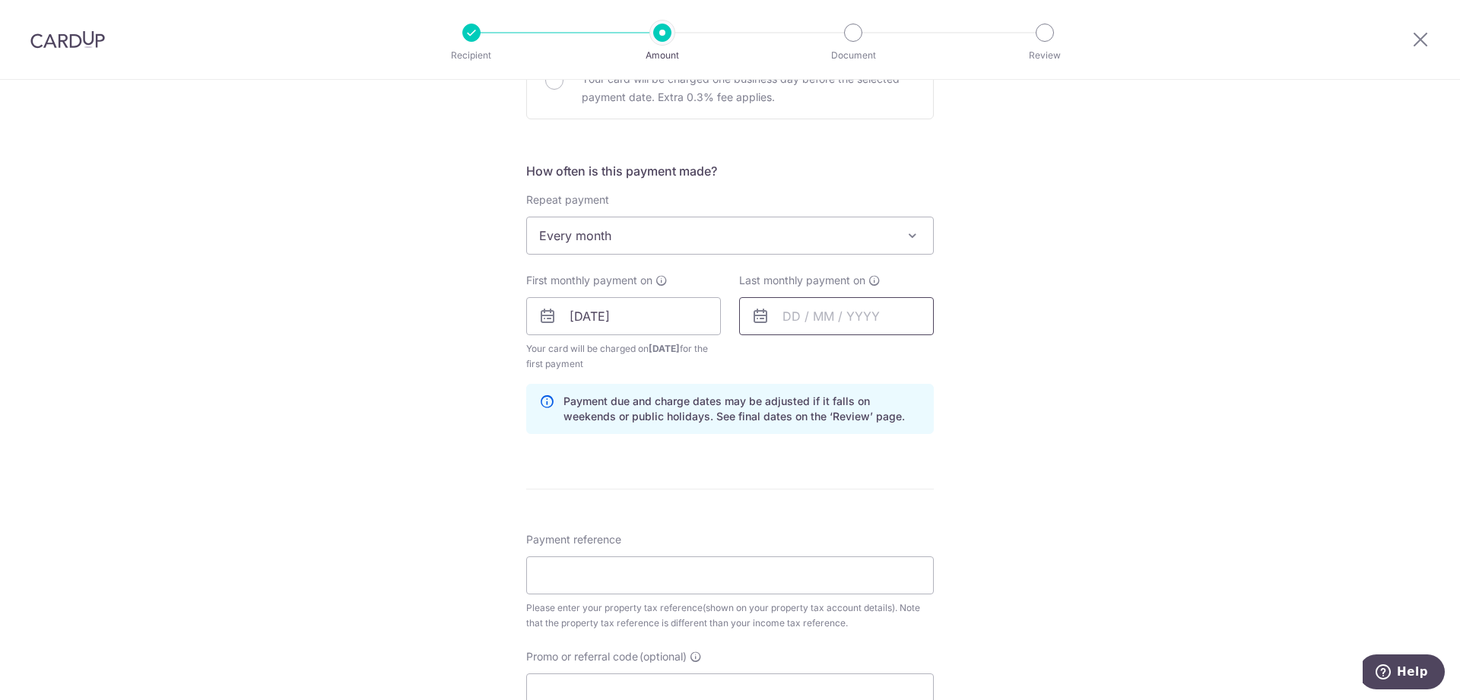
click at [821, 319] on input "text" at bounding box center [836, 316] width 195 height 38
click at [805, 351] on select "Sep Oct Nov Dec" at bounding box center [825, 357] width 40 height 12
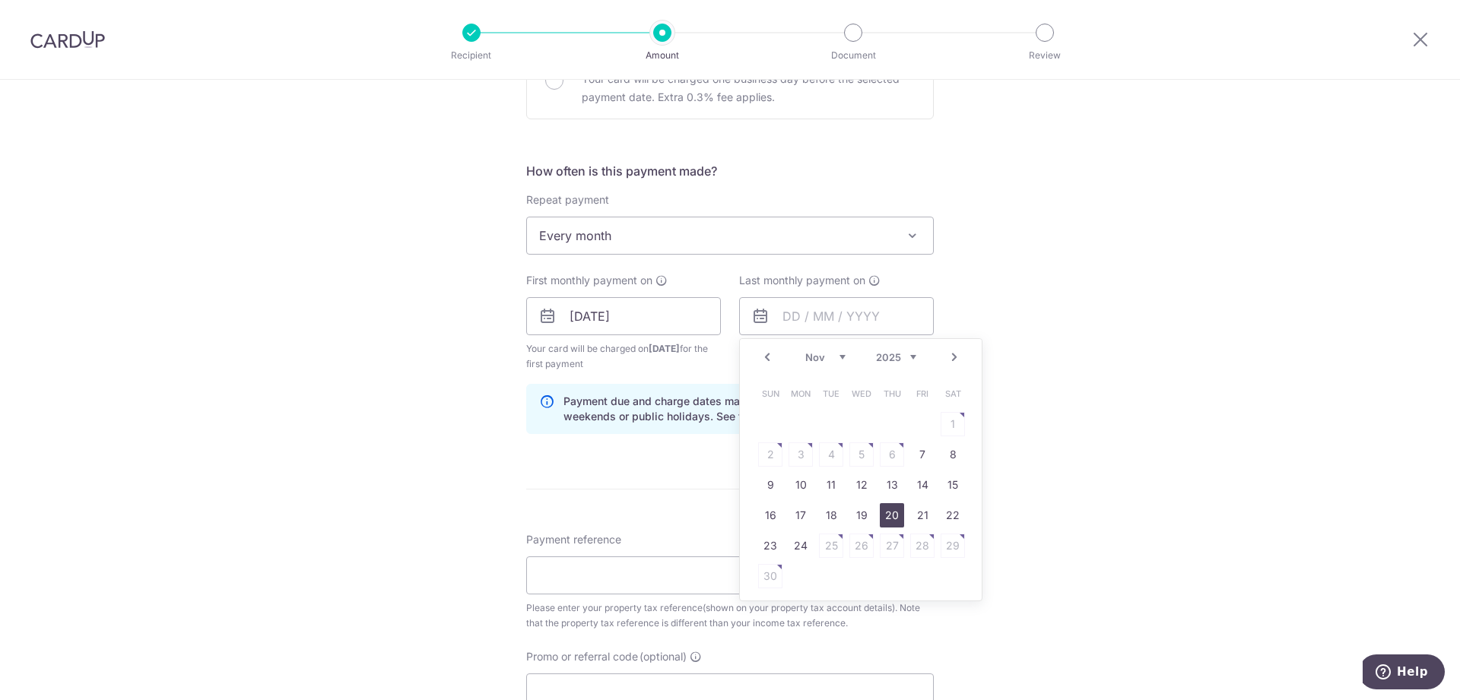
click at [890, 518] on link "20" at bounding box center [892, 515] width 24 height 24
type input "[DATE]"
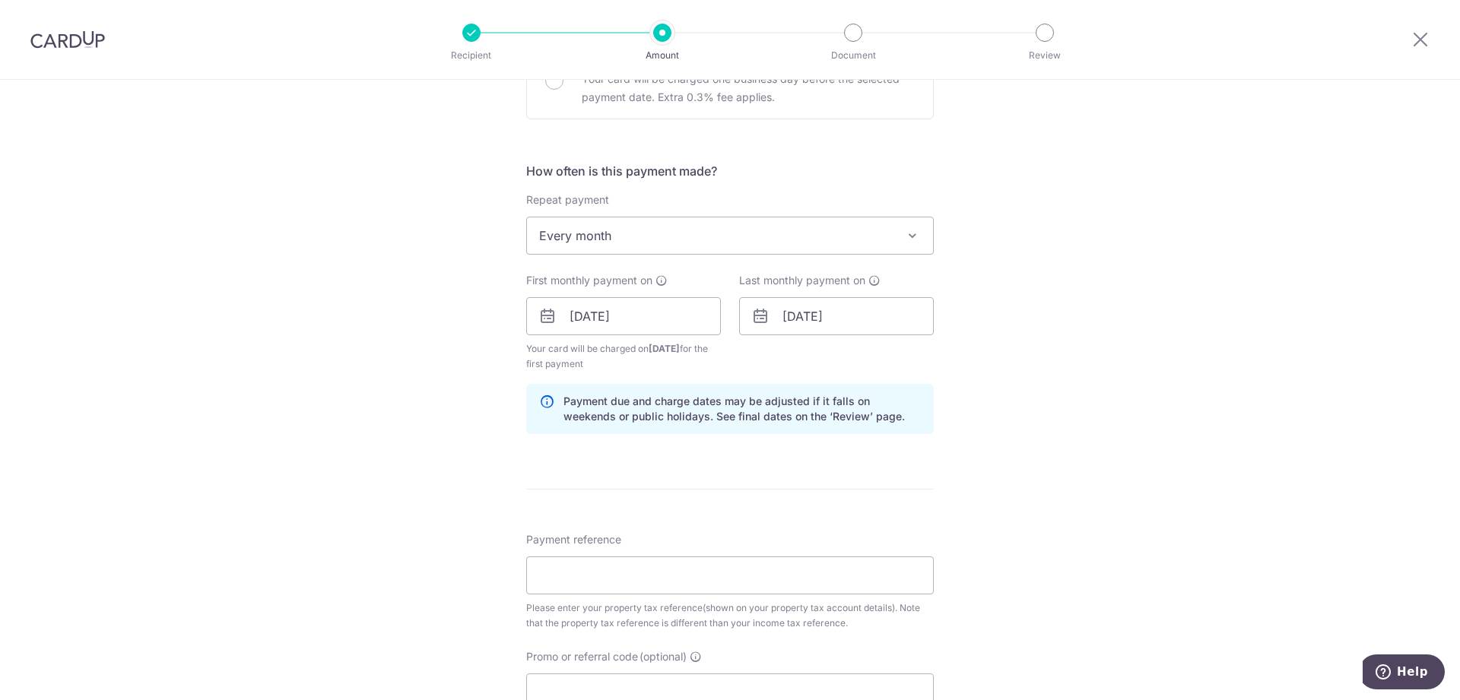
scroll to position [853, 0]
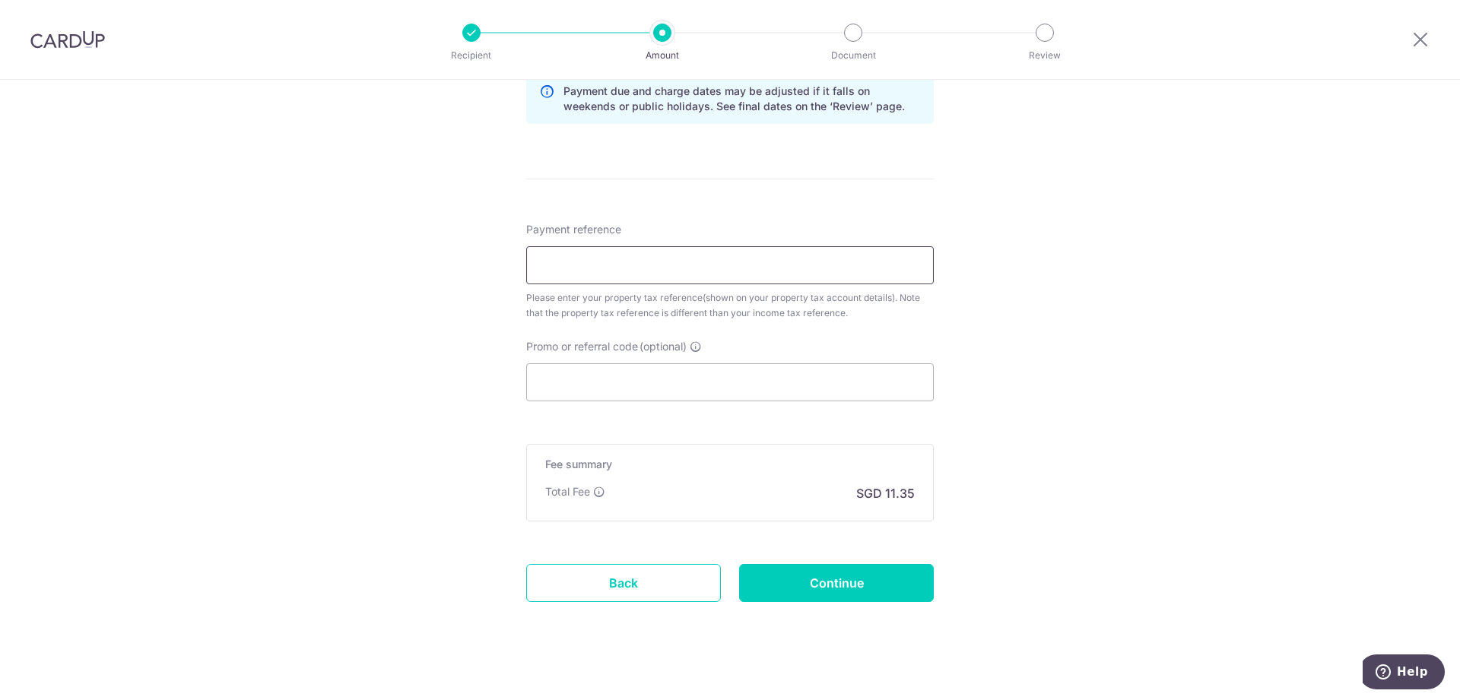
click at [688, 258] on input "Payment reference" at bounding box center [730, 265] width 408 height 38
paste input "3HOME25R"
type input "3HOME25R"
click at [665, 369] on input "Promo or referral code (optional)" at bounding box center [730, 382] width 408 height 38
paste input "3HOME25R"
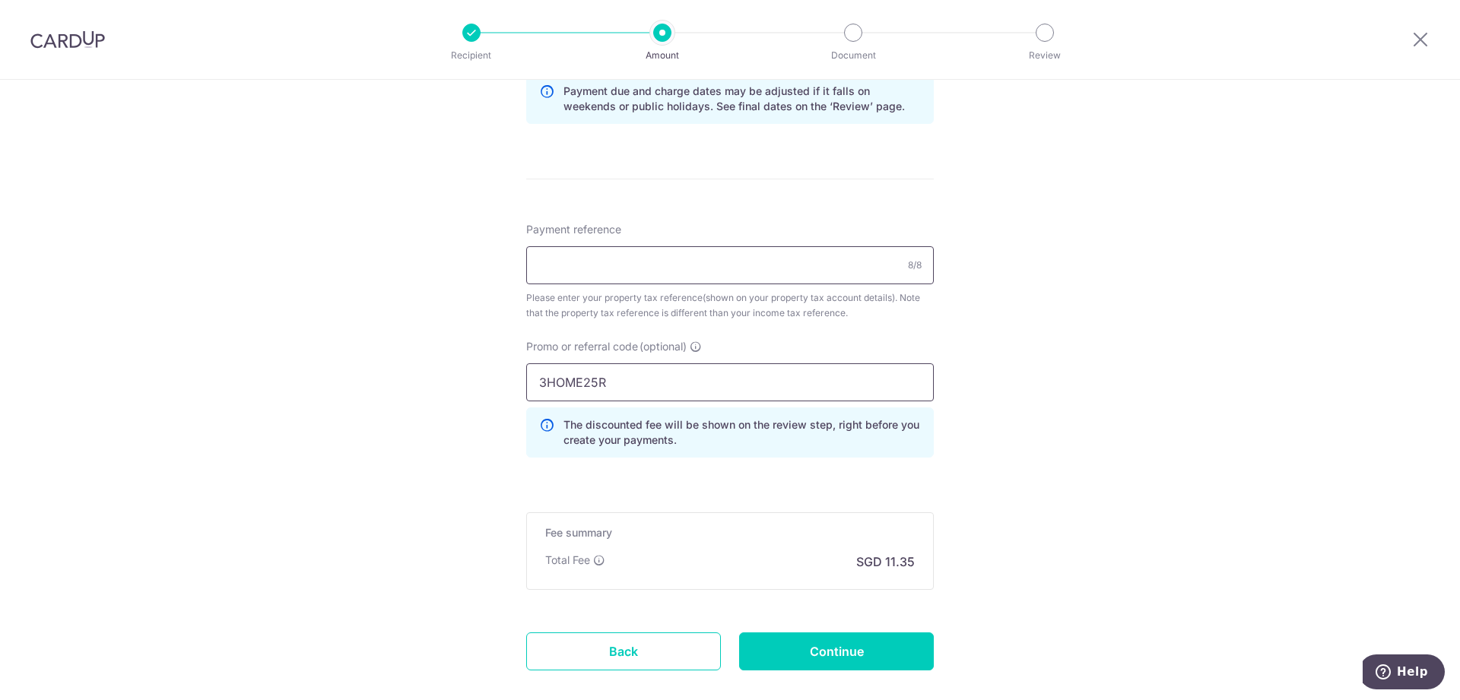
type input "3HOME25R"
click at [643, 257] on input "Payment reference" at bounding box center [730, 265] width 408 height 38
paste input "5448385G"
type input "5448385G"
click at [1105, 389] on div "Tell us more about your payment Enter payment amount SGD 436.36 436.36 The tota…" at bounding box center [730, 6] width 1460 height 1558
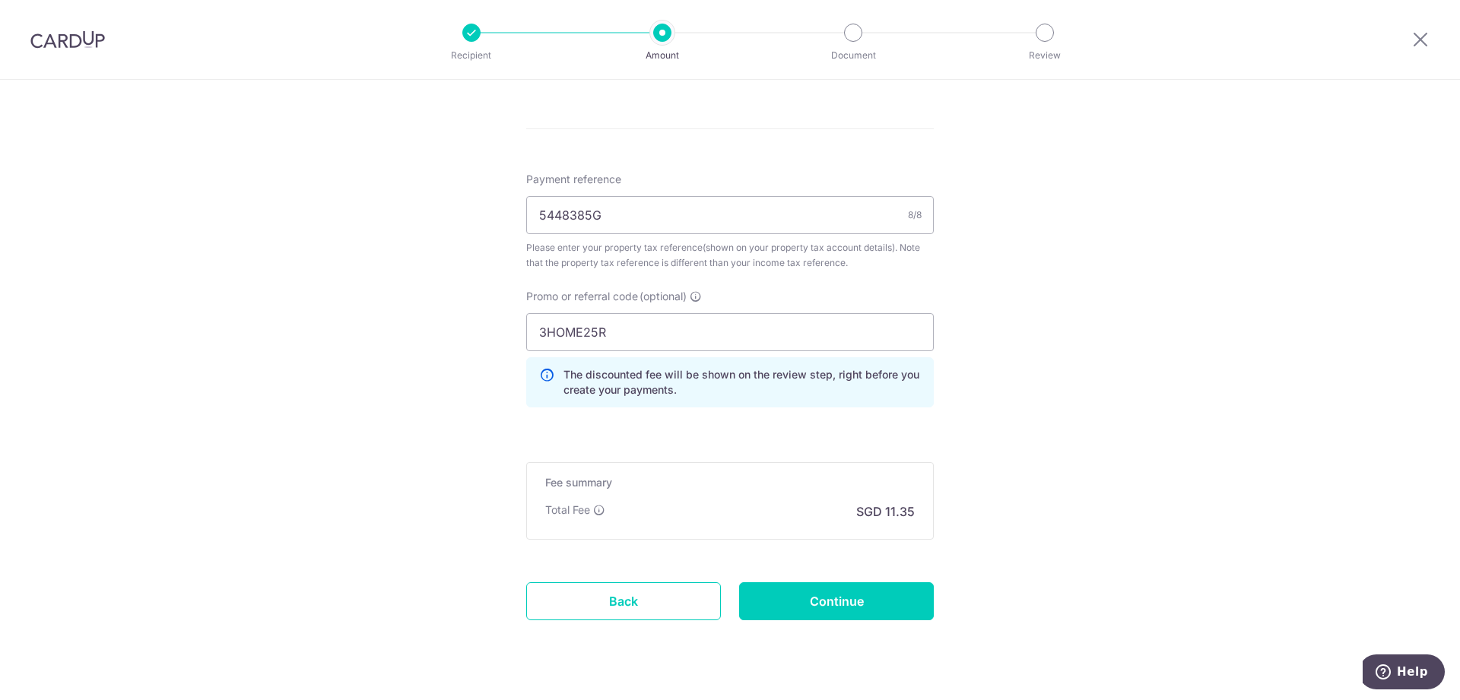
scroll to position [937, 0]
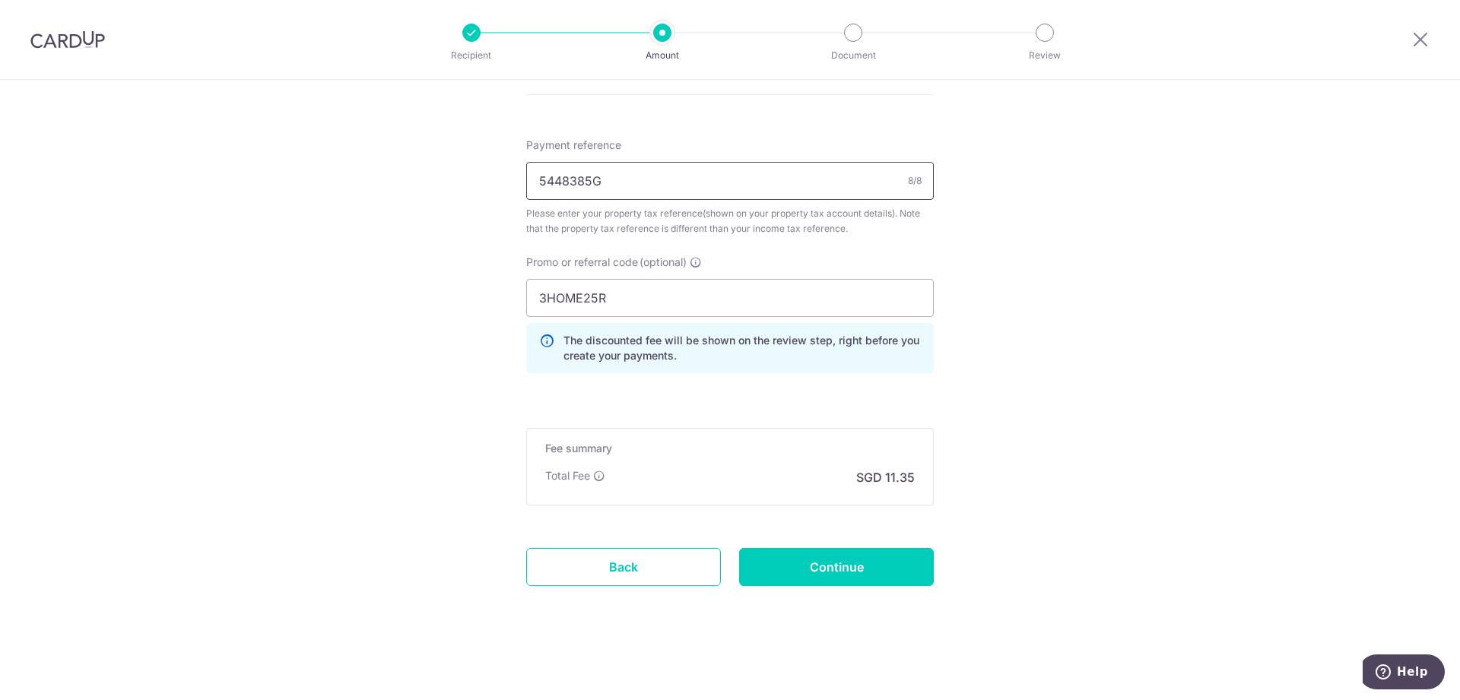
drag, startPoint x: 697, startPoint y: 182, endPoint x: 293, endPoint y: 208, distance: 405.3
click at [526, 190] on input "5448385G" at bounding box center [730, 181] width 408 height 38
click at [874, 561] on input "Continue" at bounding box center [836, 567] width 195 height 38
type input "Create Schedule"
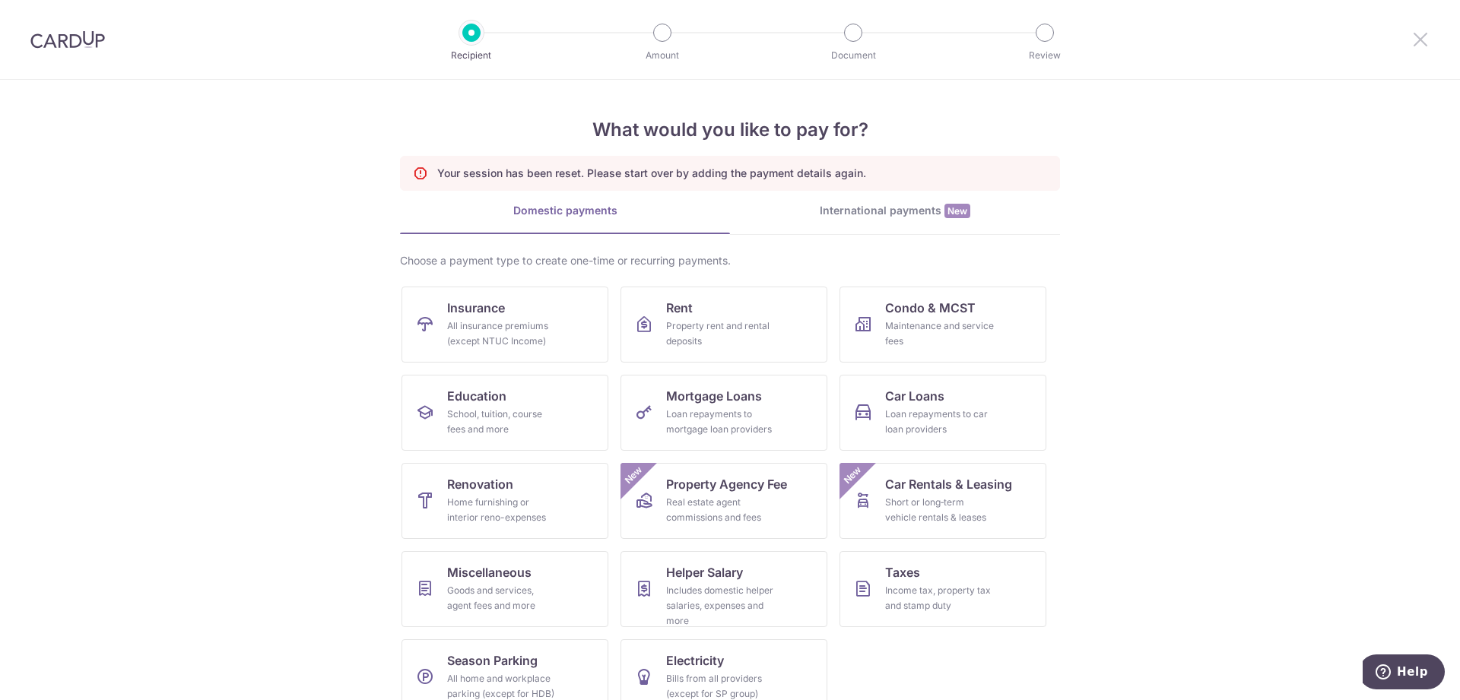
click at [1423, 40] on icon at bounding box center [1420, 39] width 18 height 19
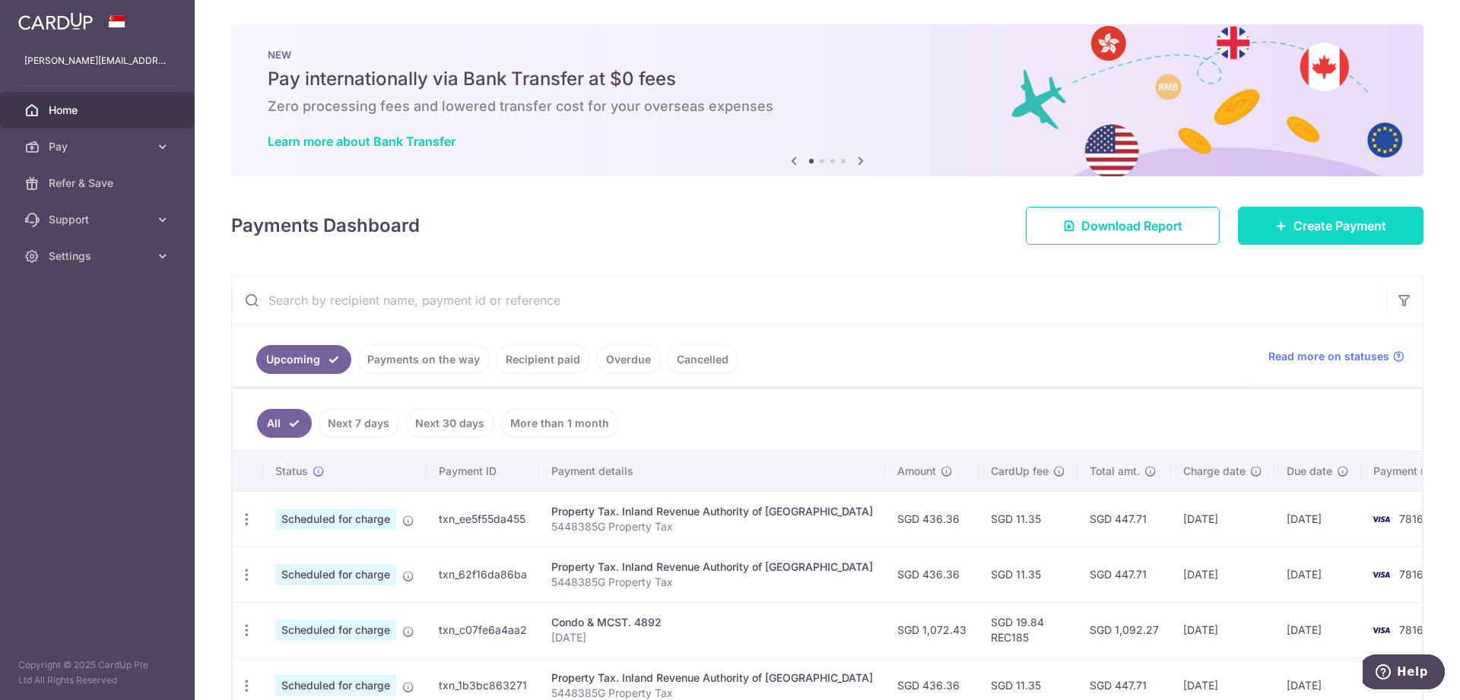
click at [1309, 220] on span "Create Payment" at bounding box center [1339, 226] width 93 height 18
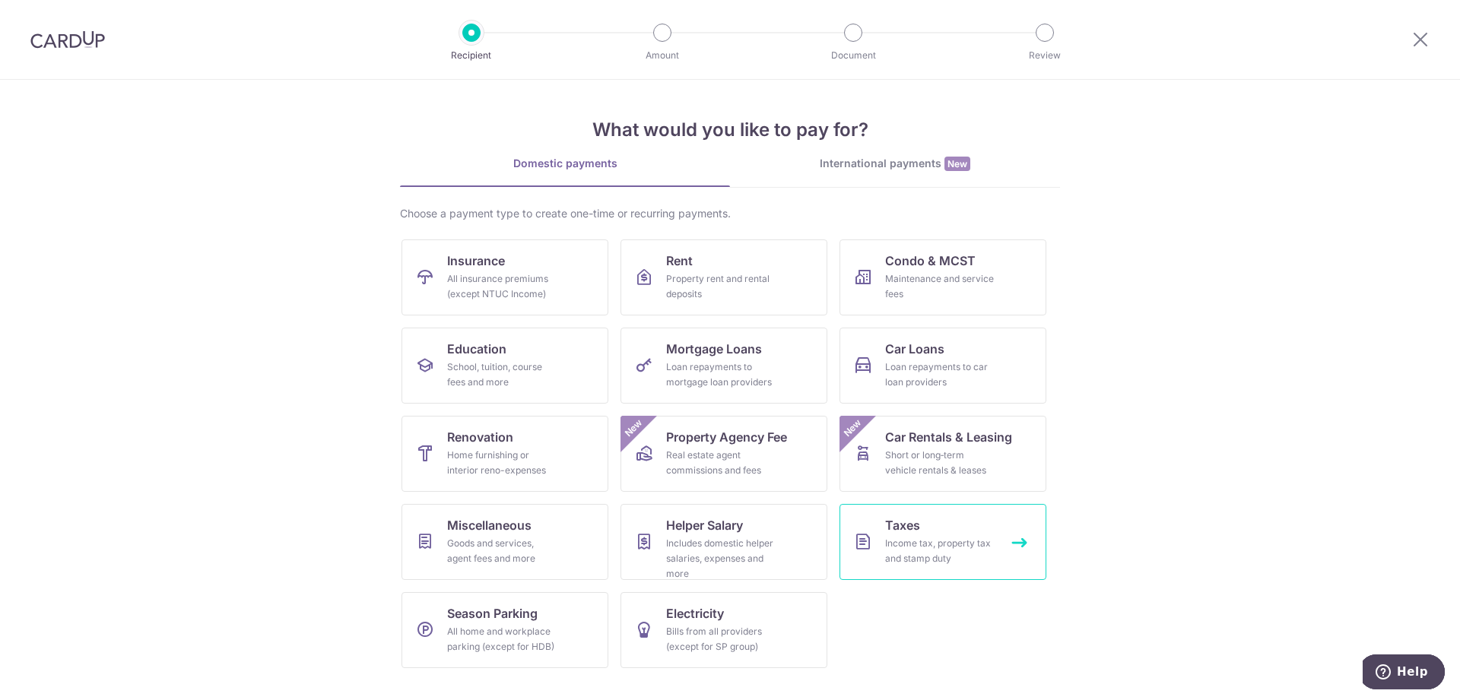
click at [906, 534] on span "Taxes" at bounding box center [902, 525] width 35 height 18
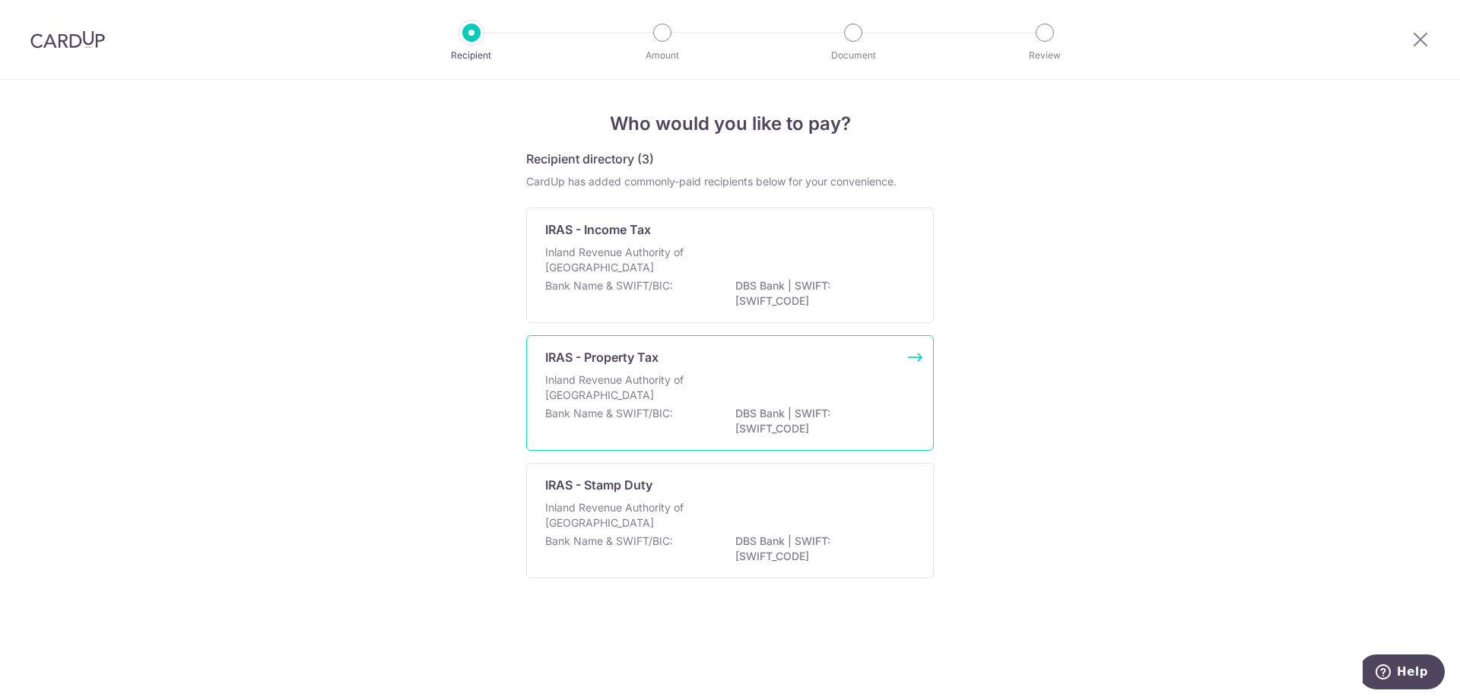
click at [639, 370] on div "IRAS - Property Tax Inland Revenue Authority of [GEOGRAPHIC_DATA] Bank Name & S…" at bounding box center [730, 393] width 408 height 116
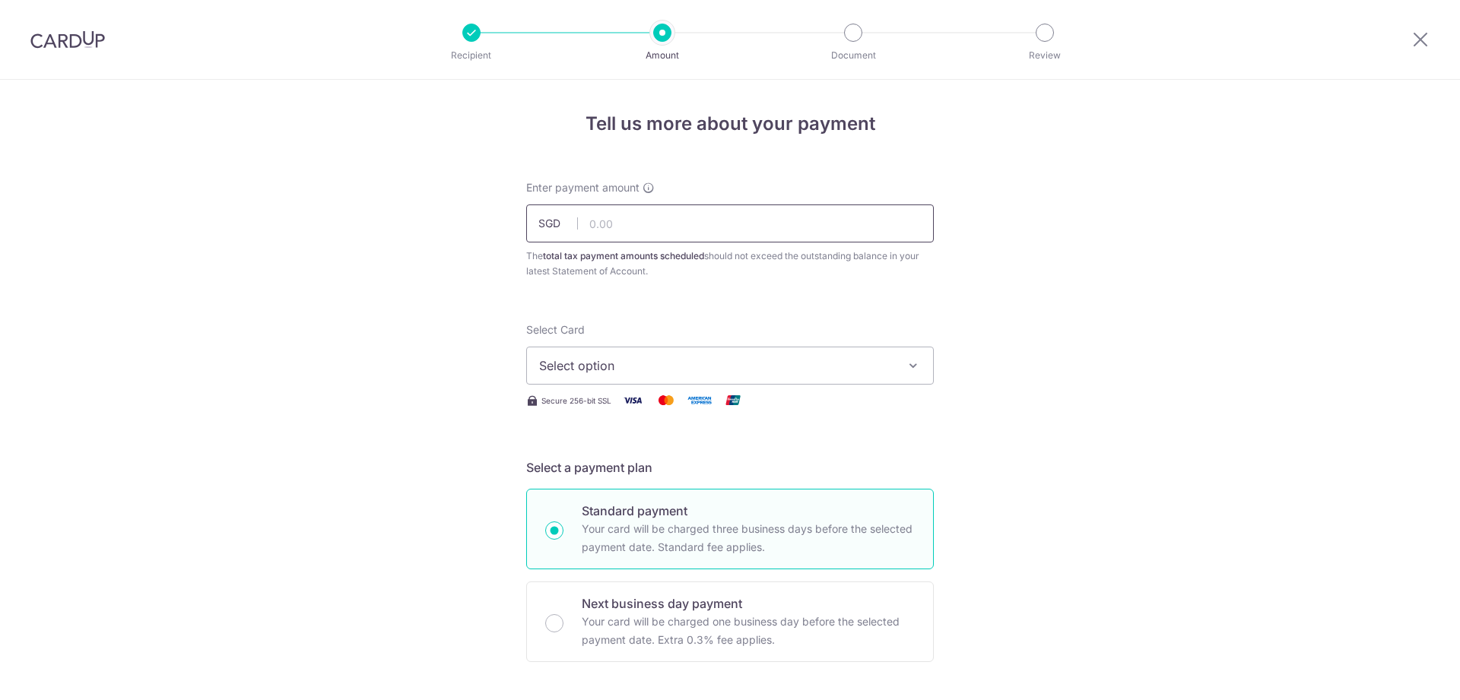
click at [659, 220] on input "text" at bounding box center [730, 224] width 408 height 38
type input "436.36"
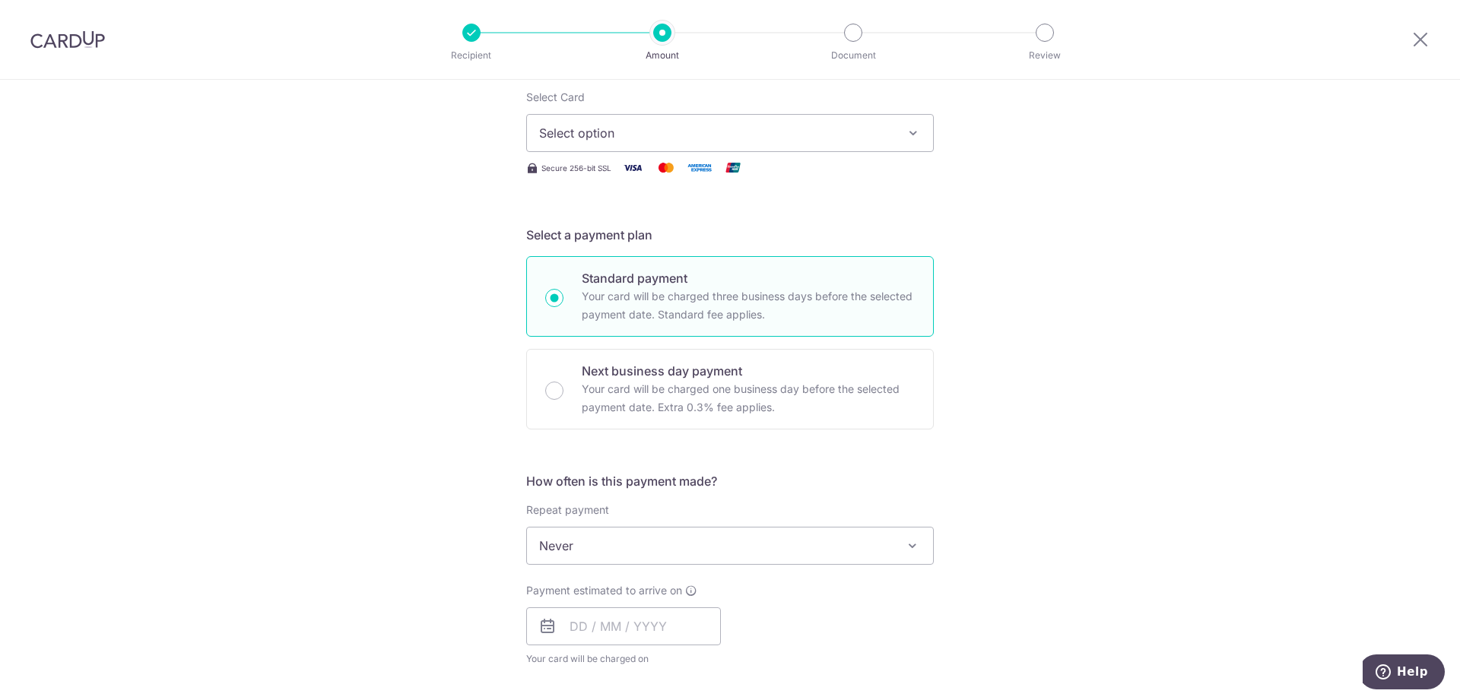
scroll to position [465, 0]
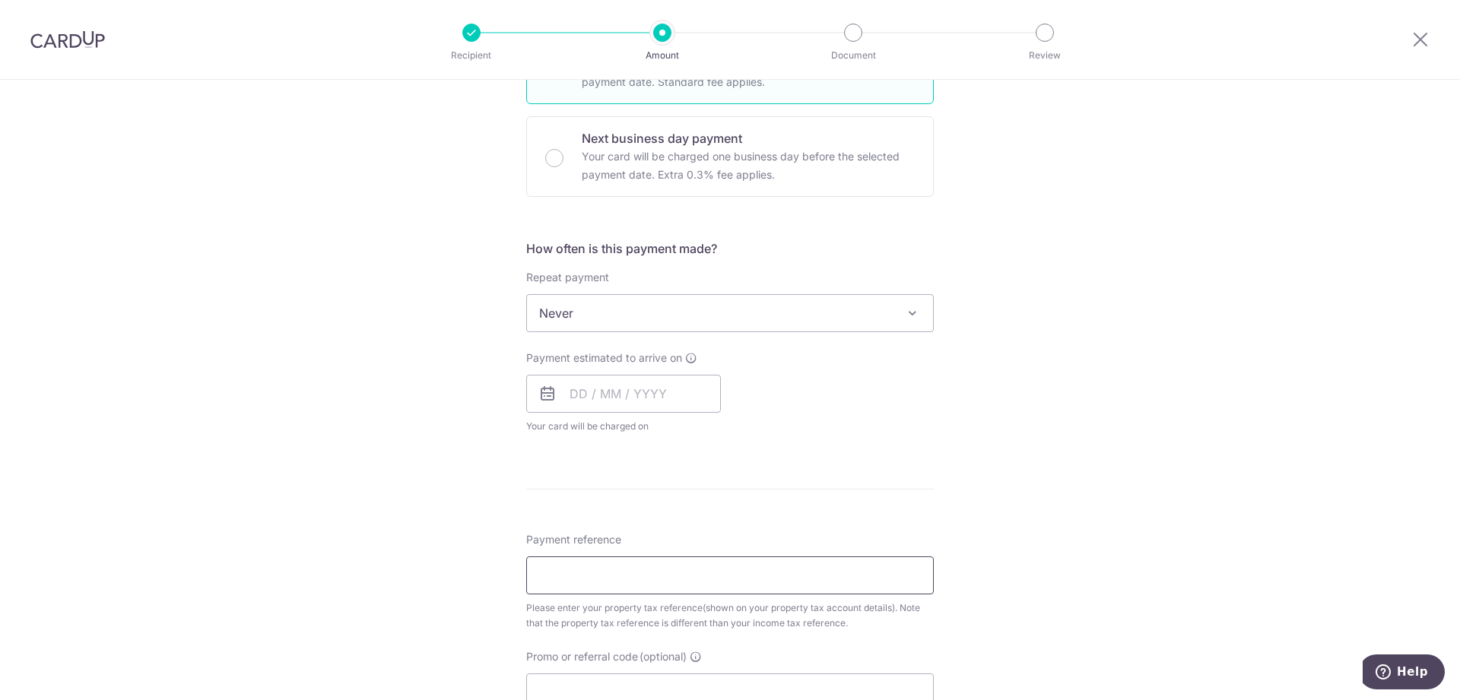
click at [612, 578] on input "Payment reference" at bounding box center [730, 576] width 408 height 38
paste input "5448385G"
type input "5448385G"
click at [842, 491] on form "Enter payment amount SGD 436.36 436.36 The total tax payment amounts scheduled …" at bounding box center [730, 335] width 408 height 1240
click at [692, 325] on span "Never" at bounding box center [730, 313] width 406 height 36
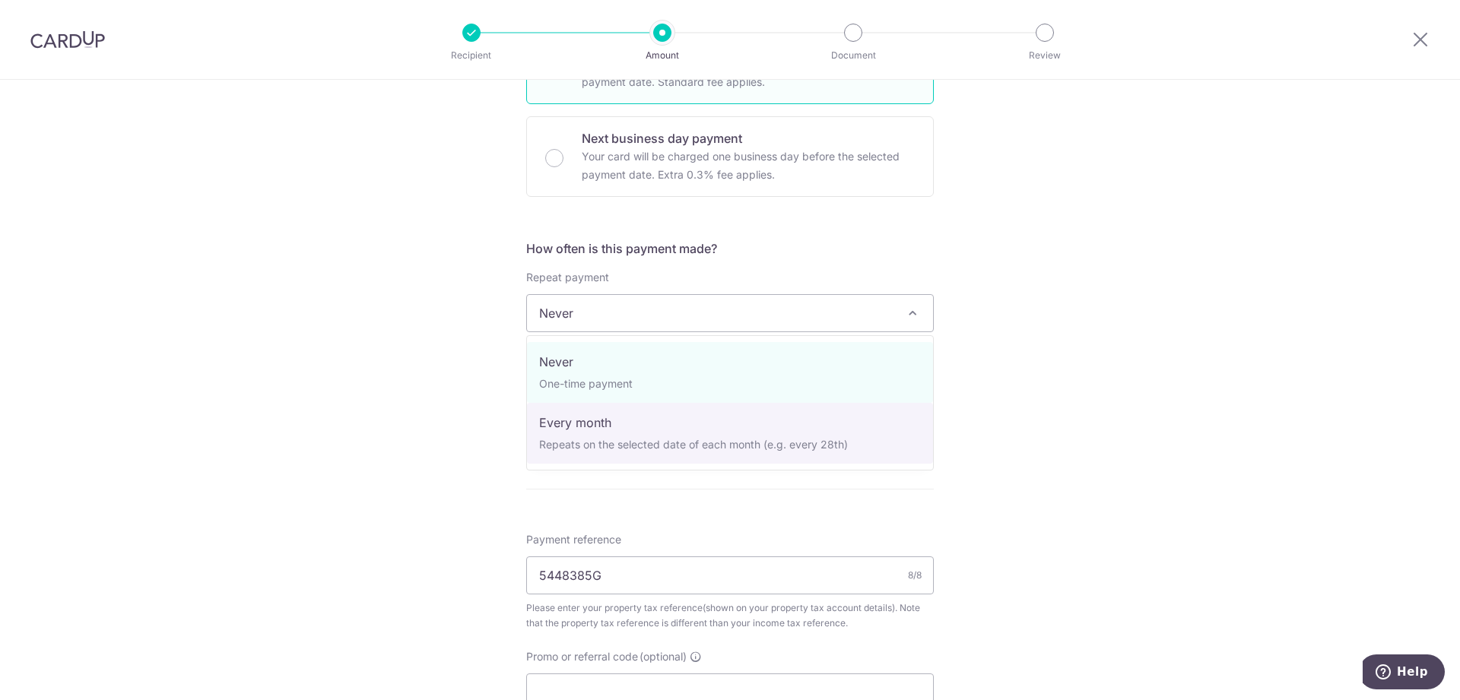
select select "3"
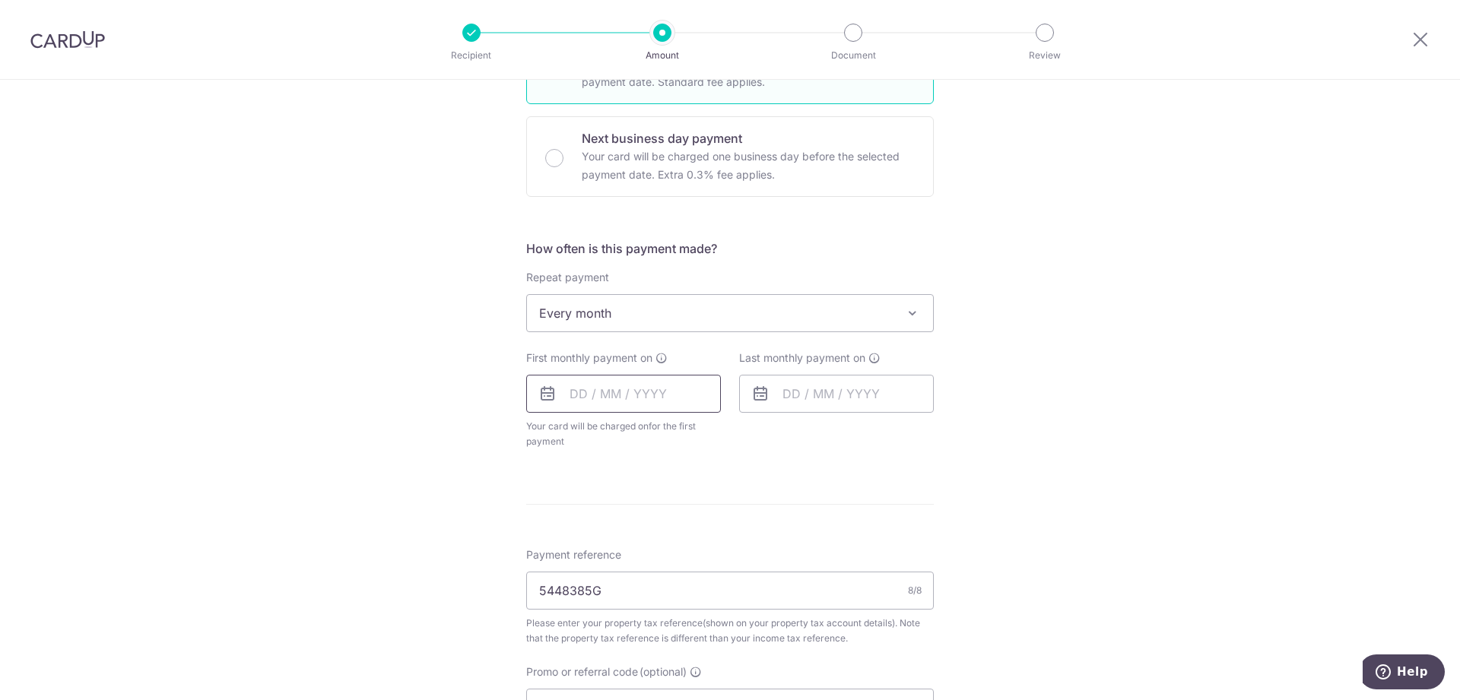
click at [601, 398] on input "text" at bounding box center [623, 394] width 195 height 38
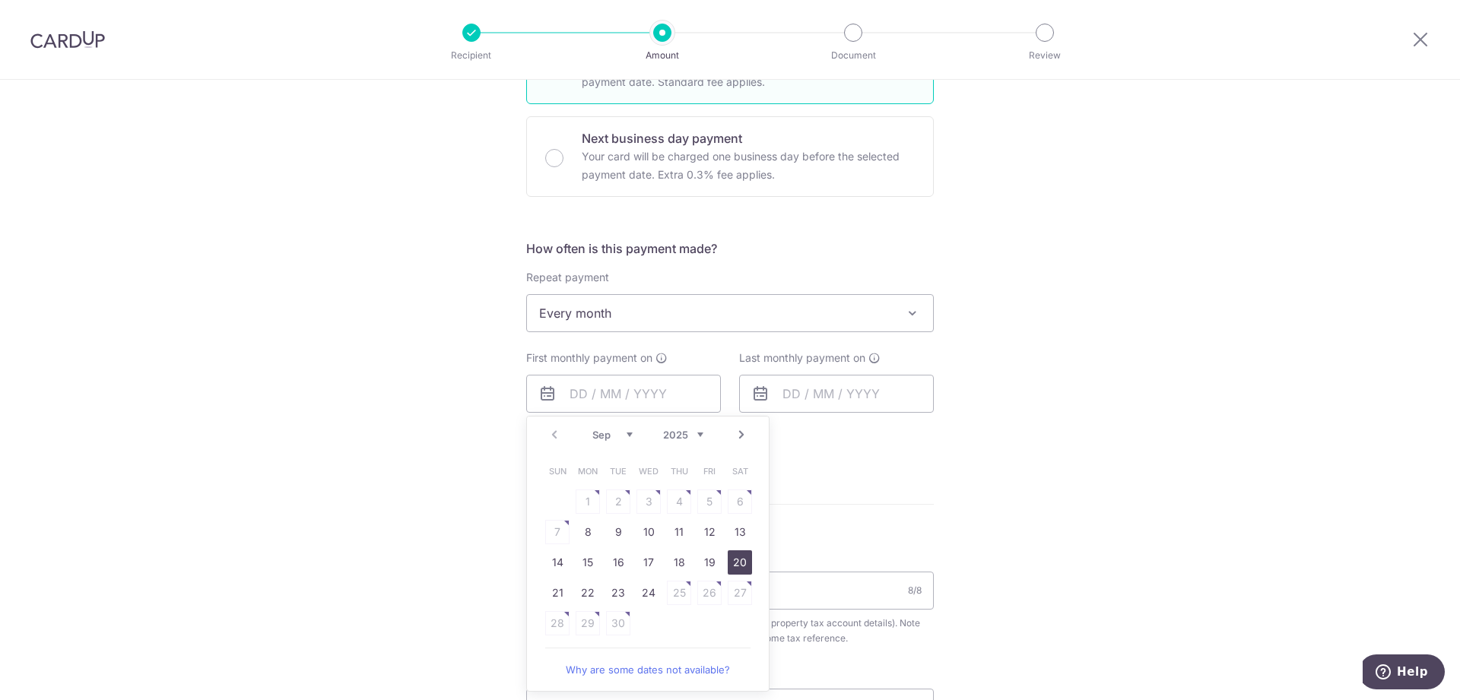
click at [739, 564] on link "20" at bounding box center [740, 562] width 24 height 24
type input "[DATE]"
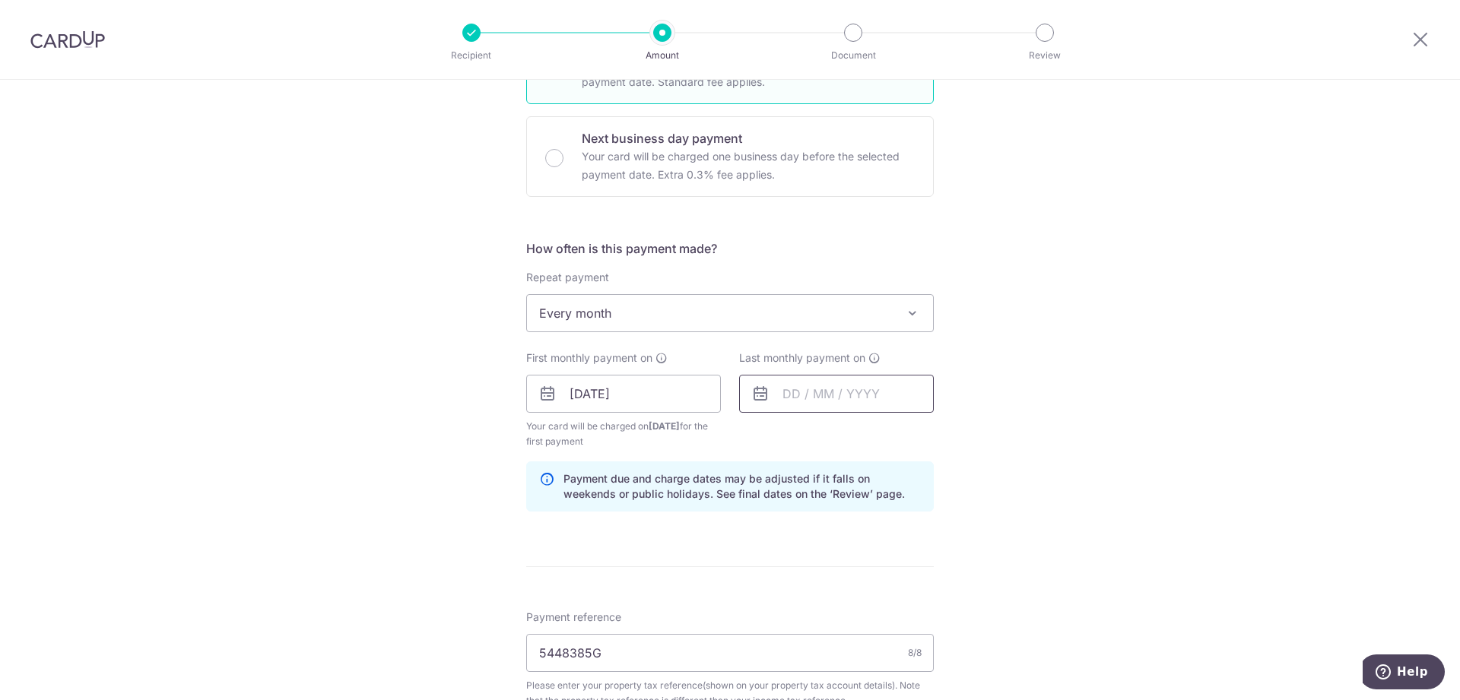
click at [791, 404] on input "text" at bounding box center [836, 394] width 195 height 38
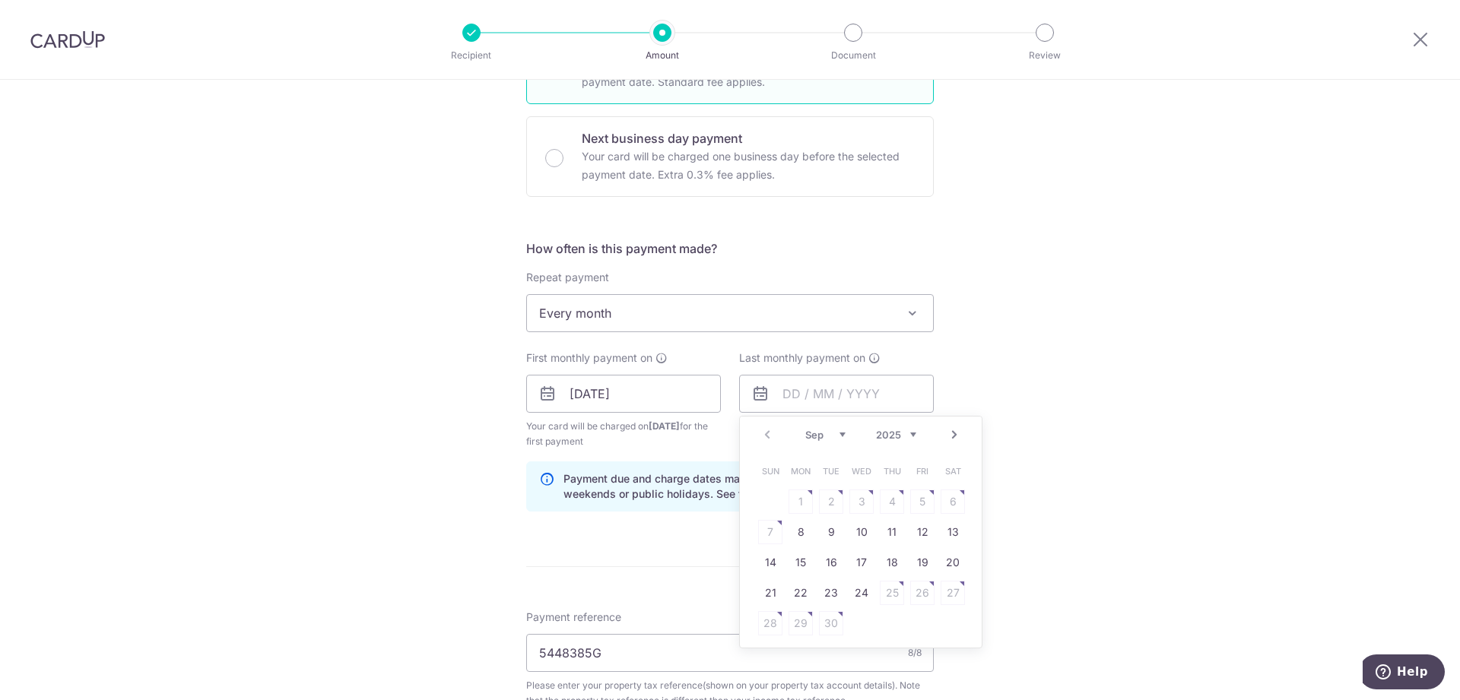
click at [805, 429] on select "Sep Oct Nov Dec" at bounding box center [825, 435] width 40 height 12
click at [887, 598] on link "20" at bounding box center [892, 593] width 24 height 24
type input "[DATE]"
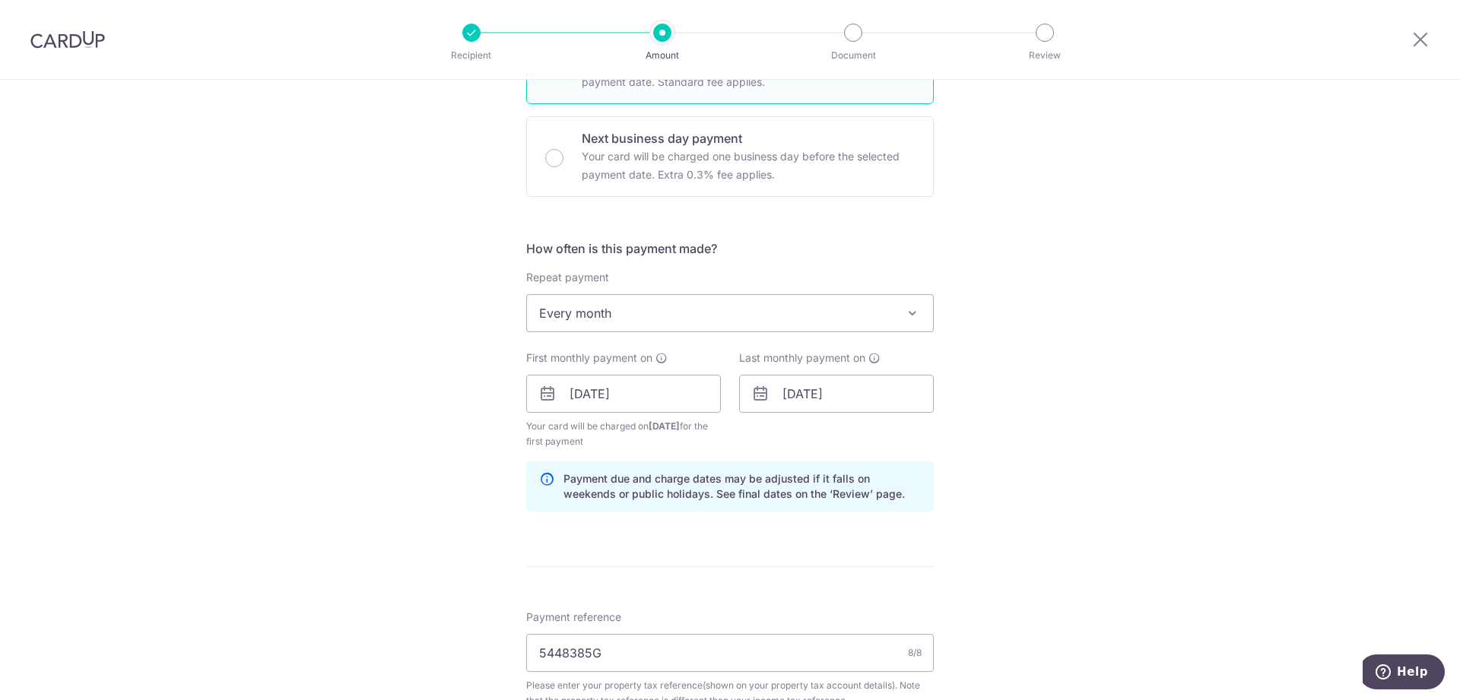
click at [1044, 510] on div "Tell us more about your payment Enter payment amount SGD 436.36 436.36 The tota…" at bounding box center [730, 359] width 1460 height 1489
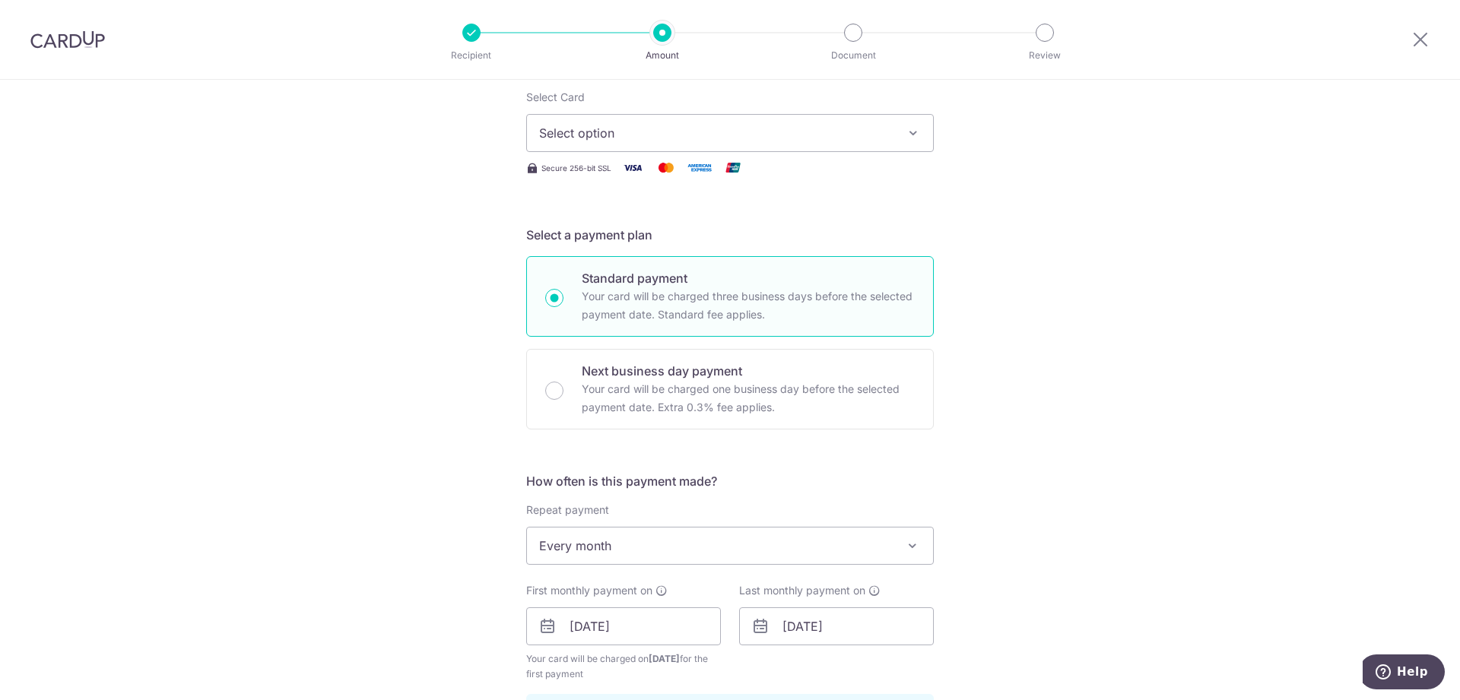
scroll to position [0, 0]
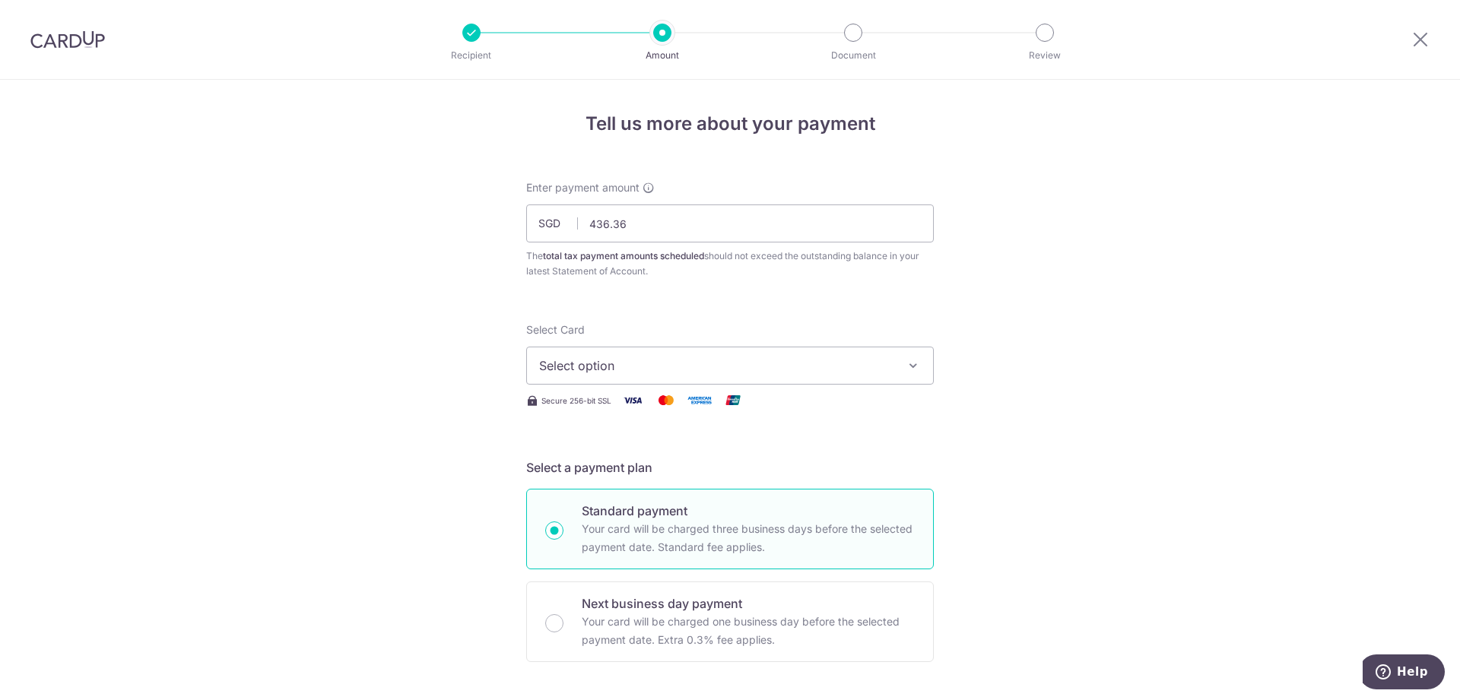
click at [769, 371] on span "Select option" at bounding box center [716, 366] width 354 height 18
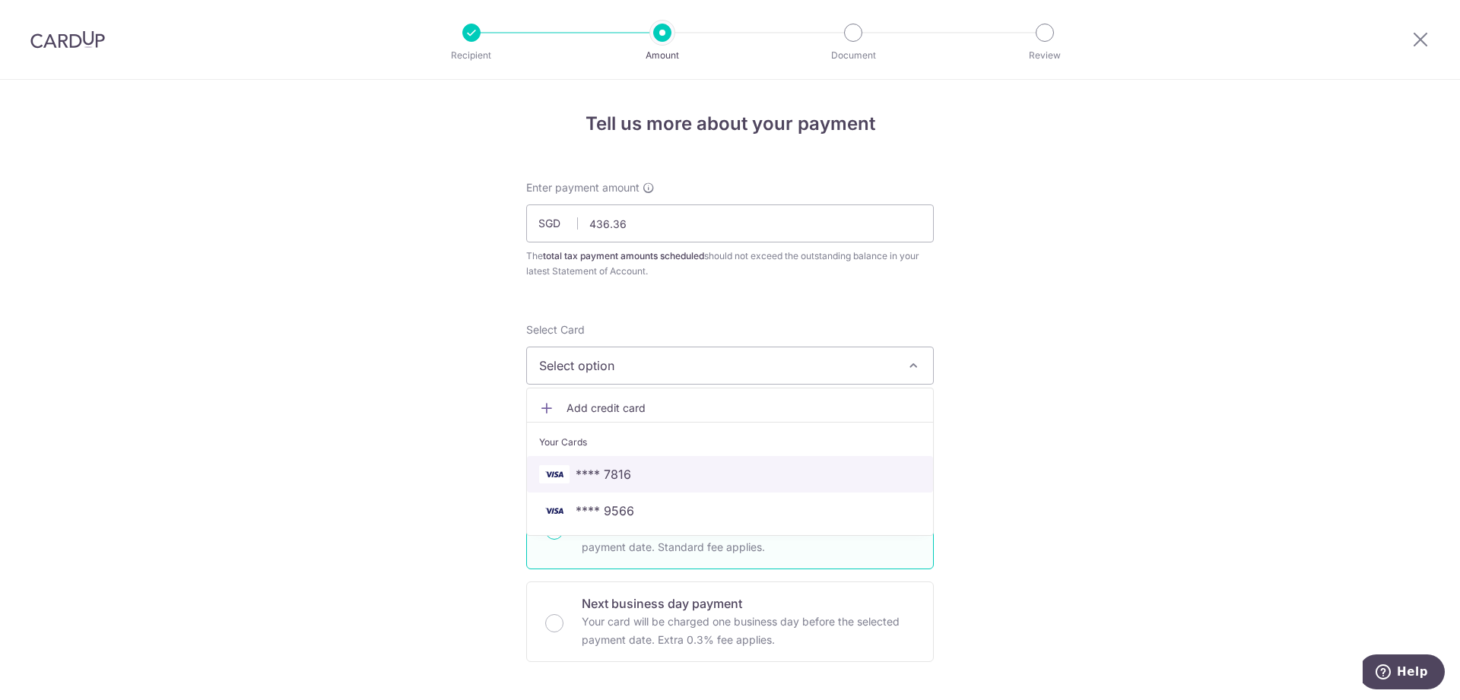
click at [730, 471] on span "**** 7816" at bounding box center [730, 474] width 382 height 18
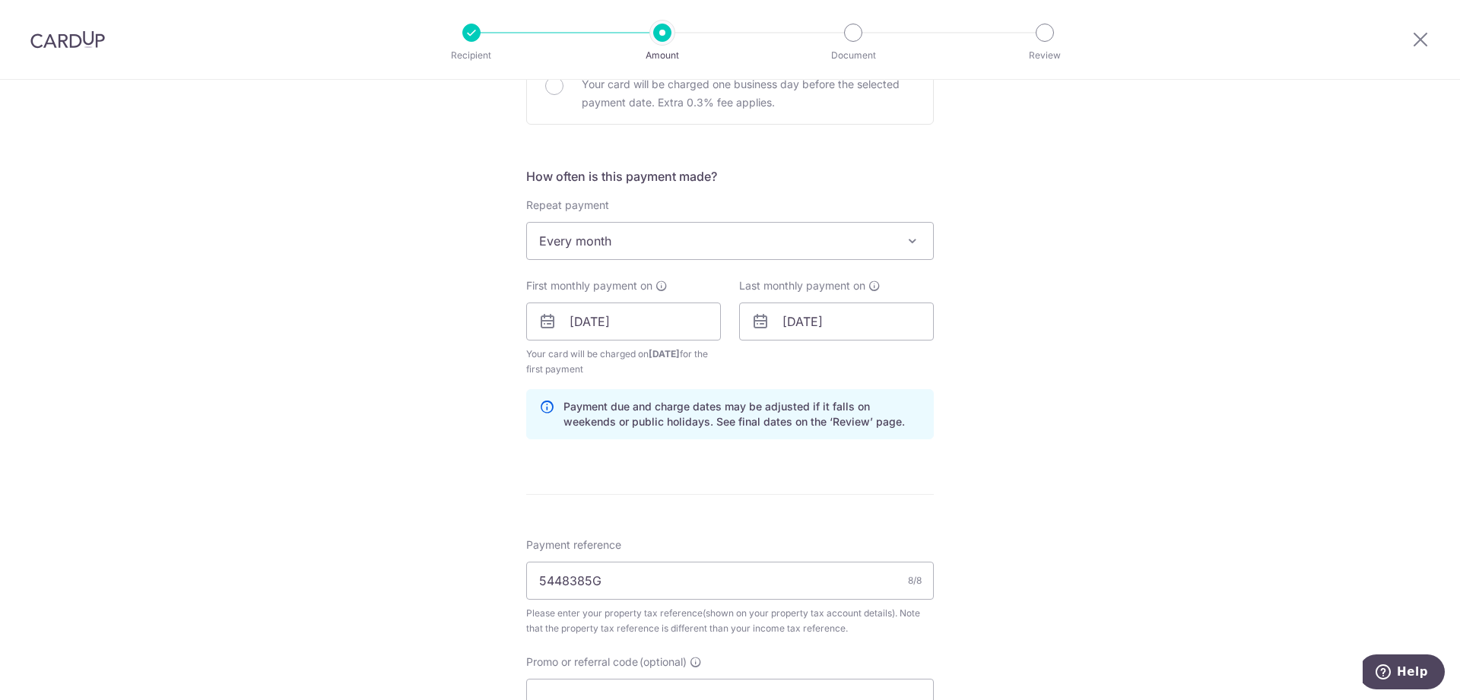
scroll to position [620, 0]
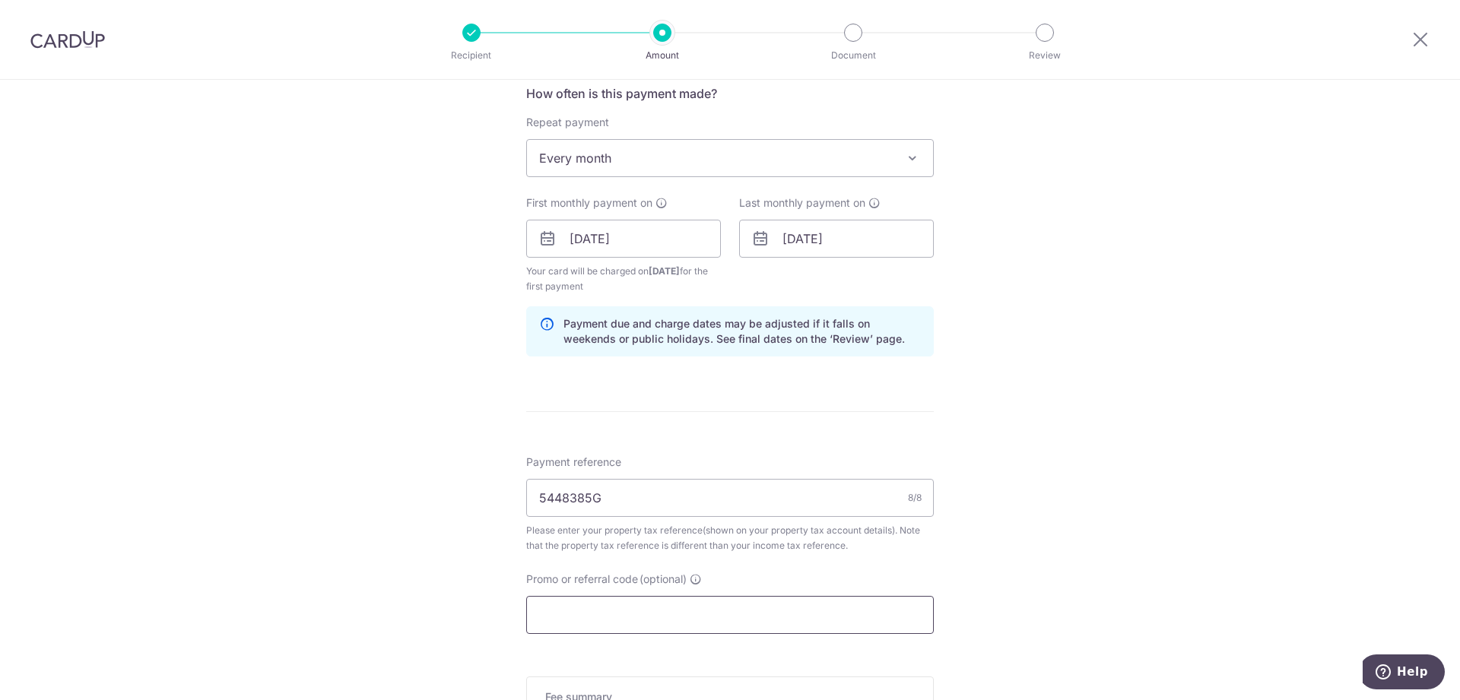
click at [652, 613] on input "Promo or referral code (optional)" at bounding box center [730, 615] width 408 height 38
paste input "3HOME25R"
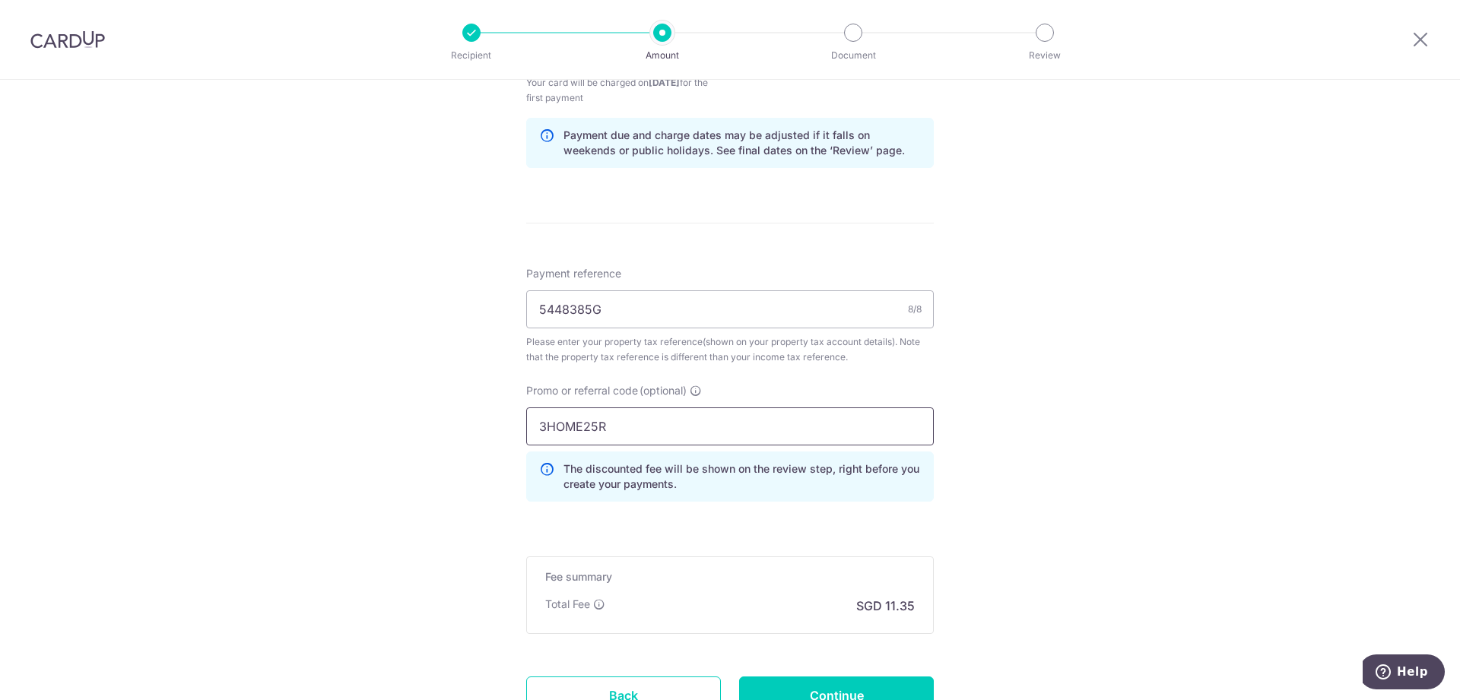
scroll to position [853, 0]
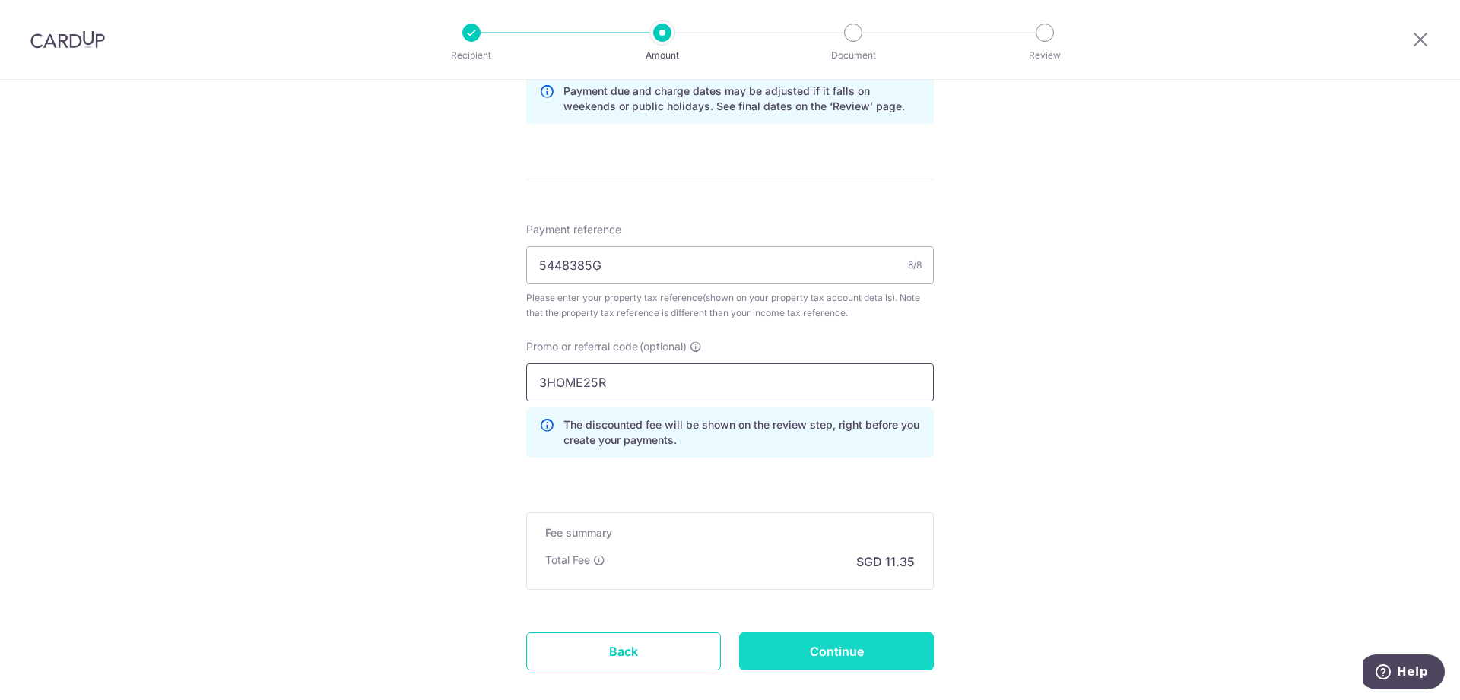
type input "3HOME25R"
click at [824, 658] on input "Continue" at bounding box center [836, 652] width 195 height 38
type input "Create Schedule"
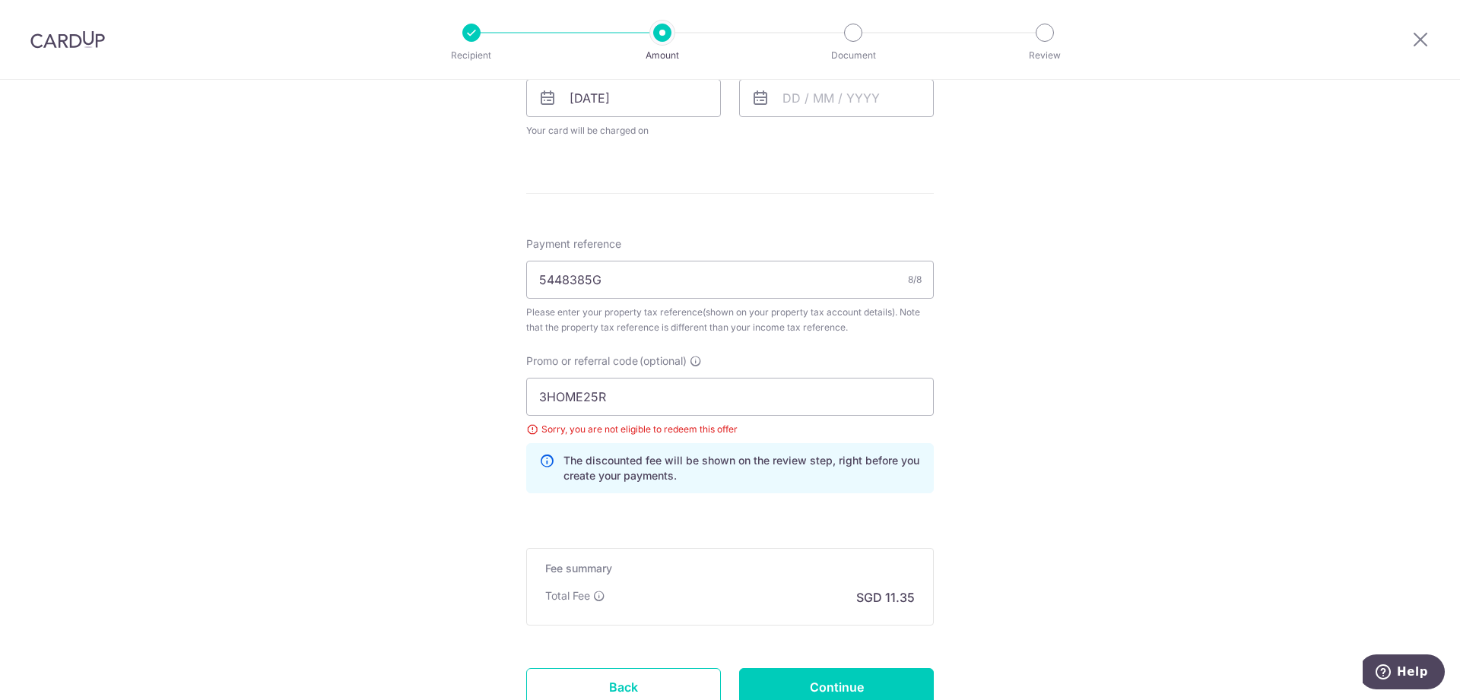
scroll to position [726, 0]
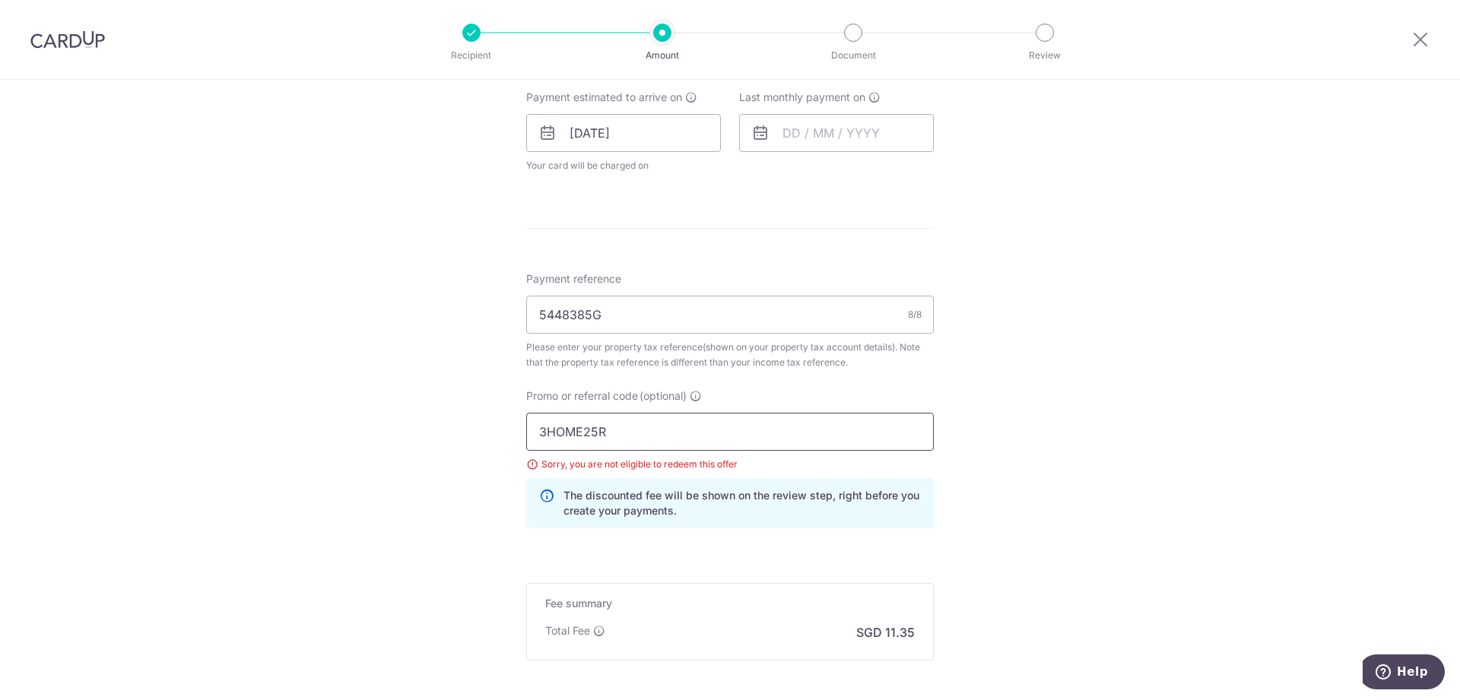
click at [820, 440] on input "3HOME25R" at bounding box center [730, 432] width 408 height 38
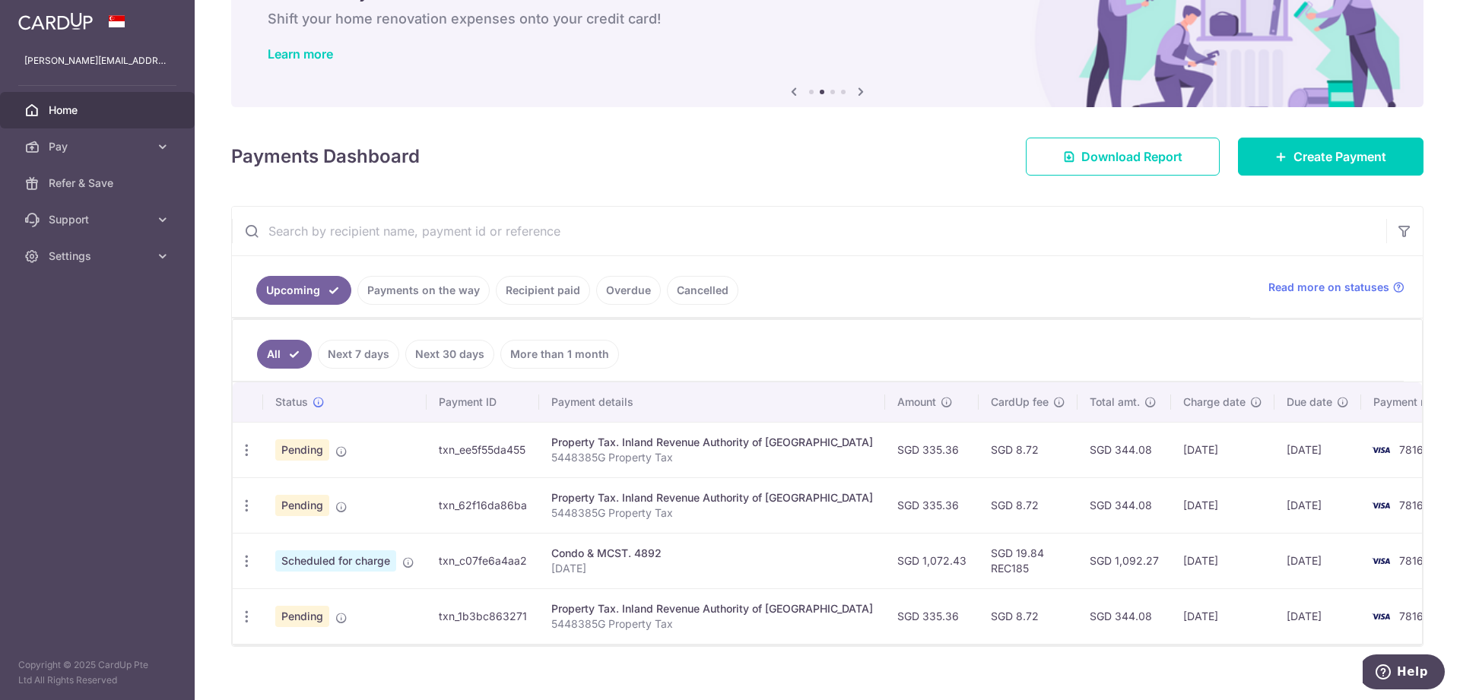
click at [661, 458] on p "5448385G Property Tax" at bounding box center [712, 457] width 322 height 15
